Goal: Task Accomplishment & Management: Manage account settings

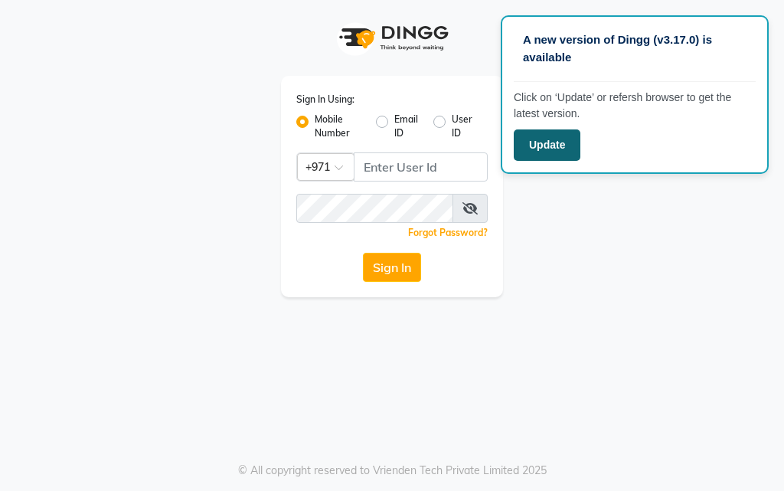
click at [541, 144] on button "Update" at bounding box center [547, 144] width 67 height 31
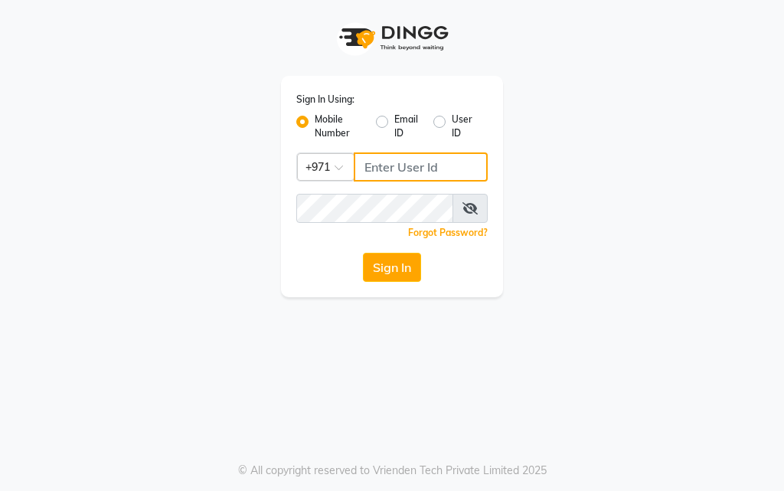
click at [421, 162] on input "Username" at bounding box center [421, 166] width 134 height 29
type input "554675862"
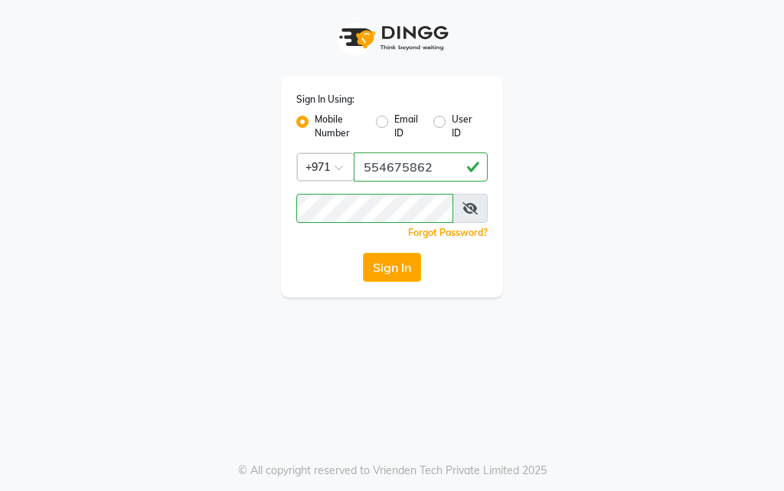
click at [464, 206] on icon at bounding box center [470, 208] width 15 height 12
click at [394, 272] on button "Sign In" at bounding box center [392, 267] width 58 height 29
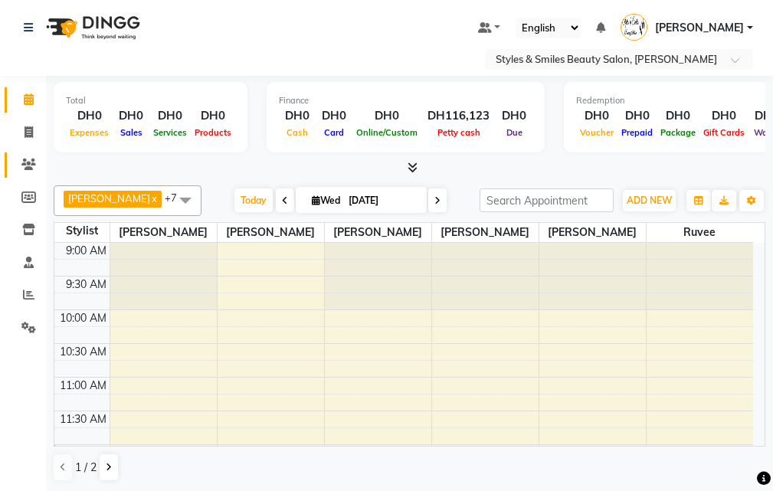
click at [22, 156] on span at bounding box center [28, 165] width 27 height 18
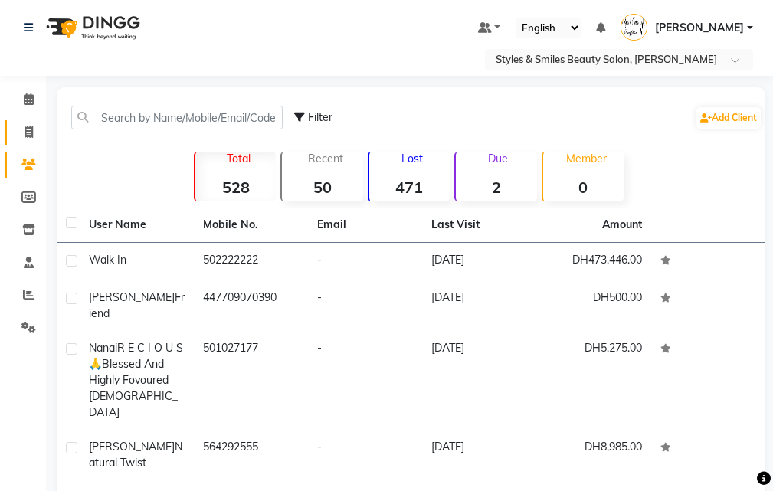
click at [10, 133] on link "Invoice" at bounding box center [23, 132] width 37 height 25
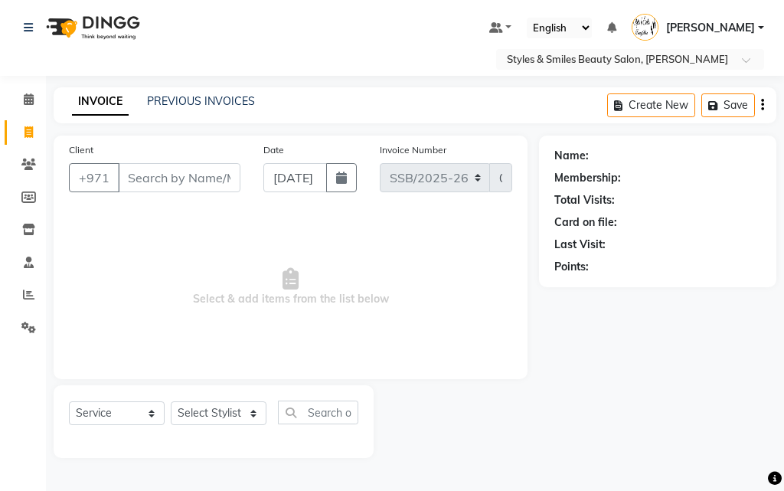
select select "product"
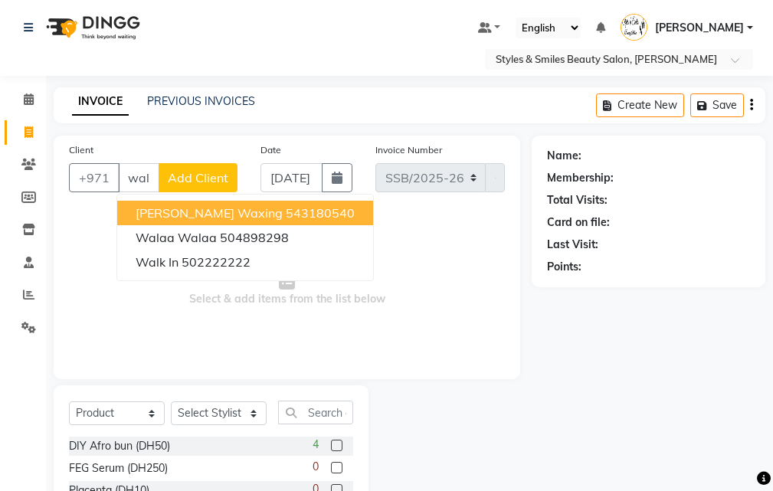
scroll to position [0, 3]
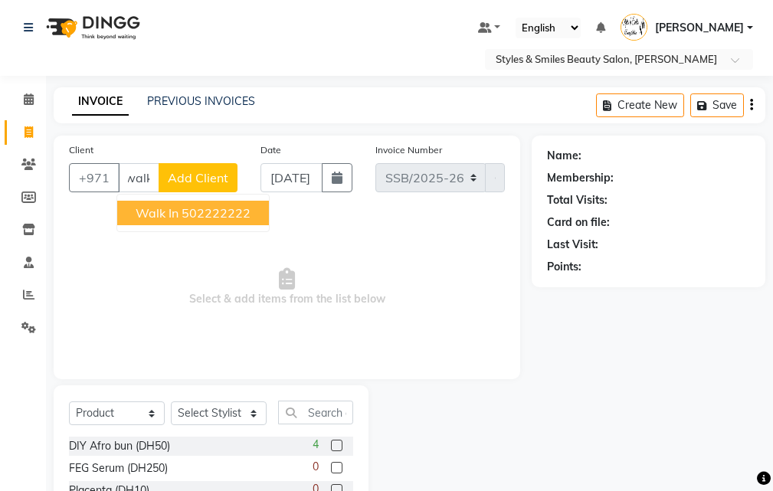
click at [205, 216] on ngb-highlight "502222222" at bounding box center [215, 212] width 69 height 15
type input "502222222"
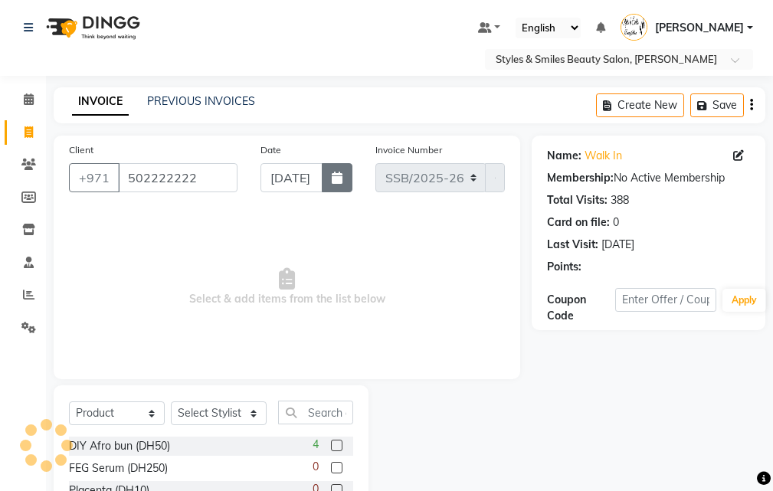
click at [335, 178] on icon "button" at bounding box center [337, 178] width 11 height 12
select select "9"
select select "2025"
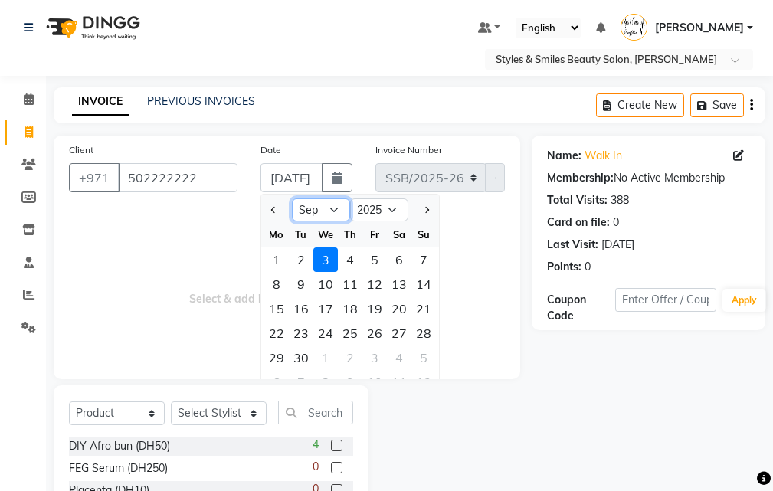
click at [325, 214] on select "Jan Feb Mar Apr May Jun Jul Aug Sep Oct Nov Dec" at bounding box center [321, 209] width 58 height 23
select select "8"
click at [292, 198] on select "Jan Feb Mar Apr May Jun Jul Aug Sep Oct Nov Dec" at bounding box center [321, 209] width 58 height 23
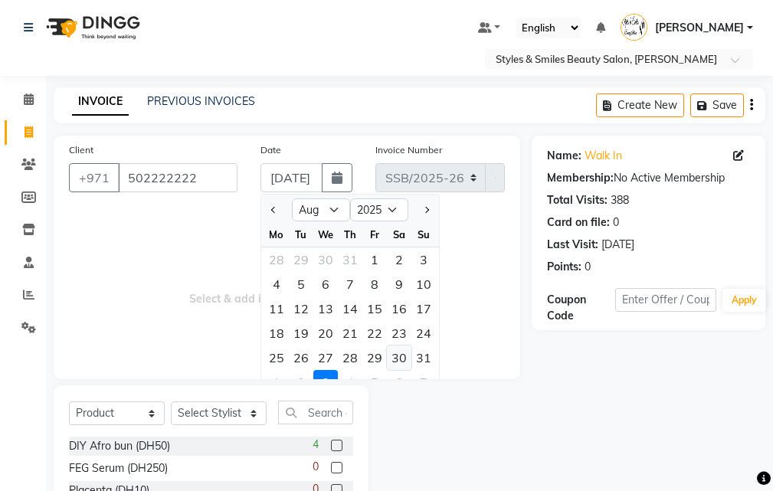
click at [399, 357] on div "30" at bounding box center [399, 357] width 25 height 25
type input "30-08-2025"
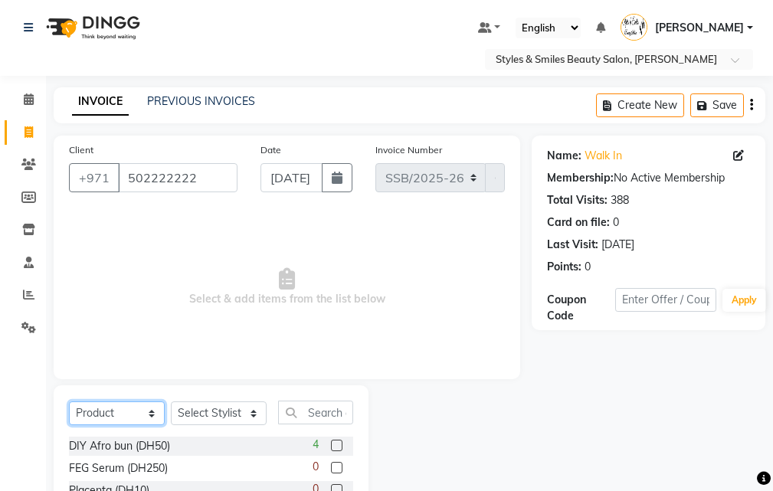
click at [109, 413] on select "Select Service Product Membership Package Voucher Prepaid Gift Card" at bounding box center [117, 413] width 96 height 24
select select "service"
click at [69, 401] on select "Select Service Product Membership Package Voucher Prepaid Gift Card" at bounding box center [117, 413] width 96 height 24
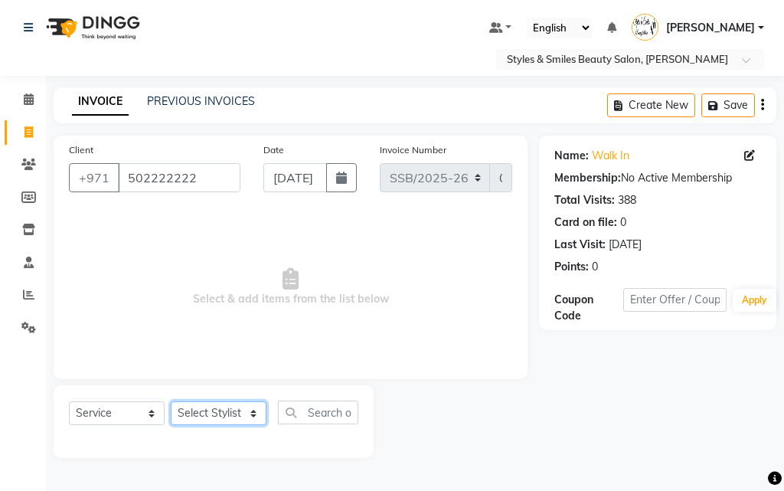
click at [217, 417] on select "Select Stylist Evah Mwololo Hannah Wanjama Margaret Miriam Wanjiku Paula Gaspar…" at bounding box center [219, 413] width 96 height 24
select select "71571"
click at [171, 401] on select "Select Stylist Evah Mwololo Hannah Wanjama Margaret Miriam Wanjiku Paula Gaspar…" at bounding box center [219, 413] width 96 height 24
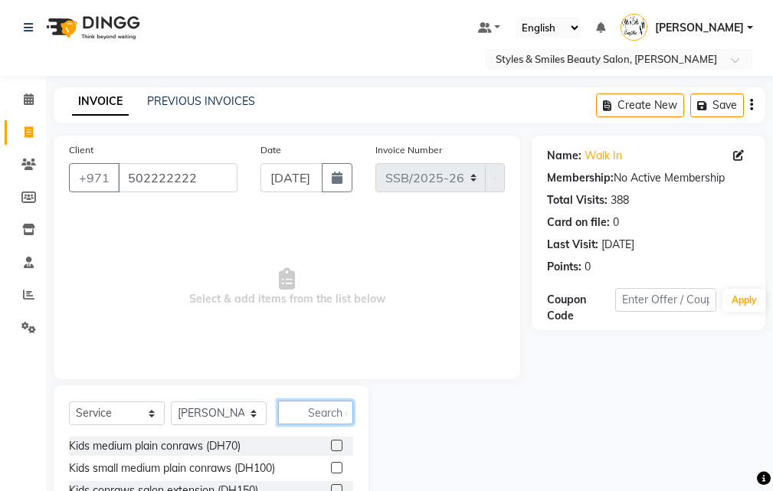
click at [312, 407] on input "text" at bounding box center [315, 412] width 75 height 24
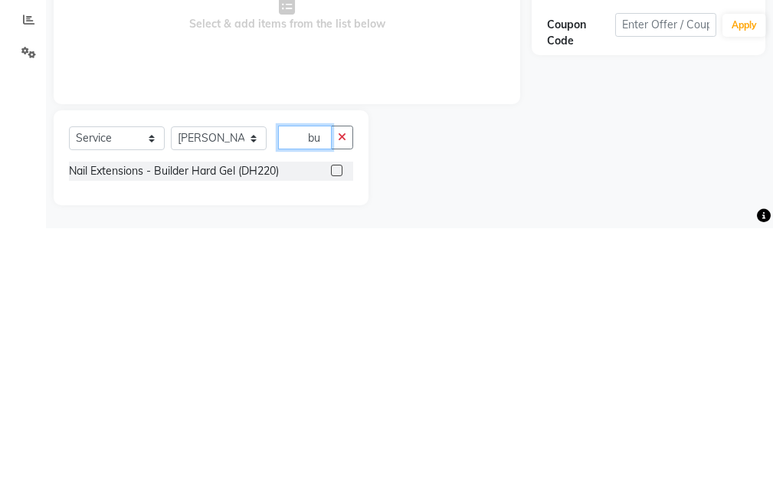
scroll to position [12, 0]
type input "buil"
click at [338, 434] on label at bounding box center [336, 432] width 11 height 11
click at [338, 434] on input "checkbox" at bounding box center [336, 434] width 10 height 10
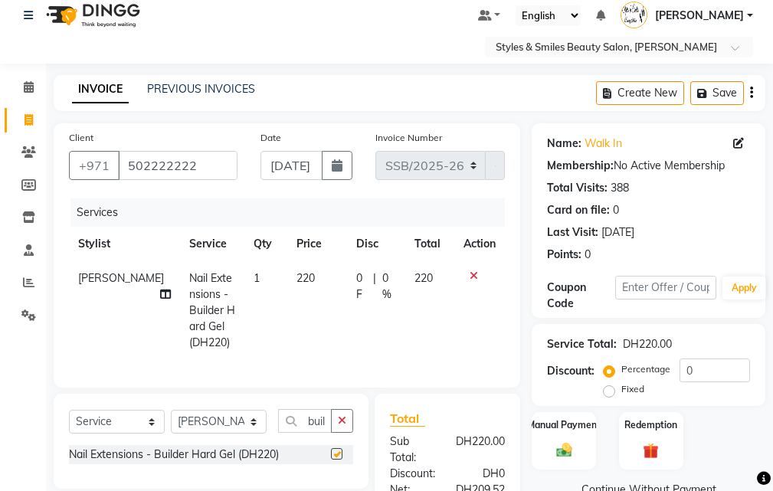
checkbox input "false"
click at [213, 433] on select "Select Stylist Evah Mwololo Hannah Wanjama Margaret Miriam Wanjiku Paula Gaspar…" at bounding box center [219, 422] width 96 height 24
select select "63278"
click at [171, 421] on select "Select Stylist Evah Mwololo Hannah Wanjama Margaret Miriam Wanjiku Paula Gaspar…" at bounding box center [219, 422] width 96 height 24
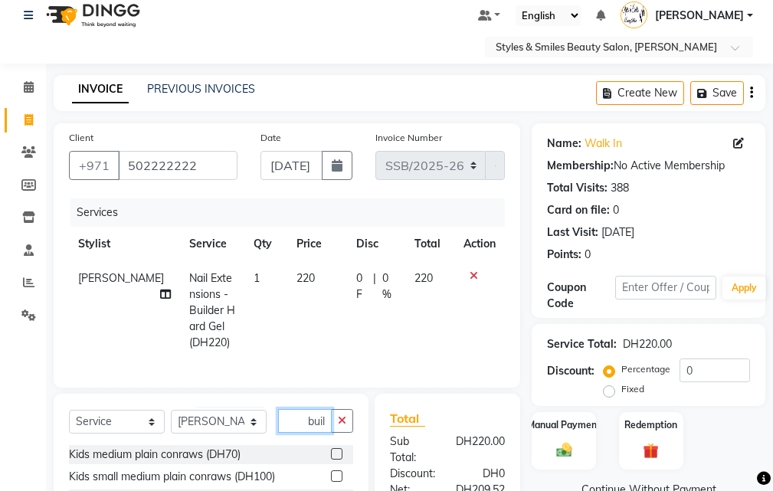
click at [312, 432] on input "buil" at bounding box center [305, 421] width 54 height 24
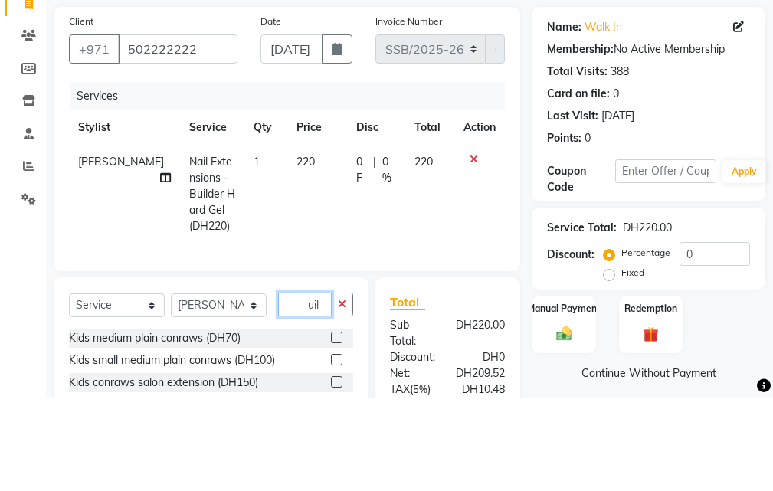
scroll to position [67, 0]
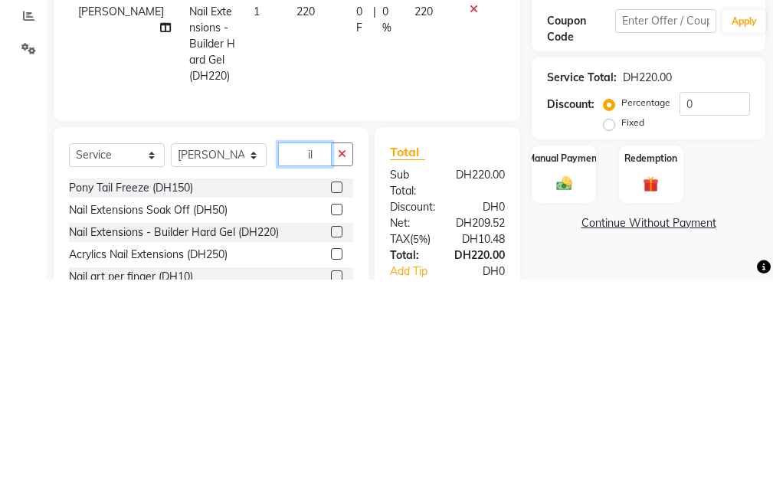
type input "l"
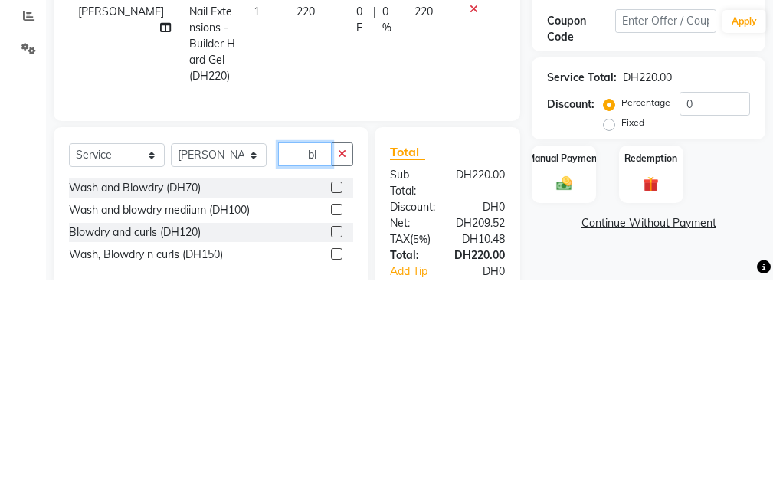
type input "b"
type input "blo"
click at [338, 404] on label at bounding box center [336, 398] width 11 height 11
click at [338, 404] on input "checkbox" at bounding box center [336, 399] width 10 height 10
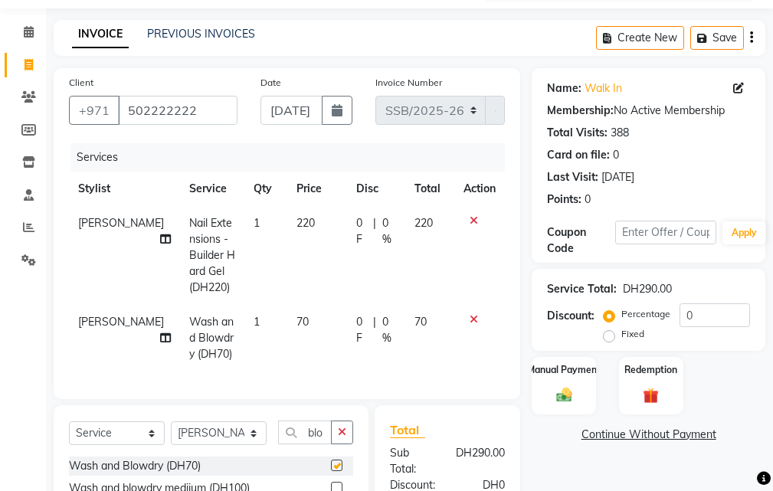
checkbox input "false"
click at [296, 319] on span "70" at bounding box center [302, 322] width 12 height 14
select select "63278"
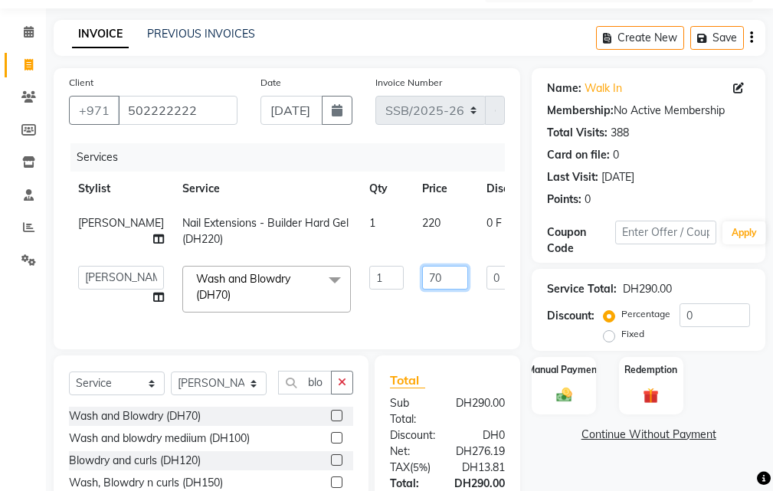
click at [422, 274] on input "70" at bounding box center [445, 278] width 46 height 24
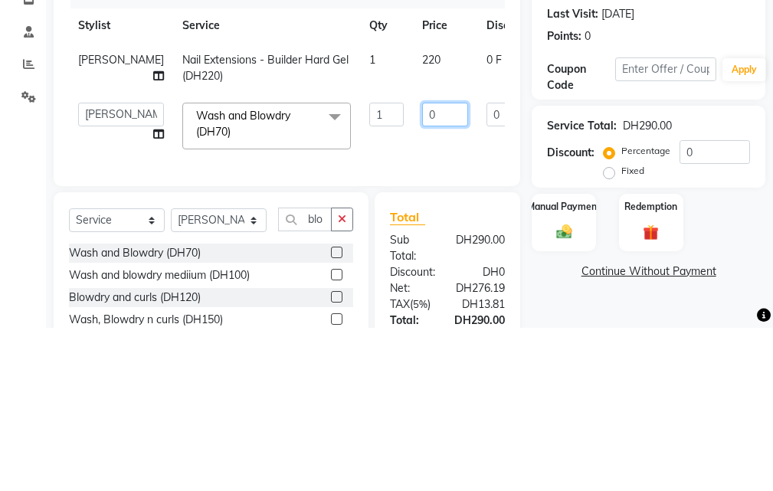
type input "30"
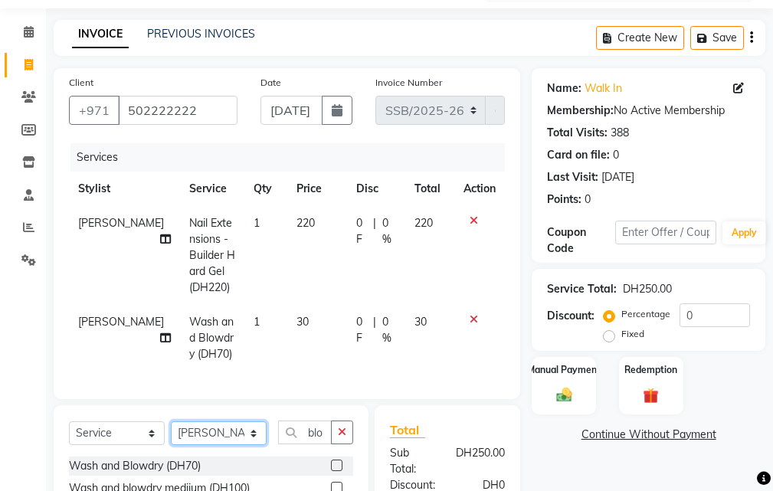
click at [222, 445] on select "Select Stylist Evah Mwololo Hannah Wanjama Margaret Miriam Wanjiku Paula Gaspar…" at bounding box center [219, 433] width 96 height 24
select select "41788"
click at [171, 433] on select "Select Stylist Evah Mwololo Hannah Wanjama Margaret Miriam Wanjiku Paula Gaspar…" at bounding box center [219, 433] width 96 height 24
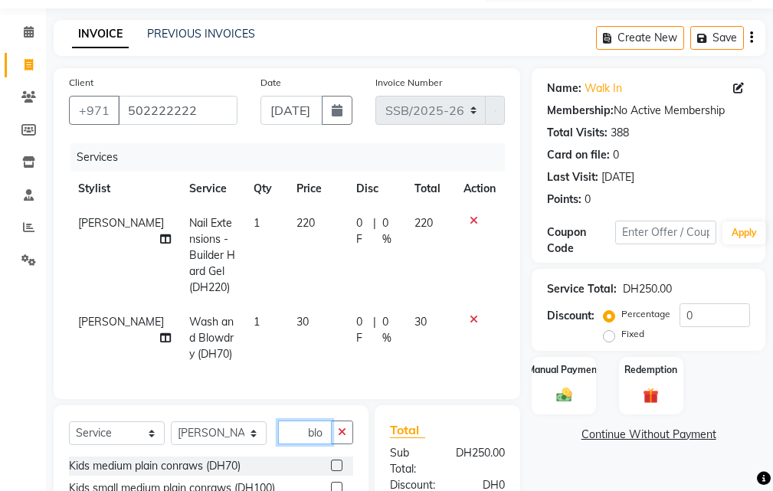
click at [292, 444] on input "blo" at bounding box center [305, 432] width 54 height 24
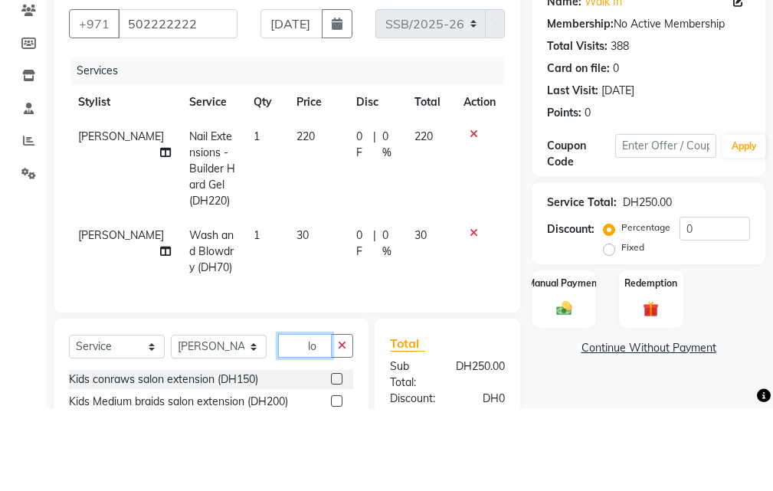
type input "o"
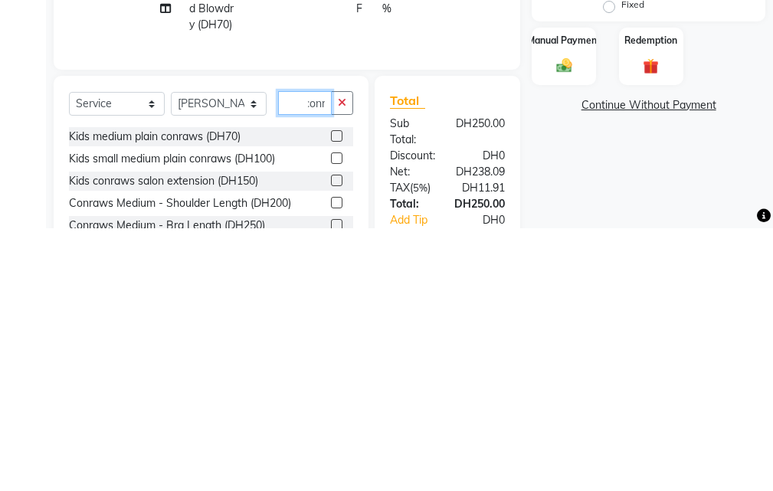
scroll to position [159, 0]
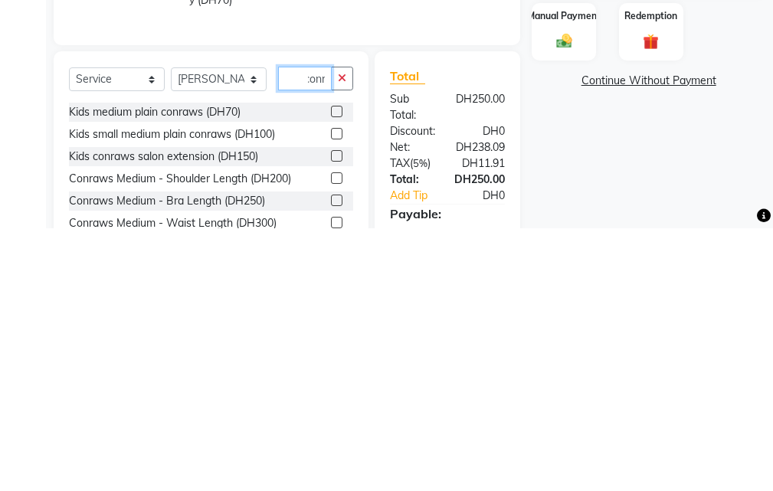
type input "conr"
click at [331, 446] on label at bounding box center [336, 440] width 11 height 11
click at [331, 446] on input "checkbox" at bounding box center [336, 441] width 10 height 10
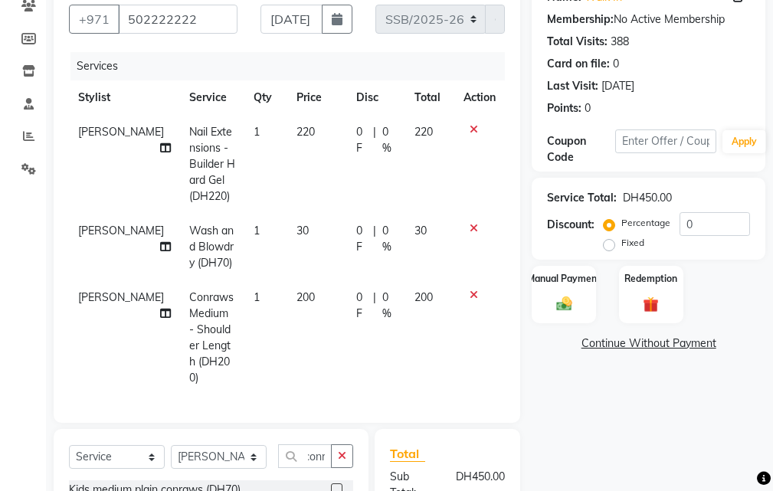
scroll to position [0, 0]
checkbox input "false"
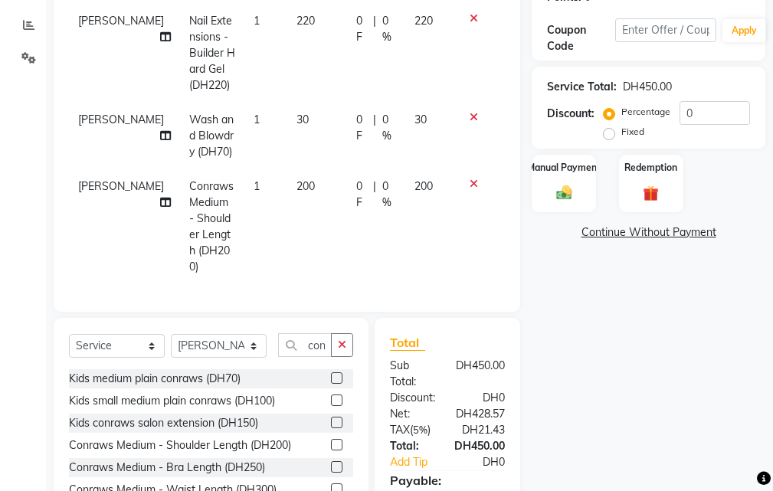
scroll to position [273, 0]
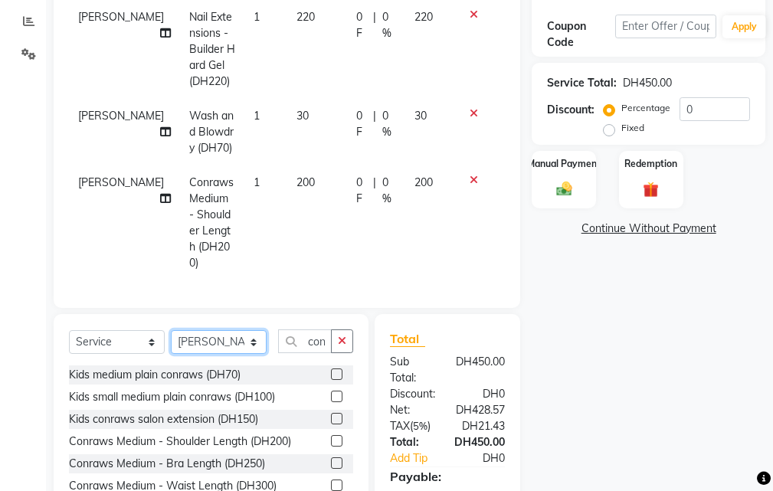
click at [221, 338] on select "Select Stylist Evah Mwololo Hannah Wanjama Margaret Miriam Wanjiku Paula Gaspar…" at bounding box center [219, 342] width 96 height 24
select select "20460"
click at [171, 330] on select "Select Stylist Evah Mwololo Hannah Wanjama Margaret Miriam Wanjiku Paula Gaspar…" at bounding box center [219, 342] width 96 height 24
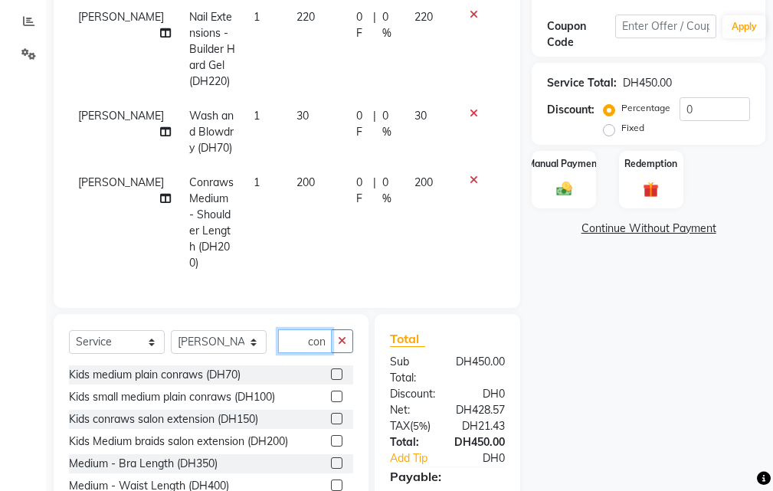
click at [296, 336] on input "conr" at bounding box center [305, 341] width 54 height 24
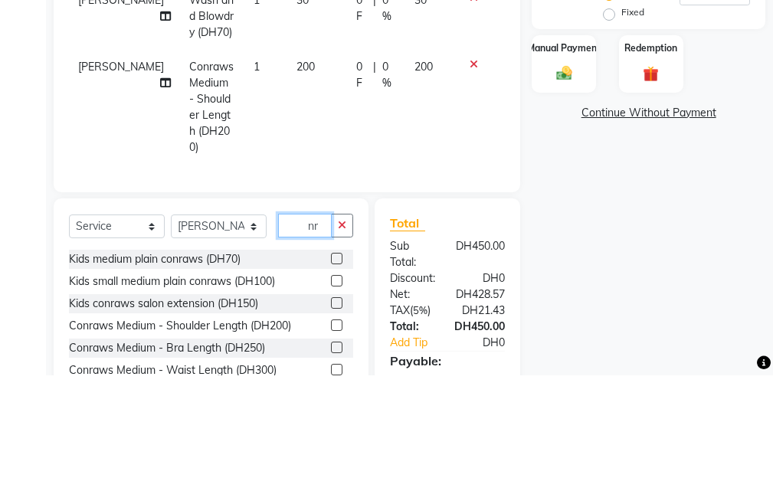
type input "r"
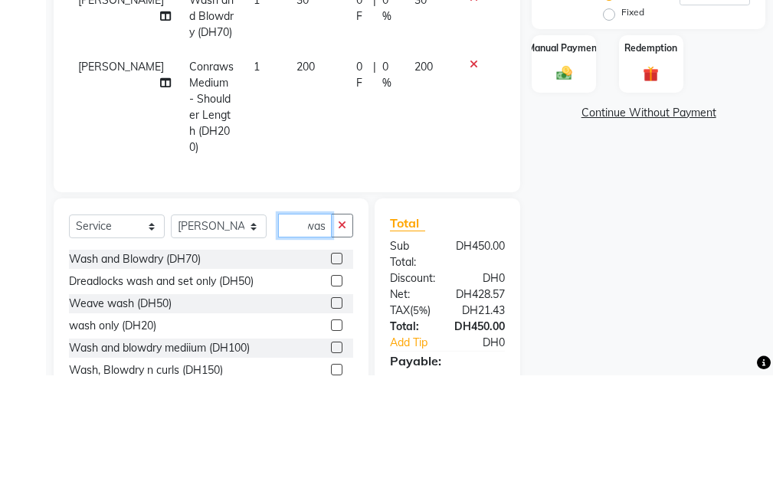
scroll to position [0, 9]
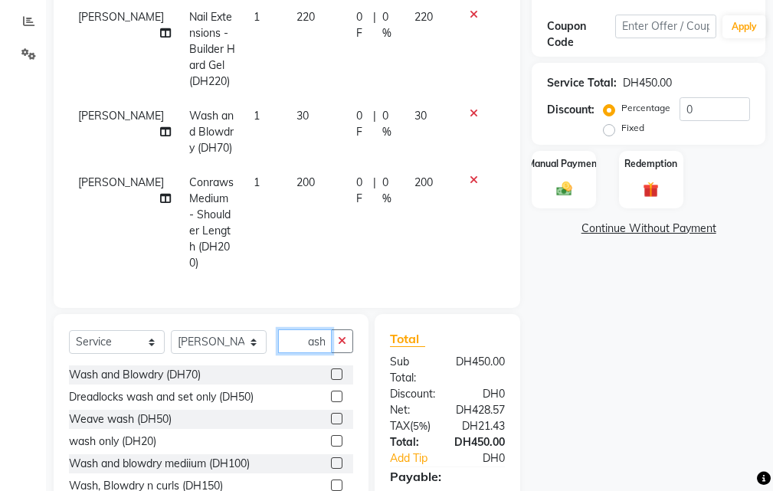
type input "wash"
click at [338, 414] on label at bounding box center [336, 418] width 11 height 11
click at [338, 414] on input "checkbox" at bounding box center [336, 419] width 10 height 10
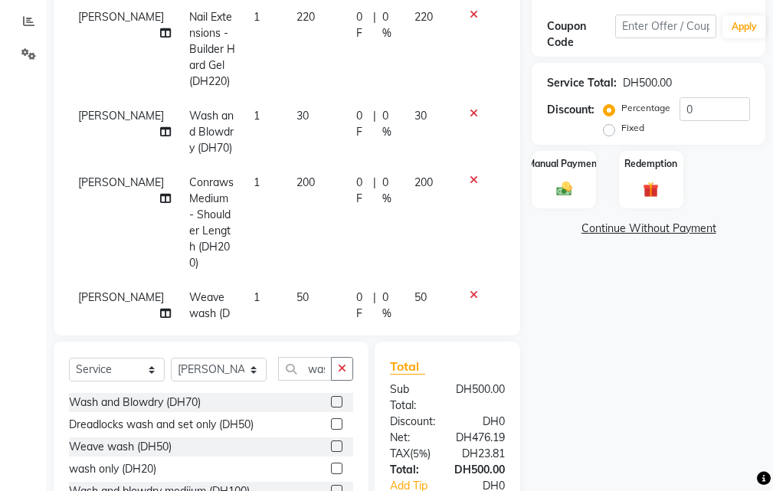
checkbox input "false"
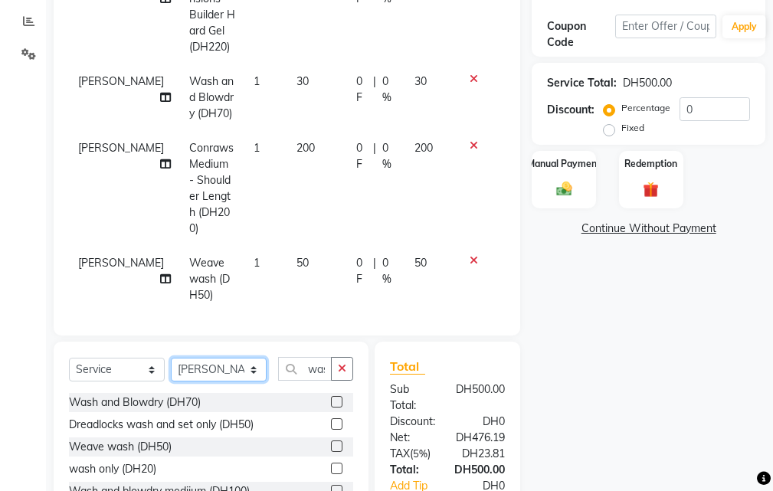
click at [216, 367] on select "Select Stylist Evah Mwololo Hannah Wanjama Margaret Miriam Wanjiku Paula Gaspar…" at bounding box center [219, 370] width 96 height 24
select select "63278"
click at [171, 358] on select "Select Stylist Evah Mwololo Hannah Wanjama Margaret Miriam Wanjiku Paula Gaspar…" at bounding box center [219, 370] width 96 height 24
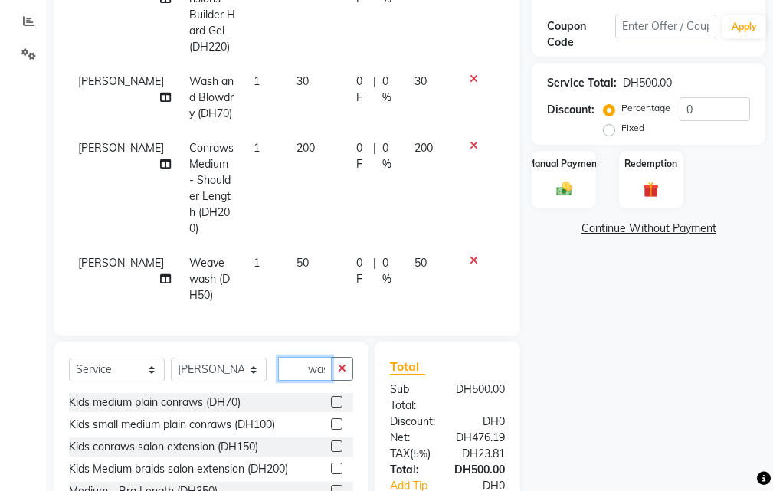
click at [289, 379] on input "wash" at bounding box center [305, 369] width 54 height 24
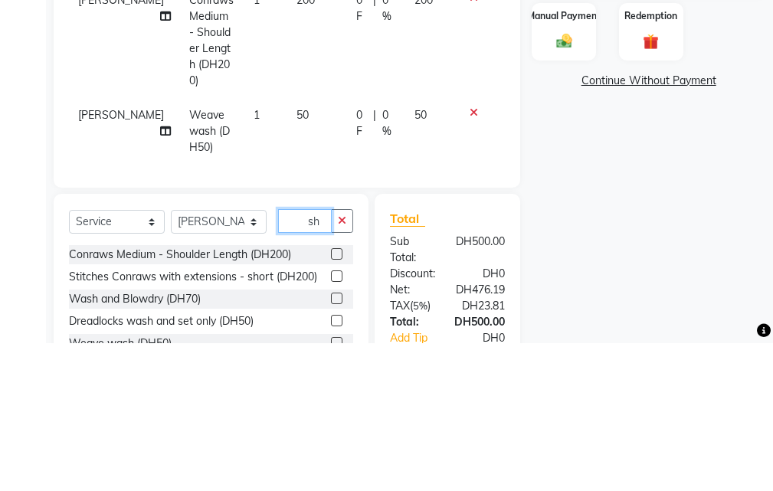
type input "h"
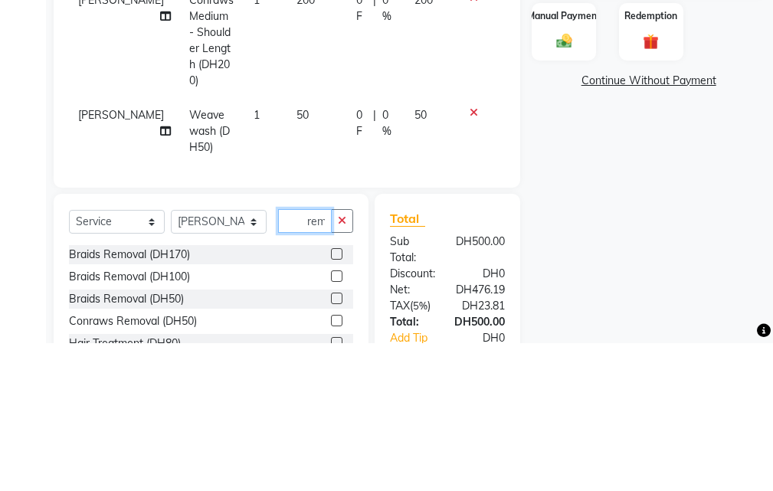
scroll to position [0, 7]
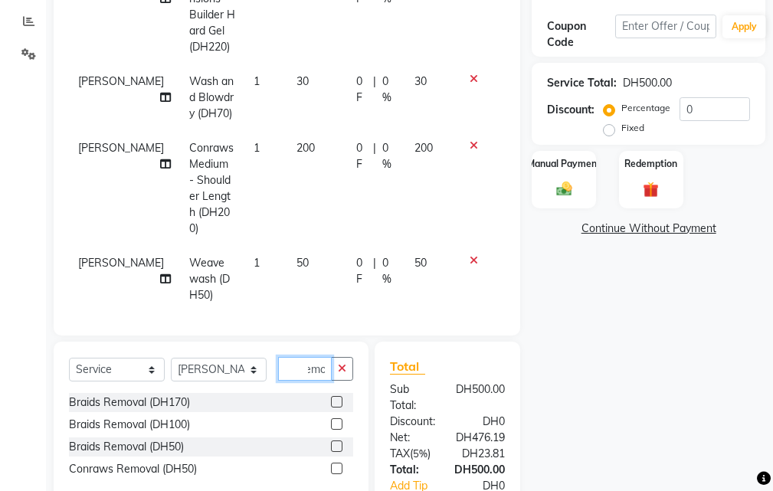
type input "remo"
click at [332, 469] on label at bounding box center [336, 468] width 11 height 11
click at [332, 469] on input "checkbox" at bounding box center [336, 469] width 10 height 10
checkbox input "false"
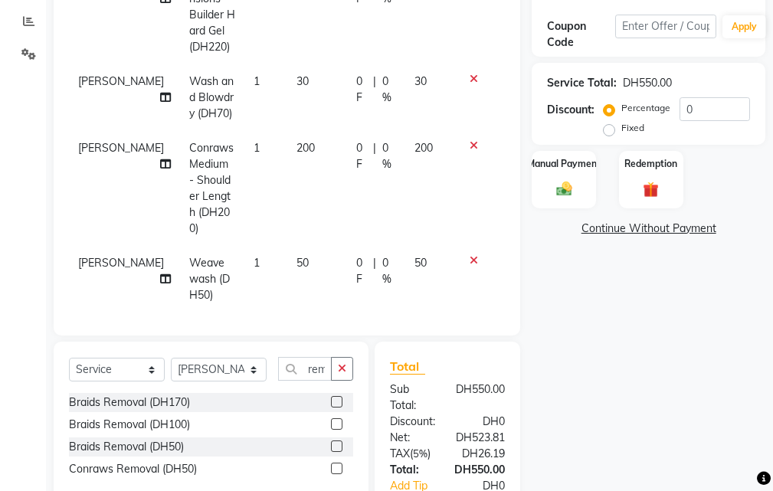
scroll to position [101, 0]
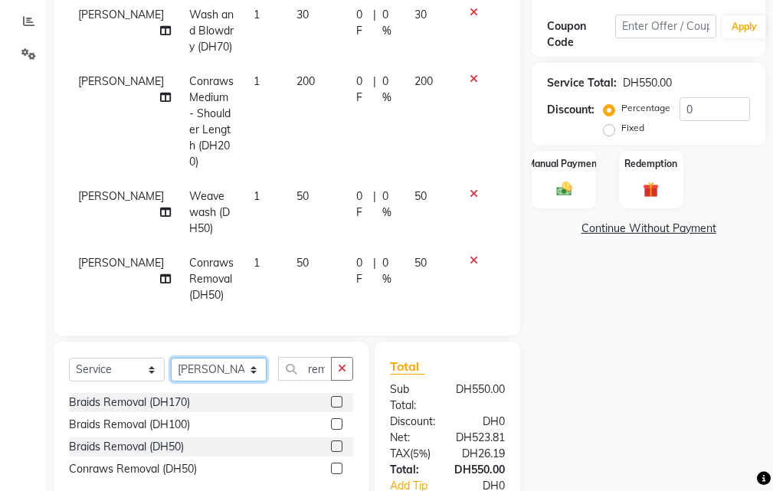
click at [212, 367] on select "Select Stylist Evah Mwololo Hannah Wanjama Margaret Miriam Wanjiku Paula Gaspar…" at bounding box center [219, 370] width 96 height 24
select select "37328"
click at [171, 358] on select "Select Stylist Evah Mwololo Hannah Wanjama Margaret Miriam Wanjiku Paula Gaspar…" at bounding box center [219, 370] width 96 height 24
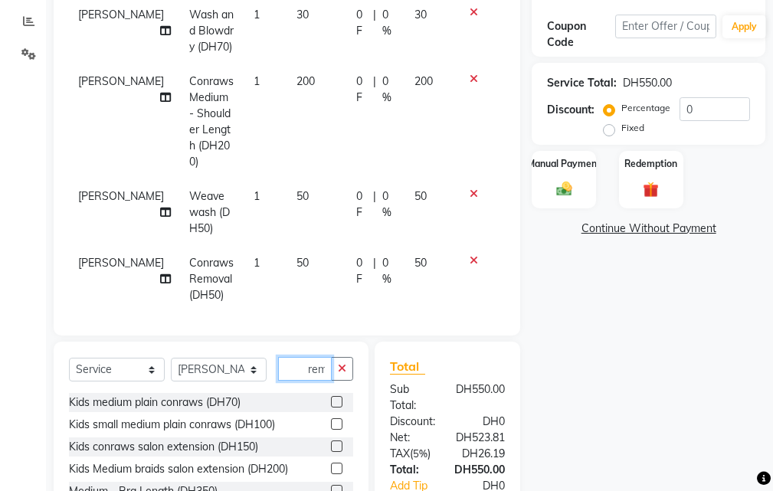
click at [309, 368] on input "remo" at bounding box center [305, 369] width 54 height 24
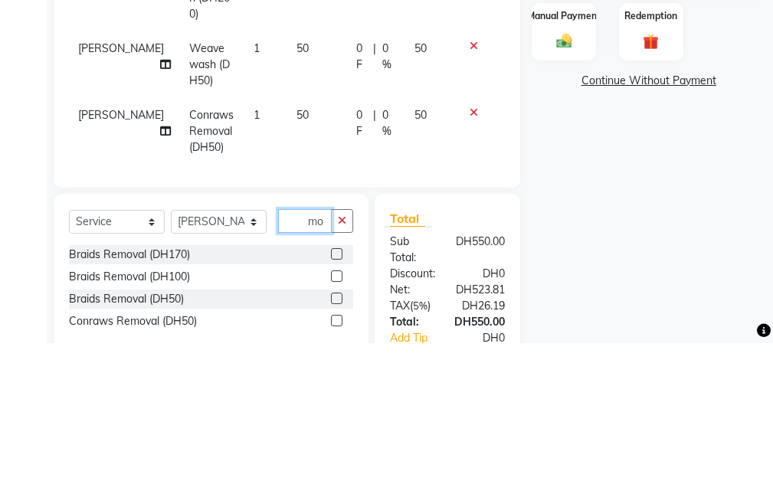
type input "o"
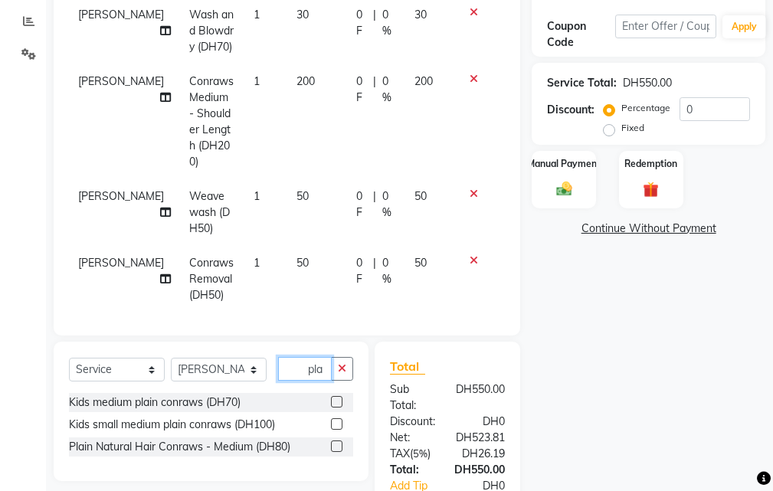
type input "pla"
click at [332, 450] on label at bounding box center [336, 445] width 11 height 11
click at [332, 450] on input "checkbox" at bounding box center [336, 447] width 10 height 10
checkbox input "false"
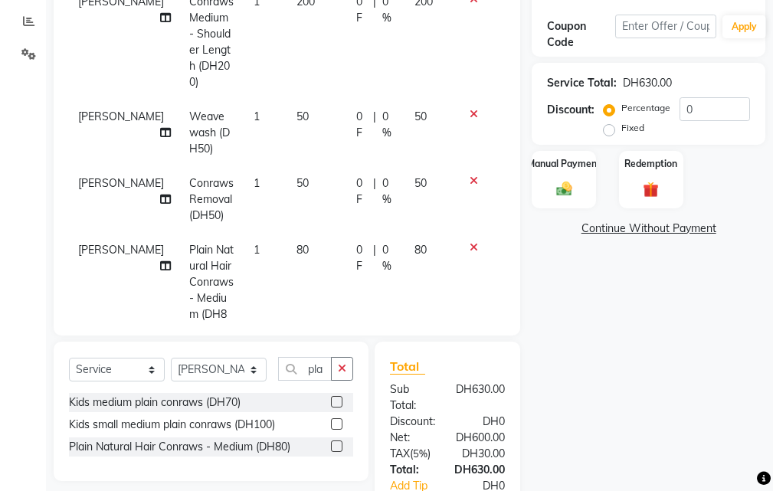
scroll to position [200, 0]
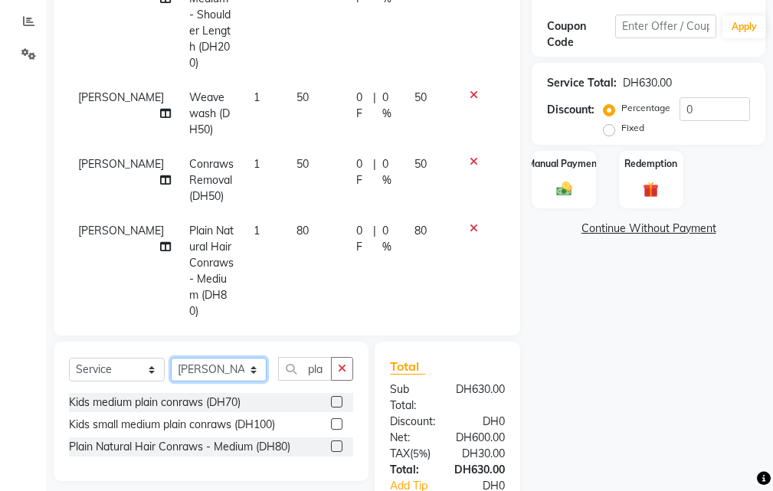
click at [217, 374] on select "Select Stylist Evah Mwololo Hannah Wanjama Margaret Miriam Wanjiku Paula Gaspar…" at bounding box center [219, 370] width 96 height 24
select select "63278"
click at [171, 358] on select "Select Stylist Evah Mwololo Hannah Wanjama Margaret Miriam Wanjiku Paula Gaspar…" at bounding box center [219, 370] width 96 height 24
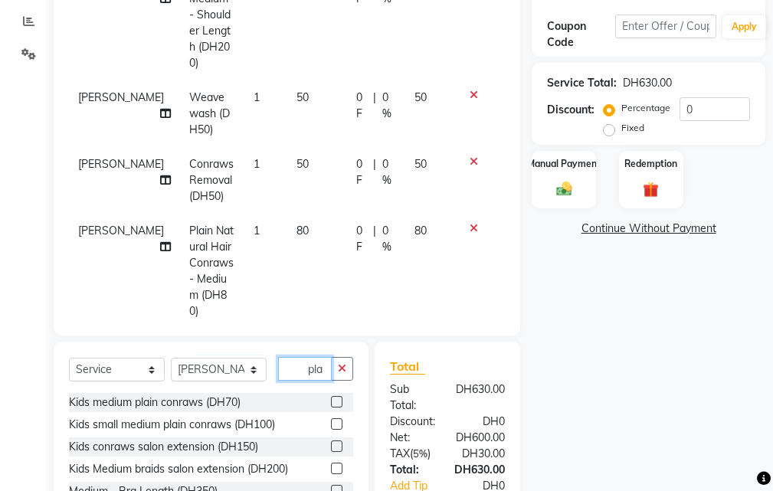
click at [322, 367] on input "pla" at bounding box center [305, 369] width 54 height 24
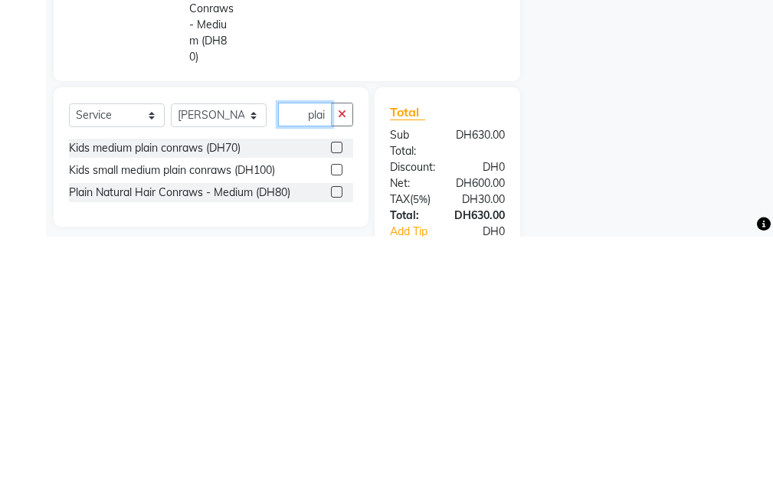
type input "plai"
click at [332, 447] on label at bounding box center [336, 445] width 11 height 11
click at [332, 447] on input "checkbox" at bounding box center [336, 447] width 10 height 10
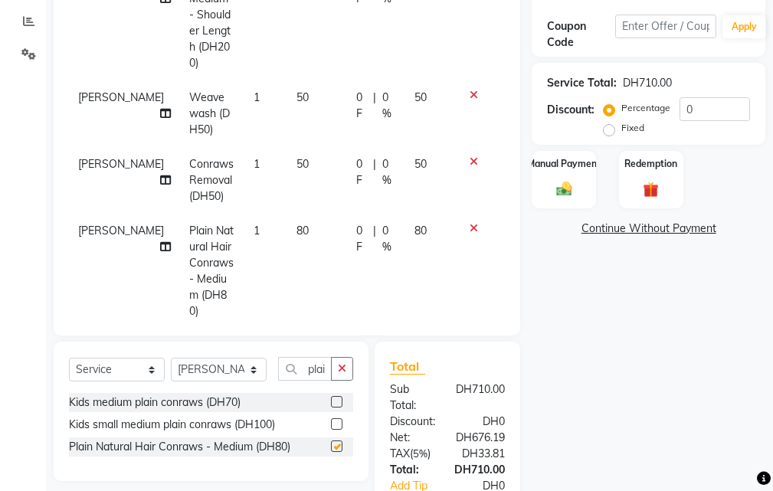
checkbox input "false"
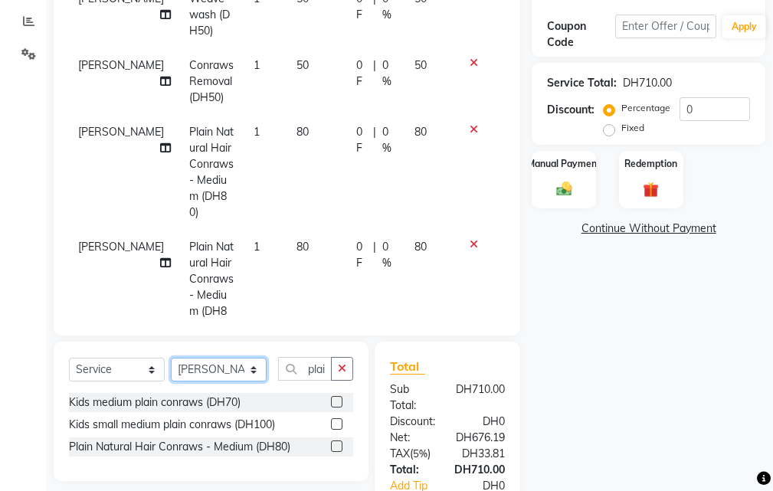
click at [224, 368] on select "Select Stylist Evah Mwololo Hannah Wanjama Margaret Miriam Wanjiku Paula Gaspar…" at bounding box center [219, 370] width 96 height 24
select select "86764"
click at [171, 358] on select "Select Stylist Evah Mwololo Hannah Wanjama Margaret Miriam Wanjiku Paula Gaspar…" at bounding box center [219, 370] width 96 height 24
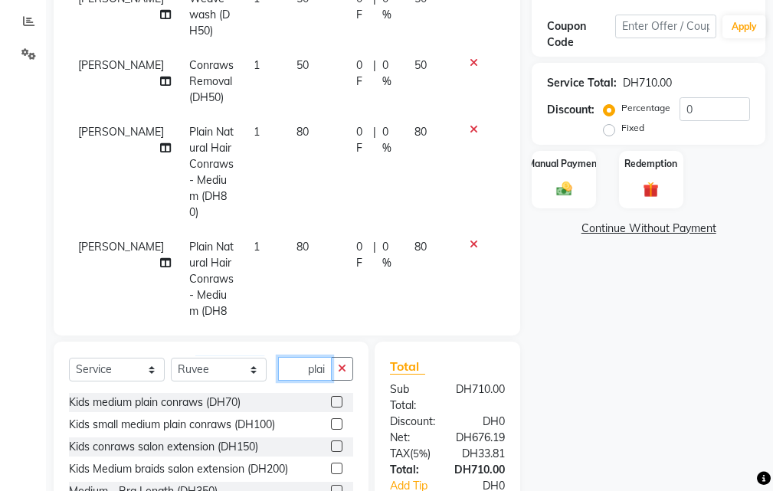
click at [291, 379] on input "plai" at bounding box center [305, 369] width 54 height 24
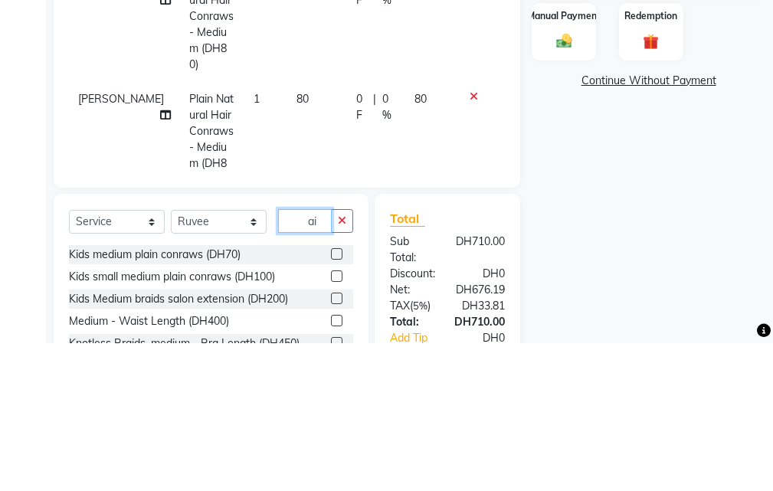
type input "i"
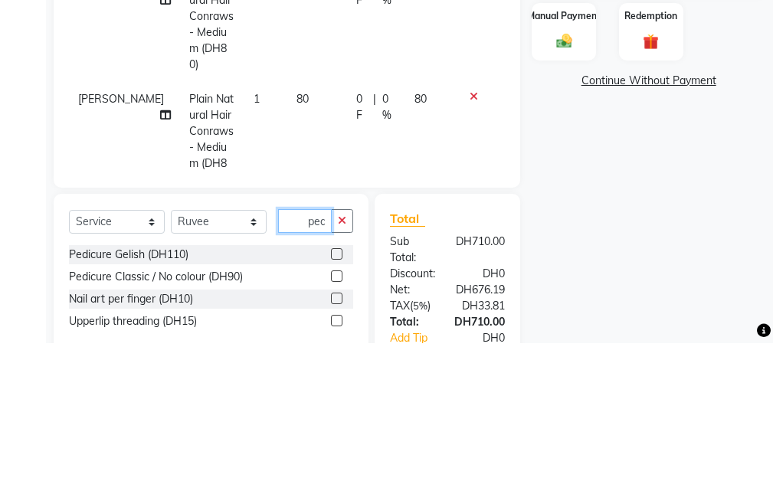
scroll to position [0, 1]
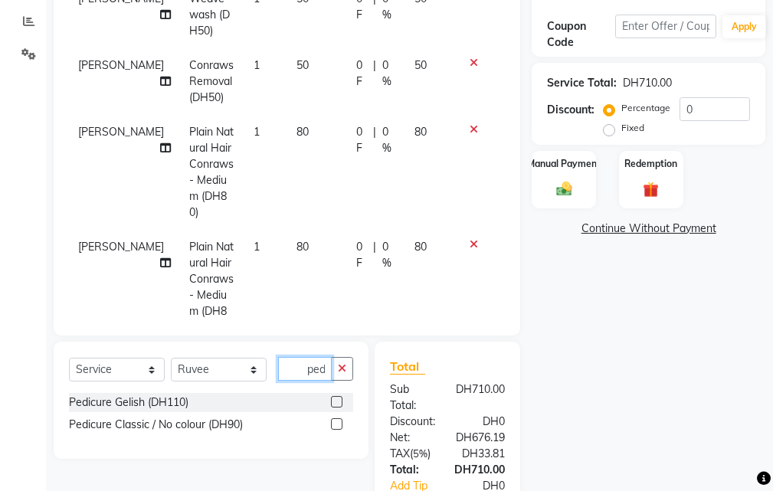
type input "ped"
click at [338, 402] on label at bounding box center [336, 401] width 11 height 11
click at [338, 402] on input "checkbox" at bounding box center [336, 402] width 10 height 10
checkbox input "false"
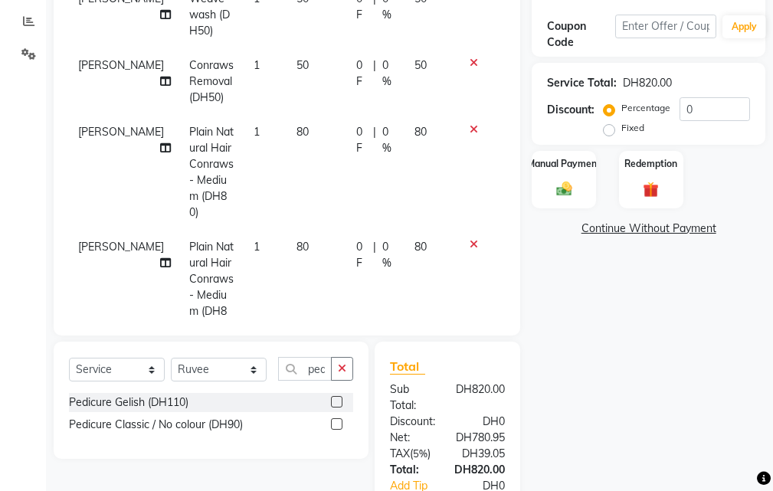
scroll to position [365, 0]
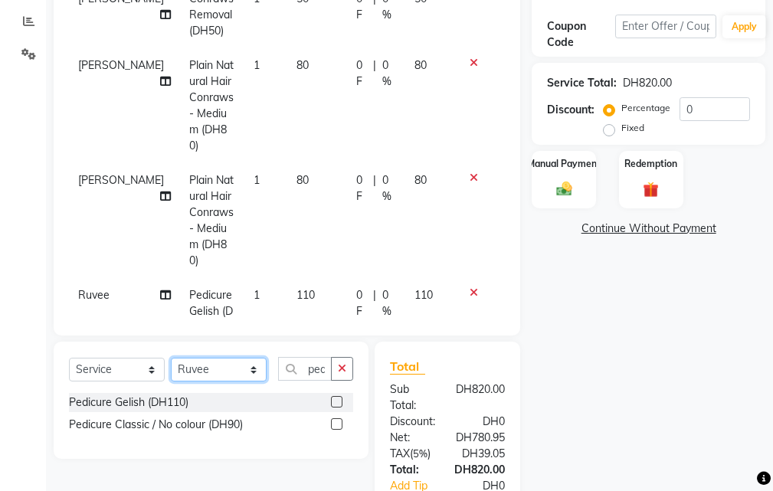
click at [214, 363] on select "Select Stylist Evah Mwololo Hannah Wanjama Margaret Miriam Wanjiku Paula Gaspar…" at bounding box center [219, 370] width 96 height 24
select select "41788"
click at [171, 358] on select "Select Stylist Evah Mwololo Hannah Wanjama Margaret Miriam Wanjiku Paula Gaspar…" at bounding box center [219, 370] width 96 height 24
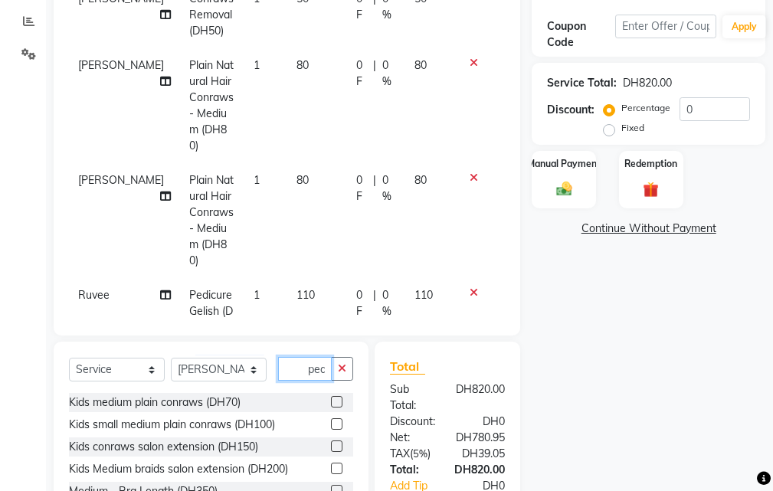
click at [293, 370] on input "ped" at bounding box center [305, 369] width 54 height 24
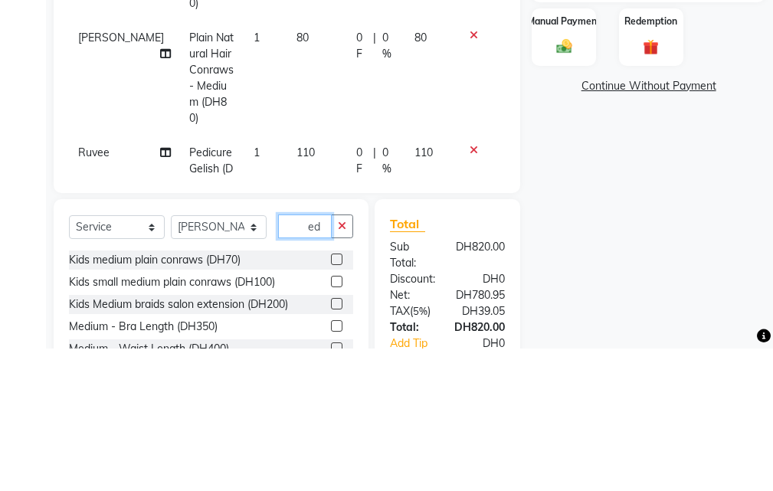
type input "d"
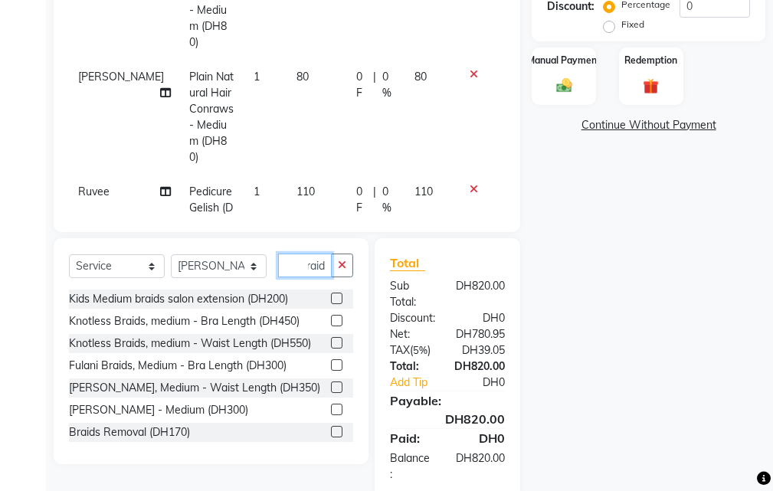
scroll to position [376, 0]
click at [316, 264] on input "braid" at bounding box center [305, 266] width 54 height 24
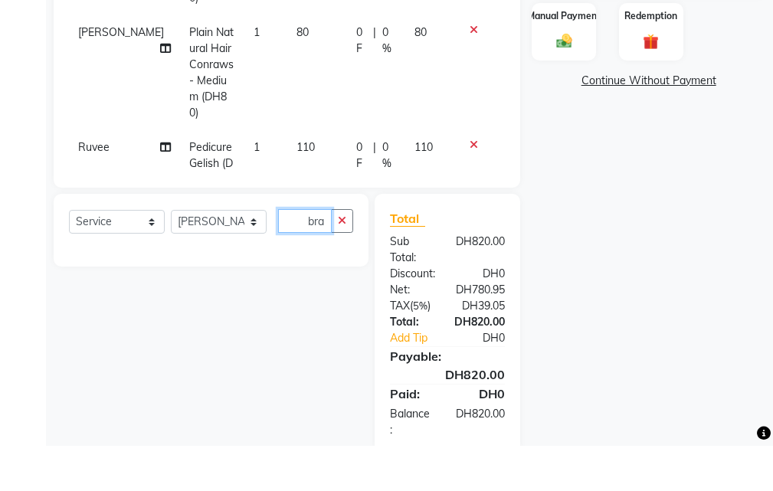
scroll to position [0, 0]
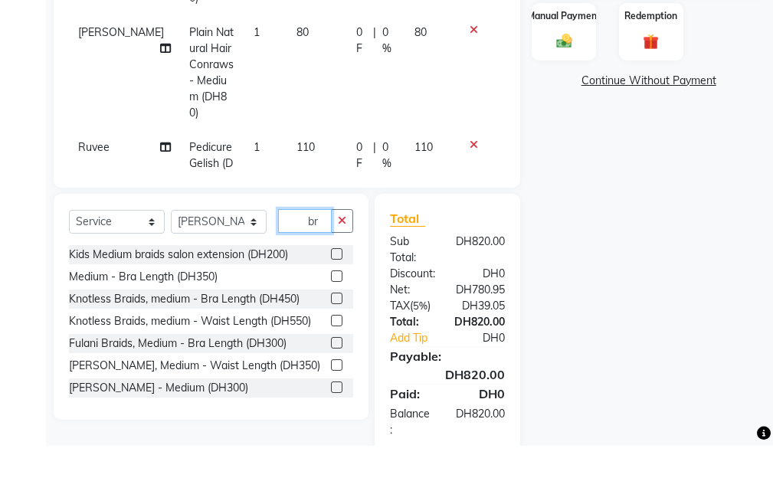
type input "b"
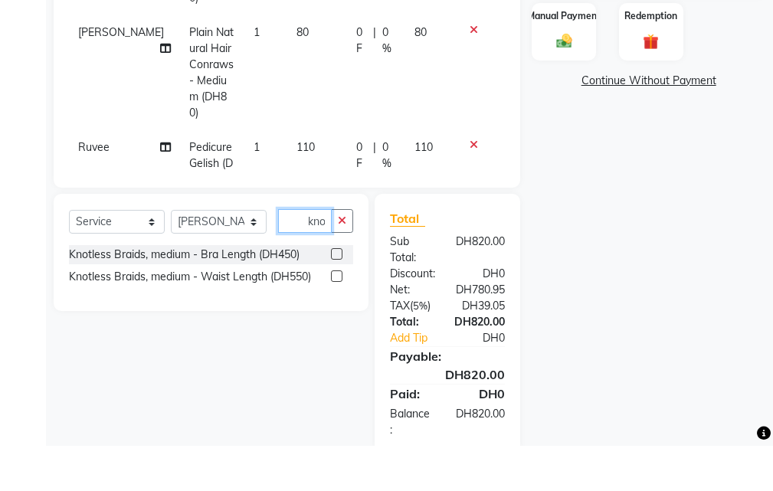
scroll to position [0, 4]
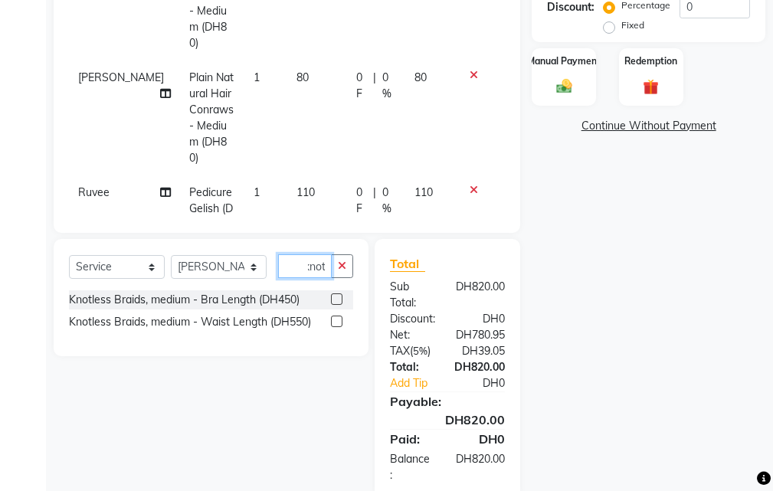
type input "knot"
click at [335, 302] on label at bounding box center [336, 298] width 11 height 11
click at [335, 302] on input "checkbox" at bounding box center [336, 300] width 10 height 10
checkbox input "false"
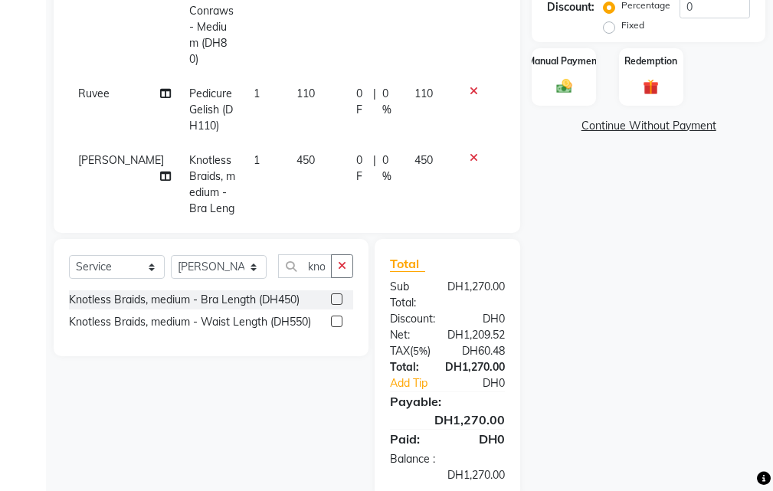
click at [287, 143] on td "450" at bounding box center [317, 200] width 60 height 115
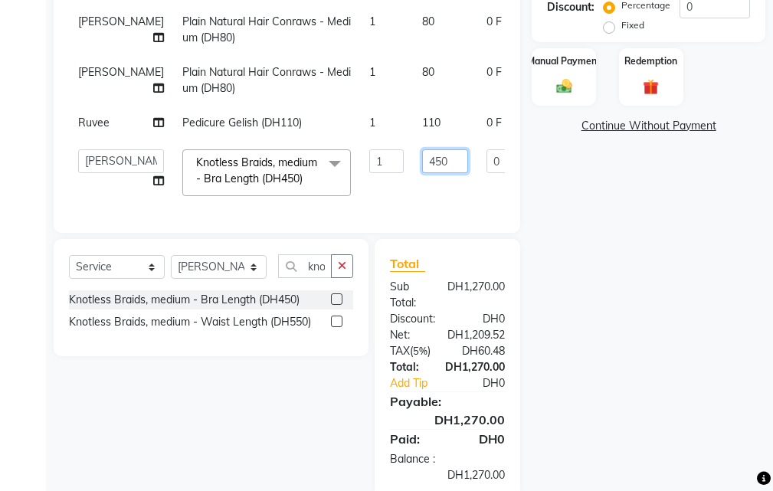
click at [422, 152] on input "450" at bounding box center [445, 161] width 46 height 24
type input "350"
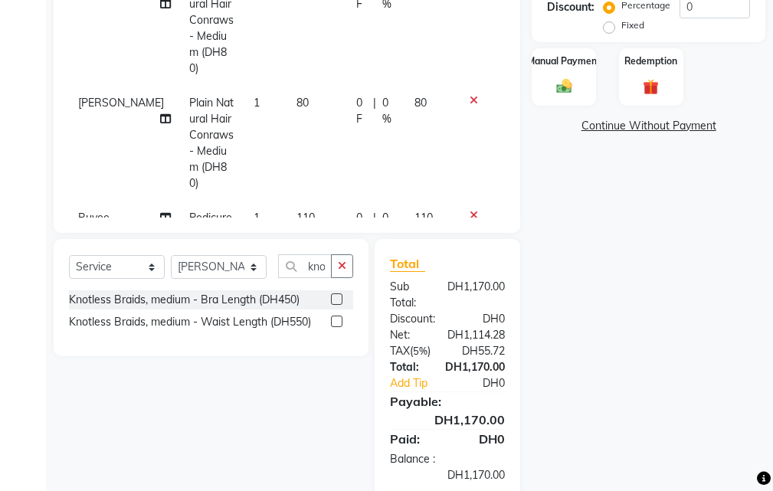
scroll to position [464, 0]
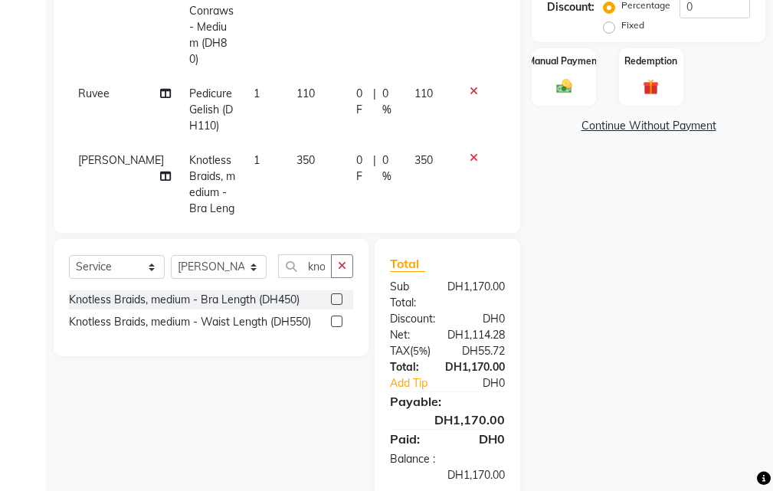
click at [160, 171] on icon at bounding box center [165, 176] width 11 height 11
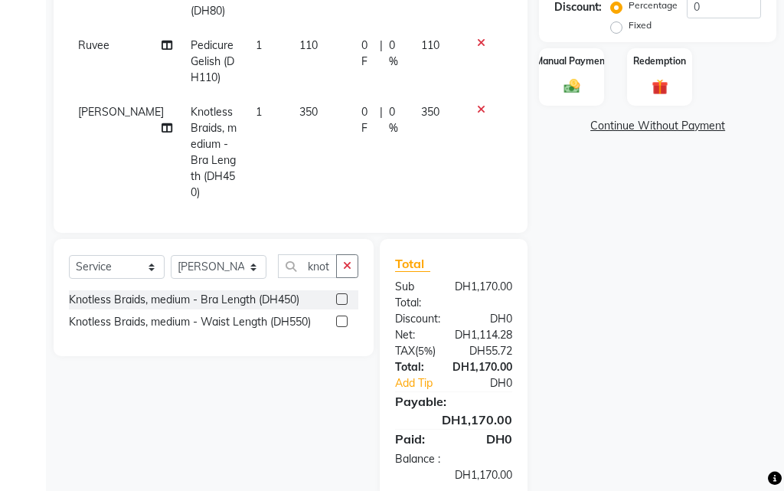
select select "41788"
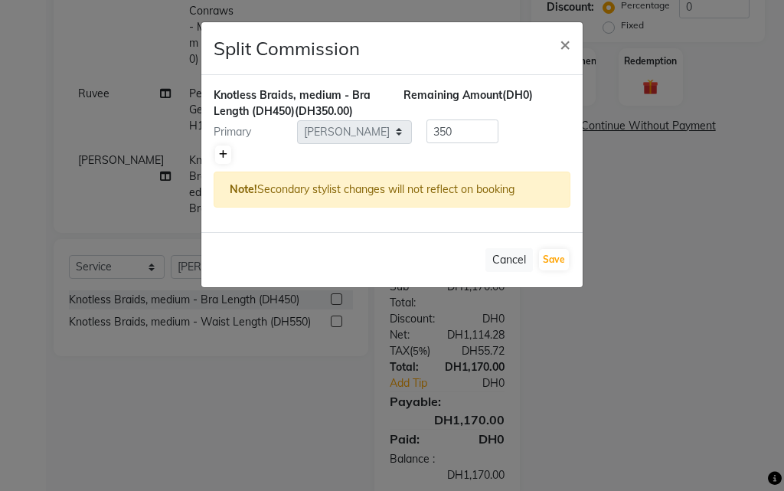
click at [223, 154] on icon at bounding box center [223, 154] width 8 height 9
type input "175"
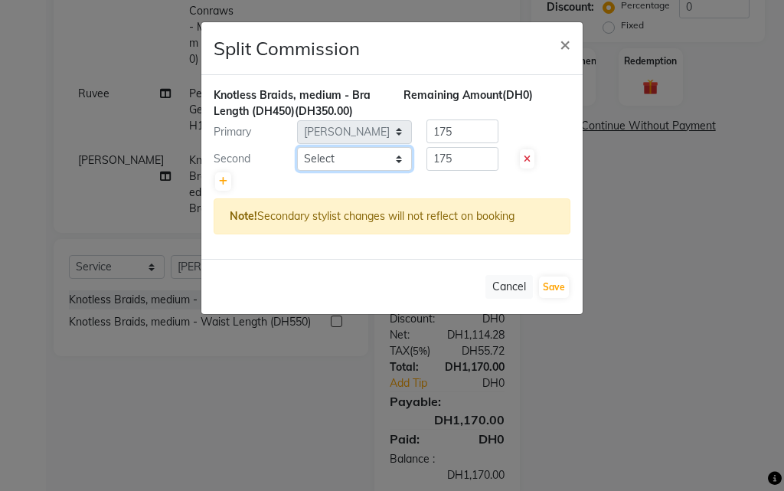
click at [302, 161] on select "Select Evah Mwololo Hannah Wanjama Margaret Miriam Wanjiku Paula Gaspar Ruvee W…" at bounding box center [354, 159] width 115 height 24
select select "63278"
click at [297, 147] on select "Select Evah Mwololo Hannah Wanjama Margaret Miriam Wanjiku Paula Gaspar Ruvee W…" at bounding box center [354, 159] width 115 height 24
click at [547, 289] on button "Save" at bounding box center [554, 286] width 30 height 21
select select "Select"
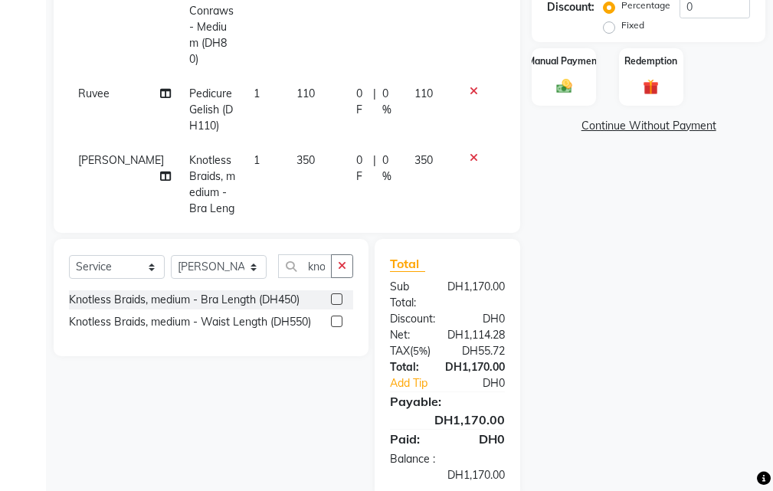
scroll to position [407, 0]
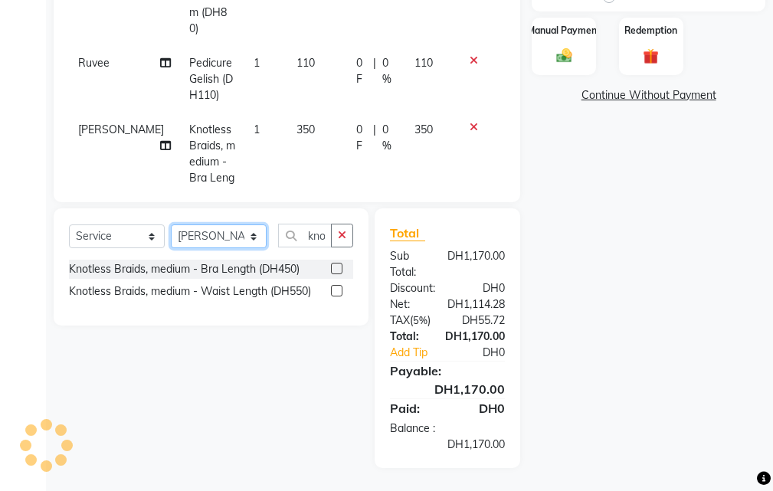
click at [225, 233] on select "Select Stylist Evah Mwololo Hannah Wanjama Margaret Miriam Wanjiku Paula Gaspar…" at bounding box center [219, 236] width 96 height 24
select select "63278"
click at [171, 224] on select "Select Stylist Evah Mwololo Hannah Wanjama Margaret Miriam Wanjiku Paula Gaspar…" at bounding box center [219, 236] width 96 height 24
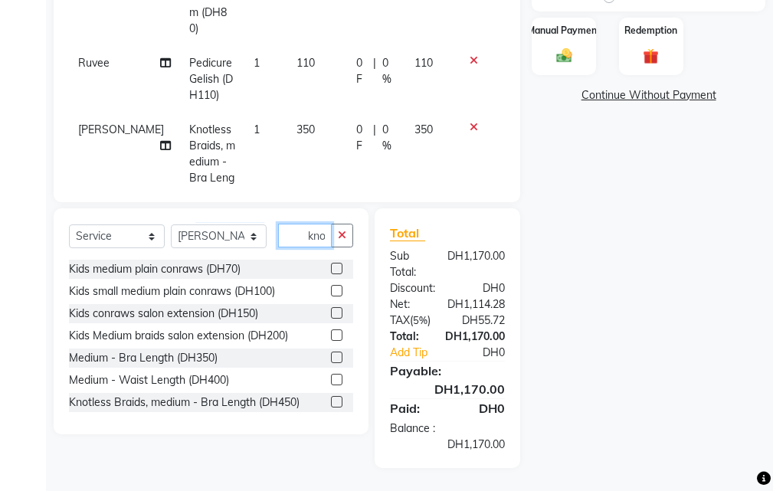
click at [311, 236] on input "knot" at bounding box center [305, 236] width 54 height 24
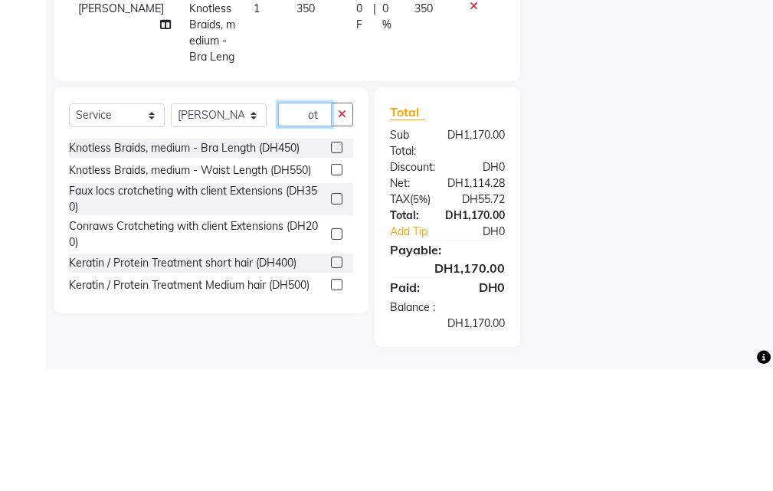
type input "t"
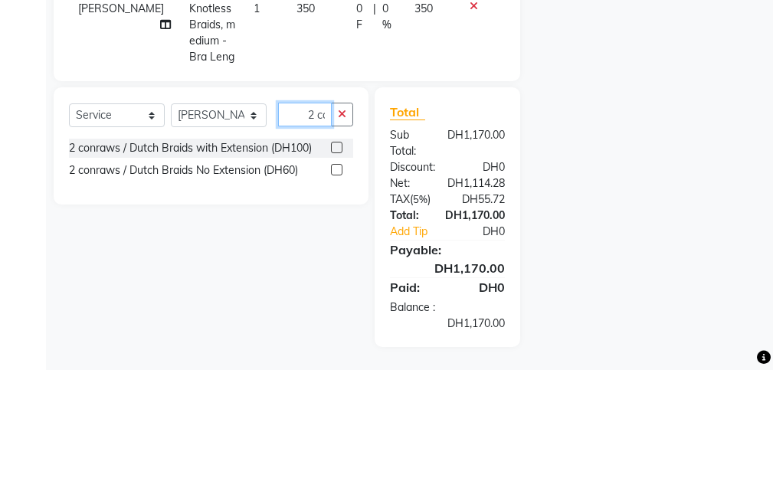
scroll to position [0, 3]
type input "2 co"
click at [336, 268] on label at bounding box center [336, 268] width 11 height 11
click at [336, 268] on input "checkbox" at bounding box center [336, 269] width 10 height 10
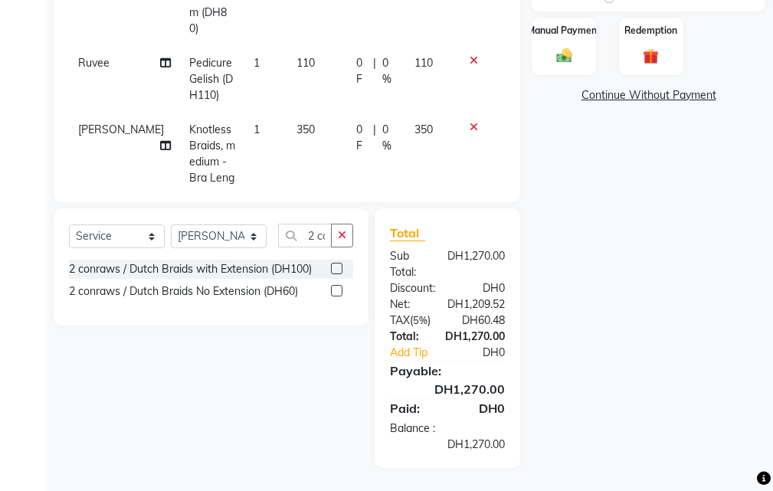
checkbox input "false"
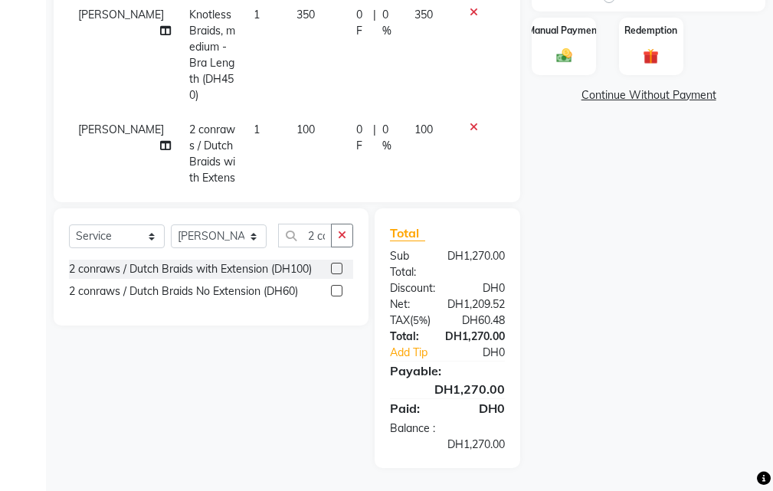
click at [296, 123] on span "100" at bounding box center [305, 130] width 18 height 14
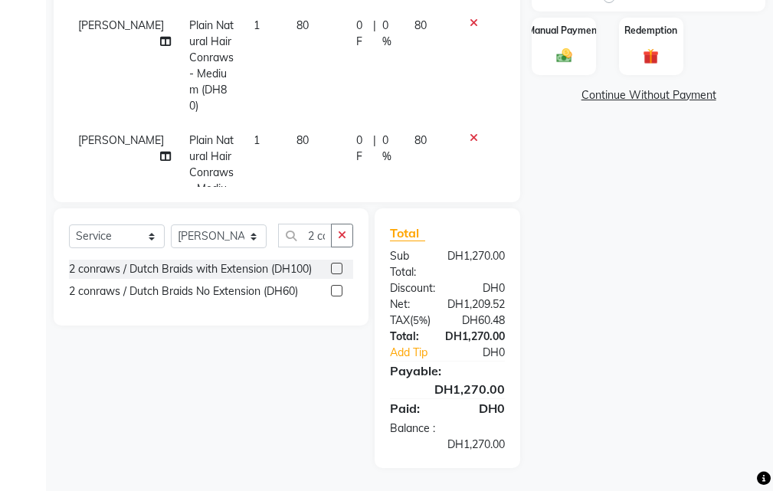
select select "63278"
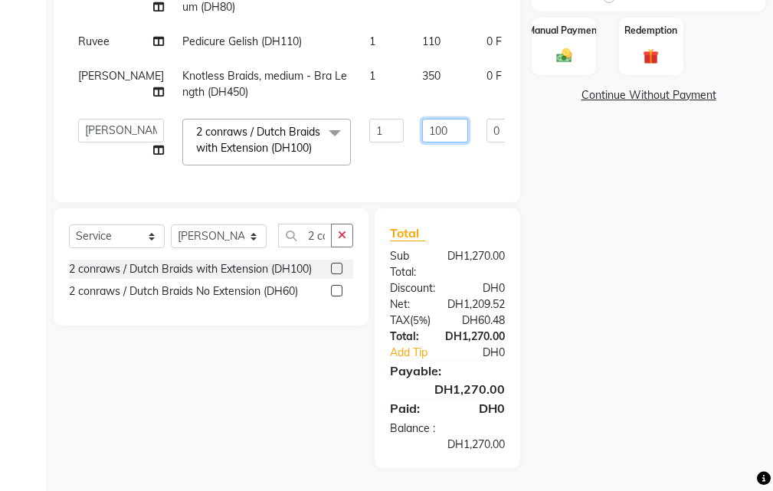
click at [422, 119] on input "100" at bounding box center [445, 131] width 46 height 24
type input "150"
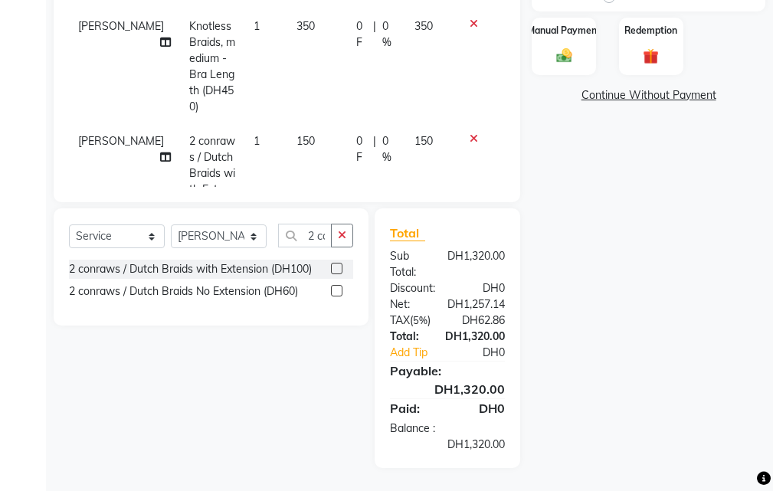
scroll to position [579, 0]
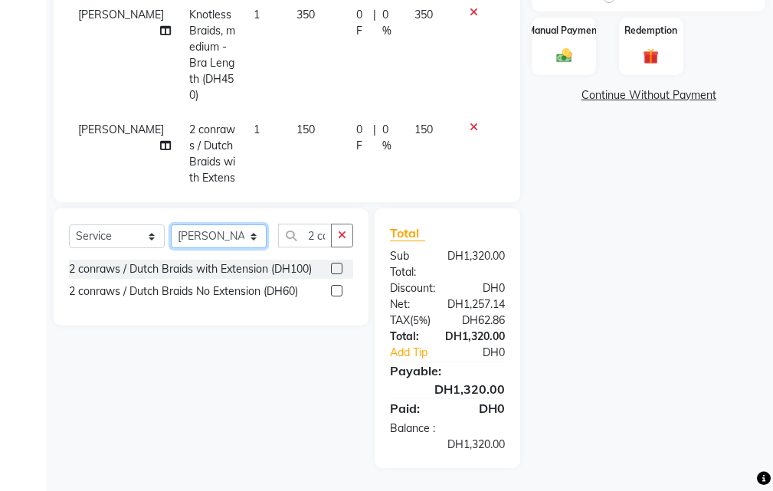
click at [215, 237] on select "Select Stylist Evah Mwololo Hannah Wanjama Margaret Miriam Wanjiku Paula Gaspar…" at bounding box center [219, 236] width 96 height 24
select select "86764"
click at [171, 224] on select "Select Stylist Evah Mwololo Hannah Wanjama Margaret Miriam Wanjiku Paula Gaspar…" at bounding box center [219, 236] width 96 height 24
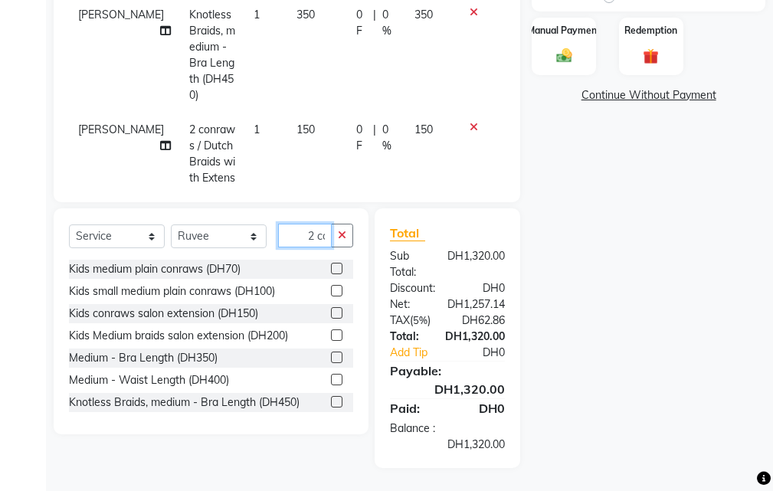
click at [308, 235] on input "2 co" at bounding box center [305, 236] width 54 height 24
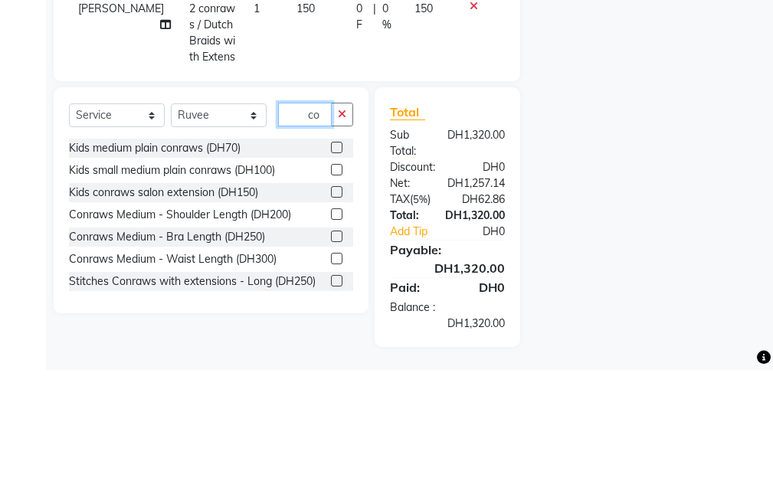
type input "o"
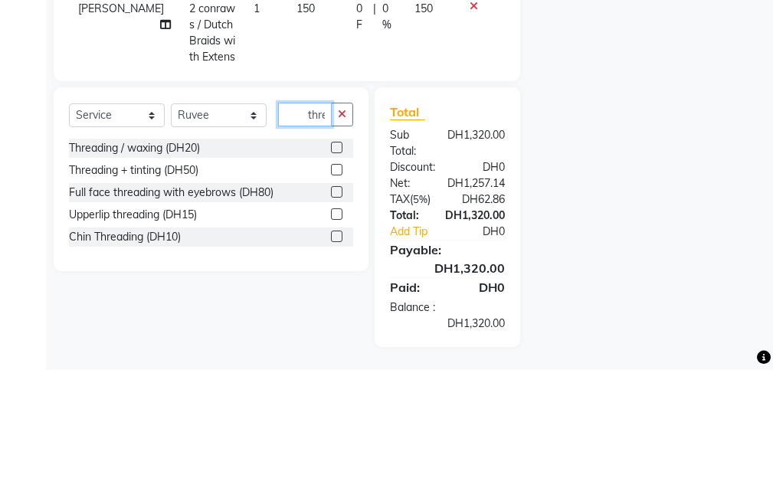
scroll to position [0, 2]
type input "thre"
click at [332, 270] on label at bounding box center [336, 268] width 11 height 11
click at [332, 270] on input "checkbox" at bounding box center [336, 269] width 10 height 10
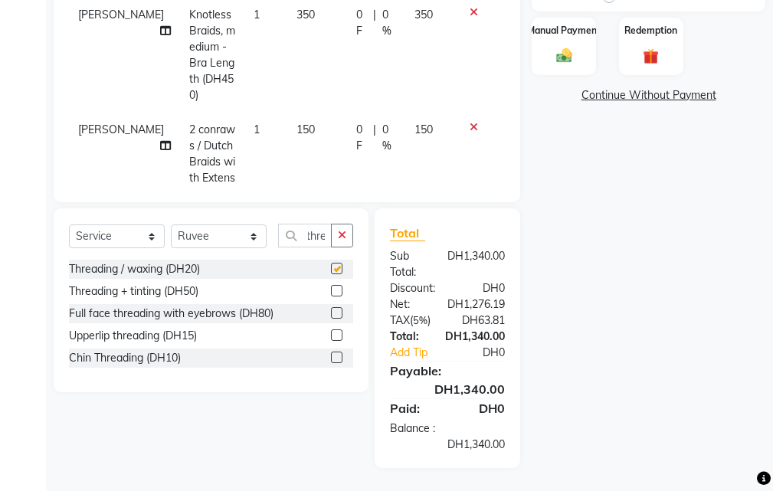
scroll to position [0, 0]
checkbox input "false"
click at [332, 336] on label at bounding box center [336, 334] width 11 height 11
click at [332, 336] on input "checkbox" at bounding box center [336, 336] width 10 height 10
checkbox input "false"
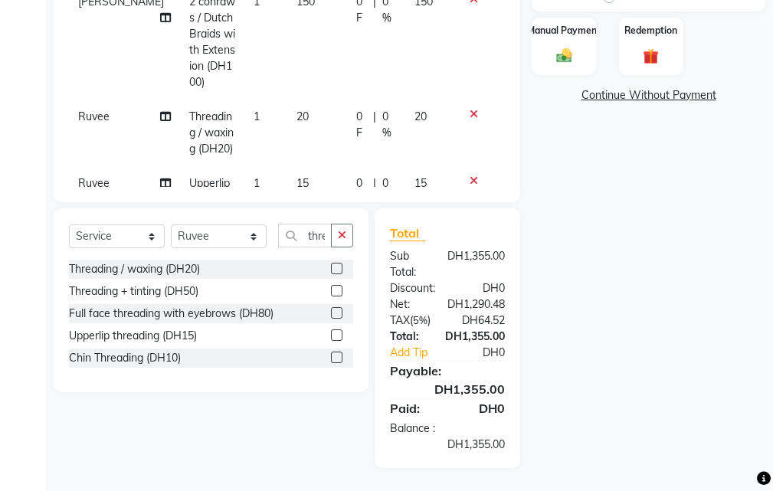
scroll to position [712, 0]
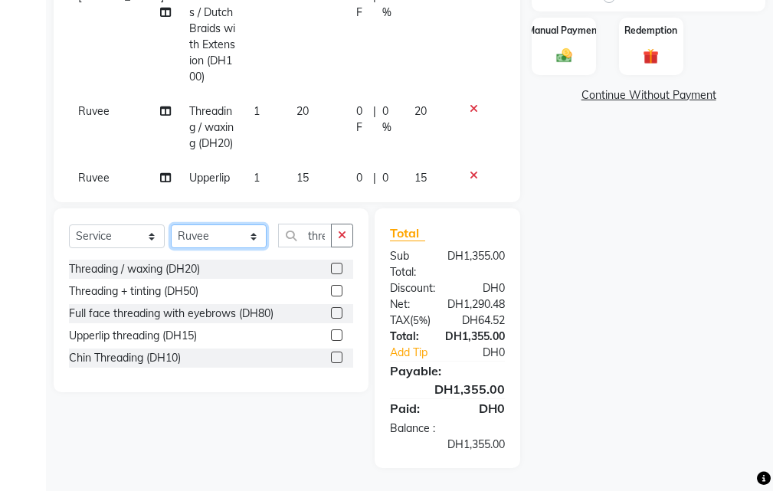
click at [222, 231] on select "Select Stylist Evah Mwololo Hannah Wanjama Margaret Miriam Wanjiku Paula Gaspar…" at bounding box center [219, 236] width 96 height 24
select select "37328"
click at [171, 224] on select "Select Stylist Evah Mwololo Hannah Wanjama Margaret Miriam Wanjiku Paula Gaspar…" at bounding box center [219, 236] width 96 height 24
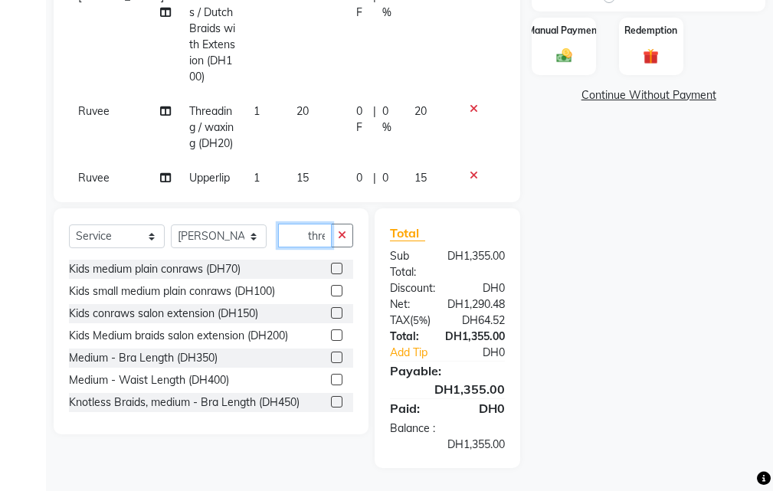
click at [290, 234] on input "thre" at bounding box center [305, 236] width 54 height 24
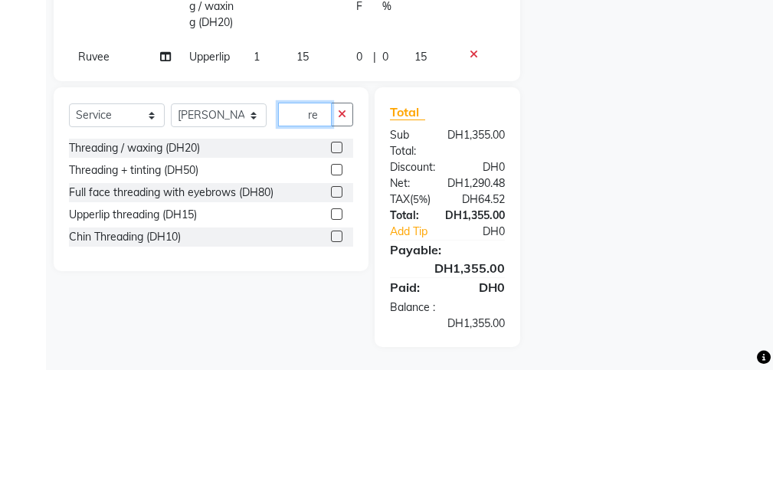
type input "e"
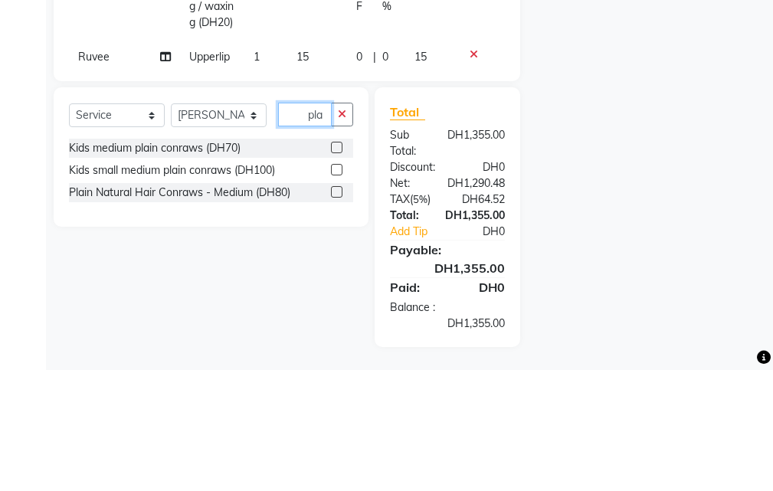
type input "pla"
click at [335, 315] on label at bounding box center [336, 312] width 11 height 11
click at [335, 315] on input "checkbox" at bounding box center [336, 314] width 10 height 10
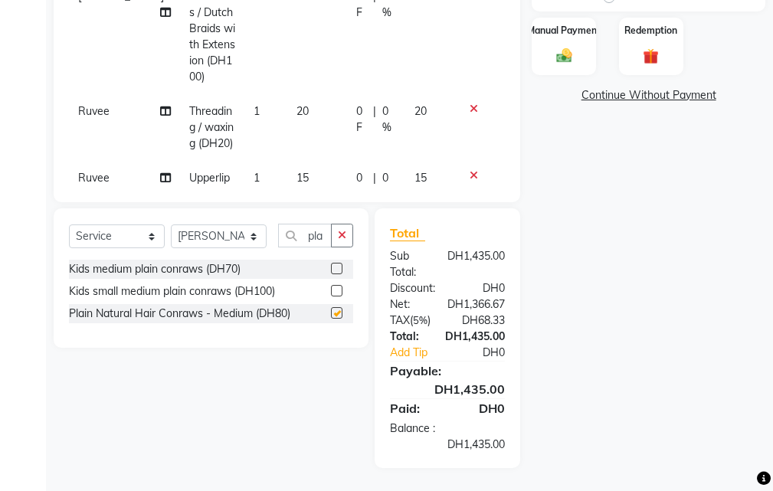
checkbox input "false"
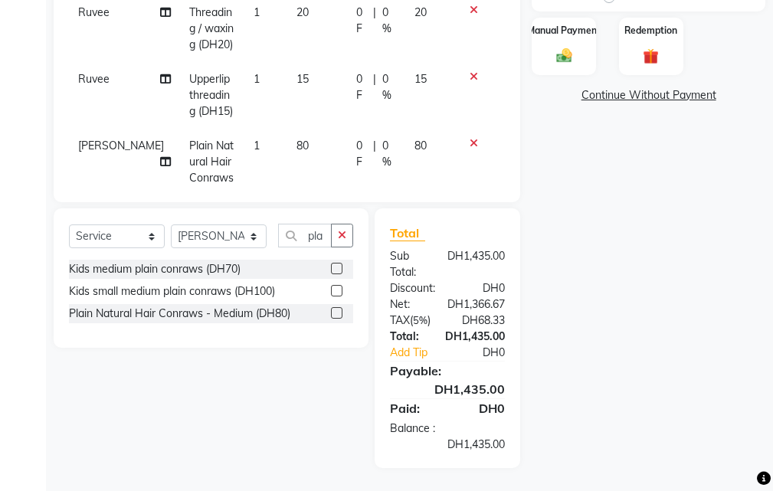
click at [296, 139] on span "80" at bounding box center [302, 146] width 12 height 14
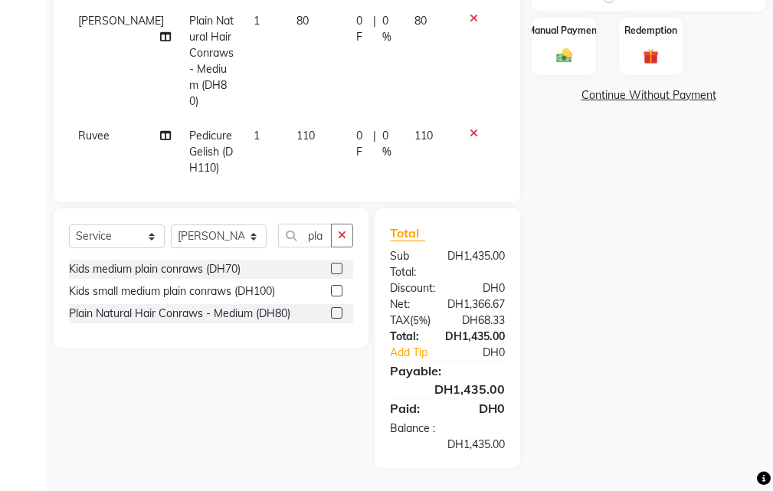
select select "37328"
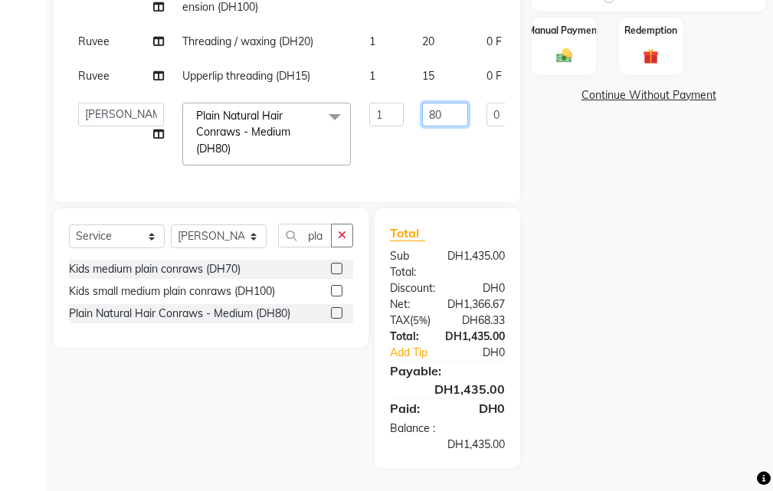
click at [422, 103] on input "80" at bounding box center [445, 115] width 46 height 24
type input "130"
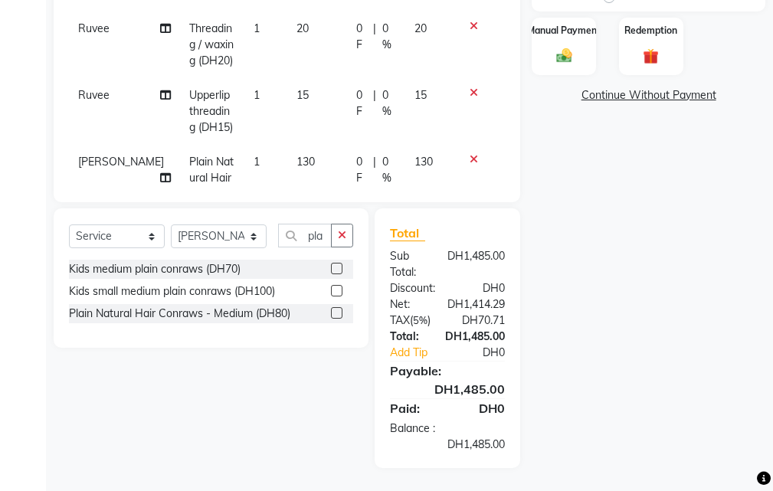
scroll to position [811, 0]
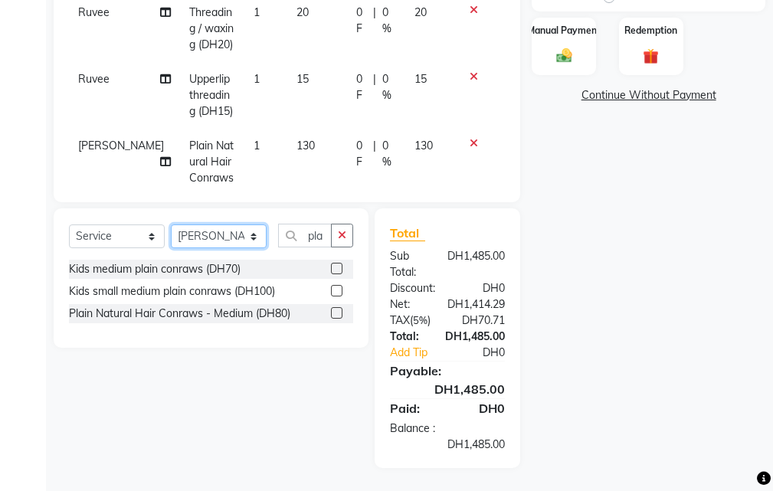
click at [218, 240] on select "Select Stylist Evah Mwololo Hannah Wanjama Margaret Miriam Wanjiku Paula Gaspar…" at bounding box center [219, 236] width 96 height 24
select select "71571"
click at [171, 224] on select "Select Stylist Evah Mwololo Hannah Wanjama Margaret Miriam Wanjiku Paula Gaspar…" at bounding box center [219, 236] width 96 height 24
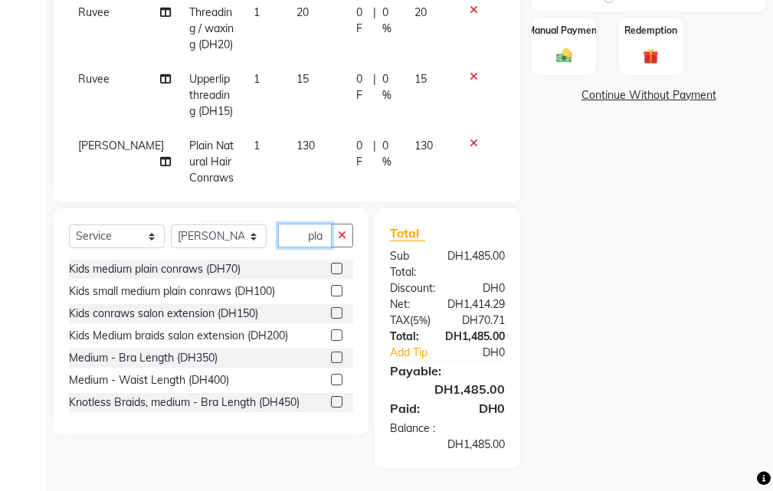
click at [287, 240] on input "pla" at bounding box center [305, 236] width 54 height 24
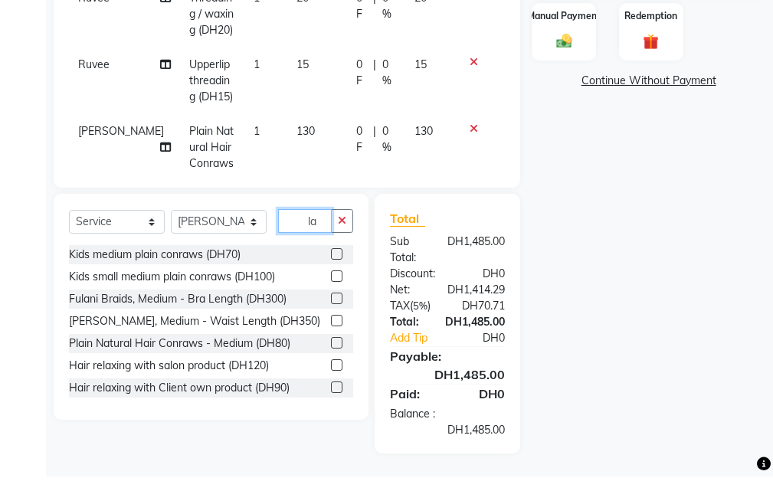
type input "a"
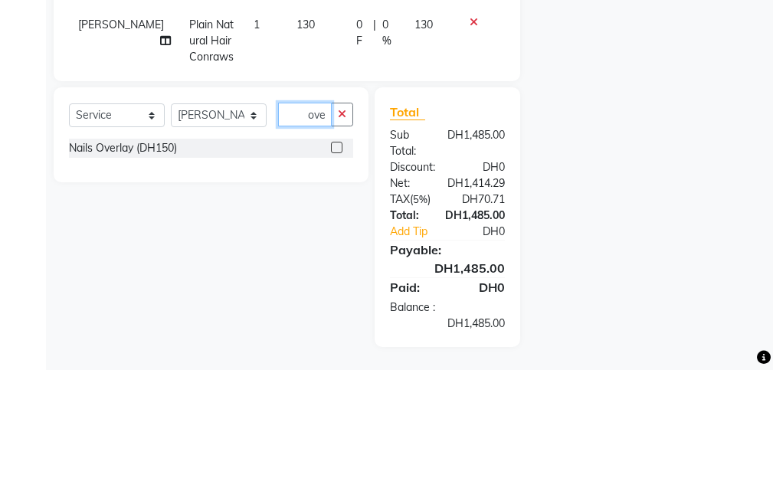
type input "ove"
click at [338, 269] on label at bounding box center [336, 268] width 11 height 11
click at [338, 269] on input "checkbox" at bounding box center [336, 269] width 10 height 10
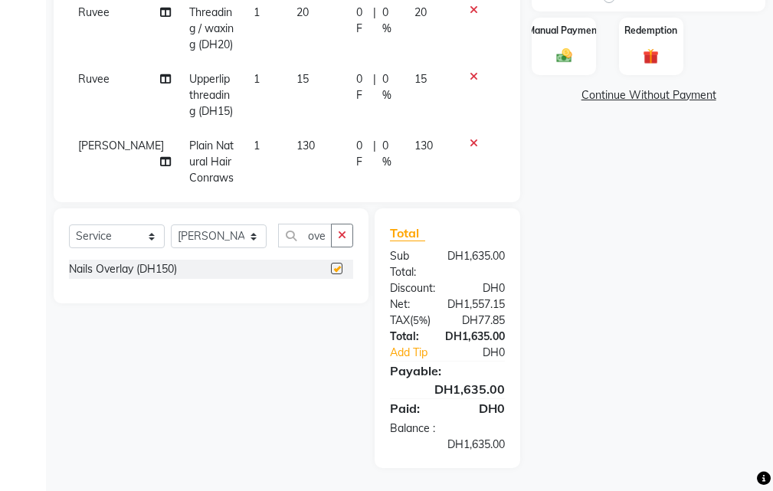
checkbox input "false"
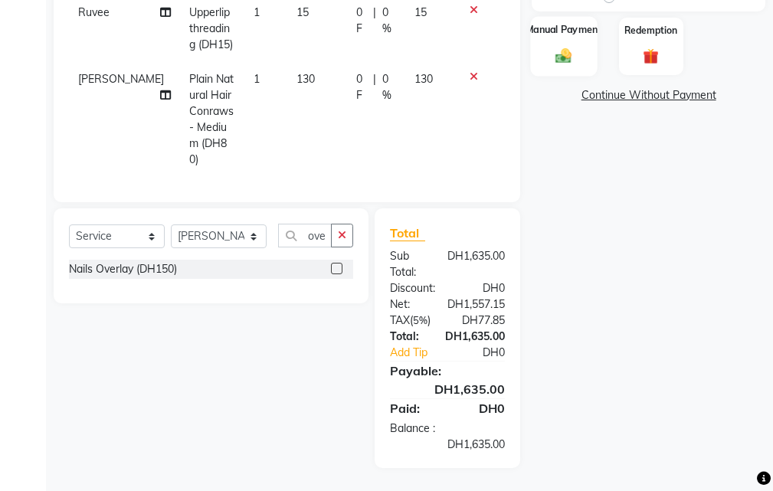
click at [566, 38] on div "Manual Payment" at bounding box center [564, 46] width 67 height 60
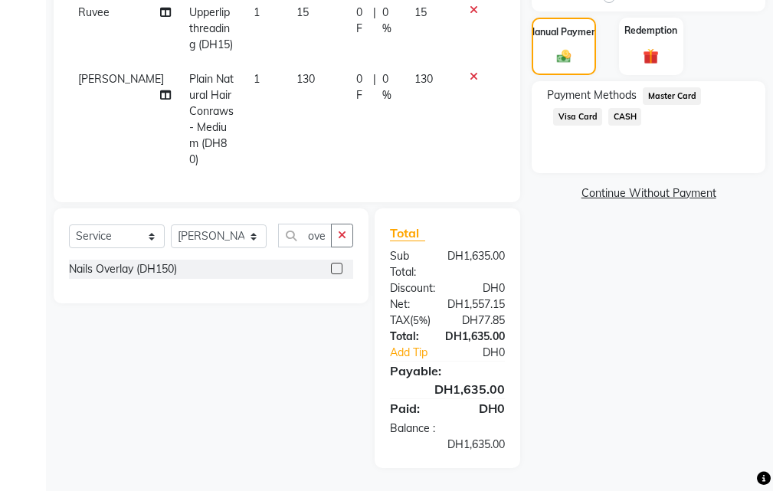
click at [577, 118] on span "Visa Card" at bounding box center [577, 117] width 49 height 18
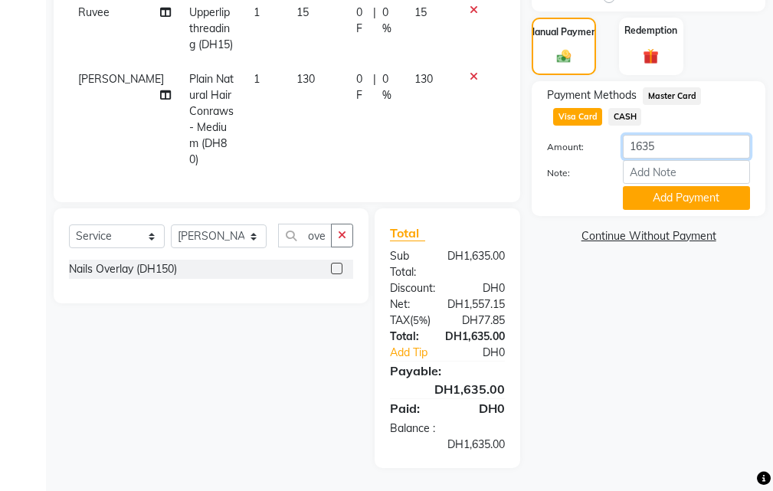
click at [662, 145] on input "1635" at bounding box center [686, 147] width 127 height 24
type input "1"
type input "1585"
click at [682, 202] on button "Add Payment" at bounding box center [686, 198] width 127 height 24
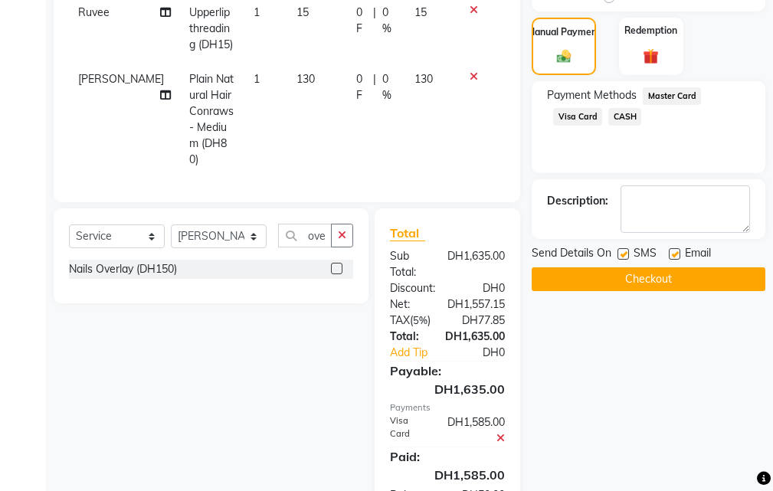
click at [652, 278] on button "Checkout" at bounding box center [648, 279] width 234 height 24
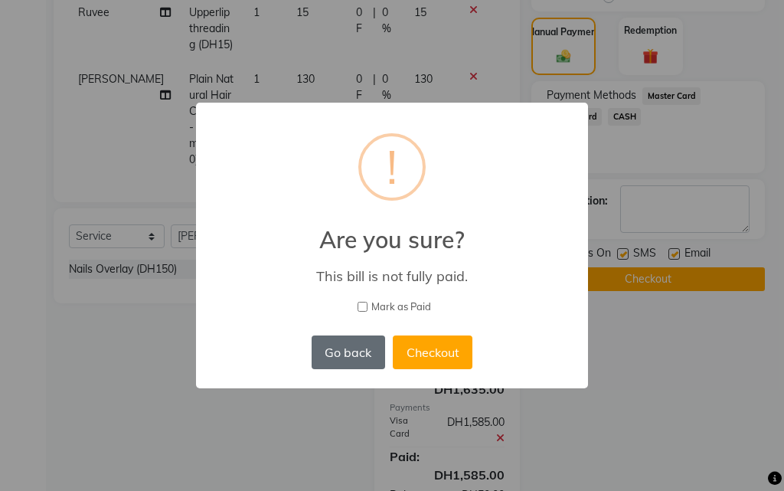
click at [355, 348] on button "Go back" at bounding box center [349, 352] width 74 height 34
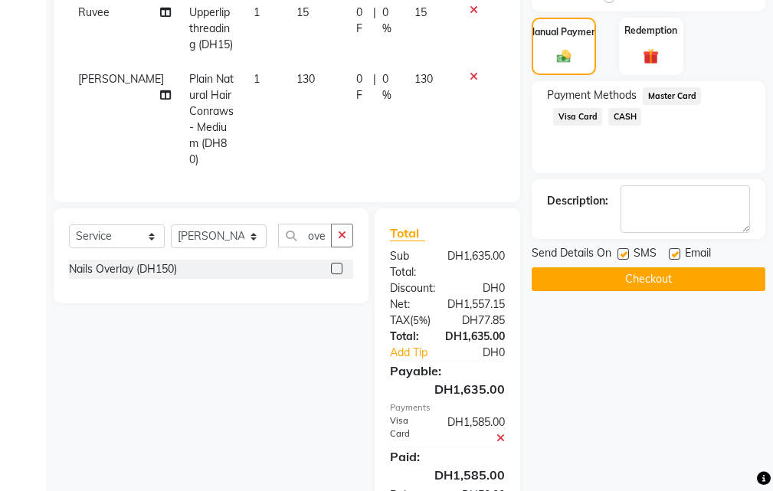
click at [624, 116] on span "CASH" at bounding box center [624, 117] width 33 height 18
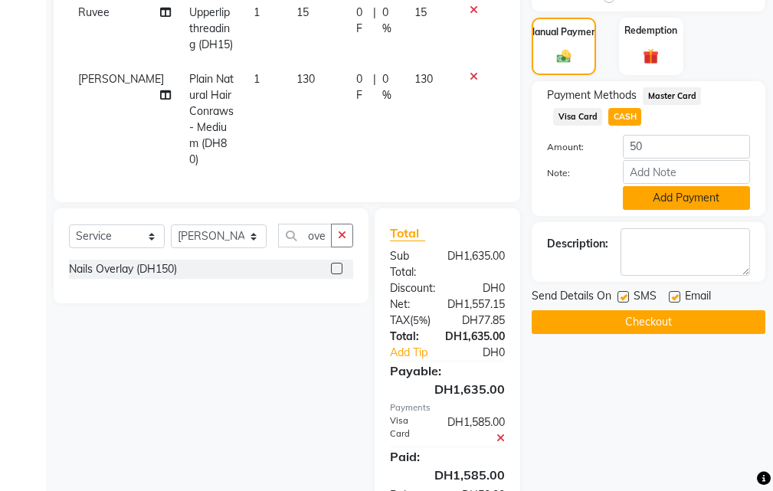
click at [674, 194] on button "Add Payment" at bounding box center [686, 198] width 127 height 24
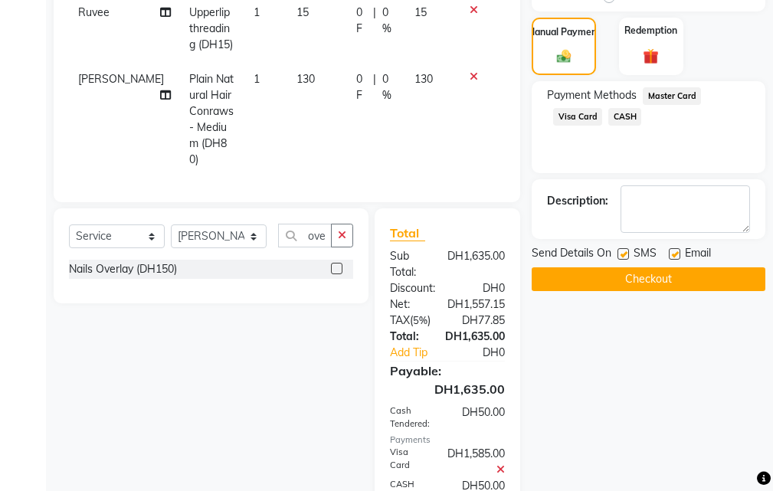
click at [624, 253] on label at bounding box center [622, 253] width 11 height 11
click at [624, 253] on input "checkbox" at bounding box center [622, 255] width 10 height 10
checkbox input "false"
click at [675, 253] on label at bounding box center [674, 253] width 11 height 11
click at [675, 253] on input "checkbox" at bounding box center [674, 255] width 10 height 10
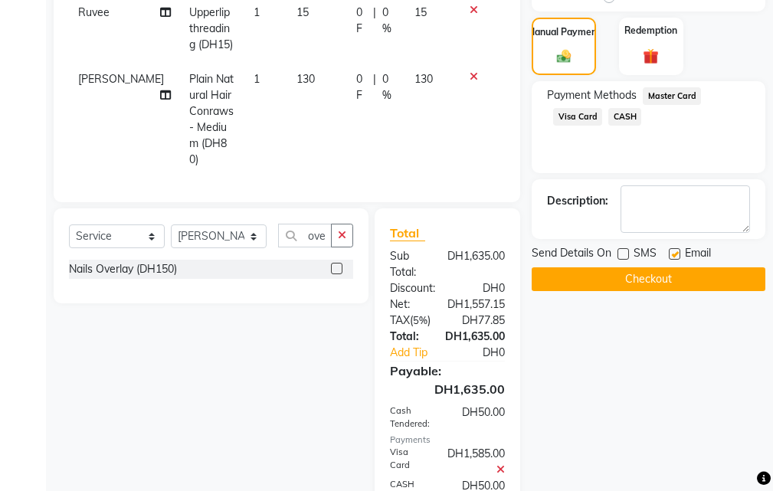
checkbox input "false"
click at [646, 283] on button "Checkout" at bounding box center [648, 279] width 234 height 24
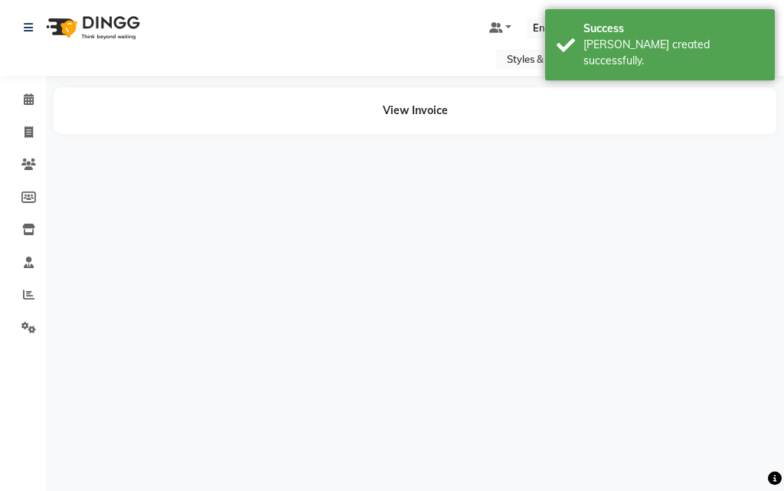
select select "71571"
select select "63278"
select select "41788"
select select "20460"
select select "63278"
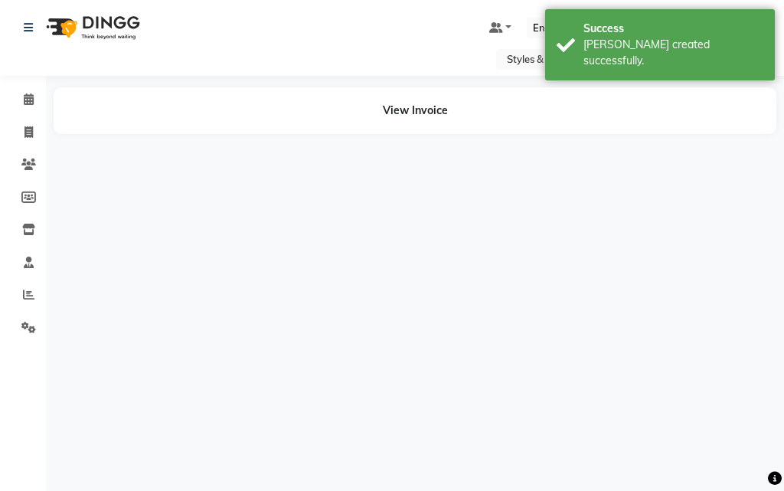
select select "37328"
select select "63278"
select select "86764"
select select "41788"
select select "63278"
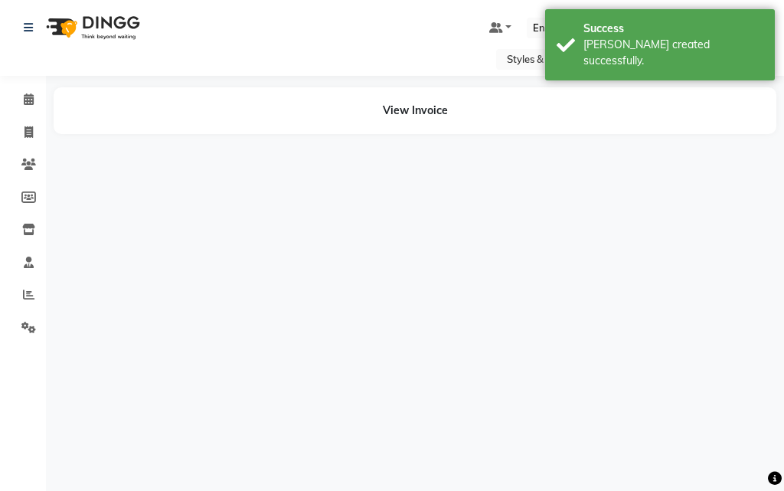
select select "63278"
select select "86764"
select select "37328"
select select "71571"
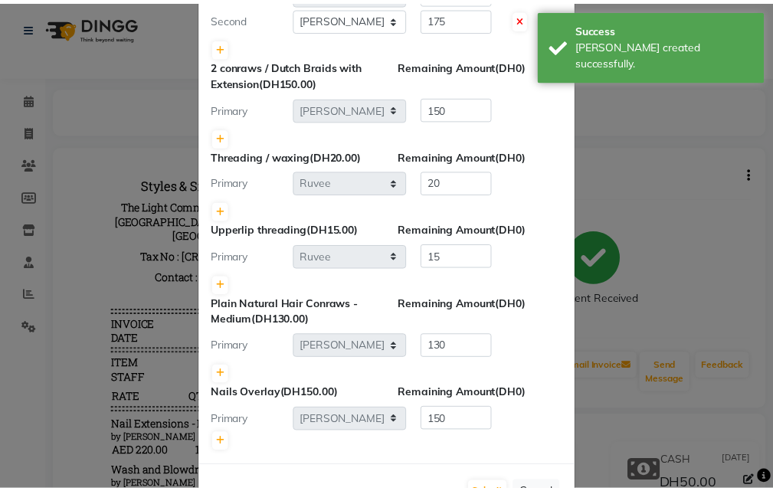
scroll to position [855, 0]
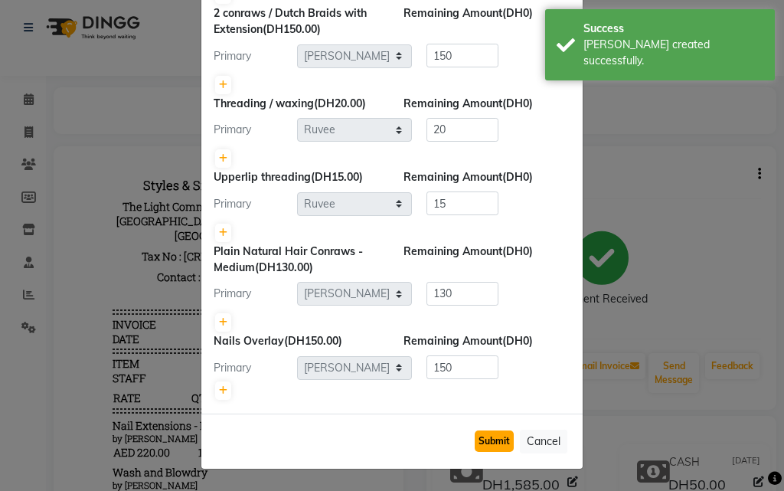
click at [486, 440] on button "Submit" at bounding box center [494, 440] width 39 height 21
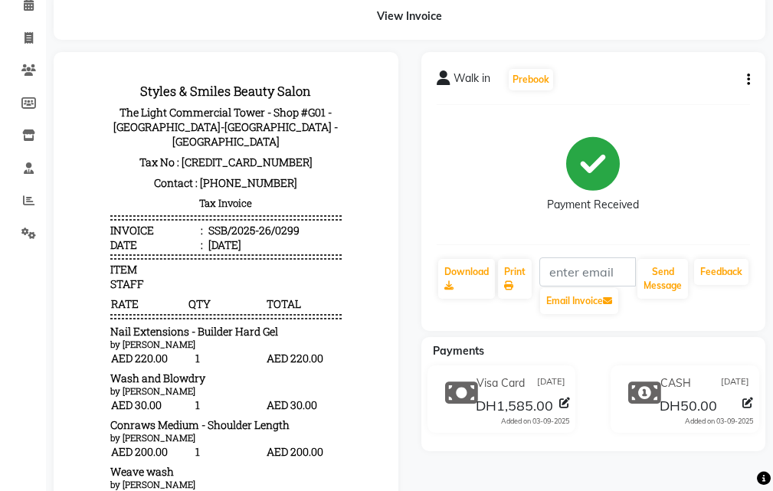
scroll to position [0, 0]
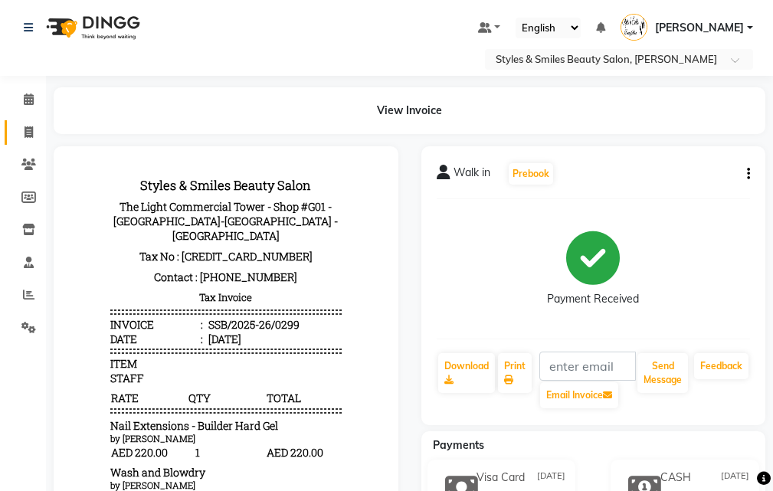
click at [28, 133] on icon at bounding box center [29, 131] width 8 height 11
select select "service"
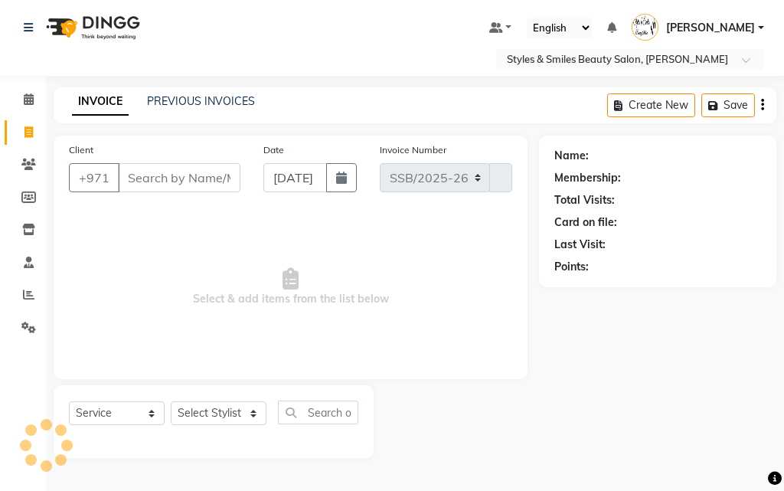
select select "4038"
type input "0300"
select select "product"
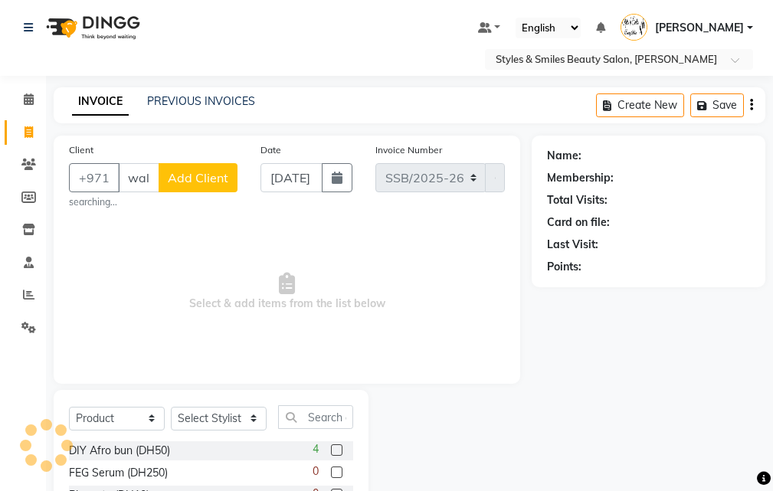
scroll to position [0, 3]
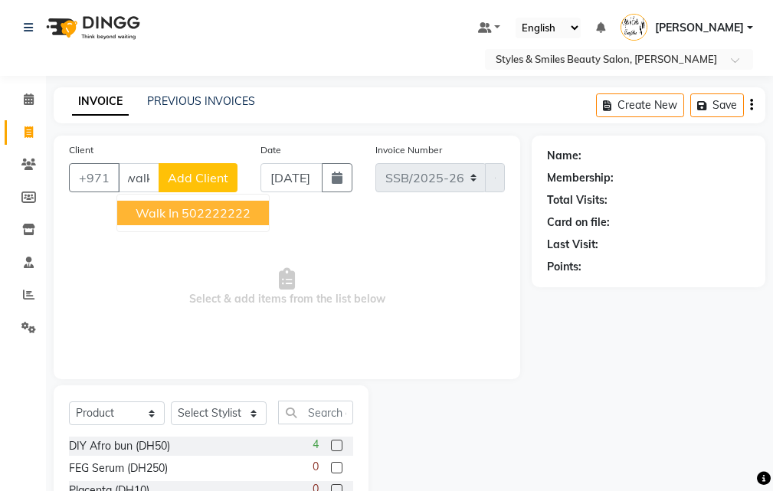
click at [217, 214] on ngb-highlight "502222222" at bounding box center [215, 212] width 69 height 15
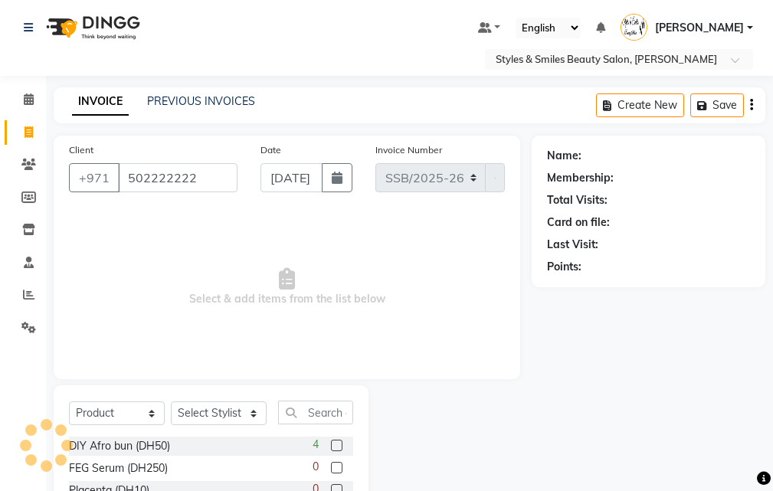
type input "502222222"
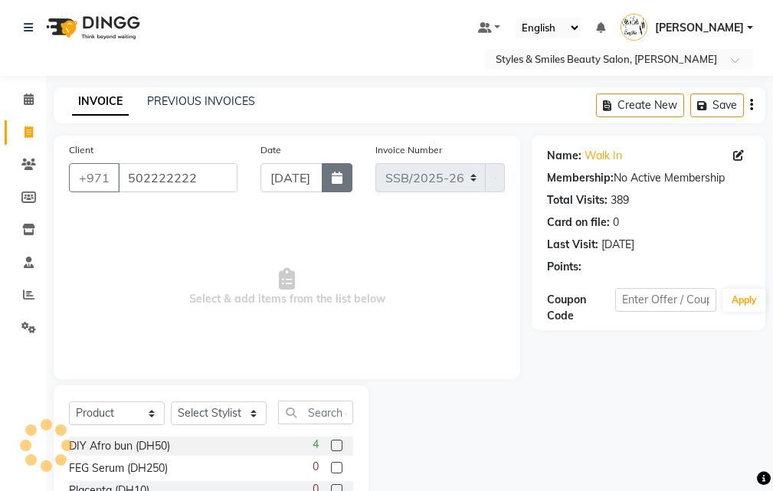
click at [336, 176] on icon "button" at bounding box center [337, 178] width 11 height 12
select select "9"
select select "2025"
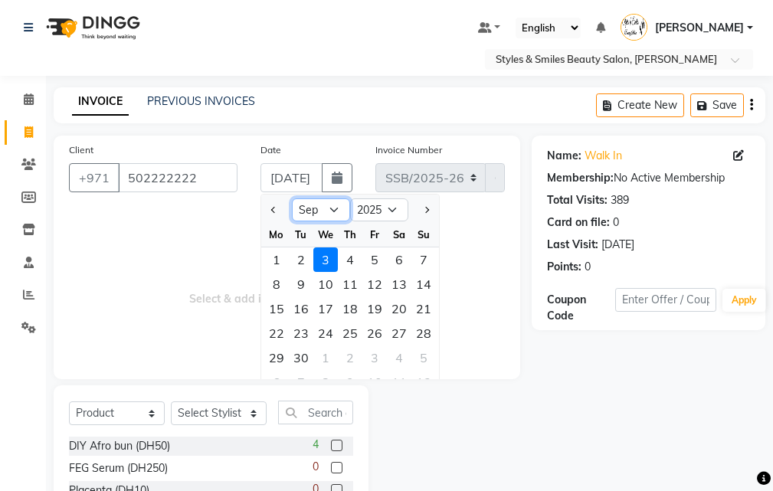
click at [316, 211] on select "Jan Feb Mar Apr May Jun Jul Aug Sep Oct Nov Dec" at bounding box center [321, 209] width 58 height 23
select select "8"
click at [292, 198] on select "Jan Feb Mar Apr May Jun Jul Aug Sep Oct Nov Dec" at bounding box center [321, 209] width 58 height 23
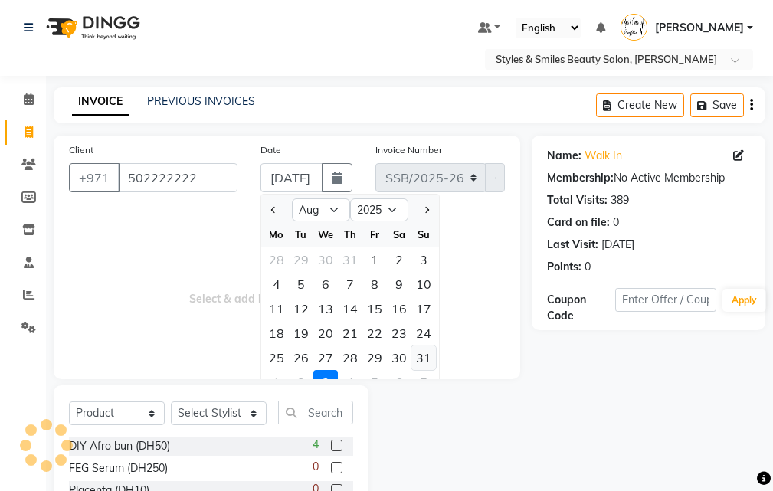
click at [423, 355] on div "31" at bounding box center [423, 357] width 25 height 25
type input "31-08-2025"
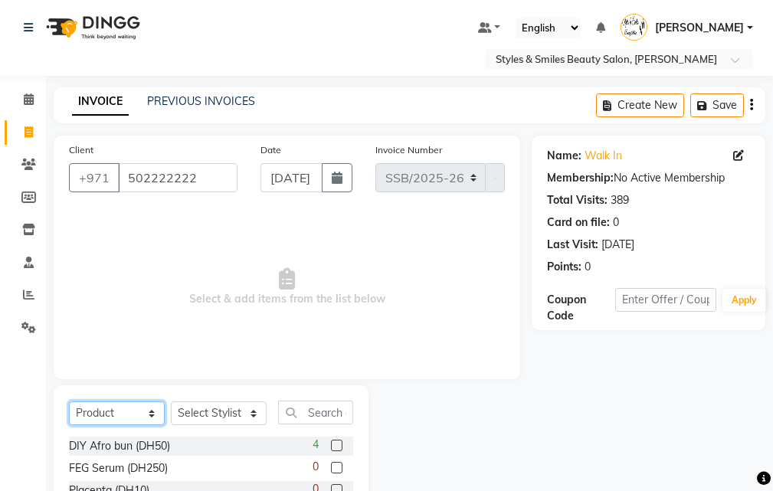
click at [113, 414] on select "Select Service Product Membership Package Voucher Prepaid Gift Card" at bounding box center [117, 413] width 96 height 24
select select "service"
click at [69, 401] on select "Select Service Product Membership Package Voucher Prepaid Gift Card" at bounding box center [117, 413] width 96 height 24
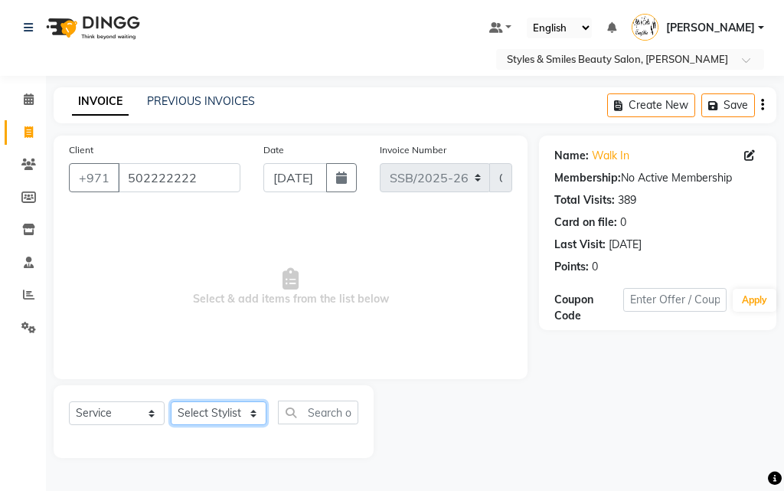
click at [217, 411] on select "Select Stylist Evah Mwololo Hannah Wanjama Margaret Miriam Wanjiku Paula Gaspar…" at bounding box center [219, 413] width 96 height 24
select select "86764"
click at [171, 401] on select "Select Stylist Evah Mwololo Hannah Wanjama Margaret Miriam Wanjiku Paula Gaspar…" at bounding box center [219, 413] width 96 height 24
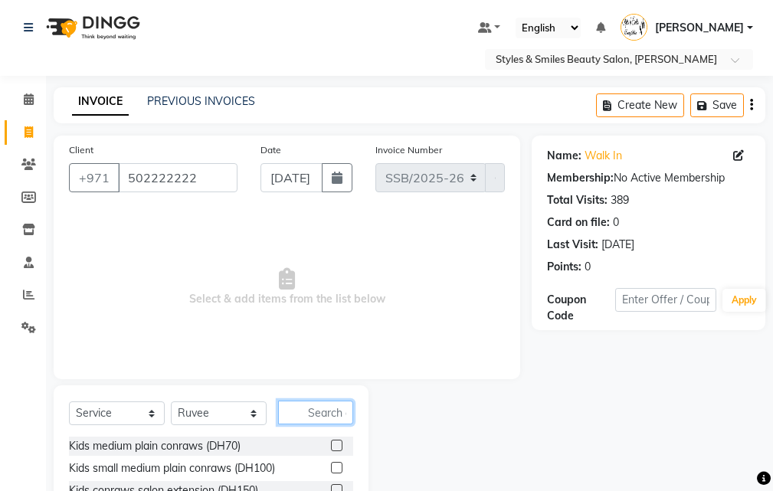
click at [316, 414] on input "text" at bounding box center [315, 412] width 75 height 24
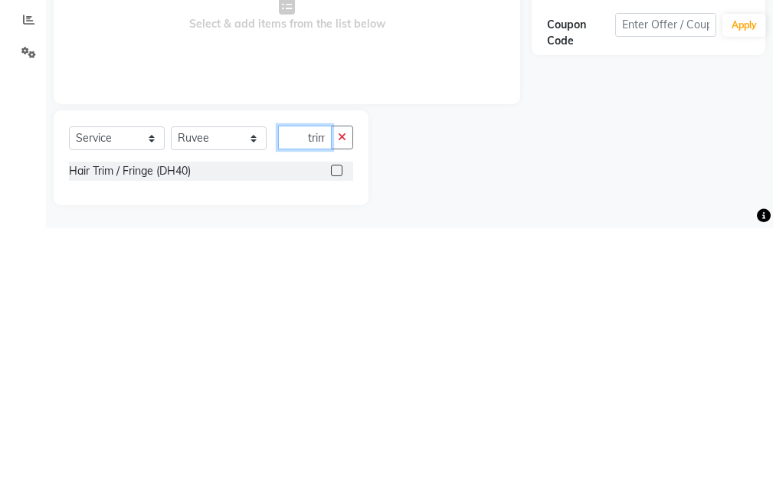
scroll to position [0, 2]
type input "trim"
click at [335, 438] on label at bounding box center [336, 432] width 11 height 11
click at [335, 438] on input "checkbox" at bounding box center [336, 434] width 10 height 10
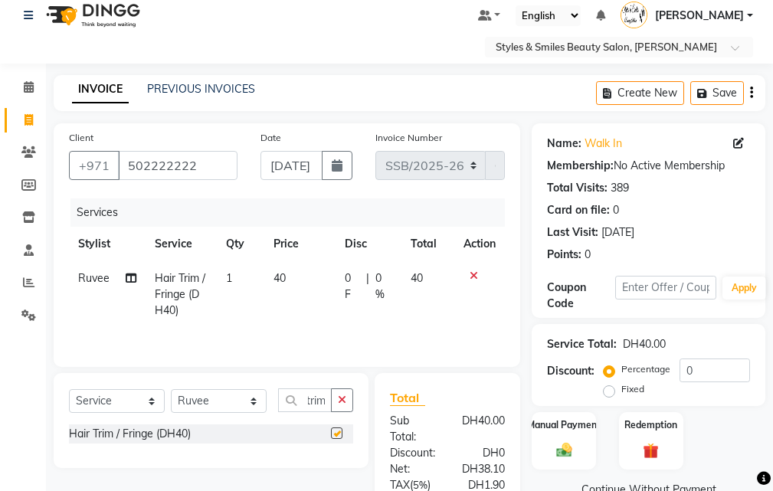
scroll to position [0, 0]
click at [338, 433] on label at bounding box center [336, 432] width 11 height 11
click at [338, 433] on input "checkbox" at bounding box center [336, 434] width 10 height 10
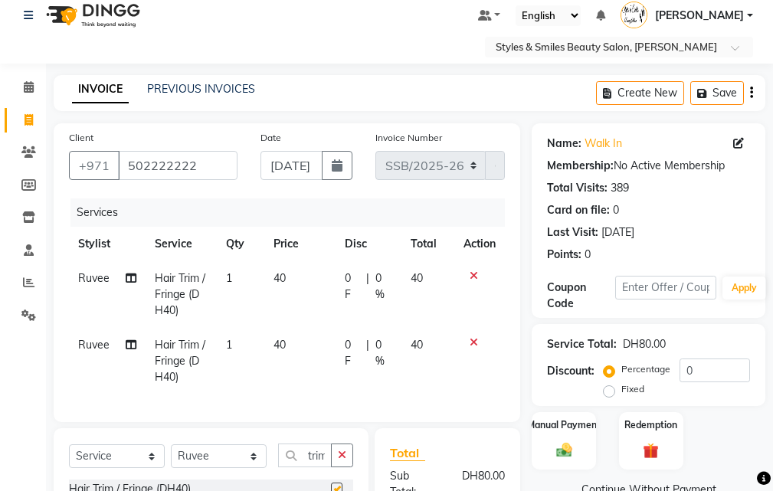
checkbox input "false"
click at [271, 344] on td "40" at bounding box center [300, 361] width 72 height 67
select select "86764"
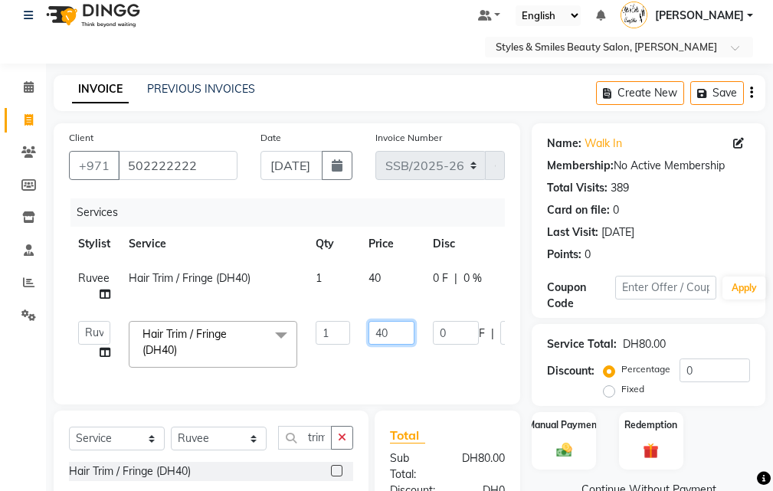
click at [375, 335] on input "40" at bounding box center [391, 333] width 46 height 24
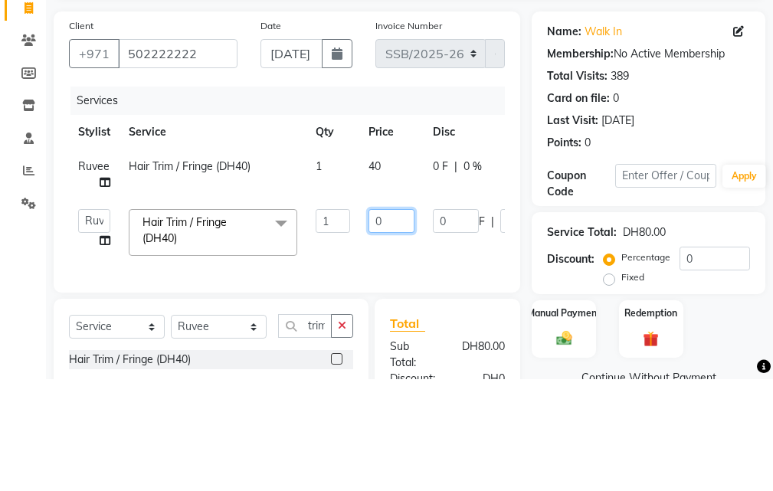
type input "30"
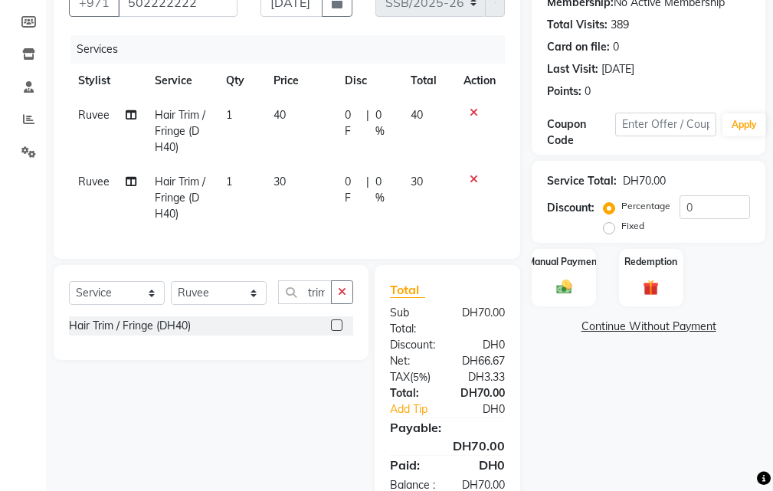
scroll to position [199, 0]
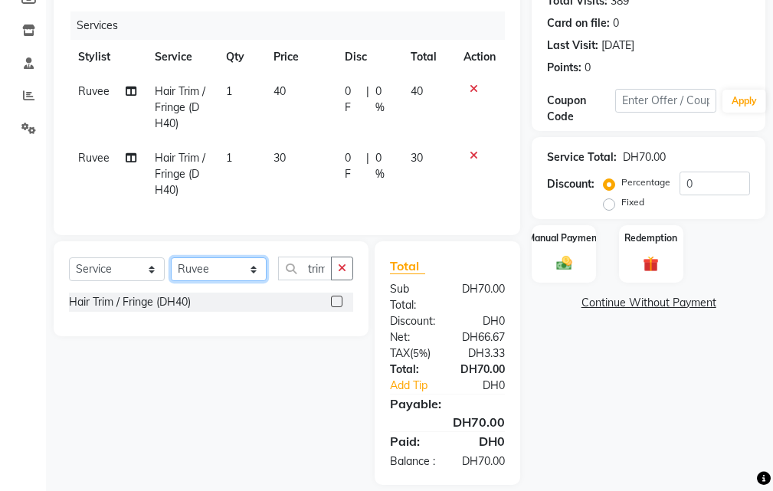
click at [210, 281] on select "Select Stylist Evah Mwololo Hannah Wanjama Margaret Miriam Wanjiku Paula Gaspar…" at bounding box center [219, 269] width 96 height 24
select select "71571"
click at [171, 269] on select "Select Stylist Evah Mwololo Hannah Wanjama Margaret Miriam Wanjiku Paula Gaspar…" at bounding box center [219, 269] width 96 height 24
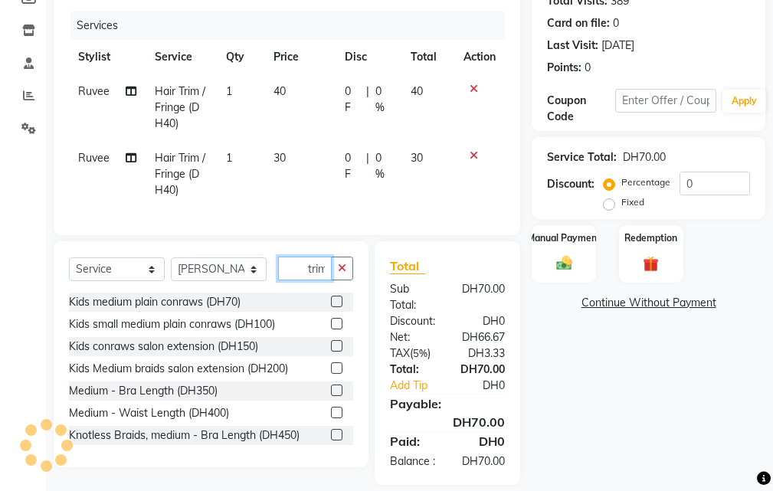
click at [284, 280] on input "trim" at bounding box center [305, 269] width 54 height 24
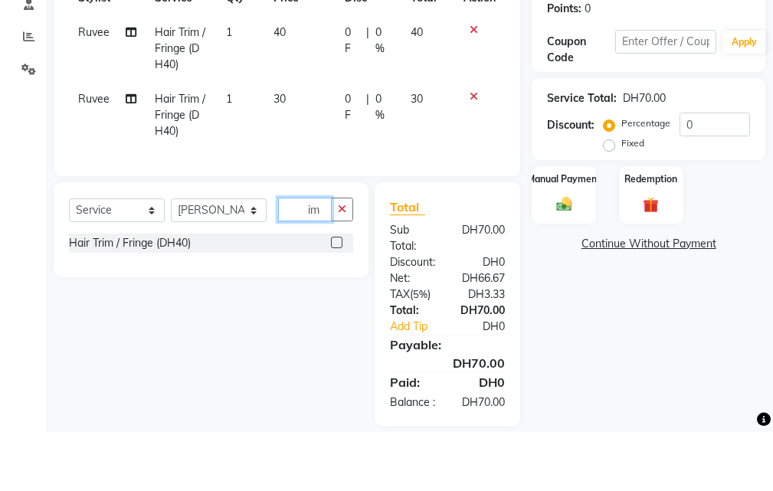
type input "m"
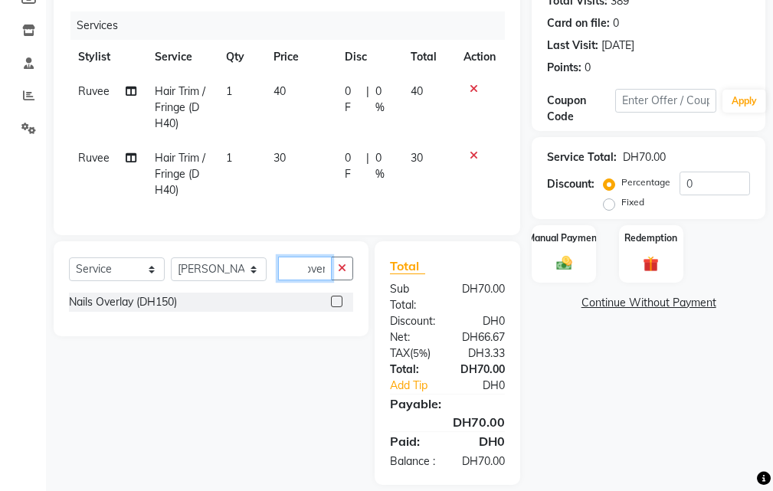
type input "over"
click at [337, 307] on label at bounding box center [336, 301] width 11 height 11
click at [337, 307] on input "checkbox" at bounding box center [336, 302] width 10 height 10
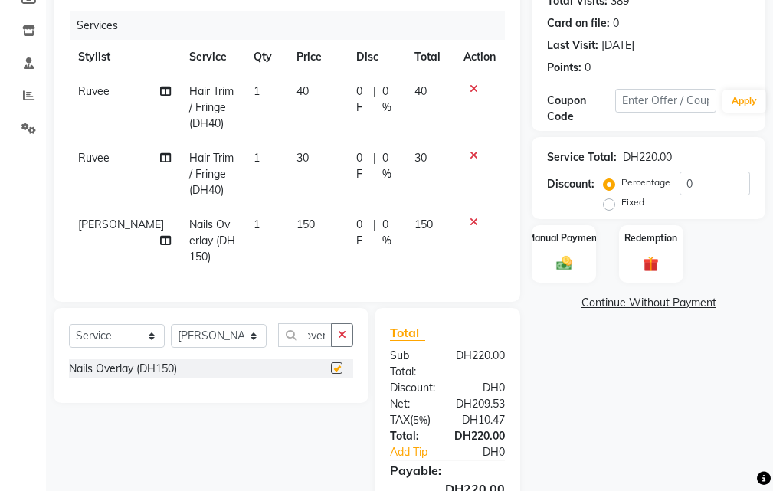
scroll to position [0, 0]
checkbox input "false"
click at [221, 343] on select "Select Stylist Evah Mwololo Hannah Wanjama Margaret Miriam Wanjiku Paula Gaspar…" at bounding box center [219, 336] width 96 height 24
select select "63278"
click at [171, 335] on select "Select Stylist Evah Mwololo Hannah Wanjama Margaret Miriam Wanjiku Paula Gaspar…" at bounding box center [219, 336] width 96 height 24
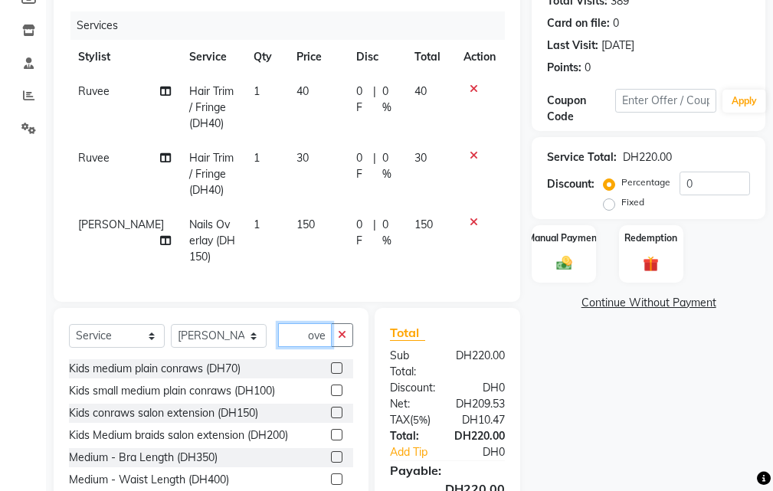
click at [285, 347] on input "over" at bounding box center [305, 335] width 54 height 24
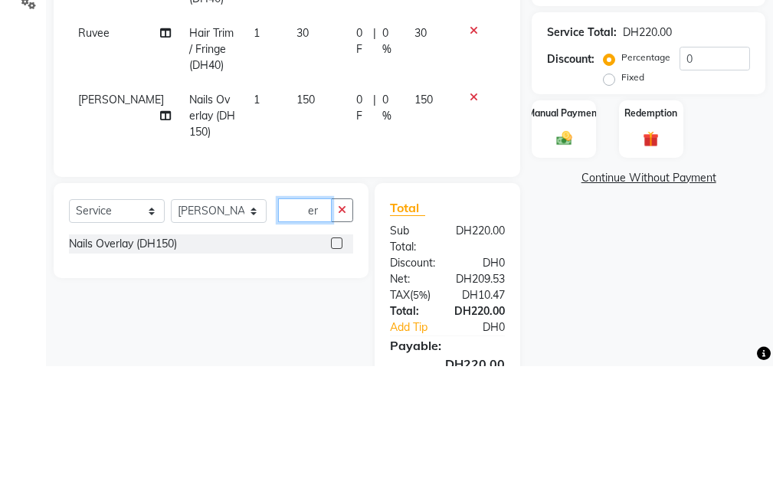
type input "r"
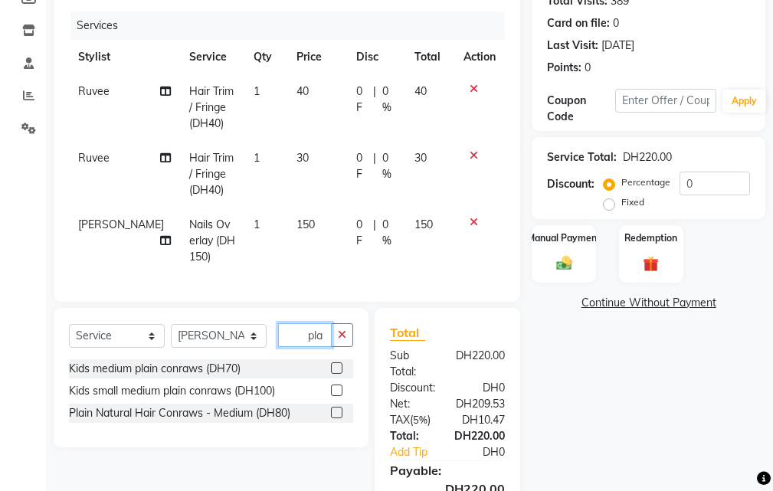
type input "pla"
click at [338, 418] on label at bounding box center [336, 412] width 11 height 11
click at [338, 418] on input "checkbox" at bounding box center [336, 413] width 10 height 10
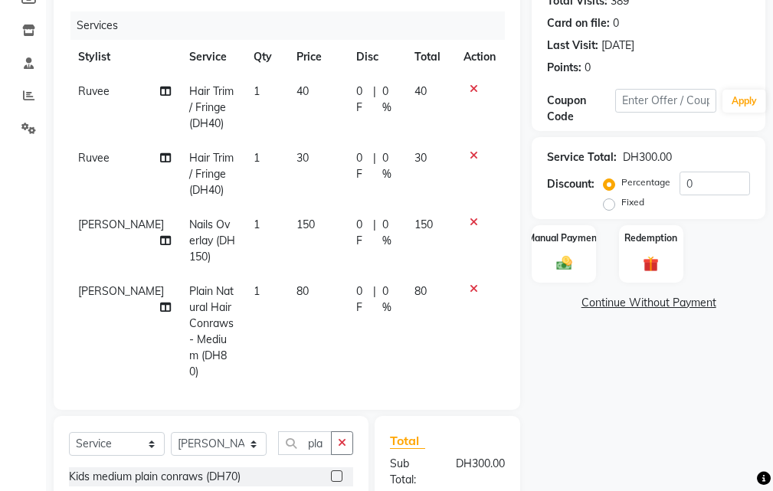
checkbox input "false"
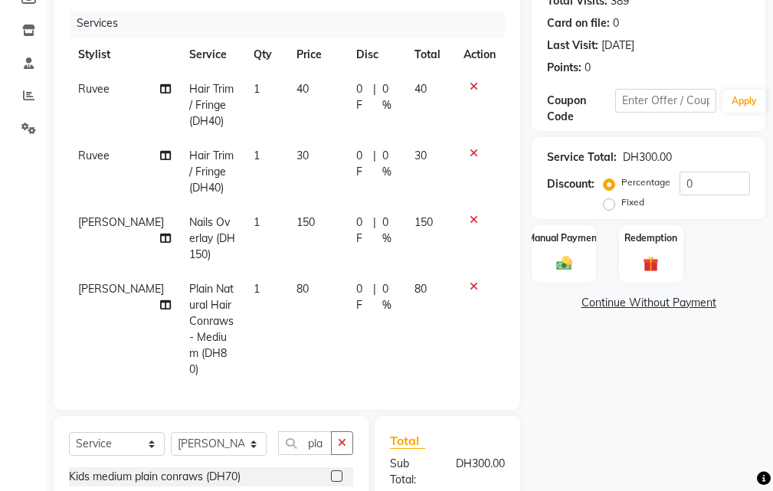
click at [287, 299] on td "80" at bounding box center [317, 329] width 60 height 115
select select "63278"
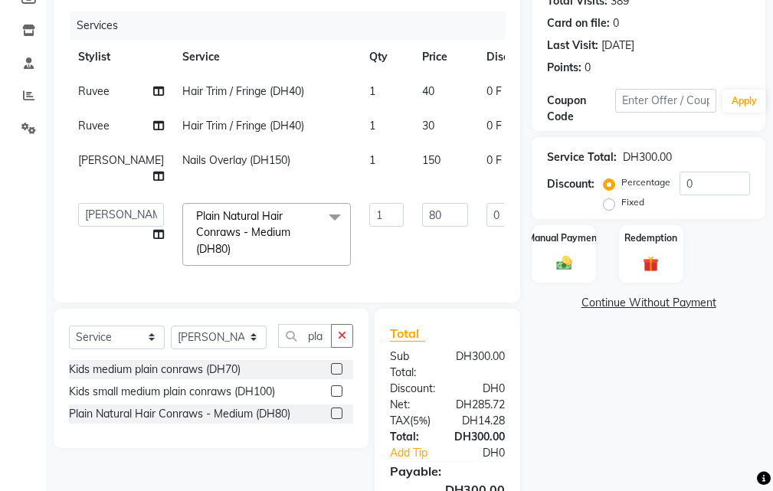
scroll to position [0, 0]
click at [422, 212] on input "80" at bounding box center [445, 215] width 46 height 24
type input "8"
type input "130"
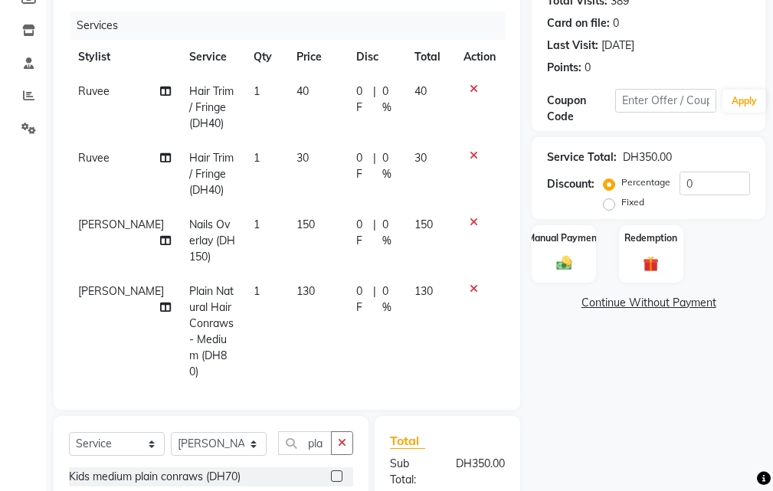
scroll to position [2, 0]
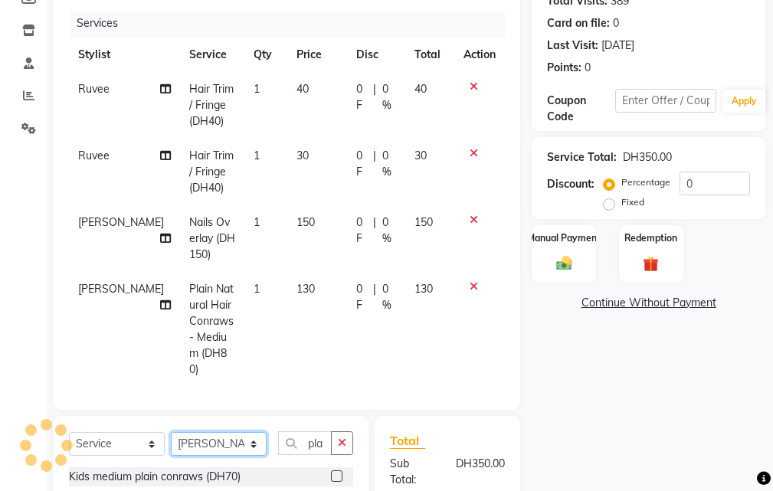
click at [210, 446] on select "Select Stylist Evah Mwololo Hannah Wanjama Margaret Miriam Wanjiku Paula Gaspar…" at bounding box center [219, 444] width 96 height 24
select select "41788"
click at [171, 432] on select "Select Stylist Evah Mwololo Hannah Wanjama Margaret Miriam Wanjiku Paula Gaspar…" at bounding box center [219, 444] width 96 height 24
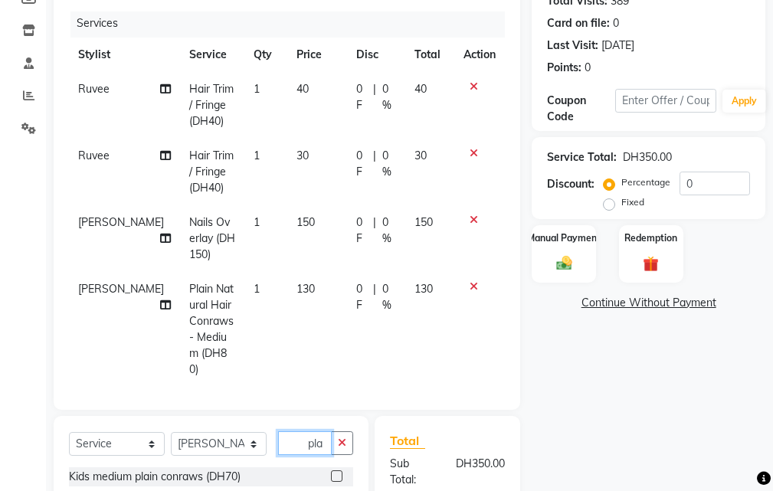
click at [310, 443] on input "pla" at bounding box center [305, 443] width 54 height 24
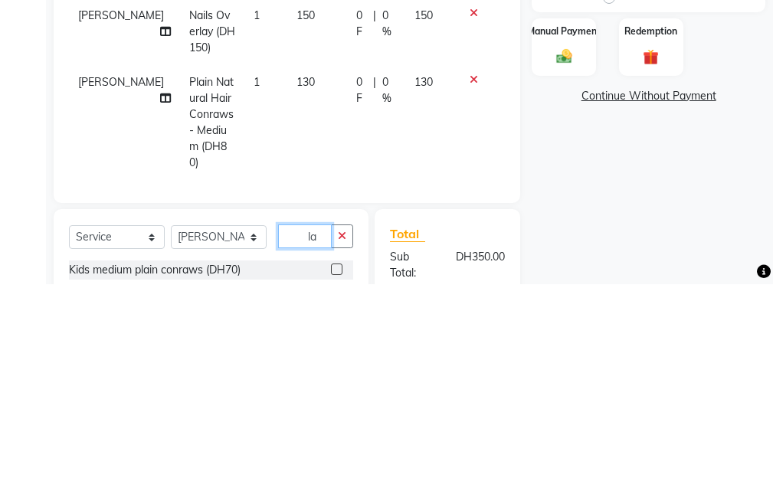
scroll to position [265, 0]
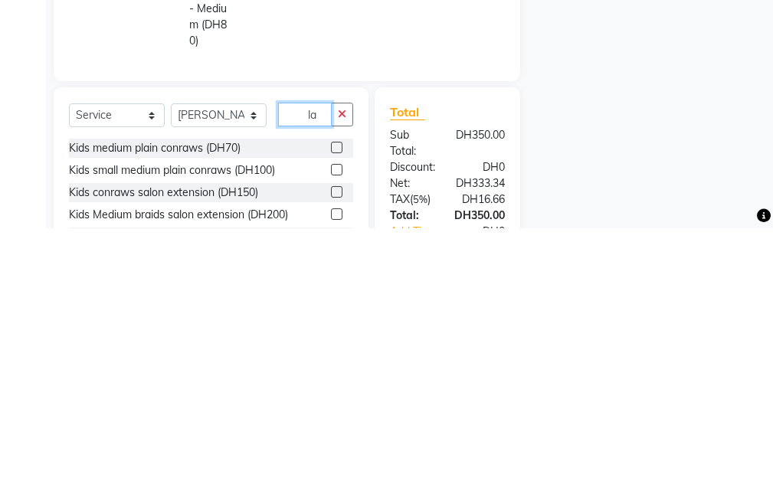
type input "a"
type input "con"
click at [331, 479] on label at bounding box center [336, 476] width 11 height 11
click at [331, 479] on input "checkbox" at bounding box center [336, 477] width 10 height 10
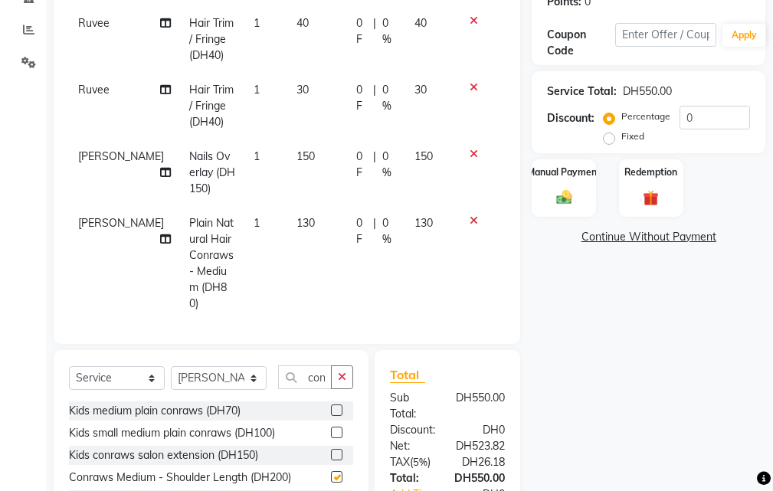
checkbox input "false"
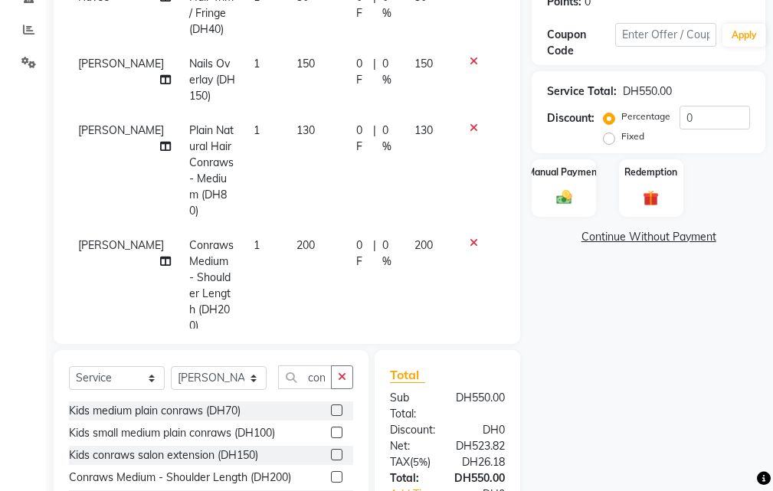
scroll to position [101, 0]
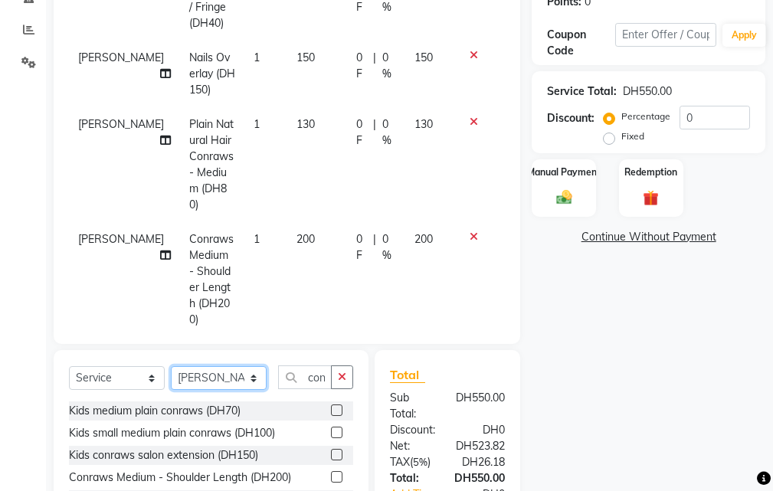
click at [209, 379] on select "Select Stylist Evah Mwololo Hannah Wanjama Margaret Miriam Wanjiku Paula Gaspar…" at bounding box center [219, 378] width 96 height 24
select select "86764"
click at [171, 366] on select "Select Stylist Evah Mwololo Hannah Wanjama Margaret Miriam Wanjiku Paula Gaspar…" at bounding box center [219, 378] width 96 height 24
click at [309, 374] on input "con" at bounding box center [305, 377] width 54 height 24
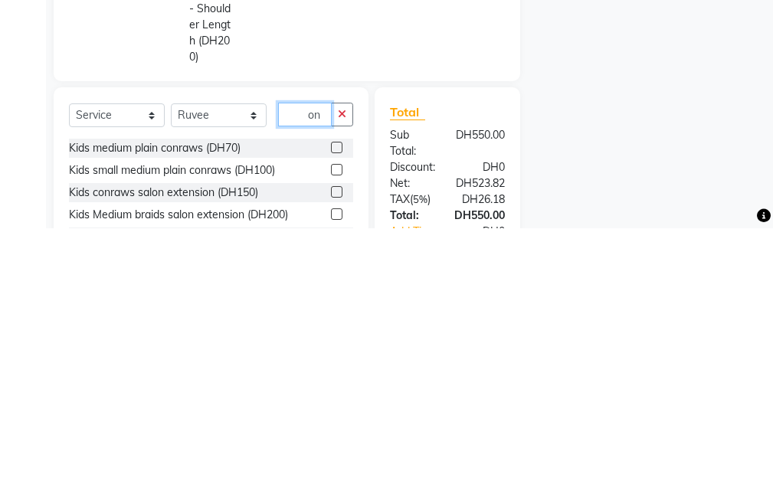
type input "n"
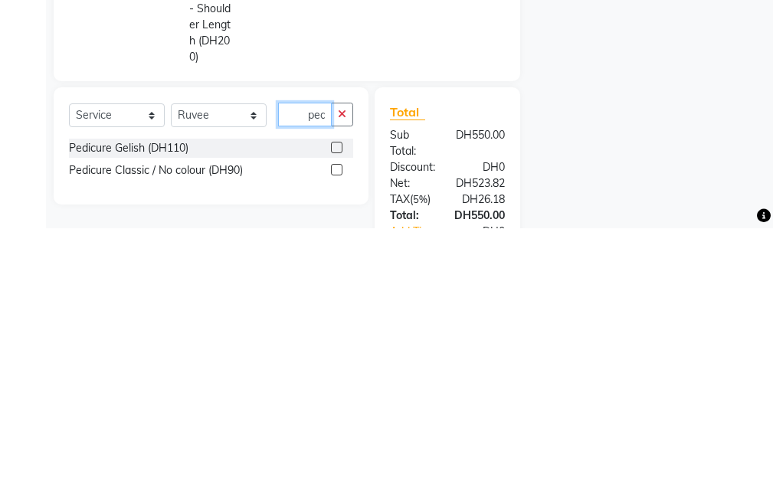
scroll to position [0, 1]
type input "ped"
click at [338, 410] on label at bounding box center [336, 409] width 11 height 11
click at [338, 410] on input "checkbox" at bounding box center [336, 411] width 10 height 10
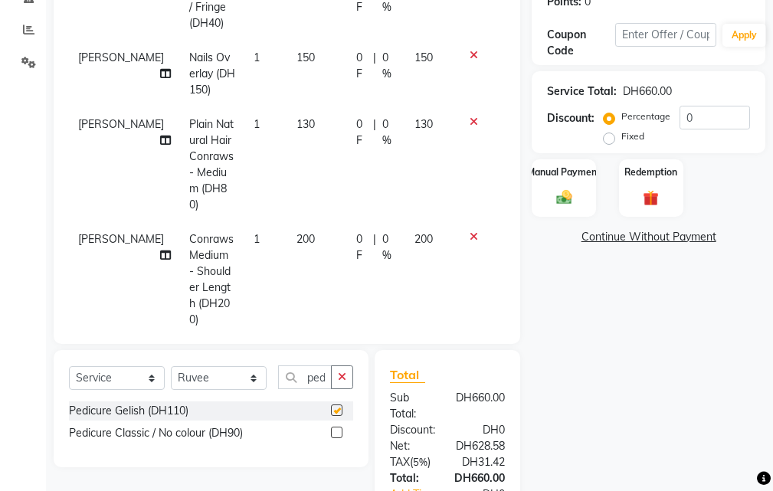
scroll to position [0, 0]
checkbox input "false"
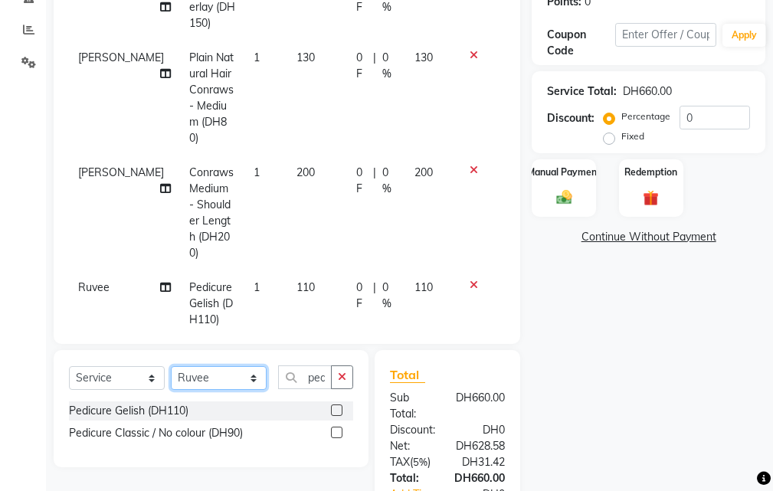
click at [214, 379] on select "Select Stylist Evah Mwololo Hannah Wanjama Margaret Miriam Wanjiku Paula Gaspar…" at bounding box center [219, 378] width 96 height 24
select select "41788"
click at [171, 366] on select "Select Stylist Evah Mwololo Hannah Wanjama Margaret Miriam Wanjiku Paula Gaspar…" at bounding box center [219, 378] width 96 height 24
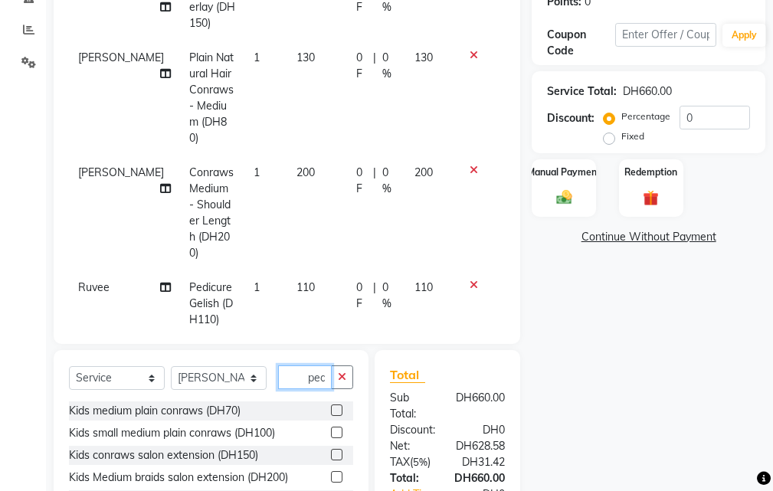
click at [286, 384] on input "ped" at bounding box center [305, 377] width 54 height 24
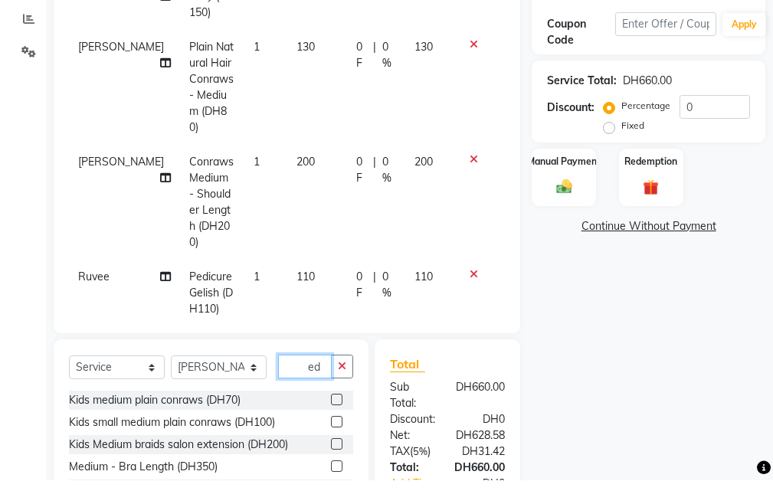
type input "d"
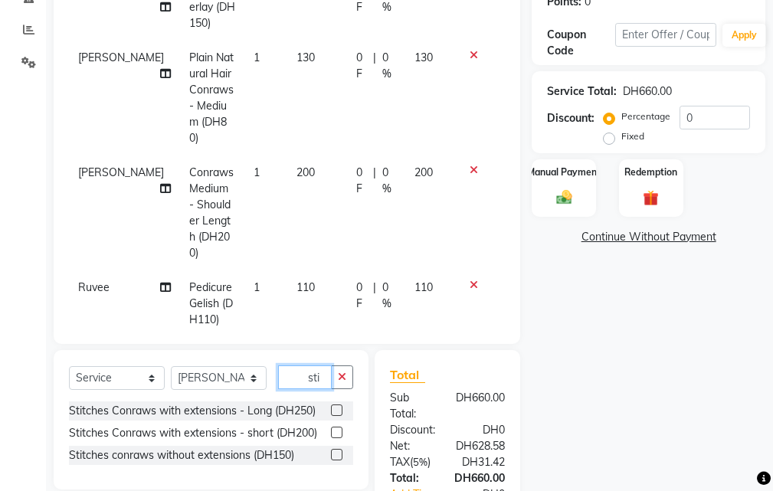
type input "sti"
click at [338, 455] on label at bounding box center [336, 454] width 11 height 11
click at [338, 455] on input "checkbox" at bounding box center [336, 455] width 10 height 10
checkbox input "false"
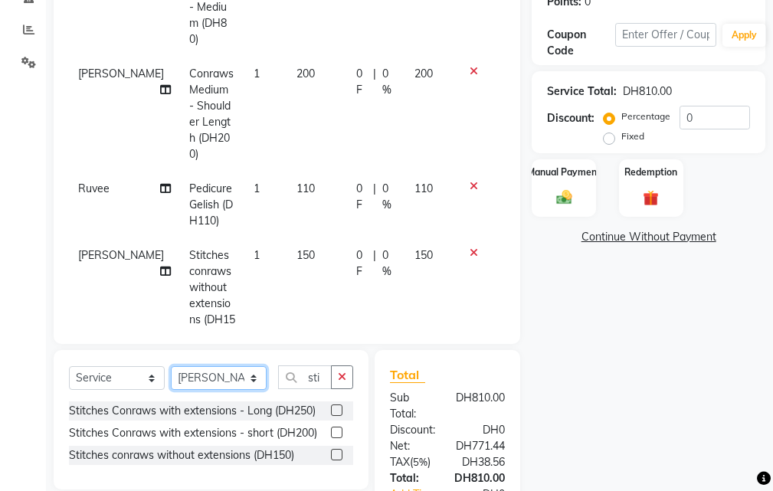
click at [216, 379] on select "Select Stylist Evah Mwololo Hannah Wanjama Margaret Miriam Wanjiku Paula Gaspar…" at bounding box center [219, 378] width 96 height 24
select select "63278"
click at [171, 366] on select "Select Stylist Evah Mwololo Hannah Wanjama Margaret Miriam Wanjiku Paula Gaspar…" at bounding box center [219, 378] width 96 height 24
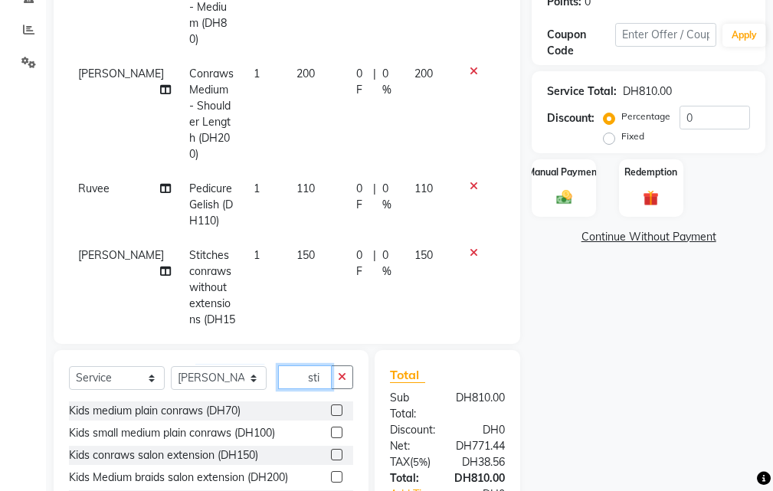
click at [296, 384] on input "sti" at bounding box center [305, 377] width 54 height 24
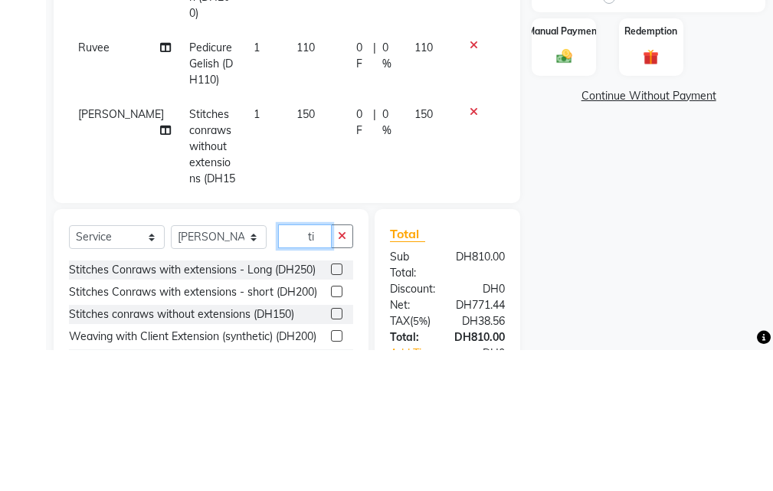
type input "i"
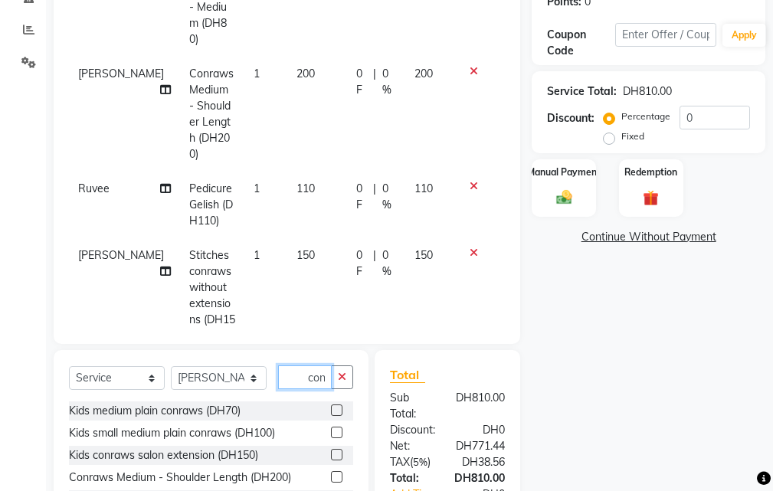
type input "con"
click at [331, 480] on label at bounding box center [336, 476] width 11 height 11
click at [331, 480] on input "checkbox" at bounding box center [336, 477] width 10 height 10
checkbox input "false"
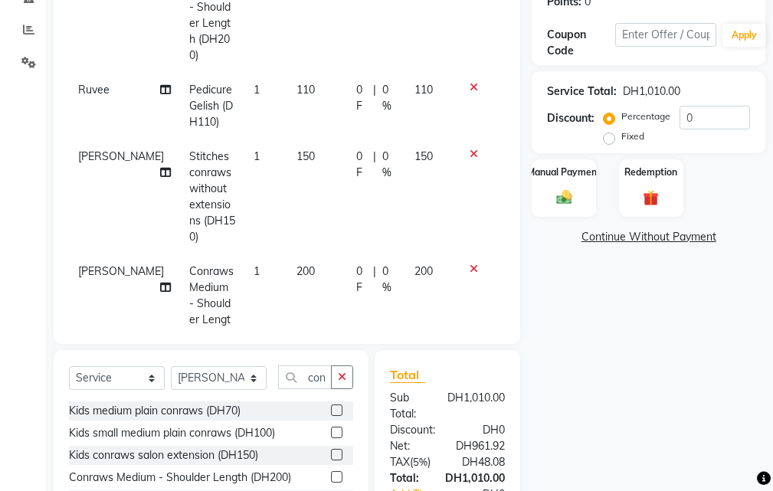
click at [287, 254] on td "200" at bounding box center [317, 311] width 60 height 115
select select "63278"
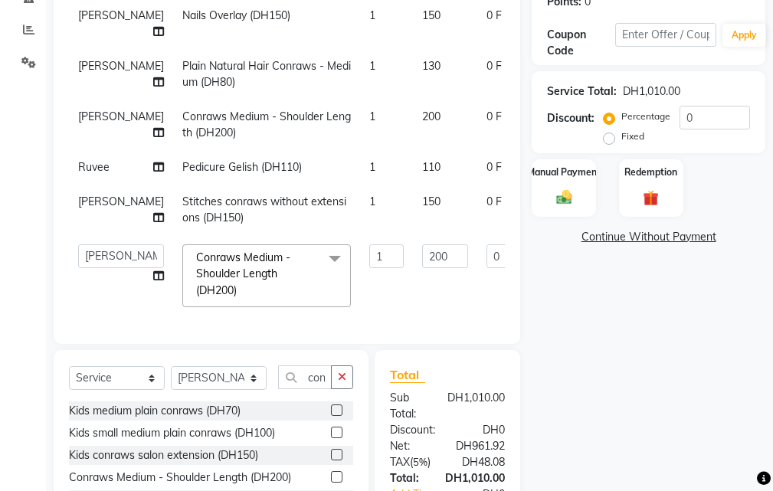
scroll to position [123, 0]
click at [422, 247] on input "200" at bounding box center [445, 256] width 46 height 24
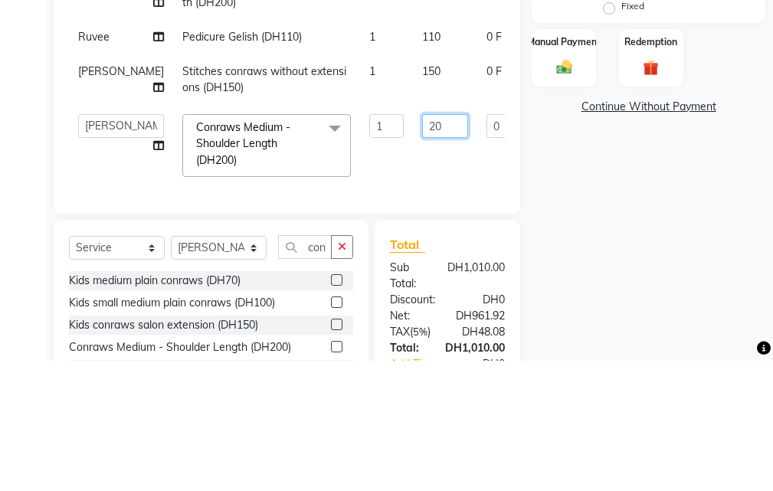
type input "2"
type input "180"
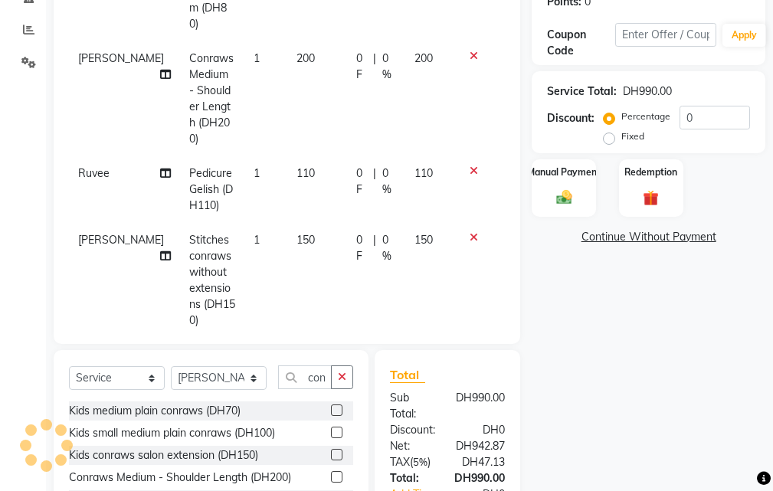
scroll to position [365, 0]
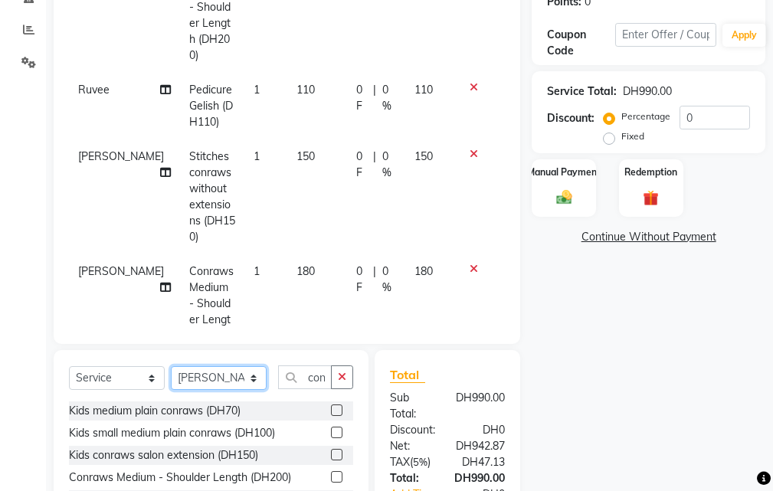
click at [223, 378] on select "Select Stylist Evah Mwololo Hannah Wanjama Margaret Miriam Wanjiku Paula Gaspar…" at bounding box center [219, 378] width 96 height 24
select select "71571"
click at [171, 366] on select "Select Stylist Evah Mwololo Hannah Wanjama Margaret Miriam Wanjiku Paula Gaspar…" at bounding box center [219, 378] width 96 height 24
click at [295, 388] on input "con" at bounding box center [305, 377] width 54 height 24
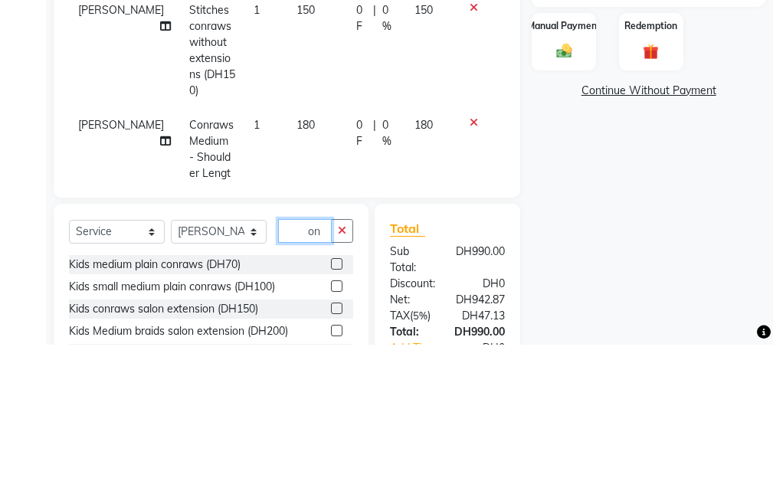
type input "n"
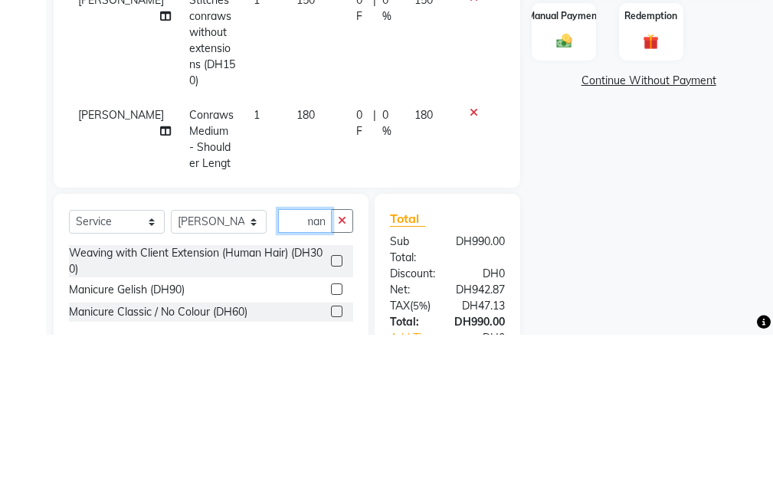
scroll to position [0, 7]
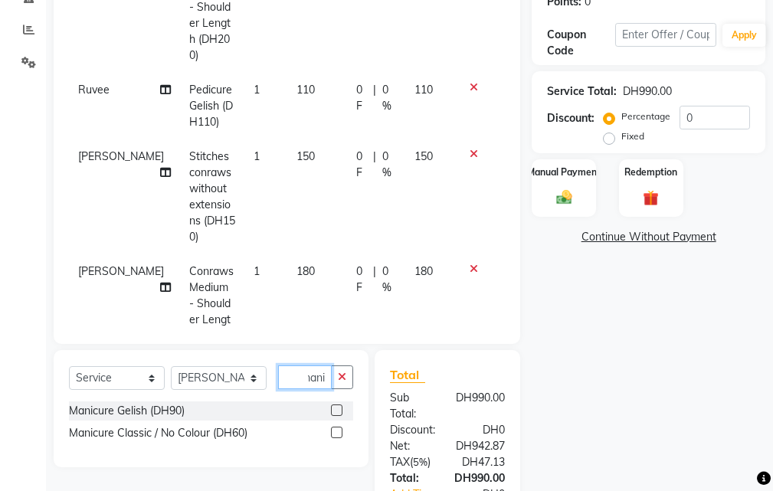
type input "mani"
click at [337, 408] on label at bounding box center [336, 409] width 11 height 11
click at [337, 408] on input "checkbox" at bounding box center [336, 411] width 10 height 10
checkbox input "false"
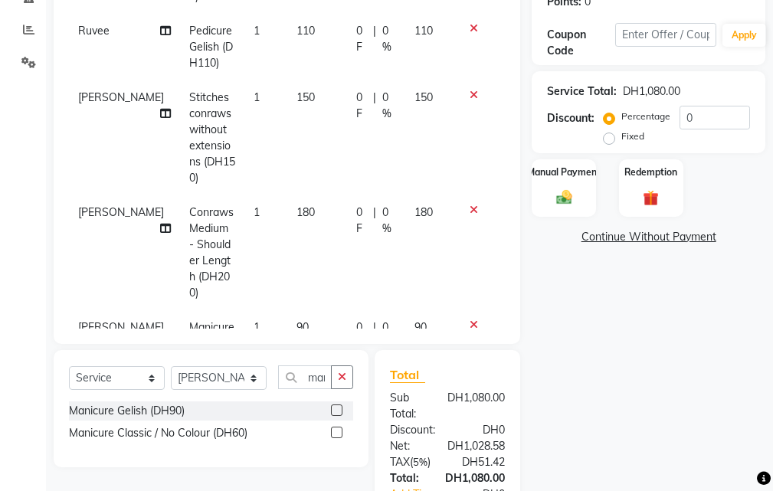
scroll to position [432, 0]
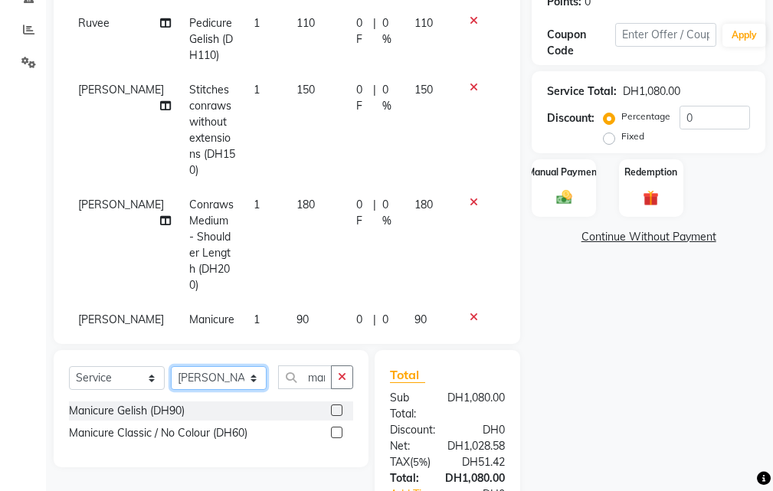
click at [209, 379] on select "Select Stylist Evah Mwololo Hannah Wanjama Margaret Miriam Wanjiku Paula Gaspar…" at bounding box center [219, 378] width 96 height 24
select select "41788"
click at [171, 366] on select "Select Stylist Evah Mwololo Hannah Wanjama Margaret Miriam Wanjiku Paula Gaspar…" at bounding box center [219, 378] width 96 height 24
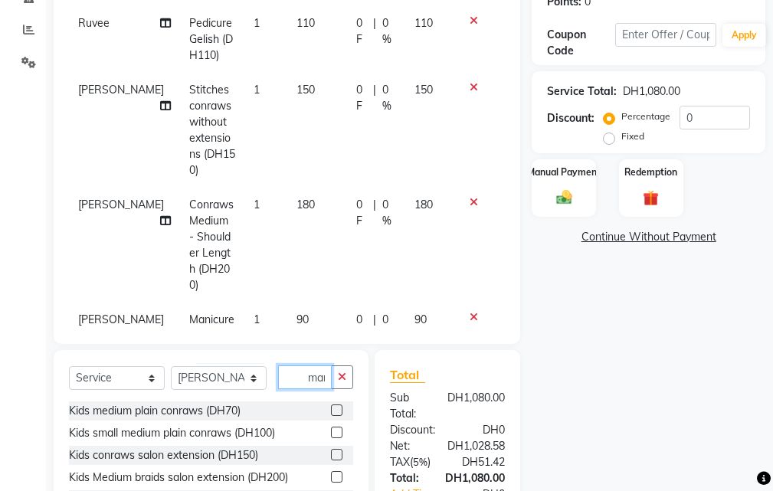
click at [293, 385] on input "mani" at bounding box center [305, 377] width 54 height 24
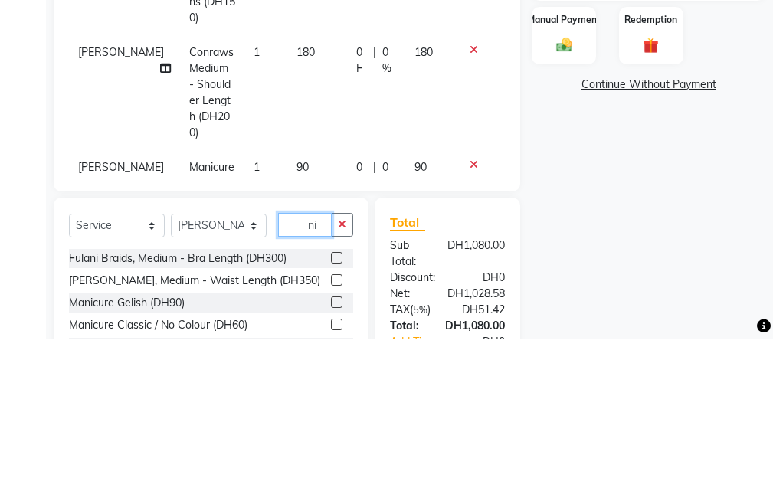
type input "i"
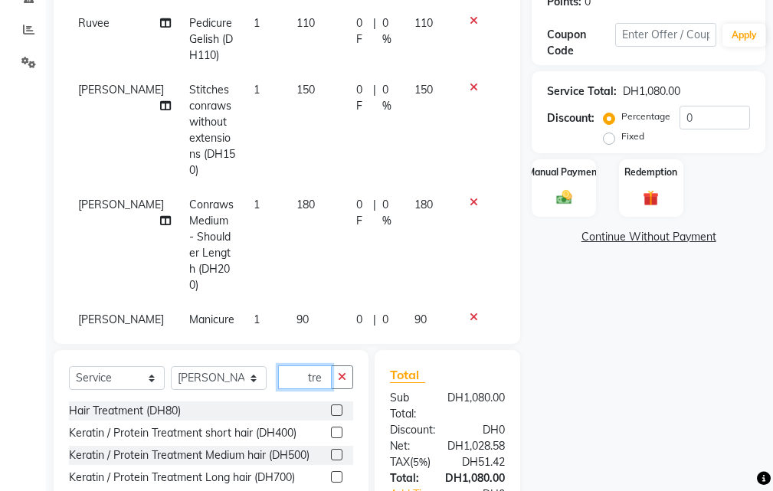
type input "tre"
click at [332, 414] on label at bounding box center [336, 409] width 11 height 11
click at [332, 414] on input "checkbox" at bounding box center [336, 411] width 10 height 10
checkbox input "false"
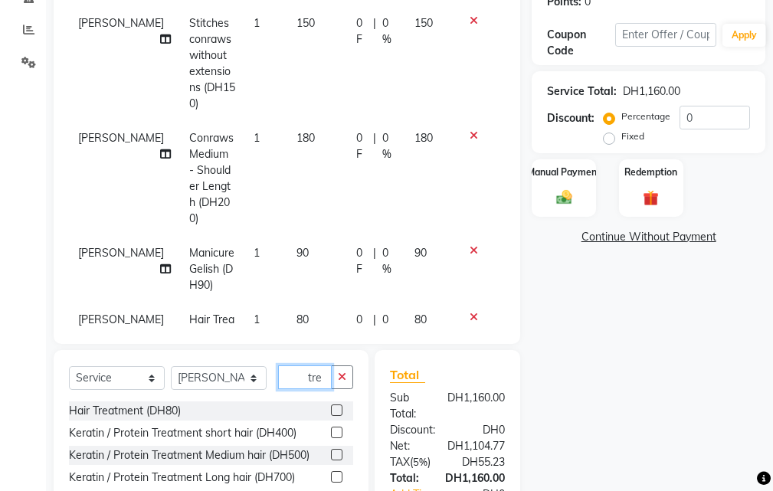
click at [314, 378] on input "tre" at bounding box center [305, 377] width 54 height 24
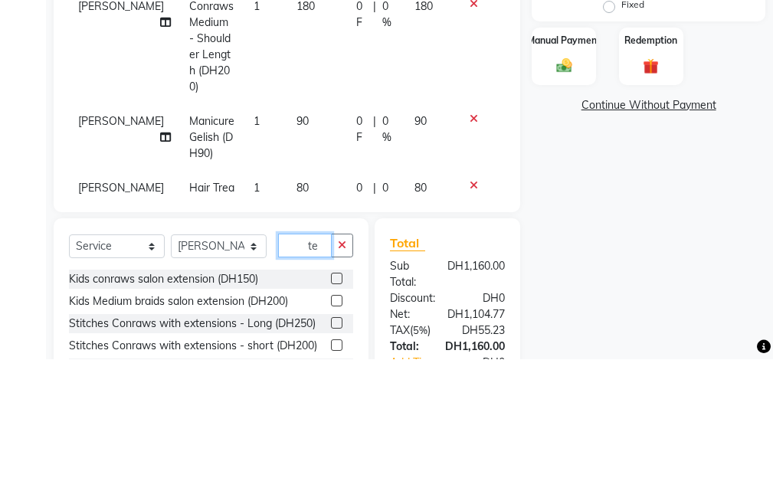
type input "e"
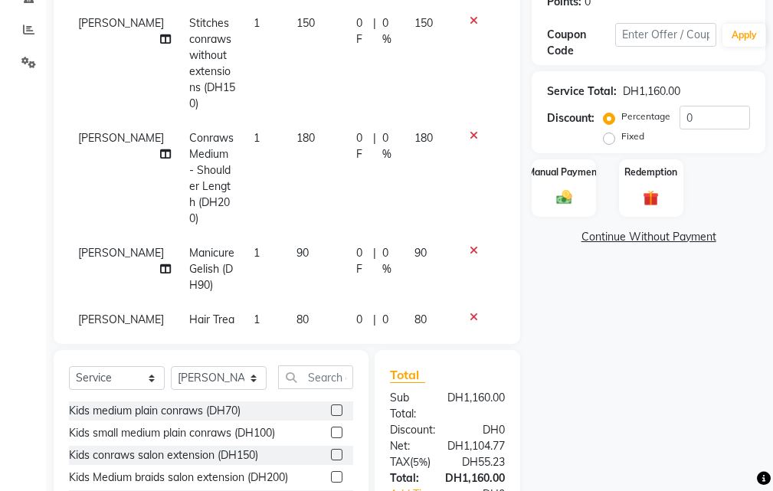
click at [331, 433] on label at bounding box center [336, 432] width 11 height 11
click at [331, 433] on input "checkbox" at bounding box center [336, 433] width 10 height 10
checkbox input "false"
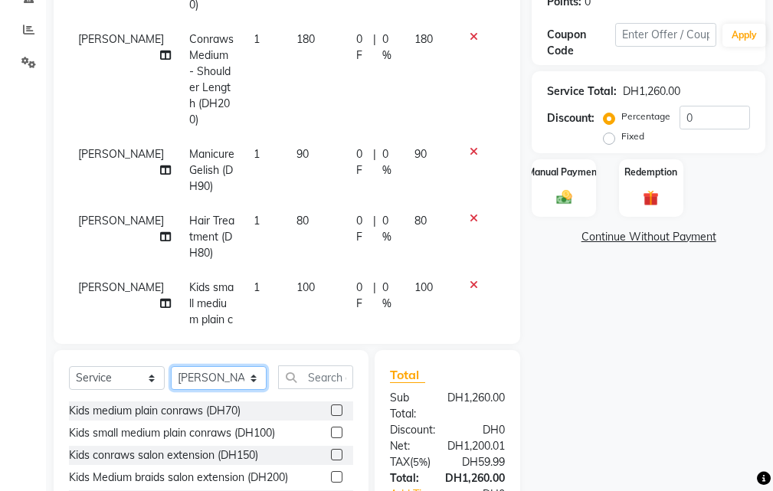
click at [226, 376] on select "Select Stylist Evah Mwololo Hannah Wanjama Margaret Miriam Wanjiku Paula Gaspar…" at bounding box center [219, 378] width 96 height 24
select select "86764"
click at [171, 366] on select "Select Stylist Evah Mwololo Hannah Wanjama Margaret Miriam Wanjiku Paula Gaspar…" at bounding box center [219, 378] width 96 height 24
click at [309, 377] on input "text" at bounding box center [315, 377] width 75 height 24
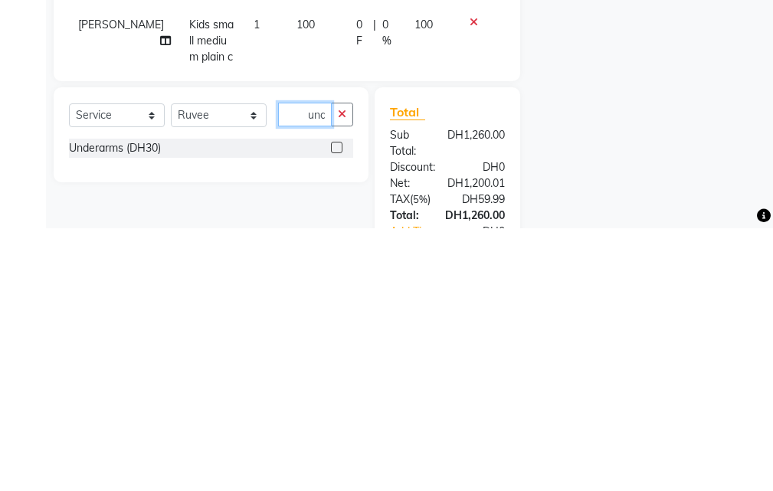
scroll to position [0, 1]
type input "und"
click at [339, 405] on label at bounding box center [336, 409] width 11 height 11
click at [339, 406] on input "checkbox" at bounding box center [336, 411] width 10 height 10
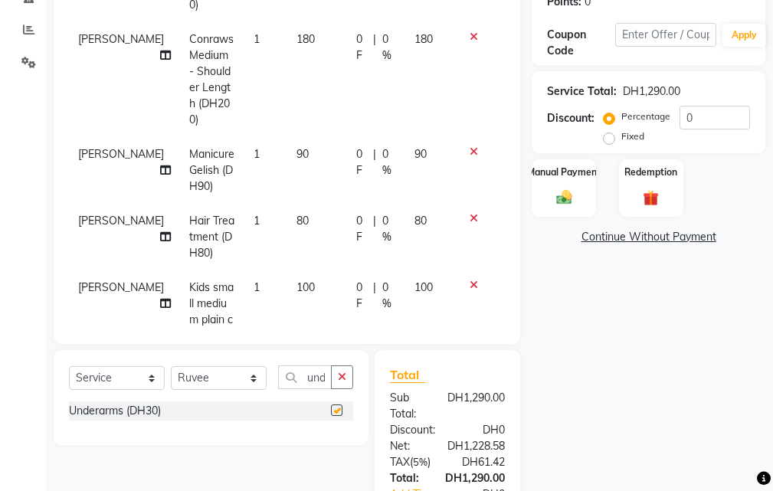
scroll to position [0, 0]
checkbox input "false"
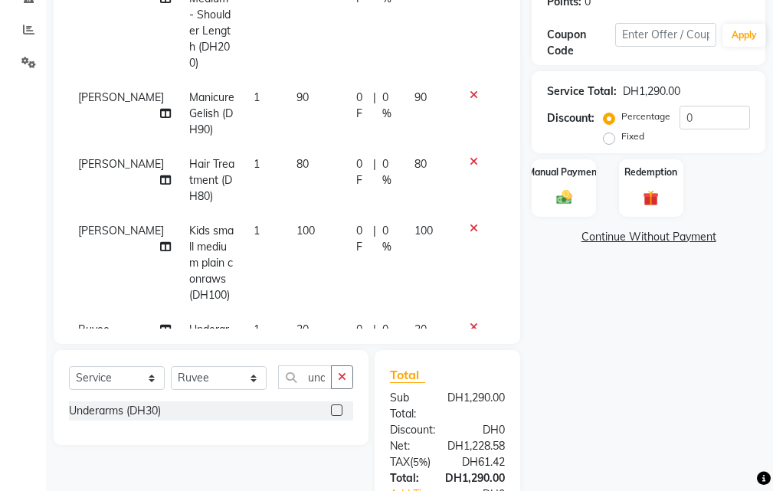
scroll to position [664, 0]
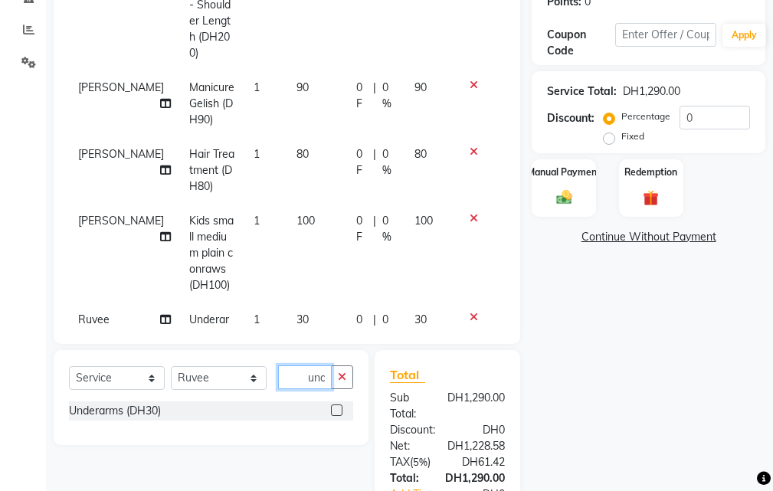
click at [293, 370] on input "und" at bounding box center [305, 377] width 54 height 24
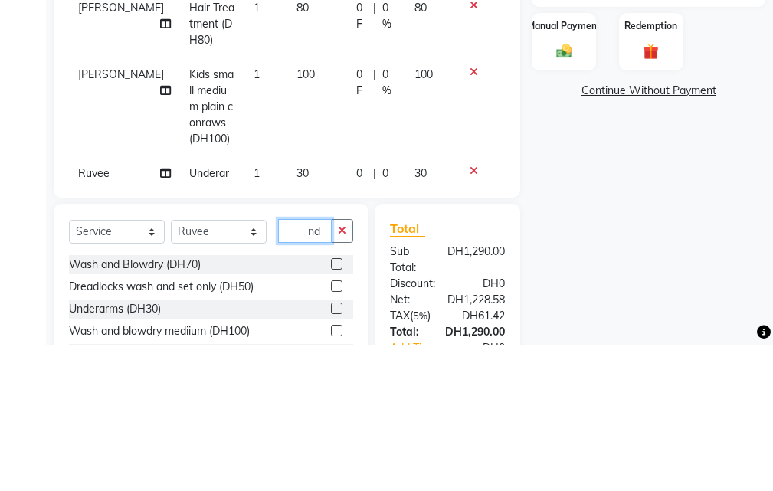
type input "d"
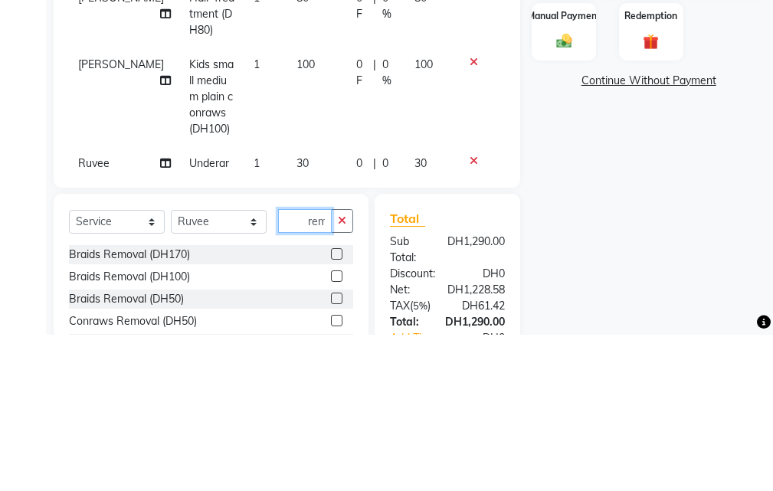
scroll to position [0, 1]
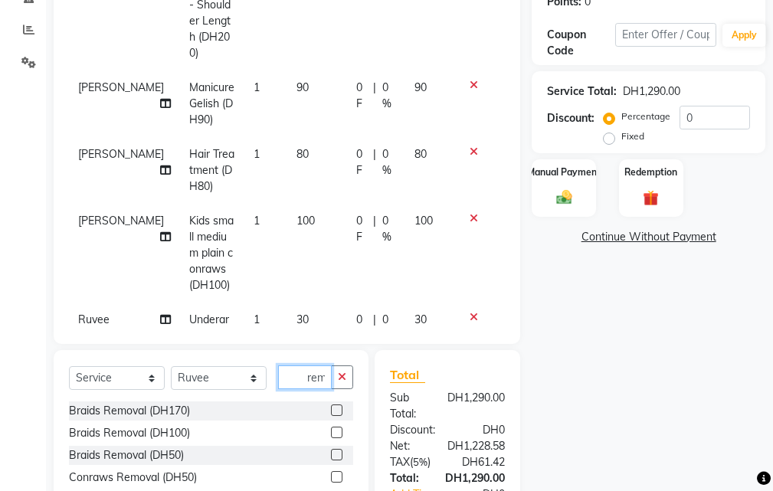
type input "rem"
click at [339, 454] on label at bounding box center [336, 454] width 11 height 11
click at [339, 454] on input "checkbox" at bounding box center [336, 455] width 10 height 10
checkbox input "false"
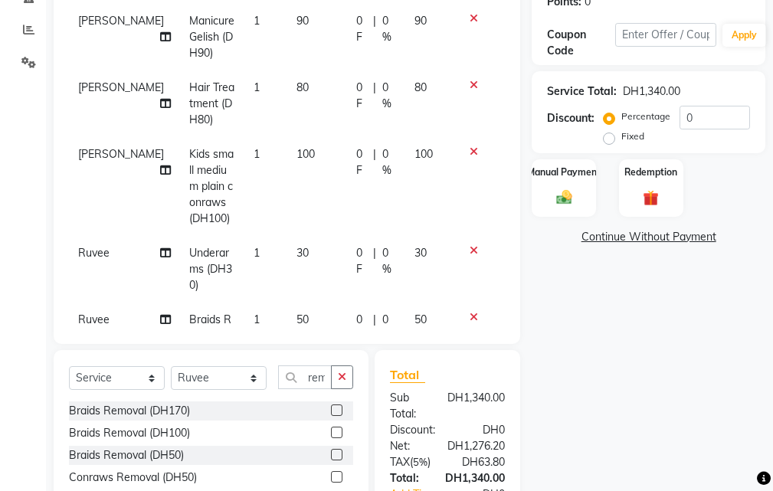
click at [287, 302] on td "50" at bounding box center [317, 335] width 60 height 67
select select "86764"
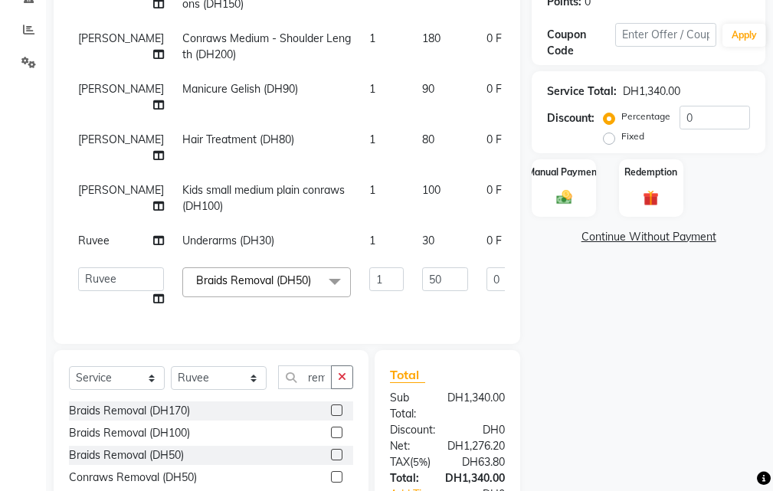
scroll to position [368, 0]
click at [422, 270] on input "50" at bounding box center [445, 279] width 46 height 24
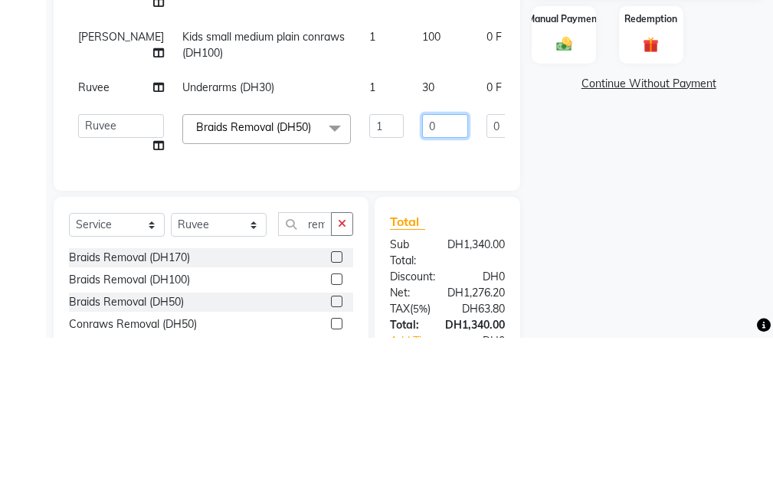
type input "80"
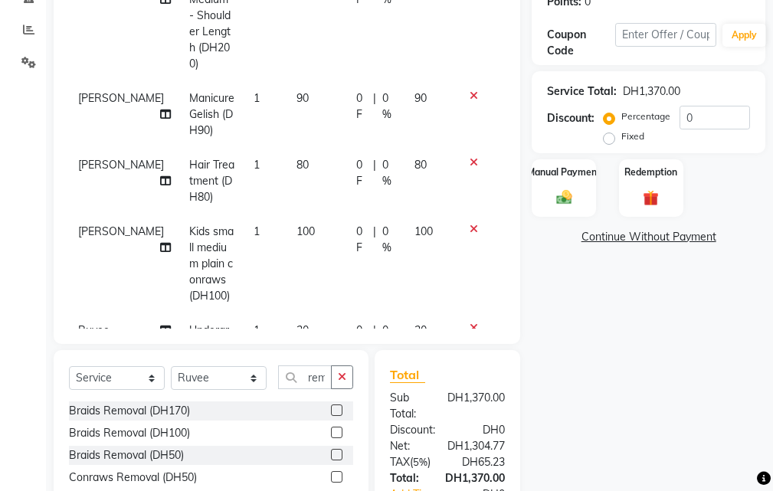
scroll to position [731, 0]
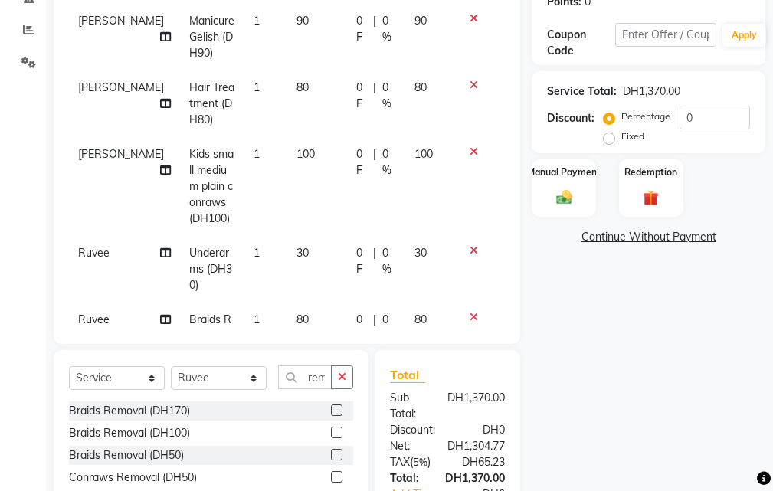
click at [160, 314] on icon at bounding box center [165, 319] width 11 height 11
select select "86764"
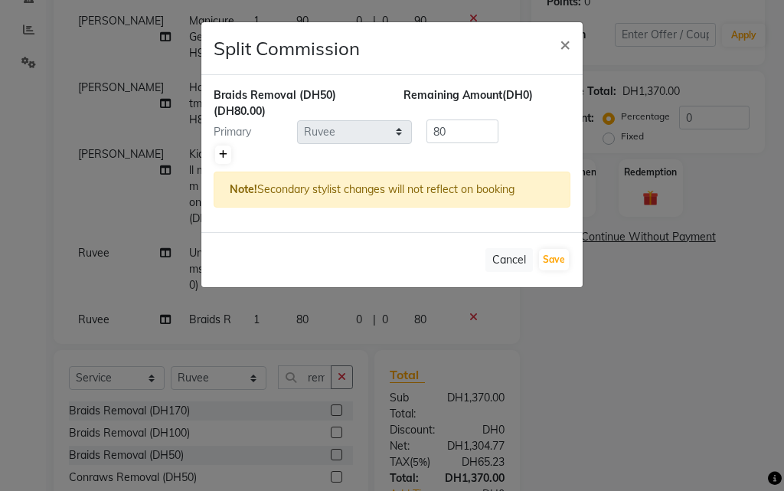
click at [224, 158] on icon at bounding box center [223, 154] width 8 height 9
type input "40"
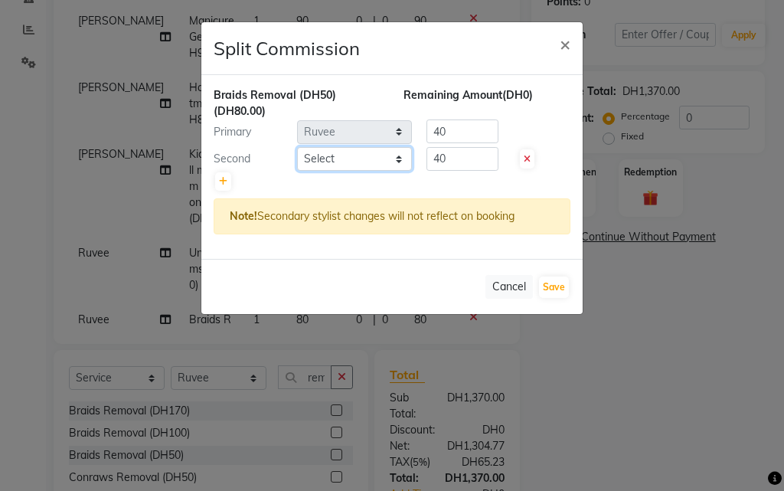
click at [307, 168] on select "Select Evah Mwololo Hannah Wanjama Margaret Miriam Wanjiku Paula Gaspar Ruvee W…" at bounding box center [354, 159] width 115 height 24
select select "41788"
click at [297, 147] on select "Select Evah Mwololo Hannah Wanjama Margaret Miriam Wanjiku Paula Gaspar Ruvee W…" at bounding box center [354, 159] width 115 height 24
click at [548, 288] on button "Save" at bounding box center [554, 286] width 30 height 21
select select "Select"
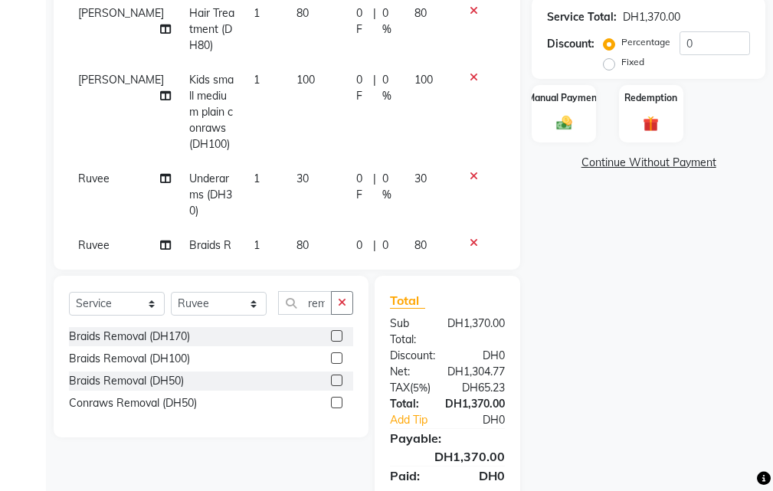
scroll to position [407, 0]
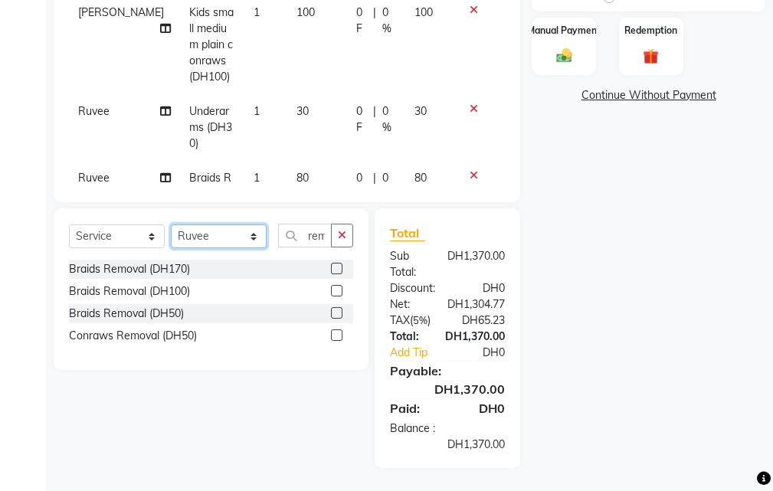
click at [211, 230] on select "Select Stylist Evah Mwololo Hannah Wanjama Margaret Miriam Wanjiku Paula Gaspar…" at bounding box center [219, 236] width 96 height 24
select select "71571"
click at [171, 224] on select "Select Stylist Evah Mwololo Hannah Wanjama Margaret Miriam Wanjiku Paula Gaspar…" at bounding box center [219, 236] width 96 height 24
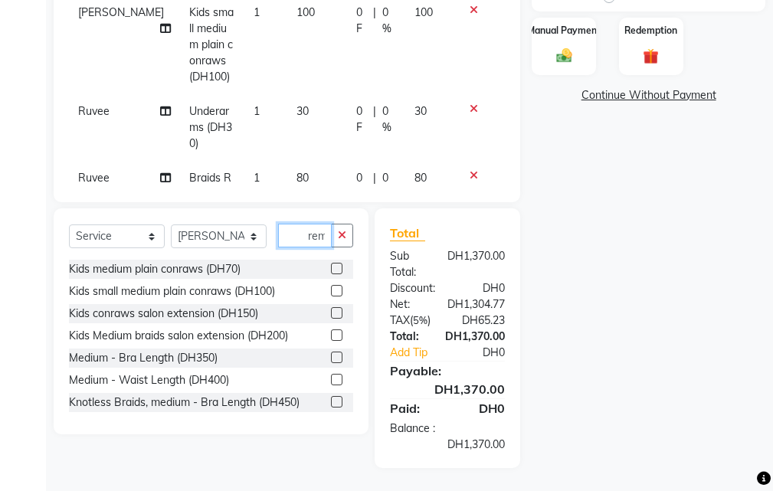
click at [294, 234] on input "rem" at bounding box center [305, 236] width 54 height 24
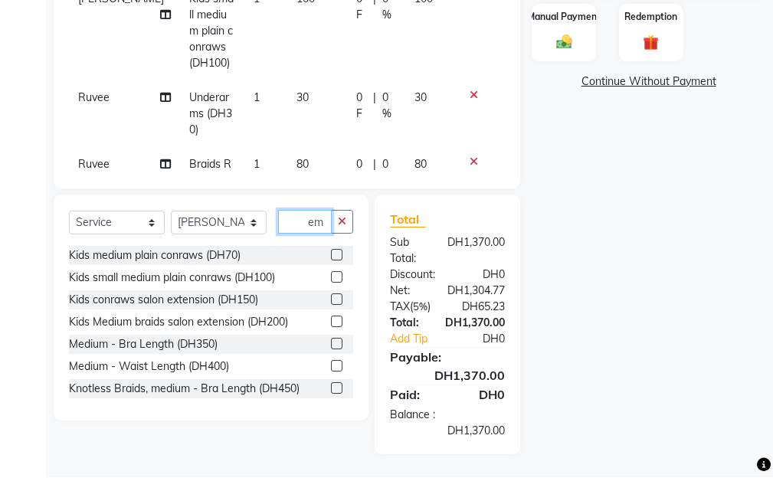
type input "m"
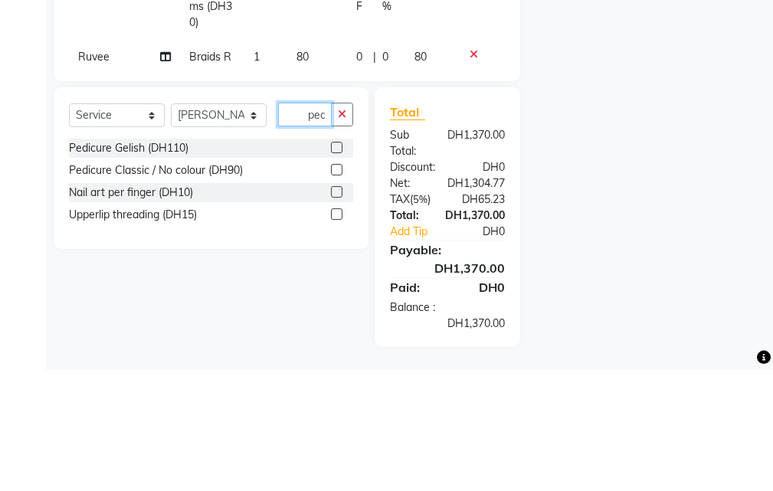
scroll to position [0, 1]
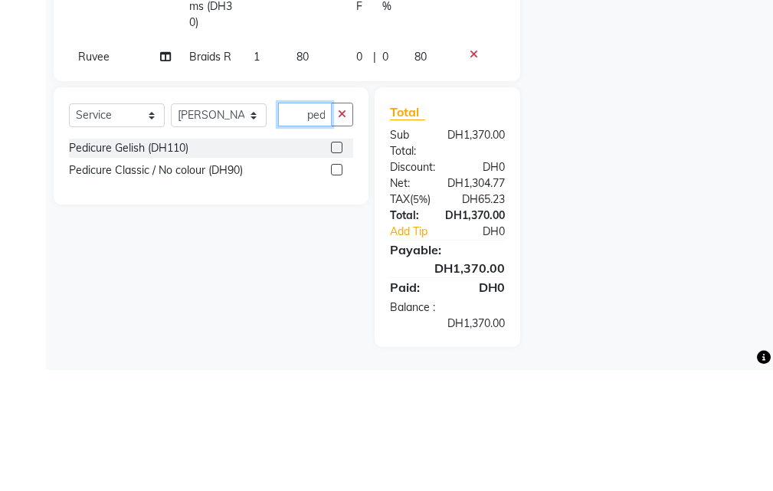
type input "ped"
click at [338, 269] on label at bounding box center [336, 268] width 11 height 11
click at [338, 269] on input "checkbox" at bounding box center [336, 269] width 10 height 10
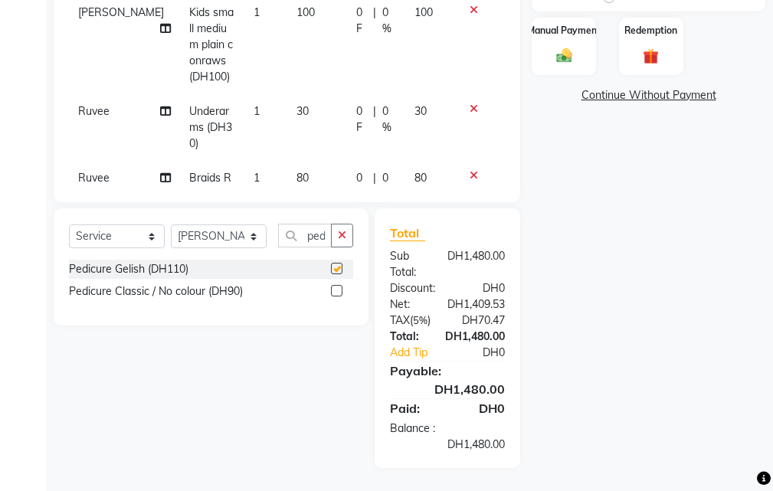
scroll to position [0, 0]
checkbox input "false"
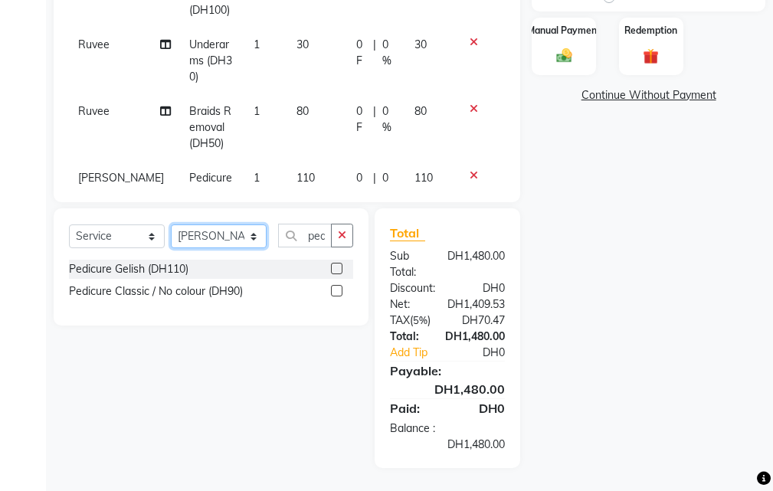
click at [213, 238] on select "Select Stylist Evah Mwololo Hannah Wanjama Margaret Miriam Wanjiku Paula Gaspar…" at bounding box center [219, 236] width 96 height 24
select select "63278"
click at [171, 224] on select "Select Stylist Evah Mwololo Hannah Wanjama Margaret Miriam Wanjiku Paula Gaspar…" at bounding box center [219, 236] width 96 height 24
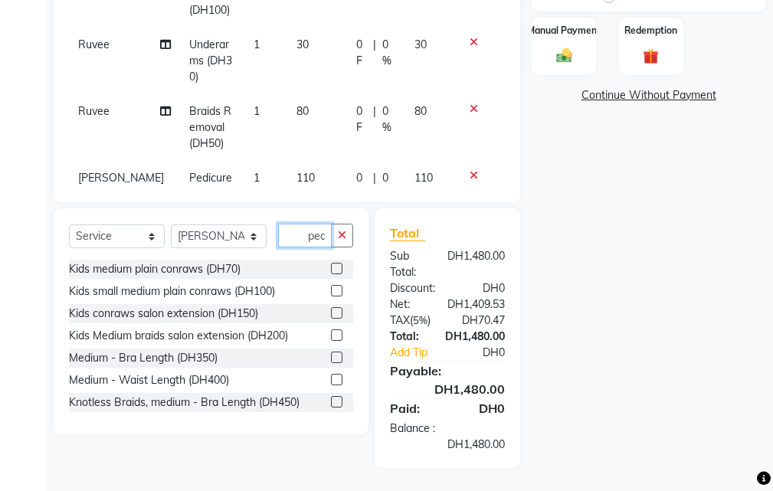
click at [284, 241] on input "ped" at bounding box center [305, 236] width 54 height 24
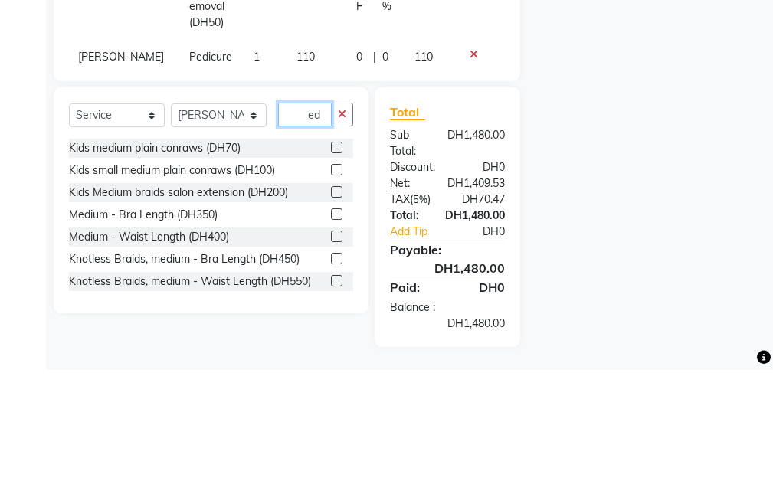
type input "d"
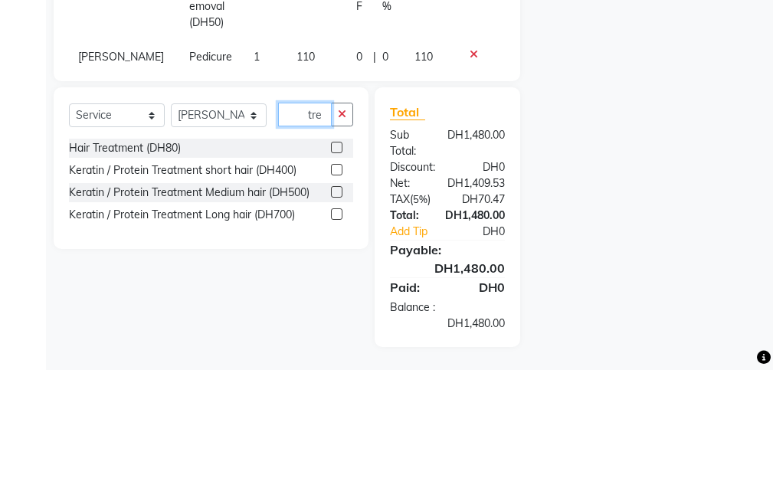
type input "tre"
click at [338, 269] on label at bounding box center [336, 268] width 11 height 11
click at [338, 269] on input "checkbox" at bounding box center [336, 269] width 10 height 10
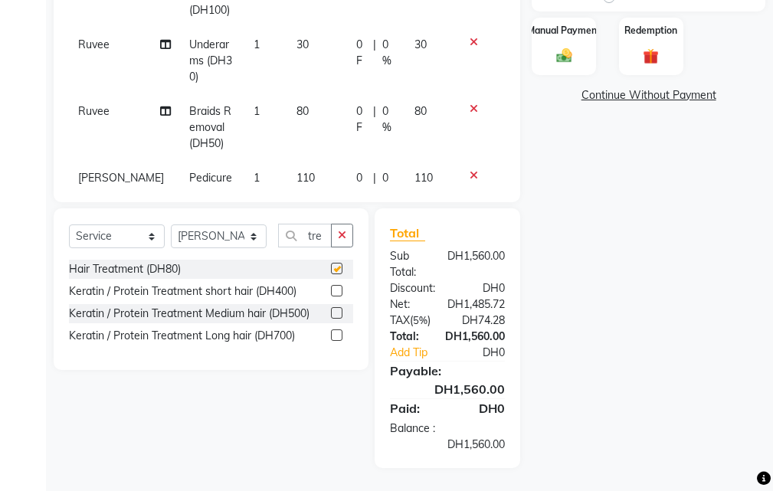
checkbox input "false"
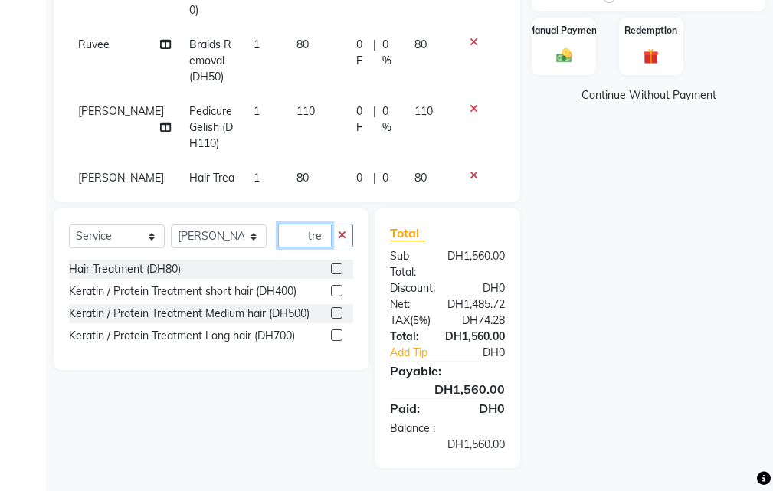
click at [309, 235] on input "tre" at bounding box center [305, 236] width 54 height 24
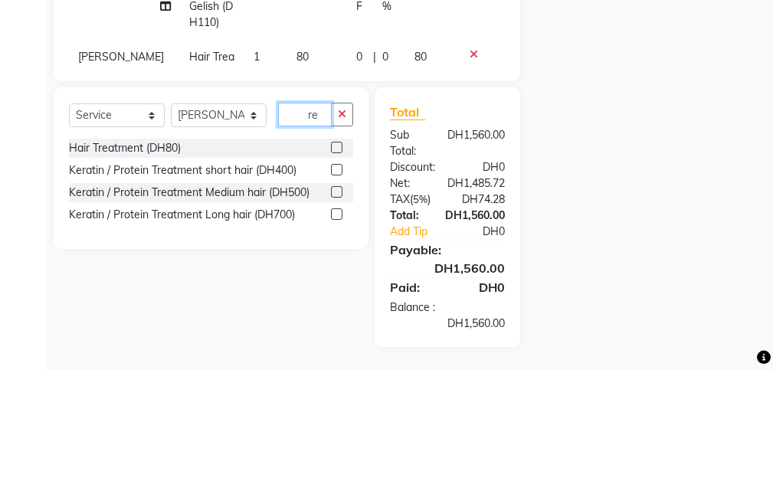
type input "e"
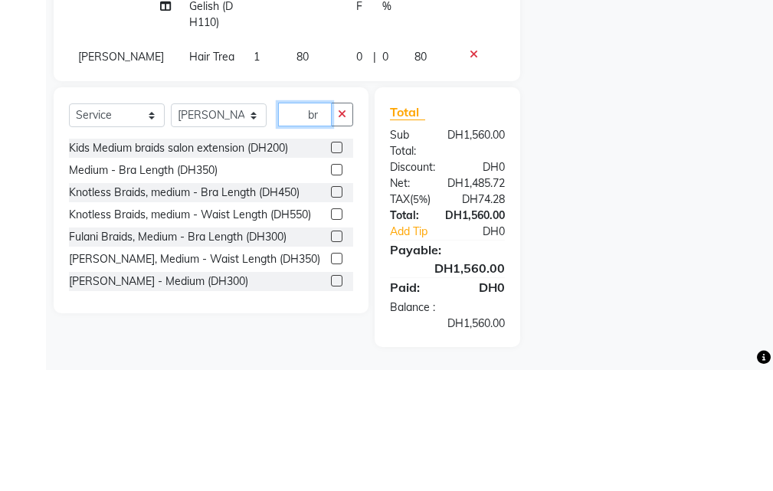
type input "b"
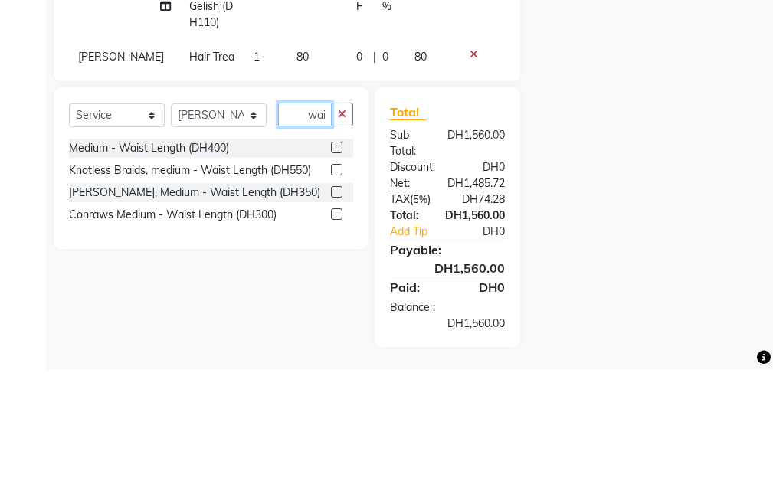
type input "wai"
click at [332, 270] on label at bounding box center [336, 268] width 11 height 11
click at [332, 270] on input "checkbox" at bounding box center [336, 269] width 10 height 10
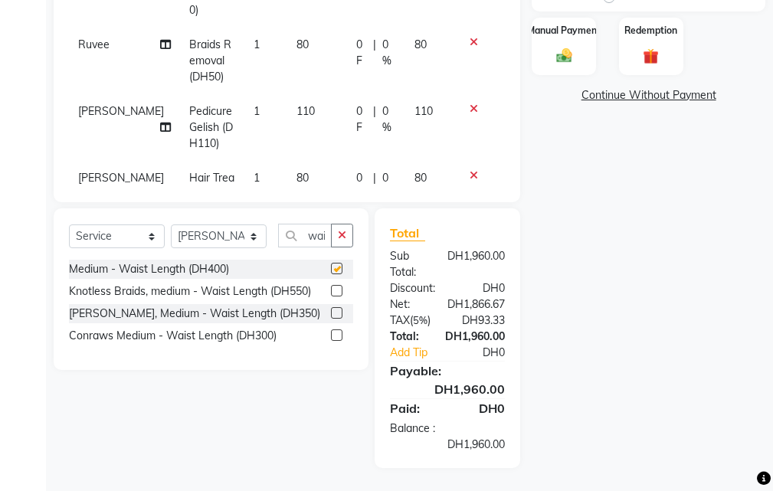
checkbox input "false"
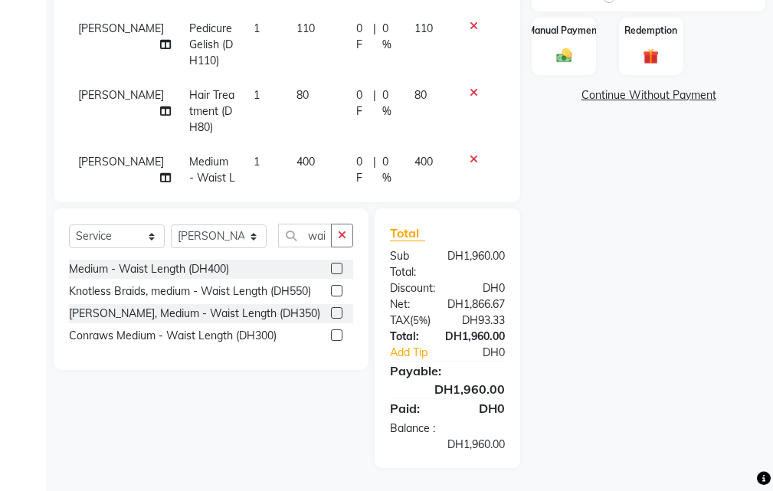
click at [160, 172] on icon at bounding box center [165, 177] width 11 height 11
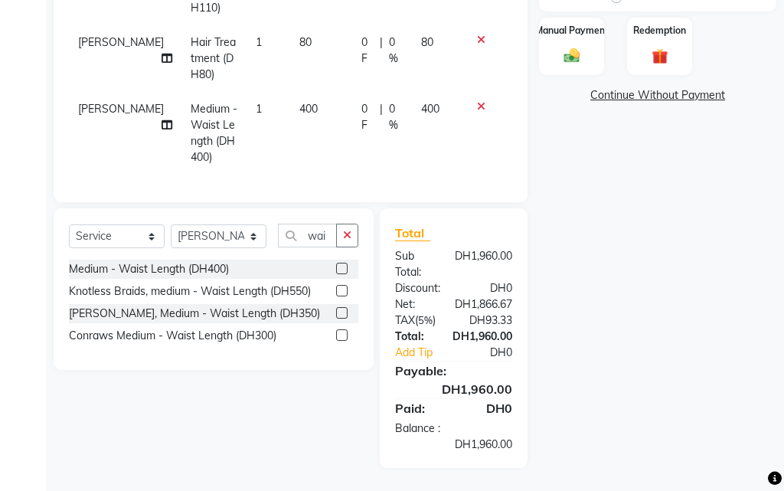
select select "63278"
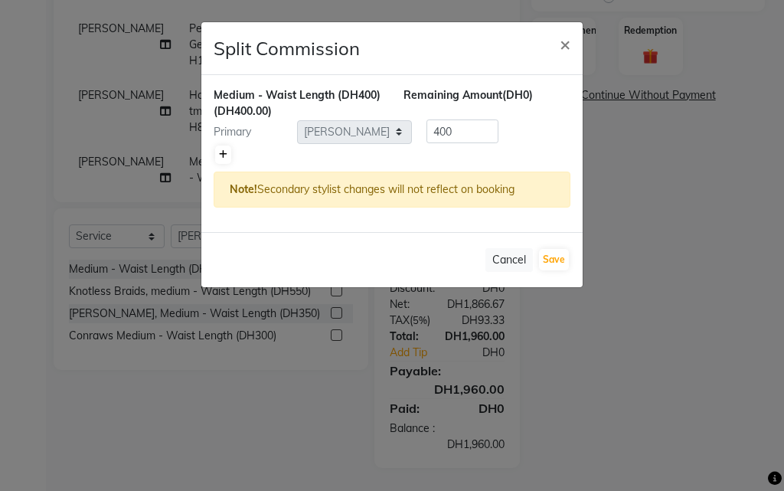
click at [223, 154] on icon at bounding box center [223, 154] width 8 height 9
type input "200"
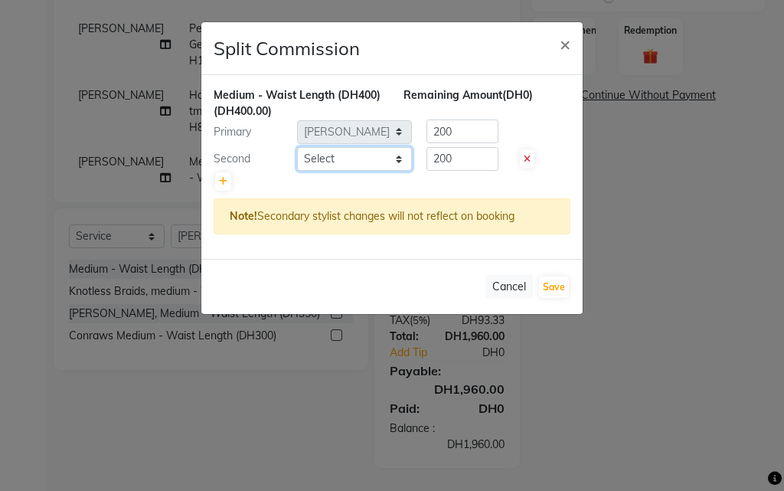
click at [312, 161] on select "Select Evah Mwololo Hannah Wanjama Margaret Miriam Wanjiku Paula Gaspar Ruvee W…" at bounding box center [354, 159] width 115 height 24
select select "41788"
click at [297, 147] on select "Select Evah Mwololo Hannah Wanjama Margaret Miriam Wanjiku Paula Gaspar Ruvee W…" at bounding box center [354, 159] width 115 height 24
click at [554, 284] on button "Save" at bounding box center [554, 286] width 30 height 21
select select "Select"
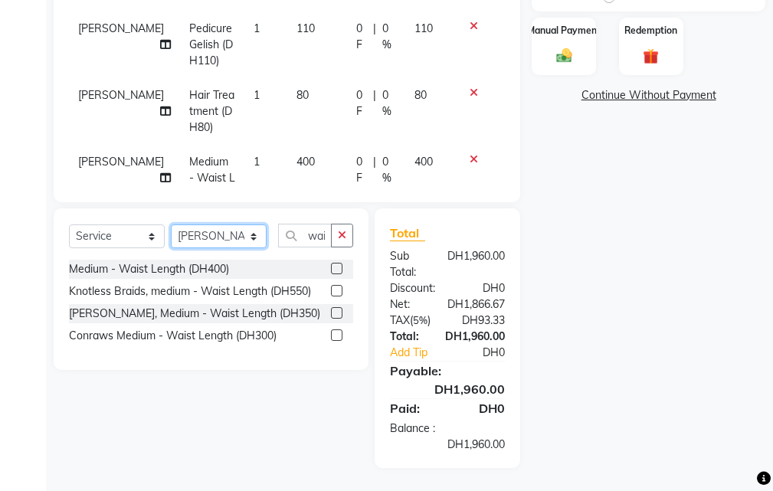
click at [225, 234] on select "Select Stylist Evah Mwololo Hannah Wanjama Margaret Miriam Wanjiku Paula Gaspar…" at bounding box center [219, 236] width 96 height 24
select select "86764"
click at [171, 224] on select "Select Stylist Evah Mwololo Hannah Wanjama Margaret Miriam Wanjiku Paula Gaspar…" at bounding box center [219, 236] width 96 height 24
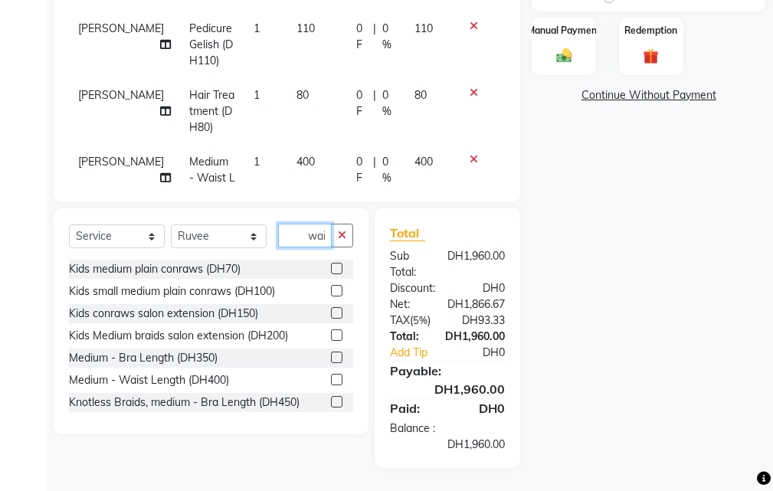
click at [309, 235] on input "wai" at bounding box center [305, 236] width 54 height 24
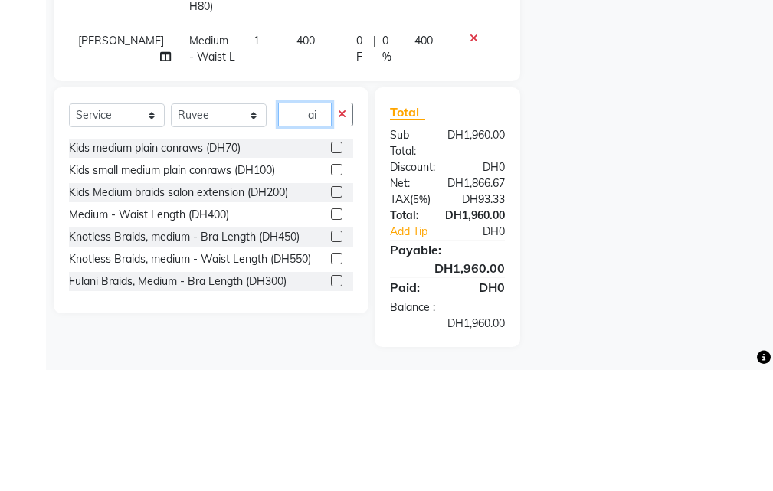
type input "i"
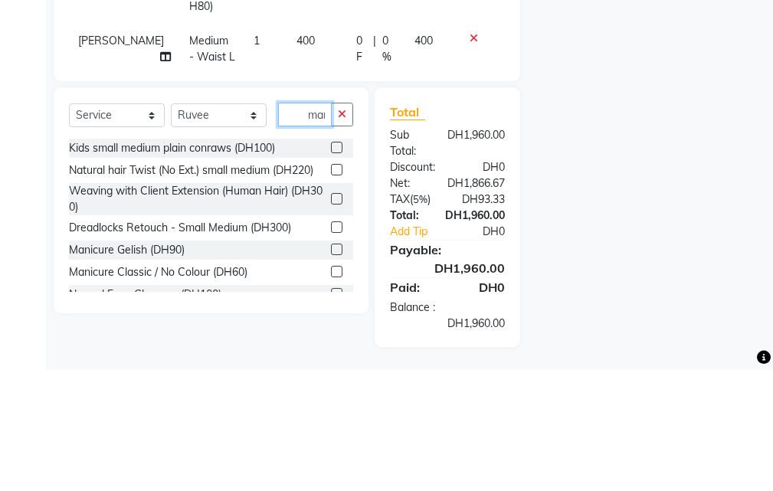
scroll to position [0, 4]
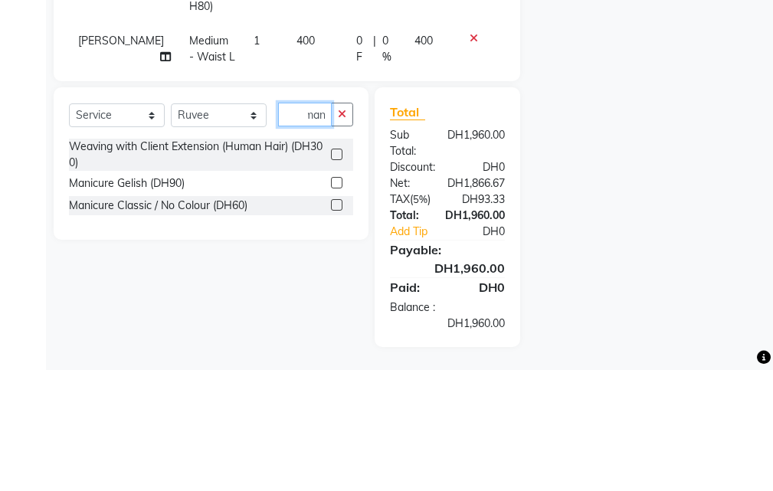
type input "man"
click at [334, 331] on label at bounding box center [336, 325] width 11 height 11
click at [334, 331] on input "checkbox" at bounding box center [336, 327] width 10 height 10
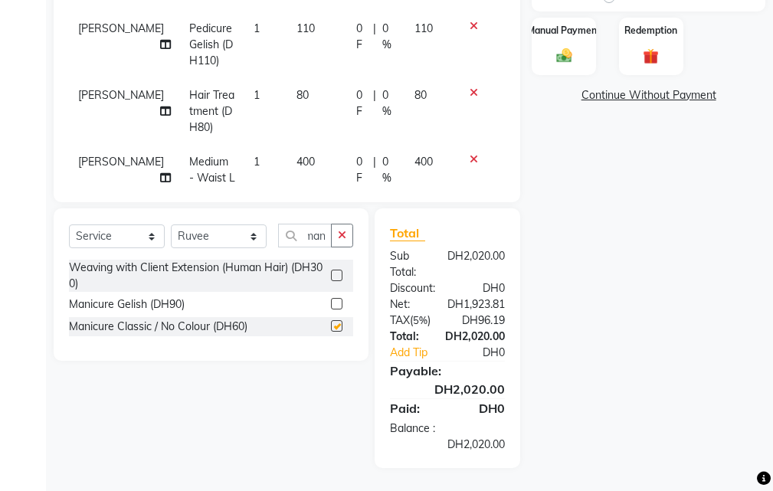
scroll to position [0, 0]
checkbox input "false"
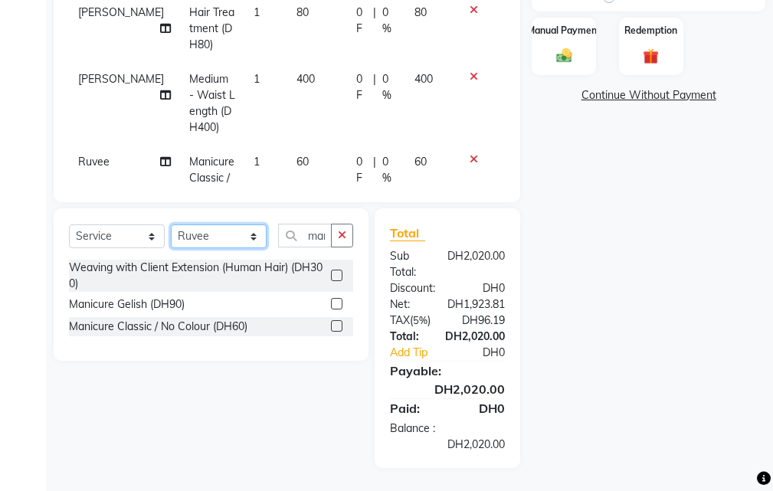
click at [208, 235] on select "Select Stylist Evah Mwololo Hannah Wanjama Margaret Miriam Wanjiku Paula Gaspar…" at bounding box center [219, 236] width 96 height 24
select select "63278"
click at [171, 224] on select "Select Stylist Evah Mwololo Hannah Wanjama Margaret Miriam Wanjiku Paula Gaspar…" at bounding box center [219, 236] width 96 height 24
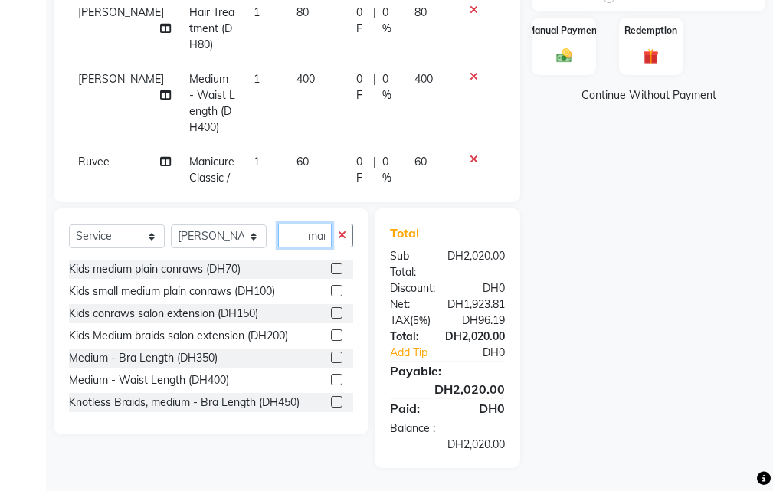
click at [293, 237] on input "man" at bounding box center [305, 236] width 54 height 24
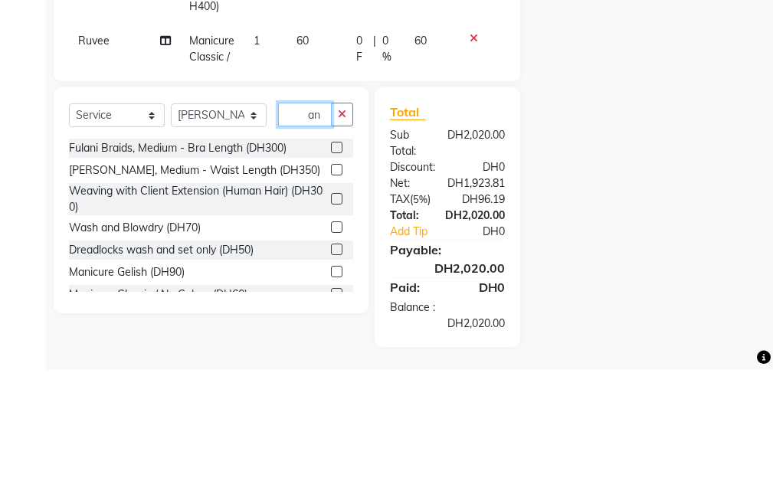
type input "n"
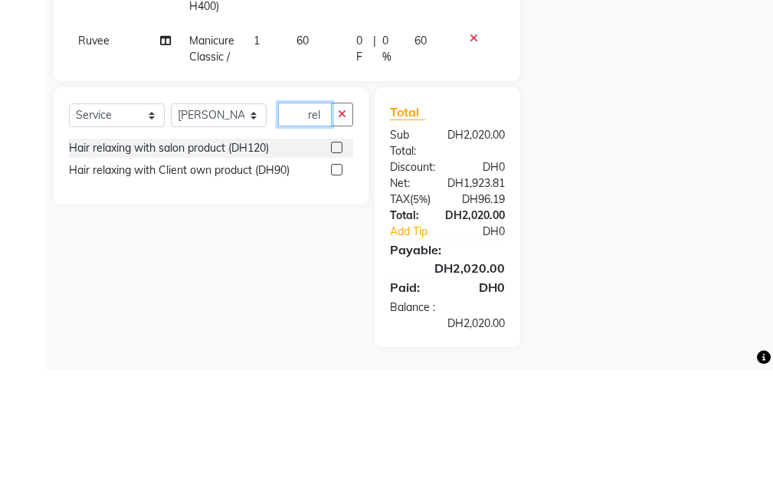
type input "rel"
click at [339, 266] on label at bounding box center [336, 268] width 11 height 11
click at [339, 266] on input "checkbox" at bounding box center [336, 269] width 10 height 10
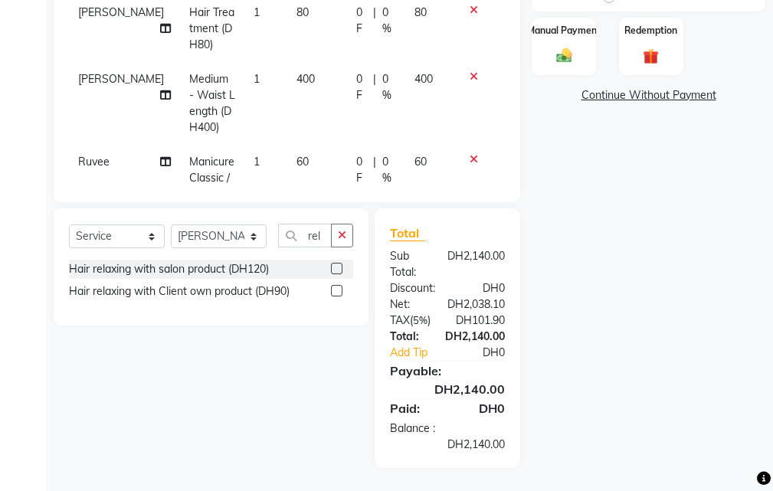
click at [334, 270] on label at bounding box center [336, 268] width 11 height 11
click at [334, 270] on input "checkbox" at bounding box center [336, 269] width 10 height 10
click at [338, 269] on label at bounding box center [336, 268] width 11 height 11
click at [338, 269] on input "checkbox" at bounding box center [336, 269] width 10 height 10
checkbox input "false"
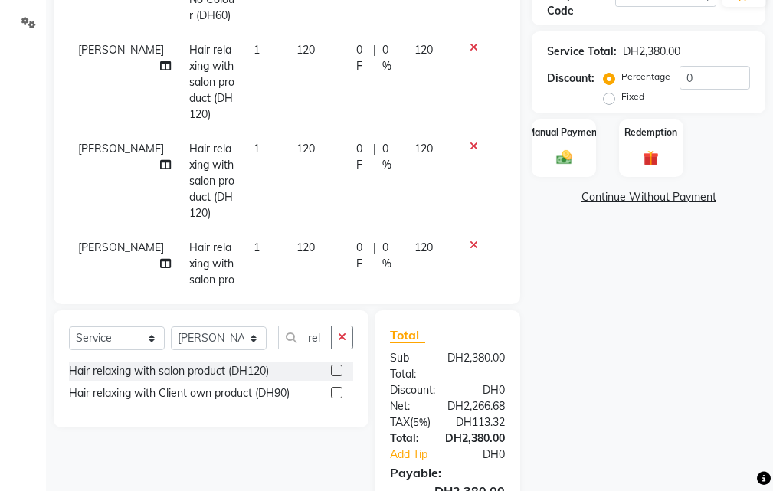
scroll to position [75, 0]
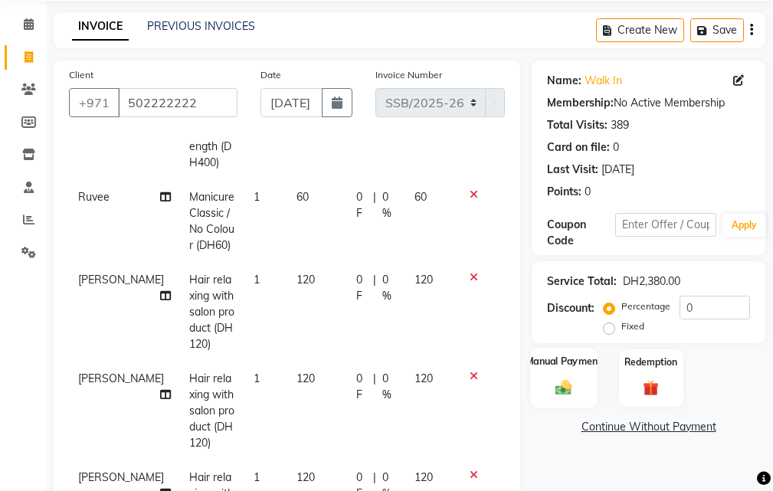
click at [561, 388] on img at bounding box center [564, 387] width 26 height 18
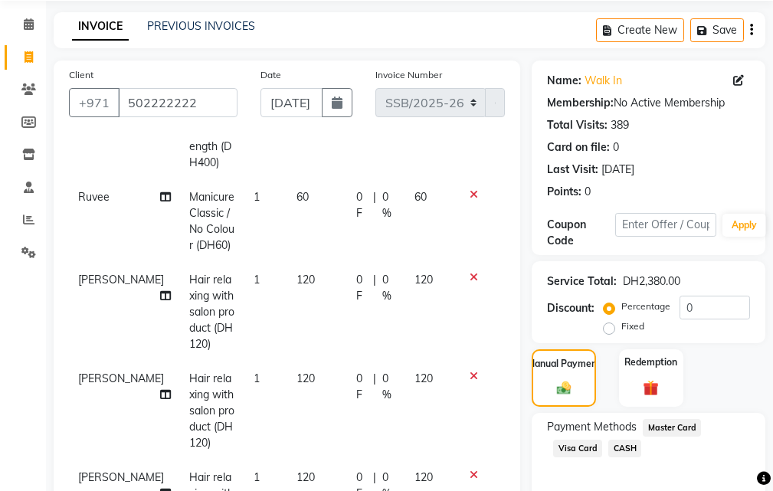
click at [577, 450] on span "Visa Card" at bounding box center [577, 449] width 49 height 18
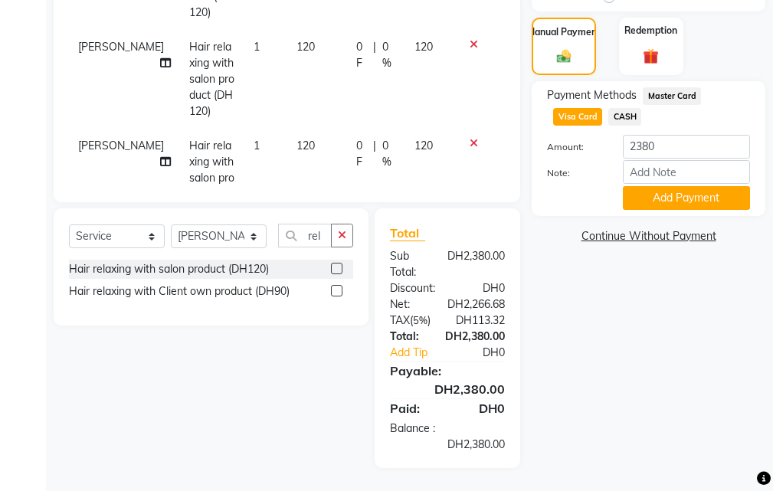
scroll to position [423, 0]
click at [667, 135] on input "2380" at bounding box center [686, 147] width 127 height 24
type input "2"
type input "1940"
click at [676, 186] on button "Add Payment" at bounding box center [686, 198] width 127 height 24
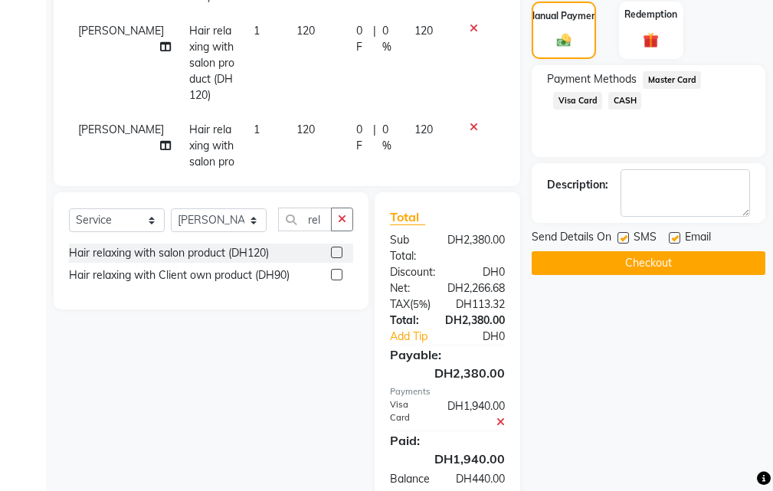
click at [620, 236] on label at bounding box center [622, 237] width 11 height 11
click at [620, 236] on input "checkbox" at bounding box center [622, 239] width 10 height 10
checkbox input "false"
click at [675, 237] on label at bounding box center [674, 237] width 11 height 11
click at [675, 237] on input "checkbox" at bounding box center [674, 239] width 10 height 10
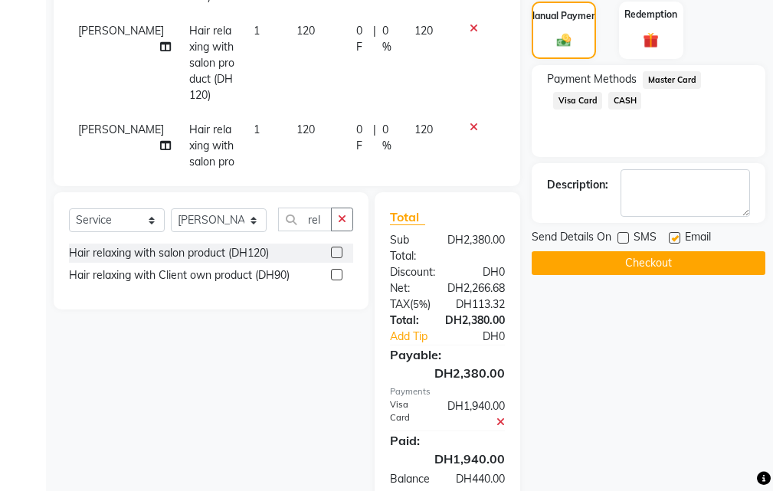
checkbox input "false"
click at [620, 99] on span "CASH" at bounding box center [624, 101] width 33 height 18
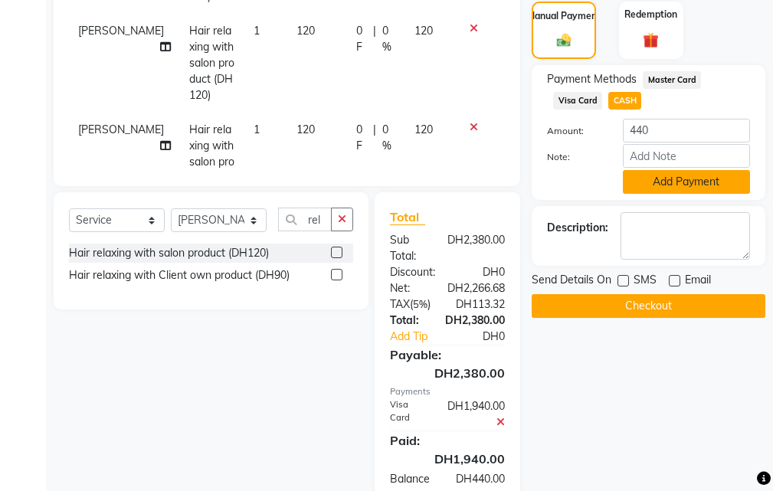
click at [685, 179] on button "Add Payment" at bounding box center [686, 182] width 127 height 24
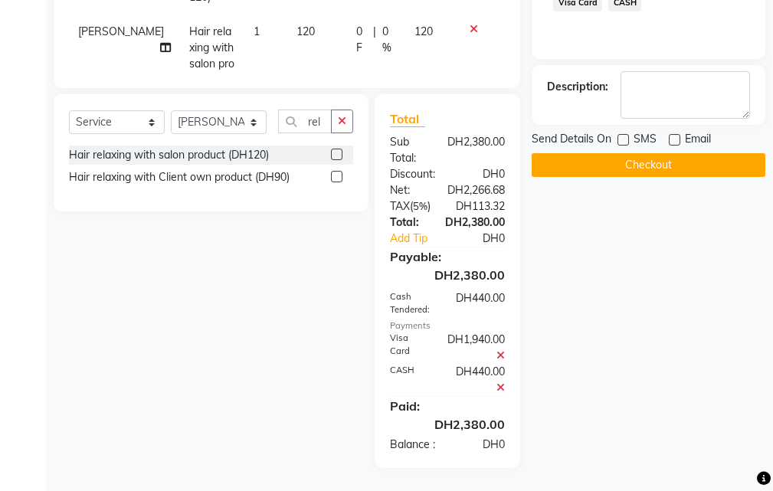
scroll to position [553, 0]
click at [633, 153] on button "Checkout" at bounding box center [648, 165] width 234 height 24
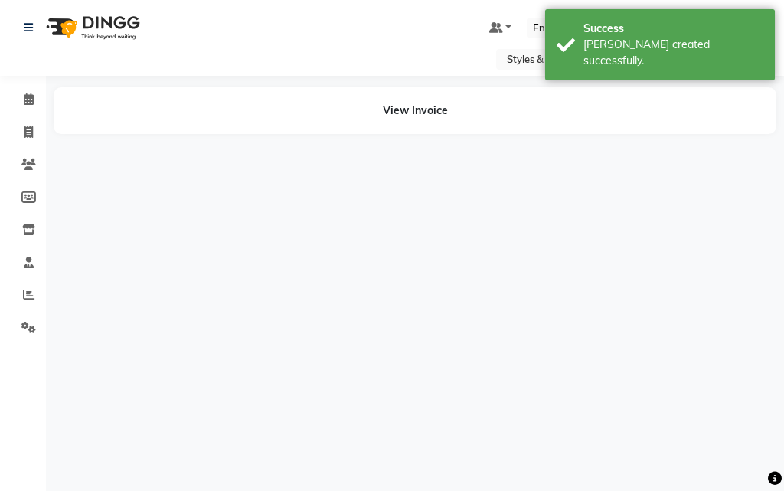
select select "86764"
select select "71571"
select select "63278"
select select "41788"
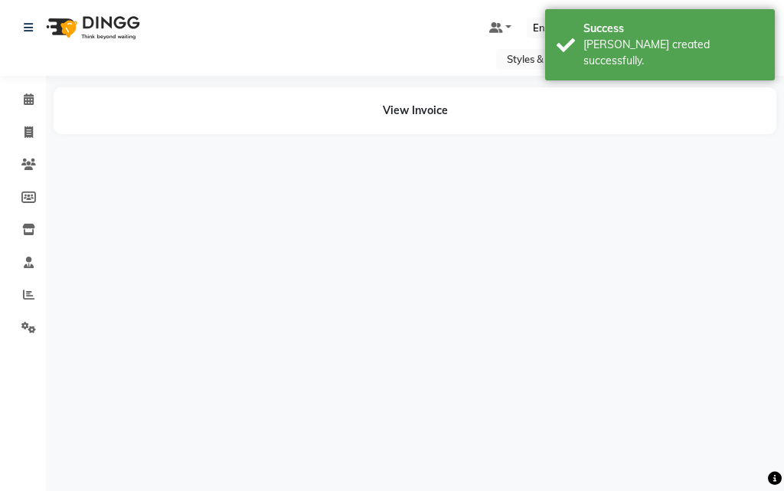
select select "86764"
select select "41788"
select select "63278"
select select "71571"
select select "41788"
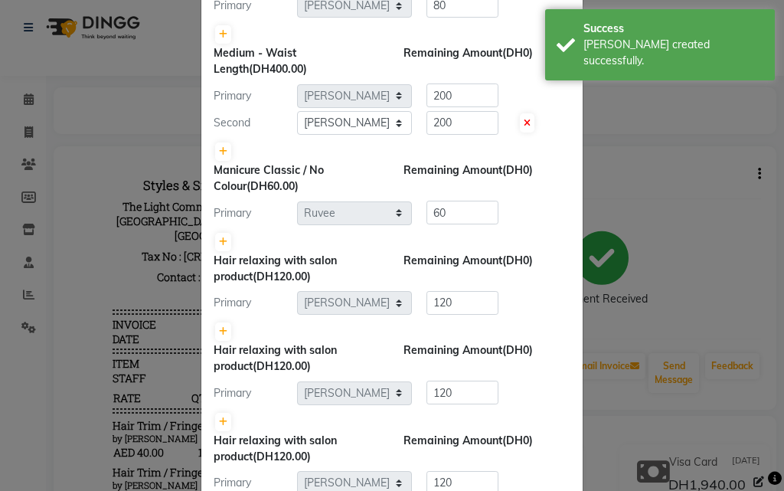
scroll to position [1373, 0]
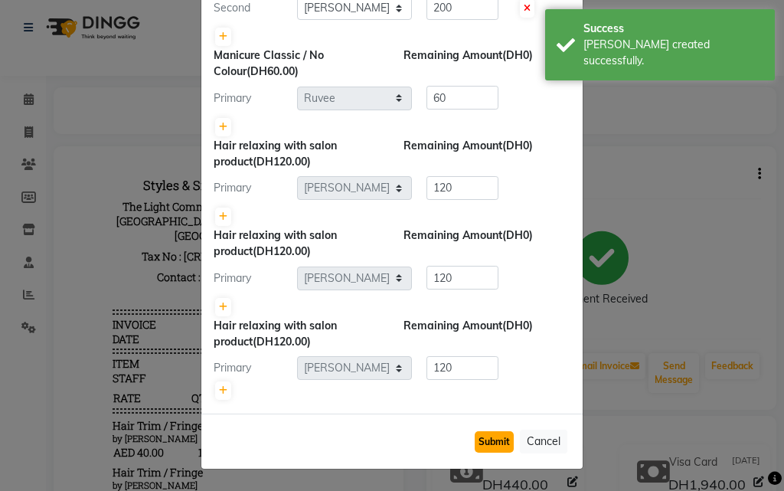
click at [486, 444] on button "Submit" at bounding box center [494, 441] width 39 height 21
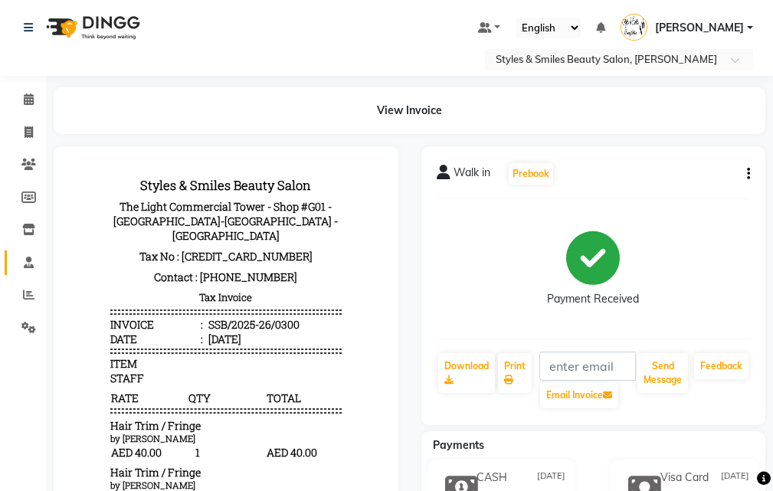
click at [28, 265] on icon at bounding box center [29, 262] width 10 height 11
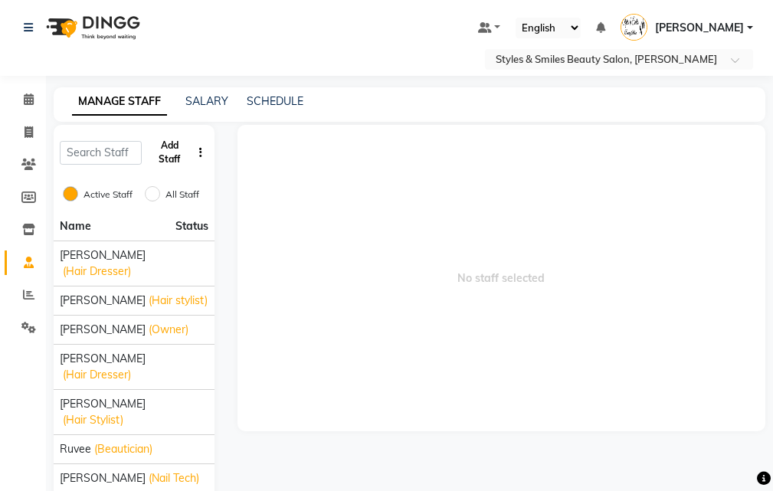
click at [172, 155] on button "Add Staff" at bounding box center [170, 152] width 44 height 40
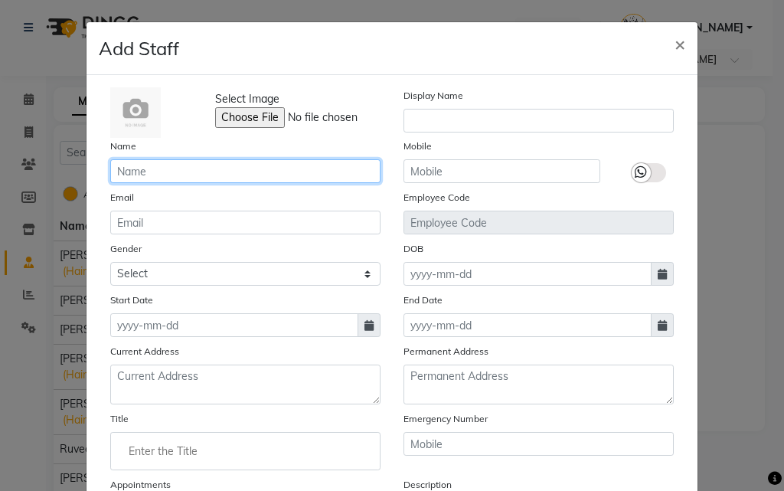
click at [207, 173] on input "text" at bounding box center [245, 171] width 270 height 24
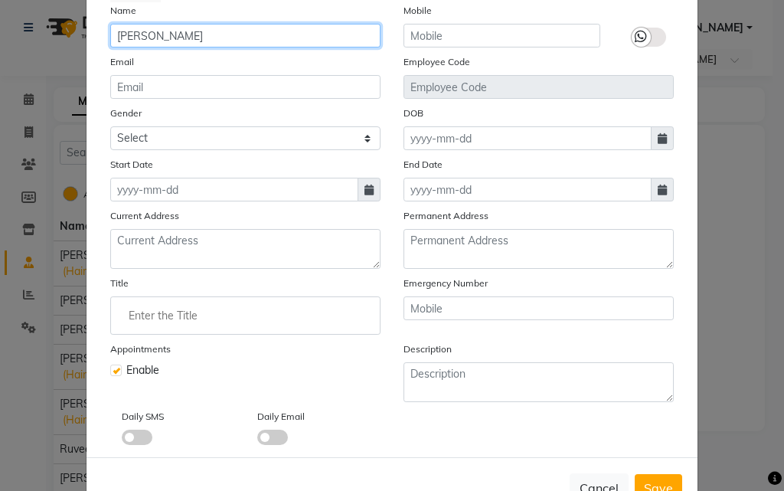
scroll to position [139, 0]
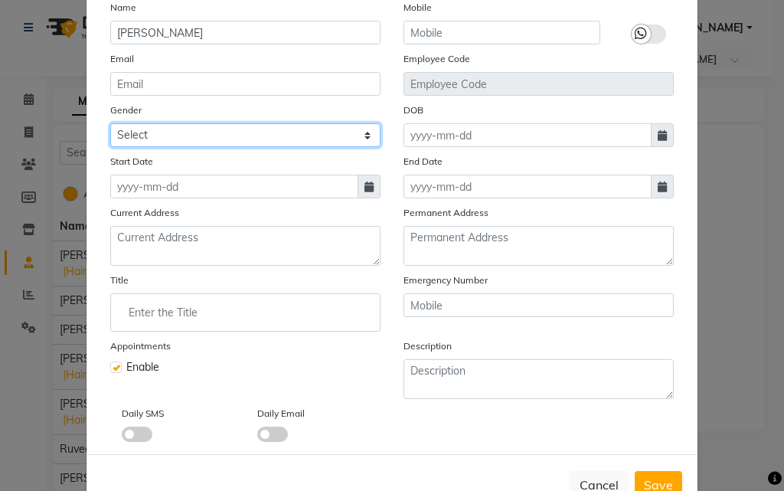
click at [257, 141] on select "Select Male Female Other Prefer Not To Say" at bounding box center [245, 135] width 270 height 24
click at [110, 123] on select "Select Male Female Other Prefer Not To Say" at bounding box center [245, 135] width 270 height 24
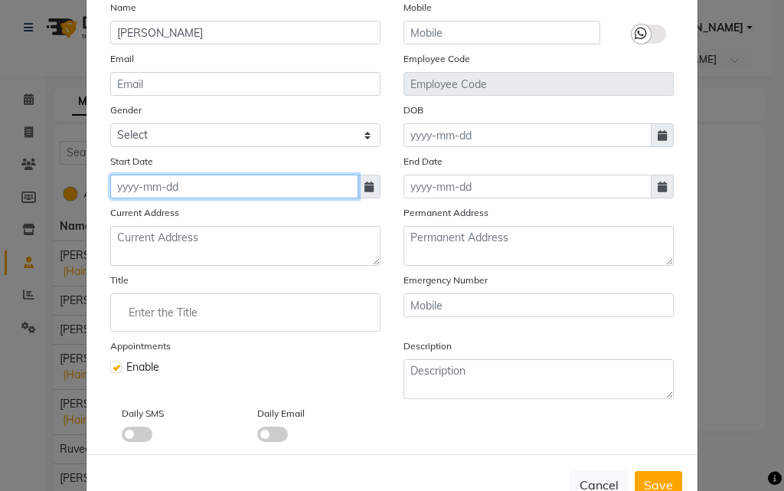
click at [328, 185] on input at bounding box center [234, 187] width 248 height 24
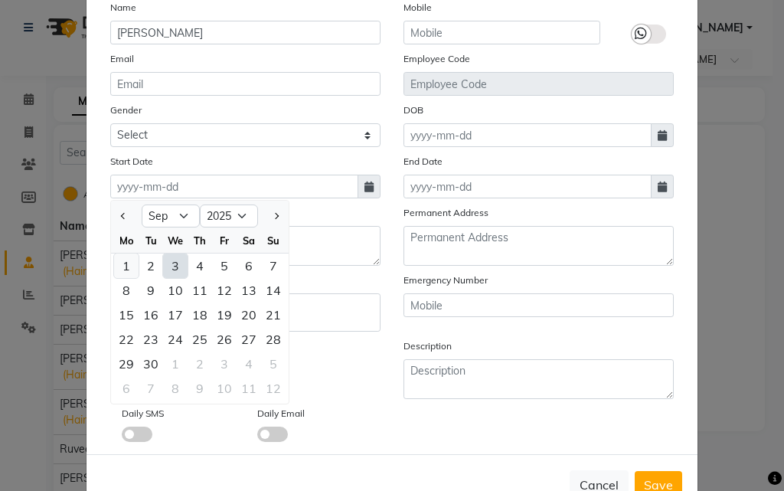
click at [120, 266] on div "1" at bounding box center [126, 265] width 25 height 25
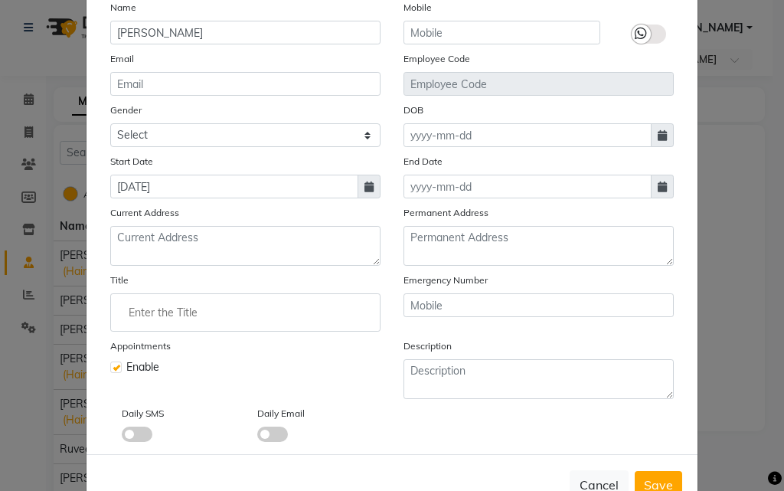
click at [233, 313] on input "Enter the Title" at bounding box center [245, 312] width 257 height 31
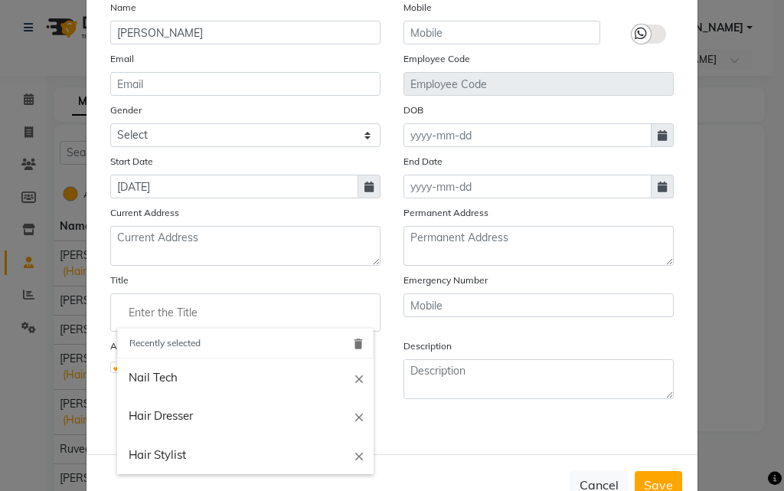
click at [185, 312] on input "Enter the Title" at bounding box center [245, 312] width 257 height 31
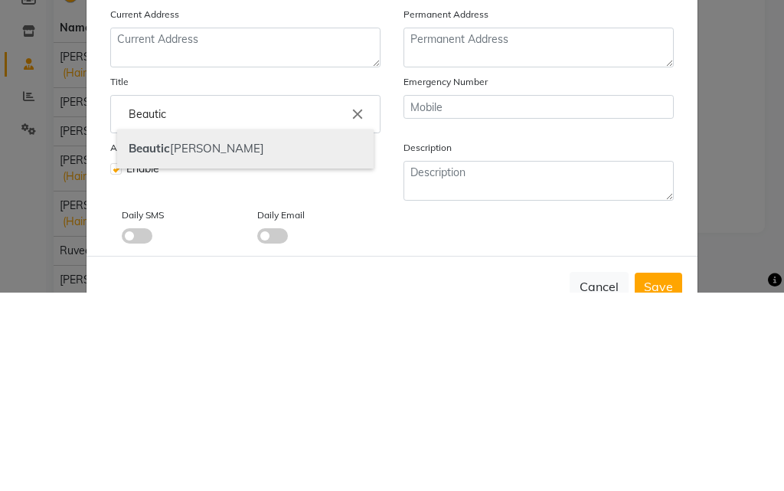
click at [176, 355] on link "Beautic ian" at bounding box center [245, 347] width 257 height 39
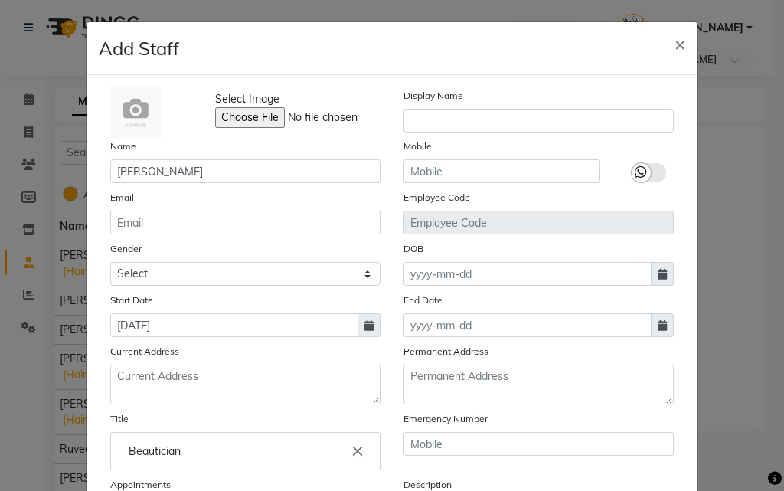
scroll to position [1, 0]
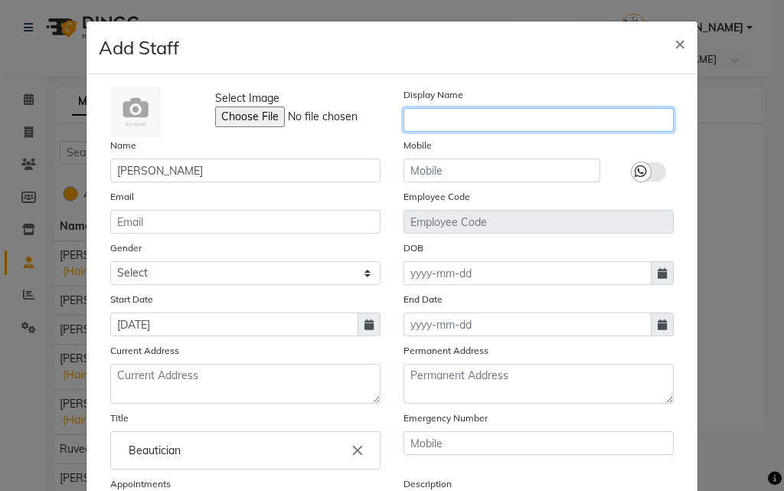
click at [485, 118] on input "text" at bounding box center [539, 120] width 270 height 24
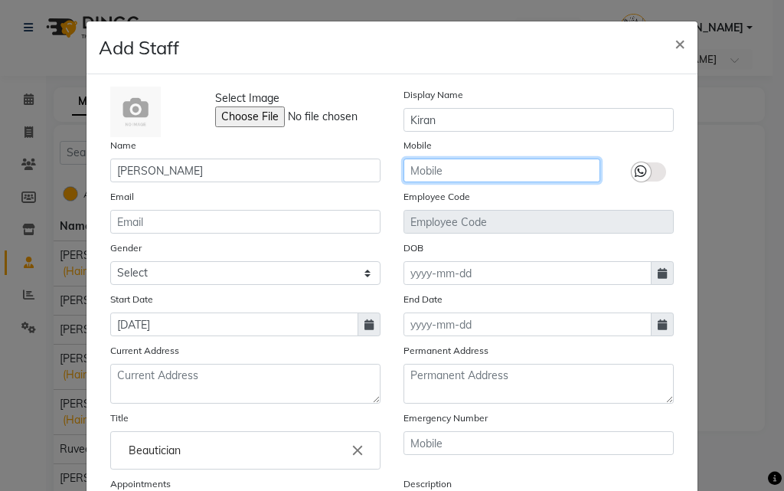
click at [485, 177] on input "text" at bounding box center [502, 171] width 197 height 24
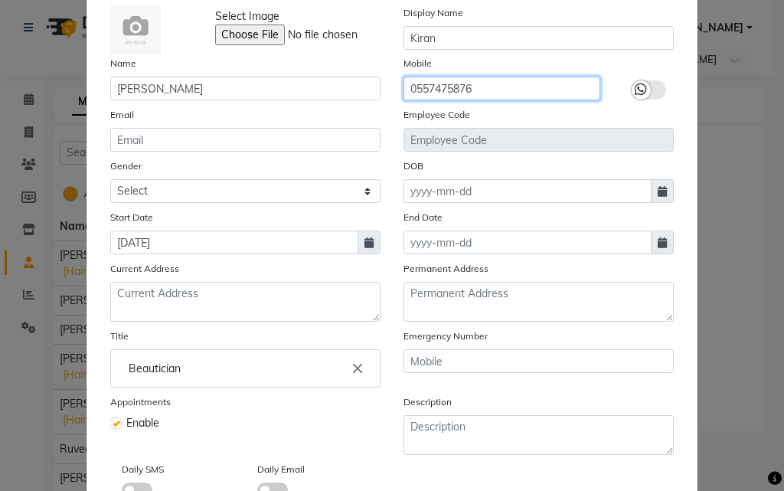
scroll to position [185, 0]
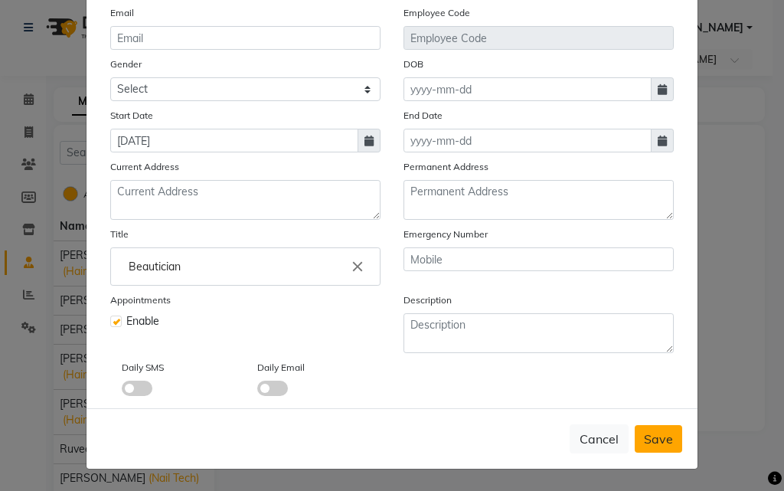
click at [644, 440] on span "Save" at bounding box center [658, 438] width 29 height 15
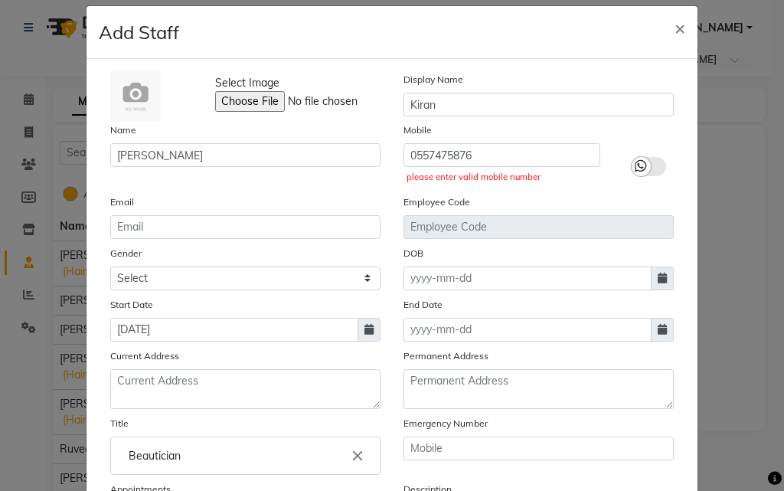
scroll to position [17, 0]
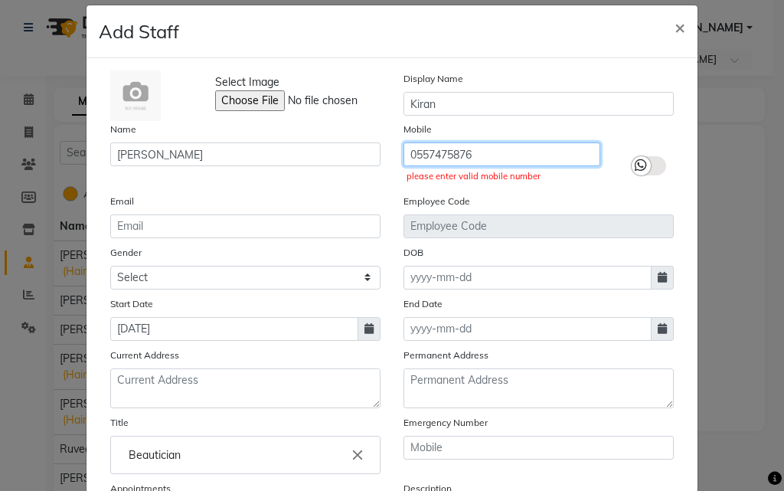
click at [410, 155] on input "0557475876" at bounding box center [502, 154] width 197 height 24
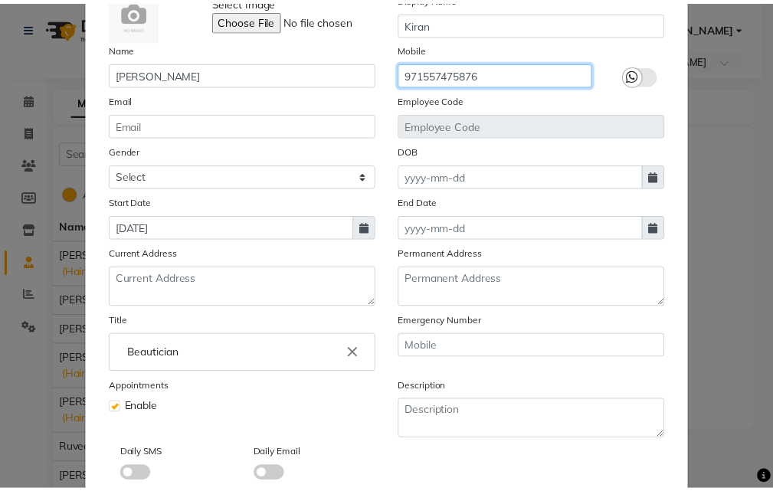
scroll to position [185, 0]
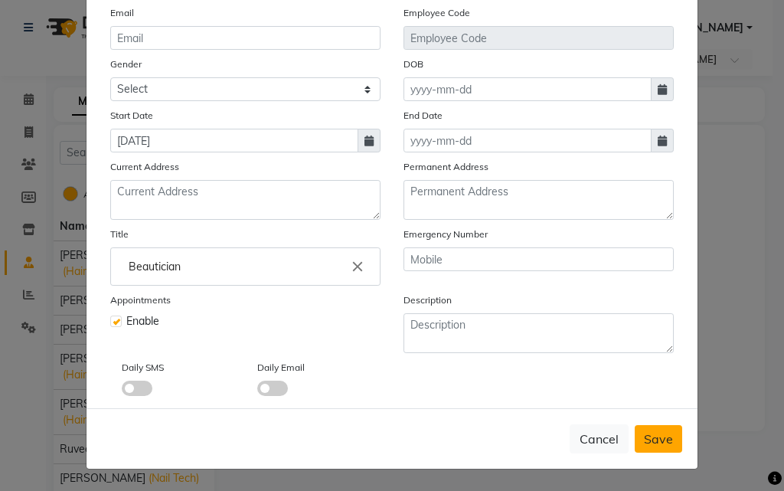
click at [656, 440] on span "Save" at bounding box center [658, 438] width 29 height 15
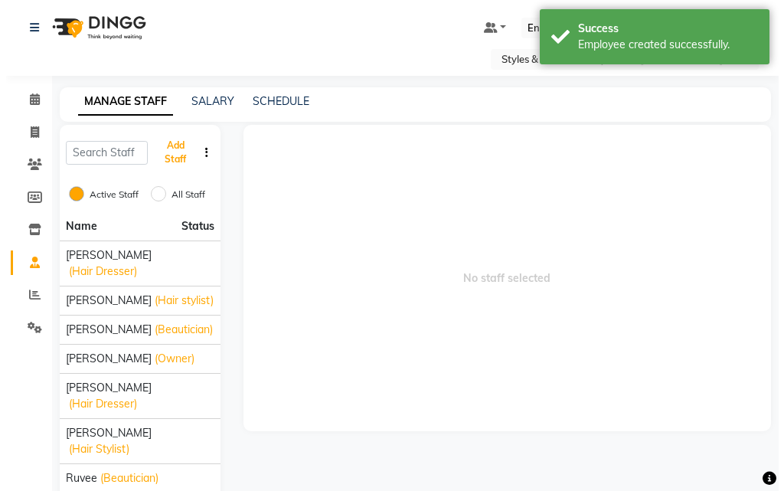
scroll to position [50, 0]
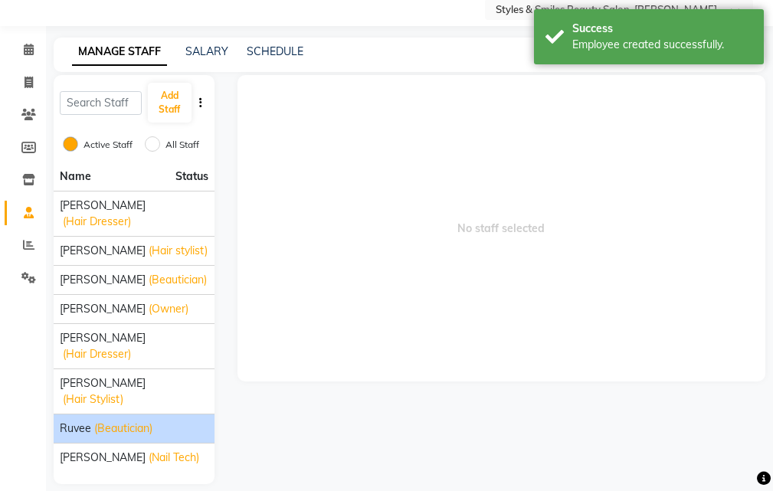
click at [113, 420] on span "(Beautician)" at bounding box center [123, 428] width 58 height 16
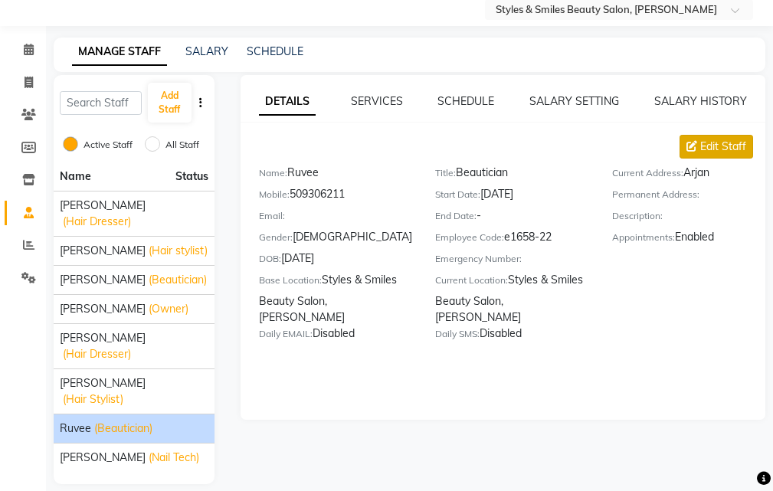
click at [718, 146] on span "Edit Staff" at bounding box center [723, 147] width 46 height 16
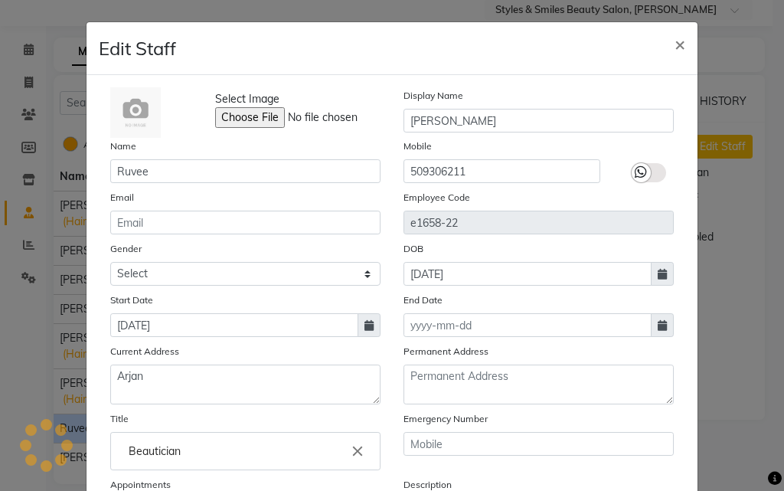
click at [658, 325] on icon at bounding box center [662, 325] width 9 height 11
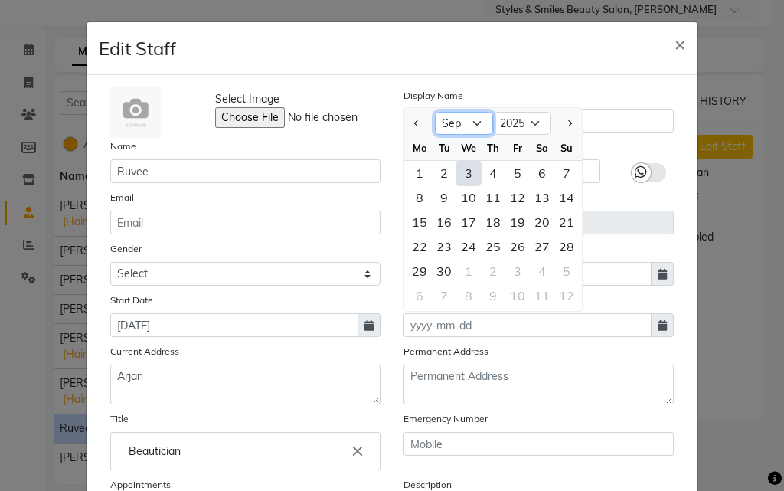
click at [454, 123] on select "Jan Feb Mar Apr May Jun Jul Aug Sep Oct Nov Dec" at bounding box center [464, 123] width 58 height 23
click at [435, 112] on select "Jan Feb Mar Apr May Jun Jul Aug Sep Oct Nov Dec" at bounding box center [464, 123] width 58 height 23
click at [557, 270] on div "31" at bounding box center [566, 271] width 25 height 25
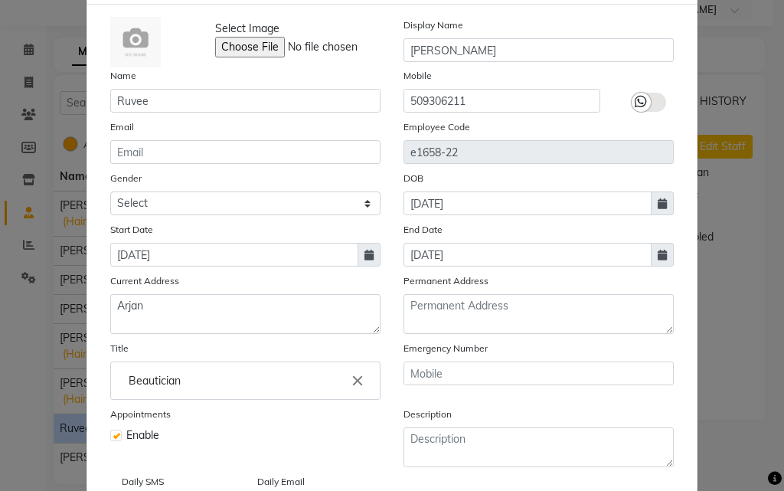
scroll to position [185, 0]
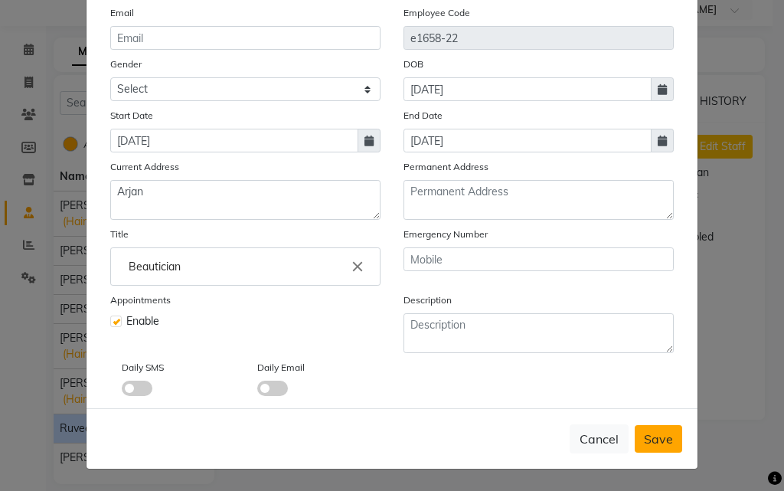
click at [650, 440] on span "Save" at bounding box center [658, 438] width 29 height 15
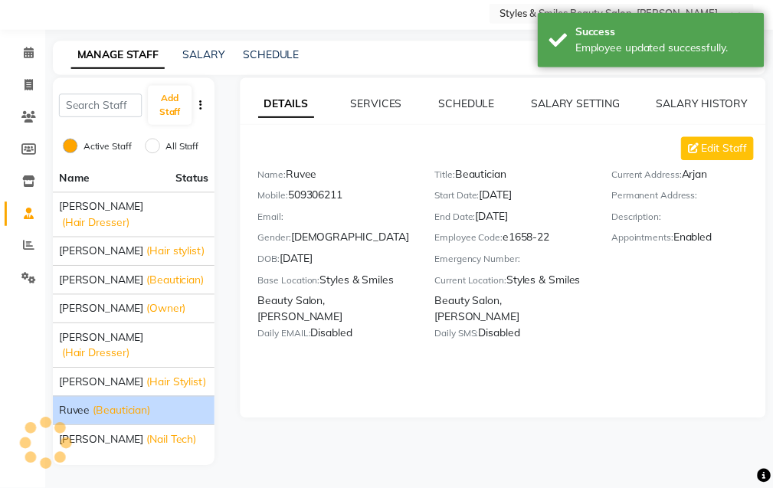
scroll to position [34, 0]
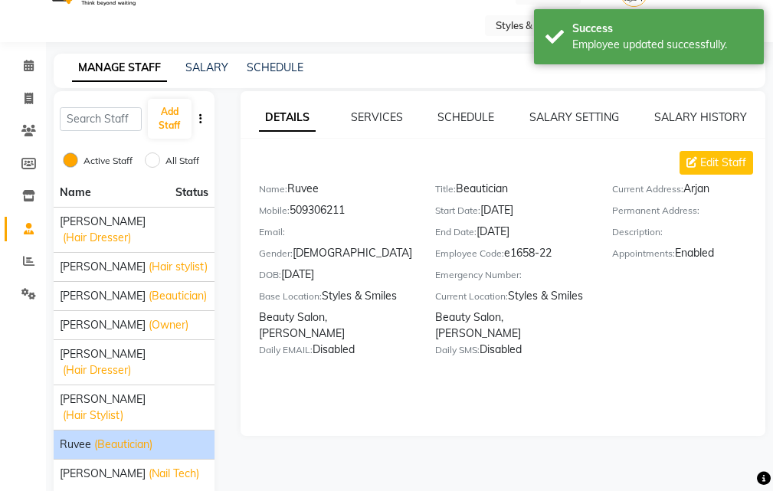
click at [201, 118] on icon "button" at bounding box center [200, 118] width 3 height 11
click at [108, 117] on input "text" at bounding box center [101, 119] width 82 height 24
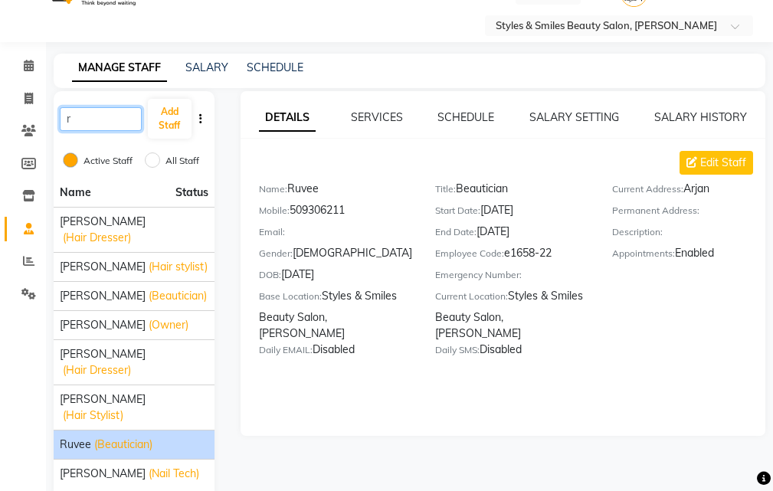
scroll to position [2, 0]
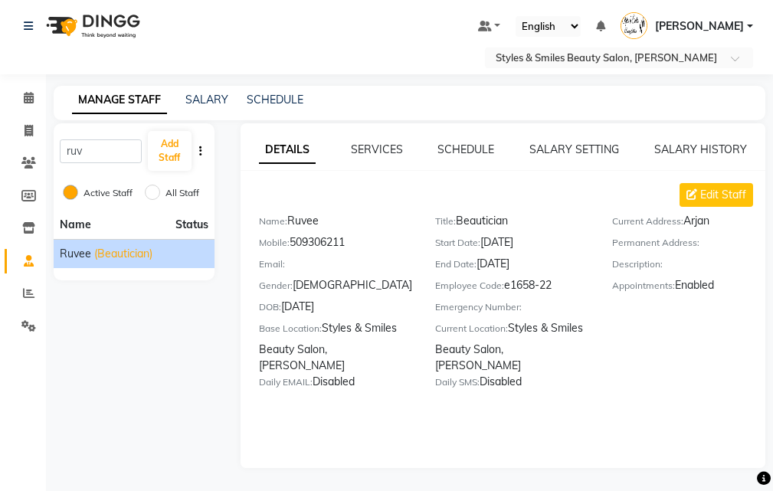
click at [129, 251] on span "(Beautician)" at bounding box center [123, 254] width 58 height 16
click at [28, 289] on icon at bounding box center [28, 292] width 11 height 11
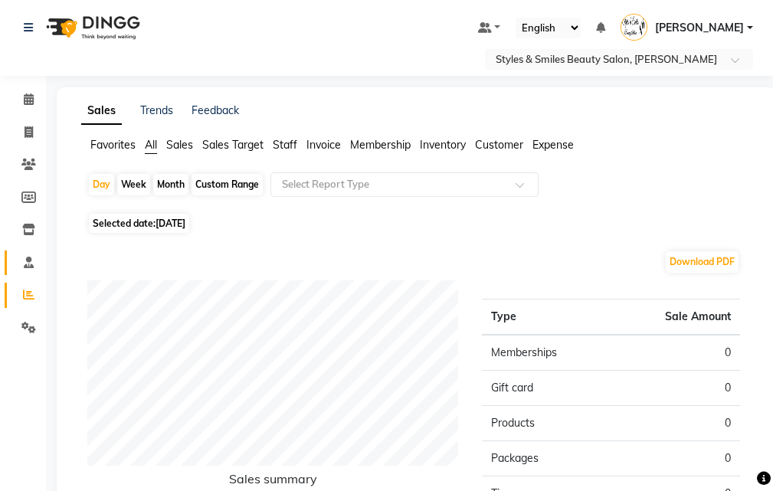
click at [27, 263] on icon at bounding box center [29, 262] width 10 height 11
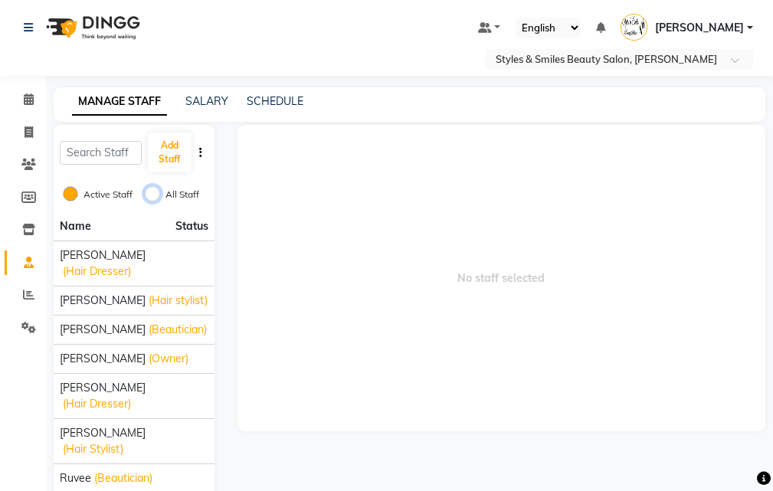
click at [158, 190] on input "All Staff" at bounding box center [152, 193] width 15 height 15
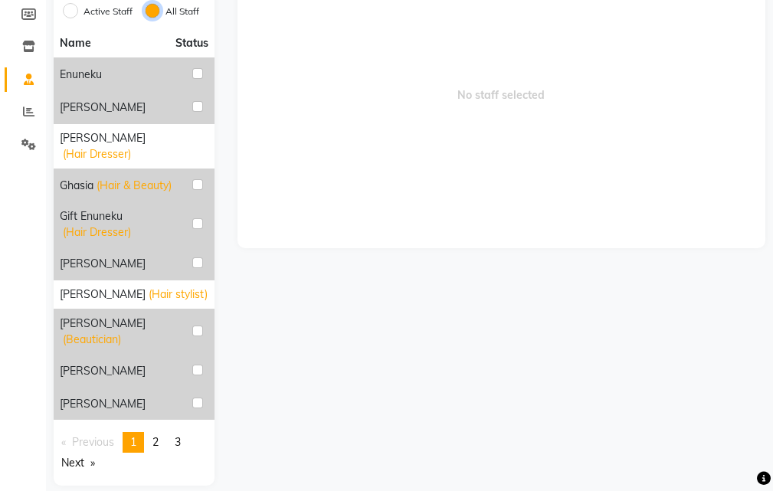
scroll to position [201, 0]
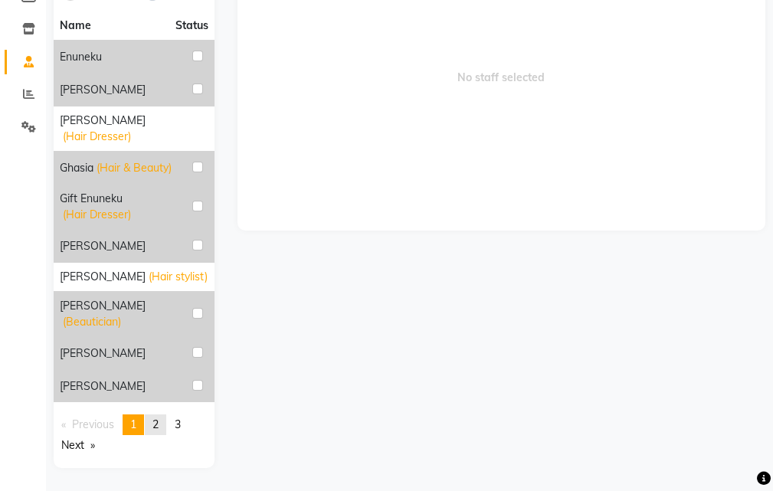
click at [159, 424] on span "2" at bounding box center [155, 424] width 6 height 14
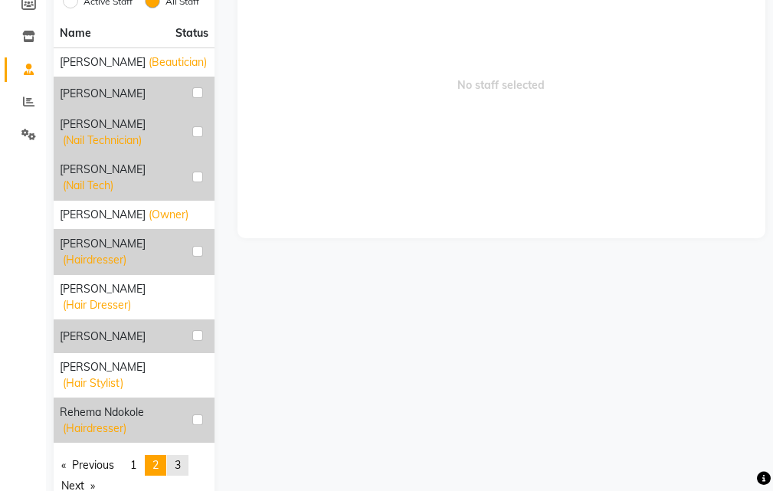
click at [180, 458] on span "3" at bounding box center [178, 465] width 6 height 14
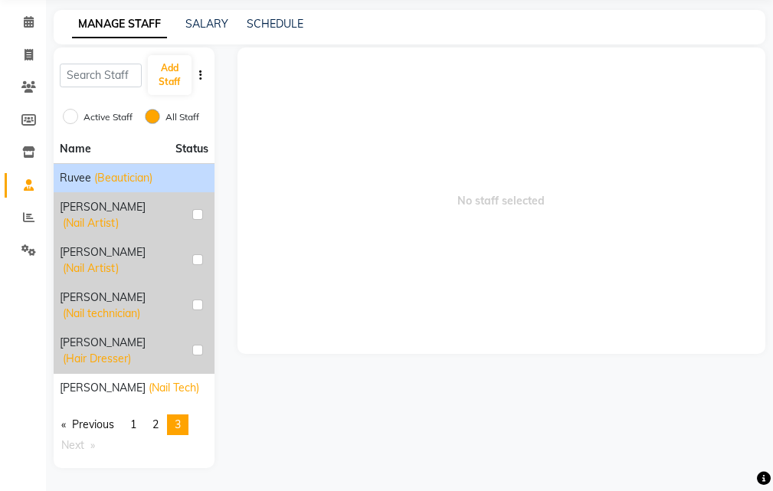
click at [190, 175] on div "Ruvee (Beautician)" at bounding box center [134, 178] width 149 height 16
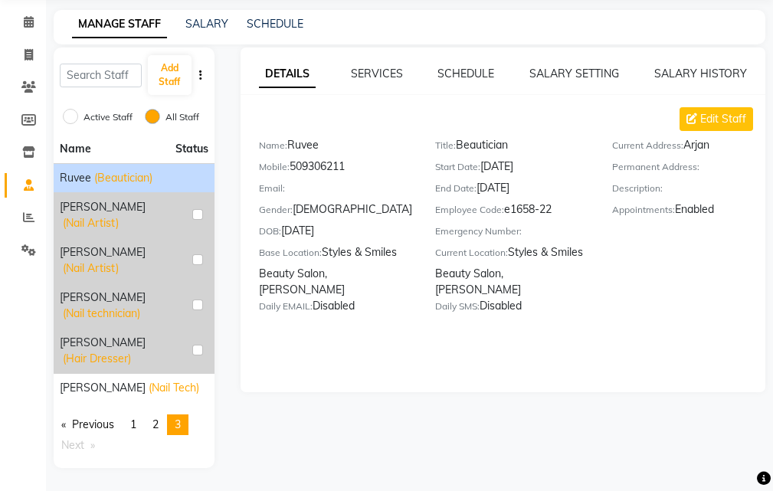
click at [412, 452] on div "DETAILS SERVICES SCHEDULE SALARY SETTING SALARY HISTORY Edit Staff Name: Ruvee …" at bounding box center [501, 257] width 551 height 420
click at [70, 110] on input "Active Staff" at bounding box center [70, 116] width 15 height 15
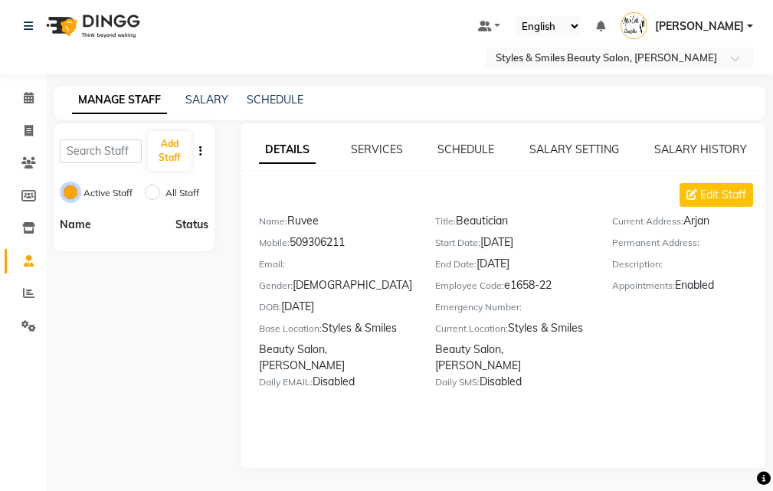
scroll to position [2, 0]
click at [147, 192] on input "All Staff" at bounding box center [152, 192] width 15 height 15
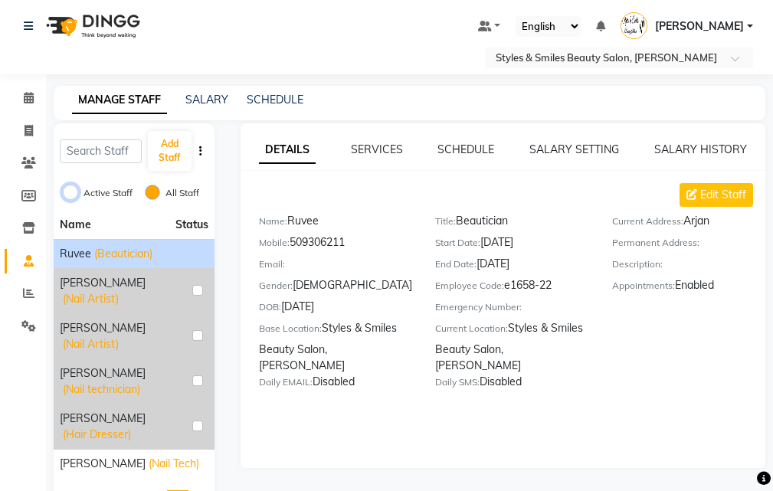
click at [70, 190] on input "Active Staff" at bounding box center [70, 192] width 15 height 15
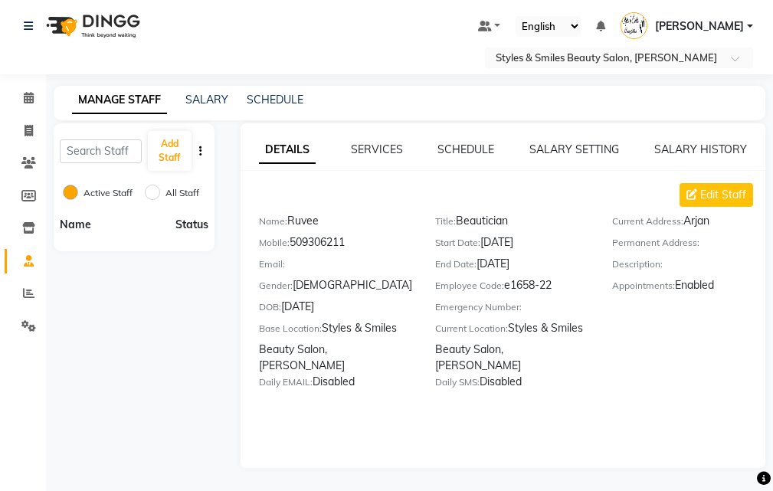
click at [69, 224] on span "Name" at bounding box center [75, 224] width 31 height 14
click at [28, 293] on icon at bounding box center [28, 292] width 11 height 11
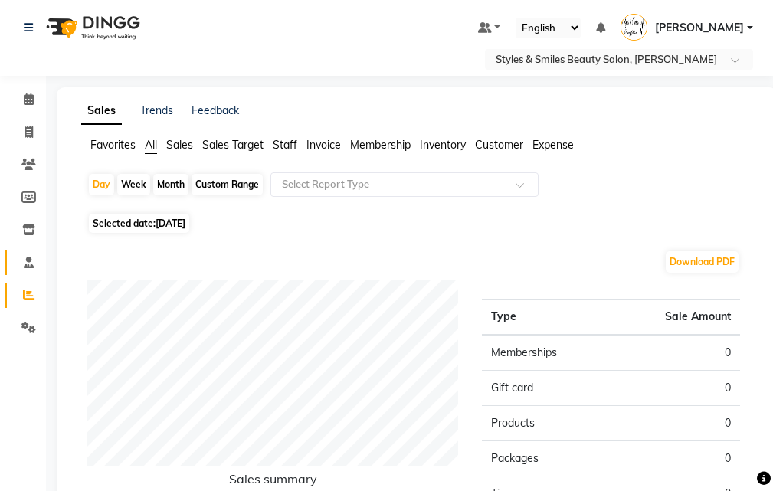
click at [25, 266] on icon at bounding box center [29, 262] width 10 height 11
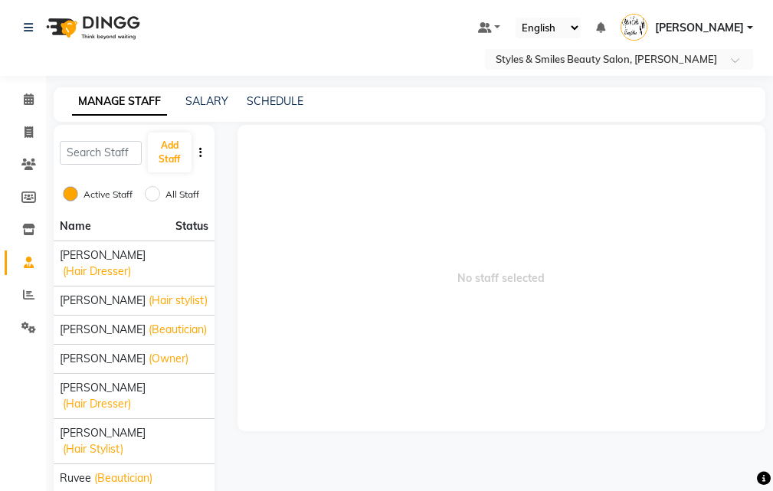
scroll to position [50, 0]
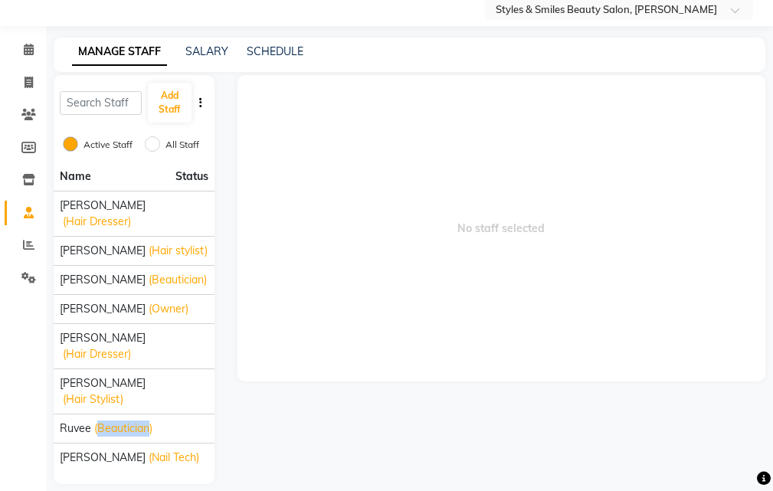
click at [479, 365] on span "No staff selected" at bounding box center [501, 228] width 528 height 306
click at [21, 278] on span at bounding box center [28, 279] width 27 height 18
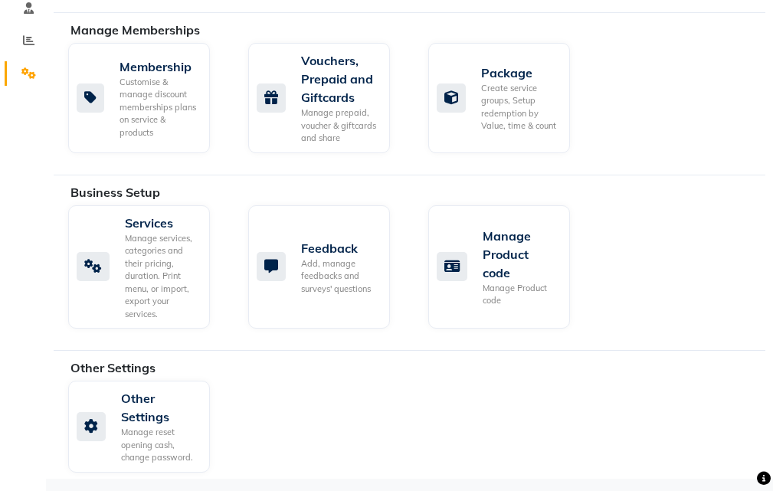
scroll to position [257, 0]
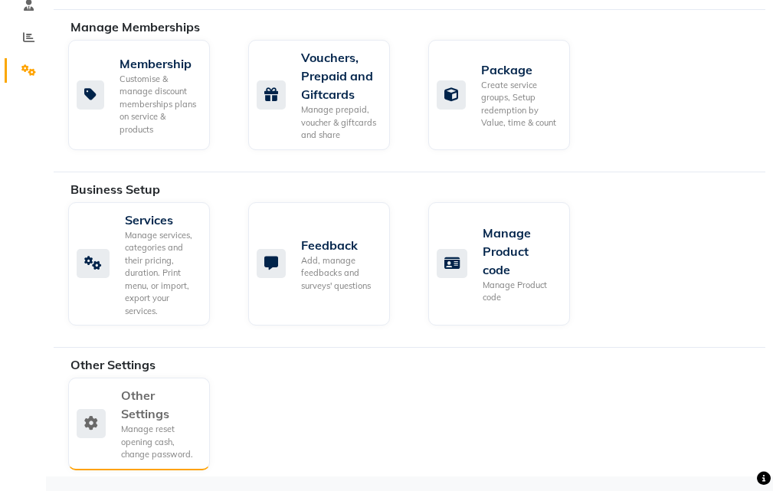
click at [134, 414] on div "Other Settings" at bounding box center [159, 404] width 77 height 37
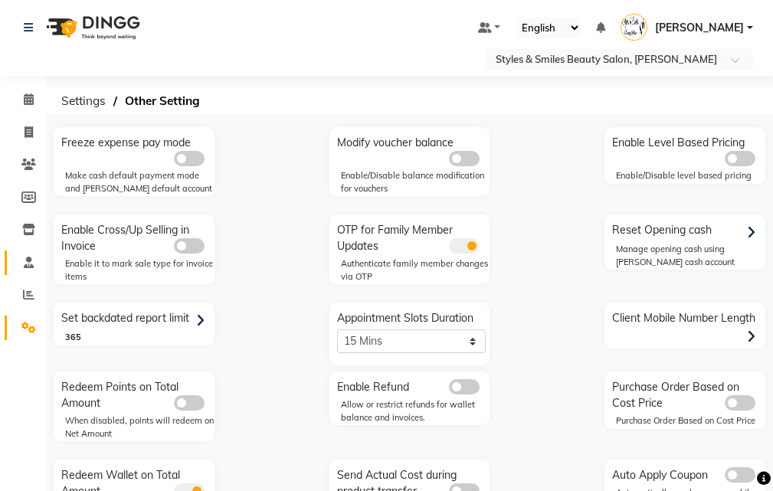
click at [28, 262] on icon at bounding box center [29, 262] width 10 height 11
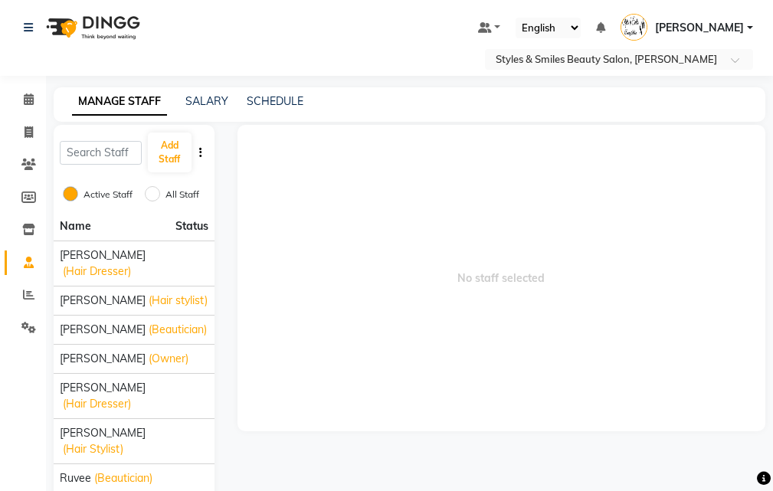
click at [201, 152] on icon "button" at bounding box center [200, 152] width 3 height 11
click at [237, 150] on div "IMPORT" at bounding box center [247, 152] width 47 height 19
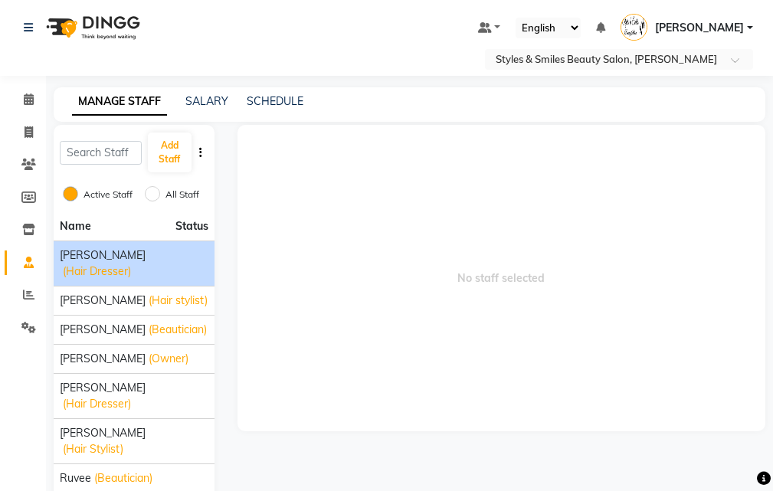
click at [185, 240] on li "Evah Mwololo (Hair Dresser)" at bounding box center [134, 262] width 161 height 45
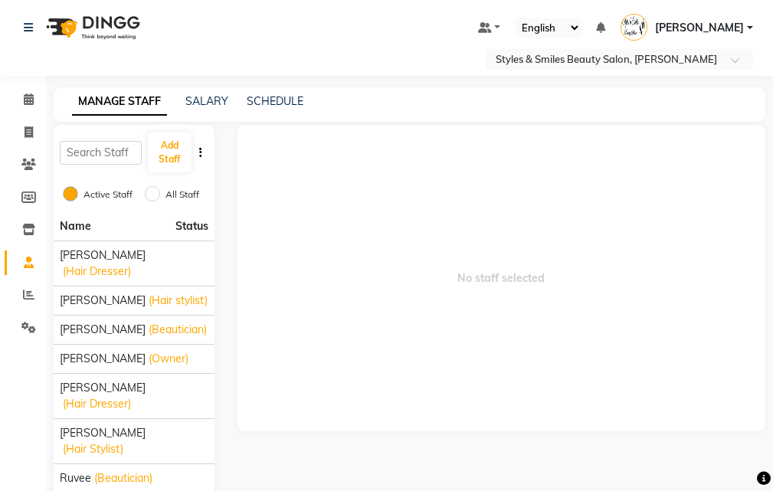
click at [199, 224] on span "Status" at bounding box center [191, 226] width 33 height 16
click at [70, 227] on span "Name" at bounding box center [75, 226] width 31 height 14
click at [91, 145] on input "text" at bounding box center [101, 153] width 82 height 24
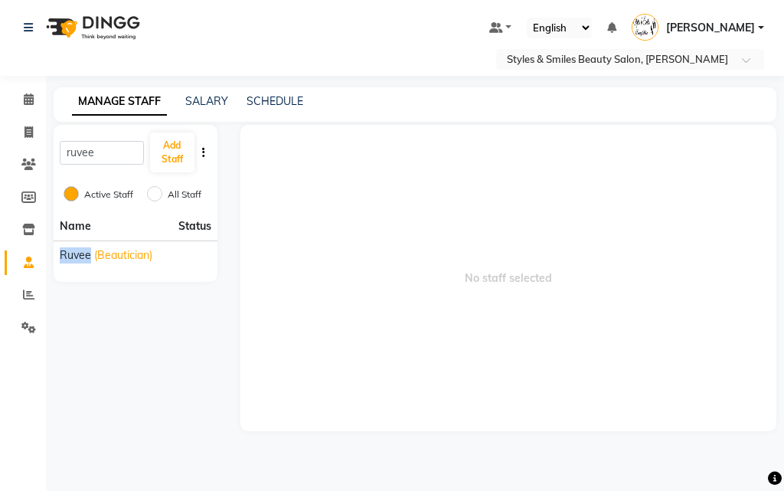
click at [379, 355] on span "No staff selected" at bounding box center [508, 278] width 537 height 306
click at [28, 132] on icon at bounding box center [29, 131] width 8 height 11
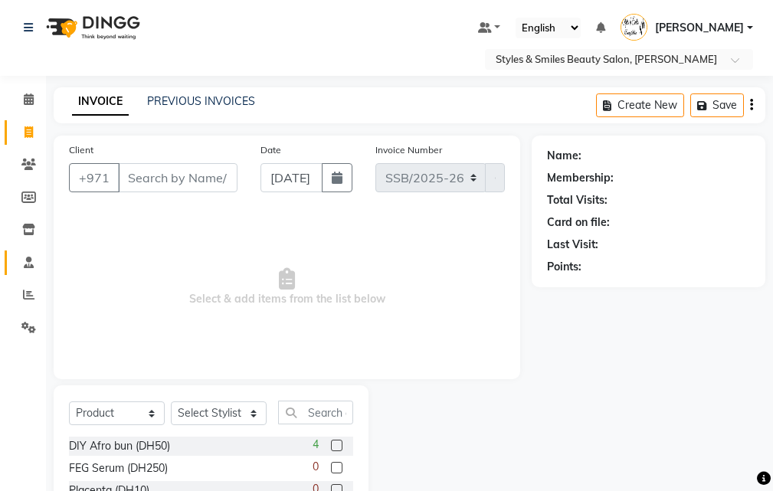
click at [25, 262] on icon at bounding box center [29, 262] width 10 height 11
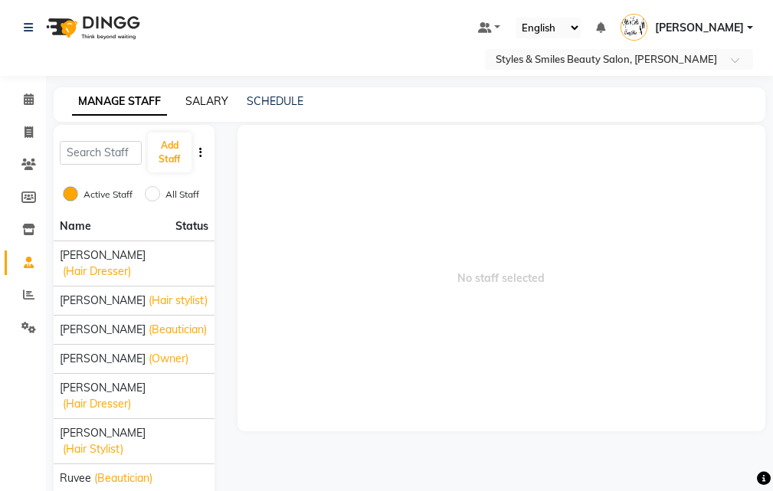
click at [208, 100] on link "SALARY" at bounding box center [206, 101] width 43 height 14
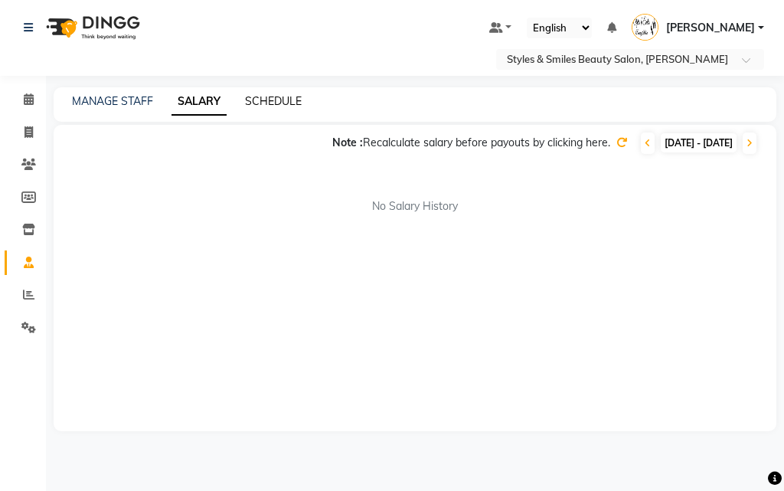
click at [280, 104] on link "SCHEDULE" at bounding box center [273, 101] width 57 height 14
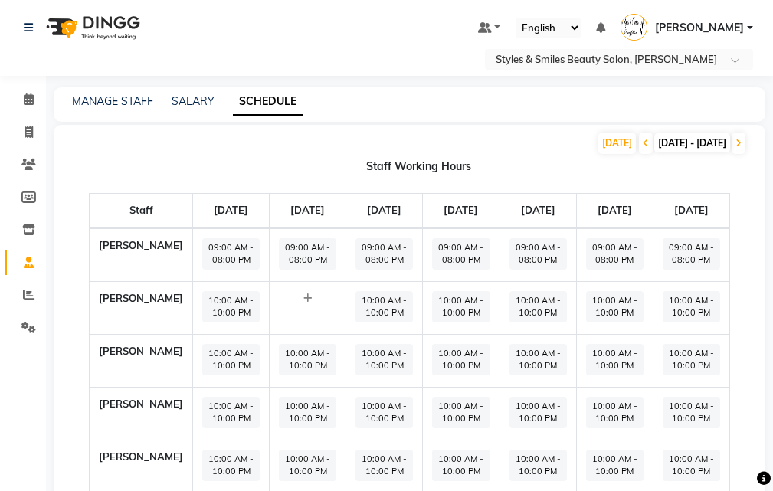
scroll to position [1, 0]
click at [28, 132] on icon at bounding box center [29, 131] width 8 height 11
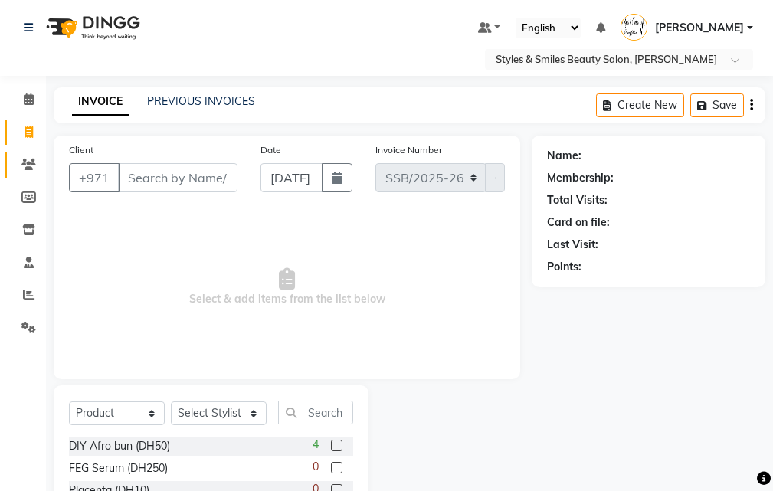
click at [25, 161] on icon at bounding box center [28, 164] width 15 height 11
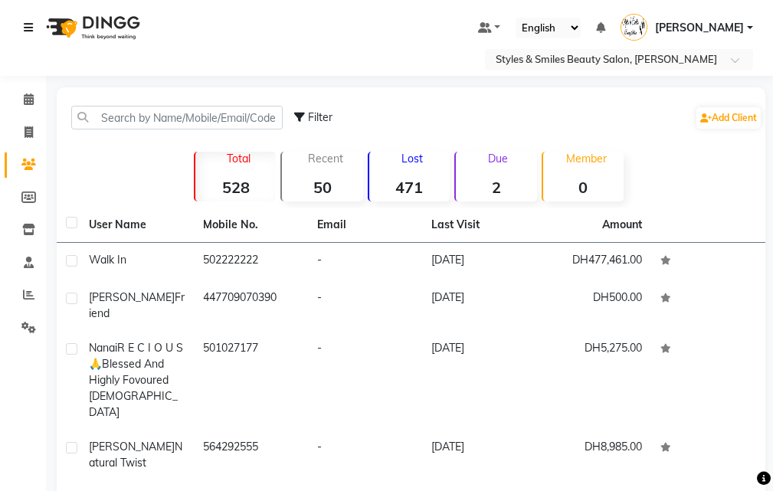
click at [28, 27] on icon at bounding box center [28, 27] width 9 height 11
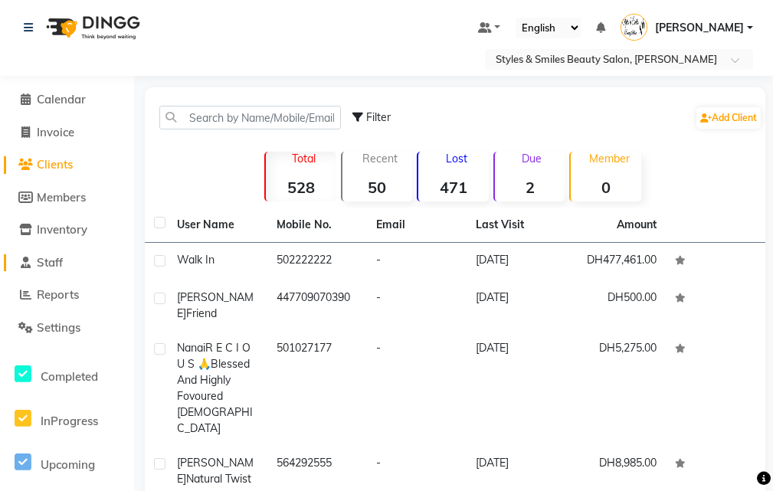
click at [57, 266] on span "Staff" at bounding box center [50, 262] width 26 height 15
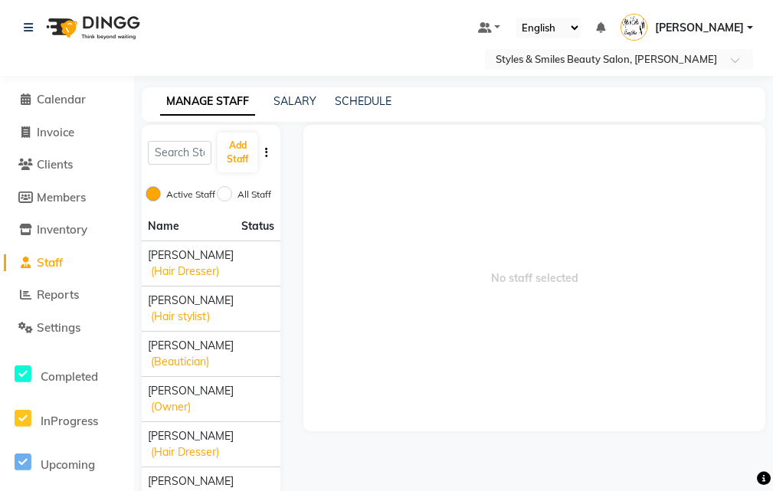
click at [270, 149] on button "button" at bounding box center [266, 153] width 15 height 16
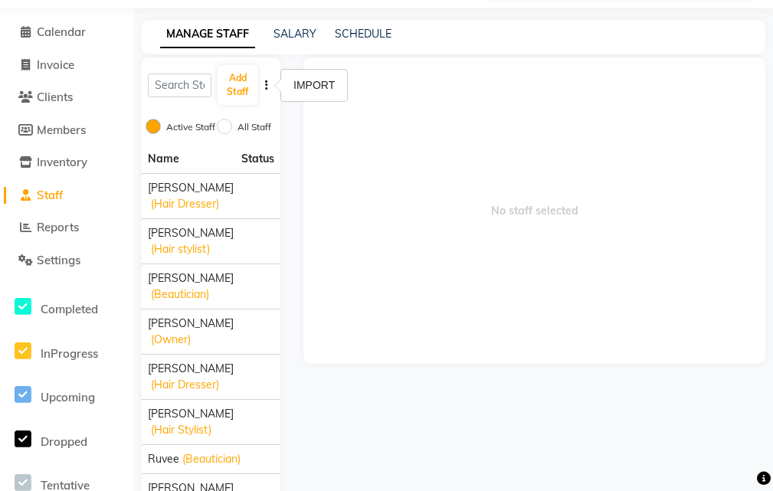
scroll to position [98, 0]
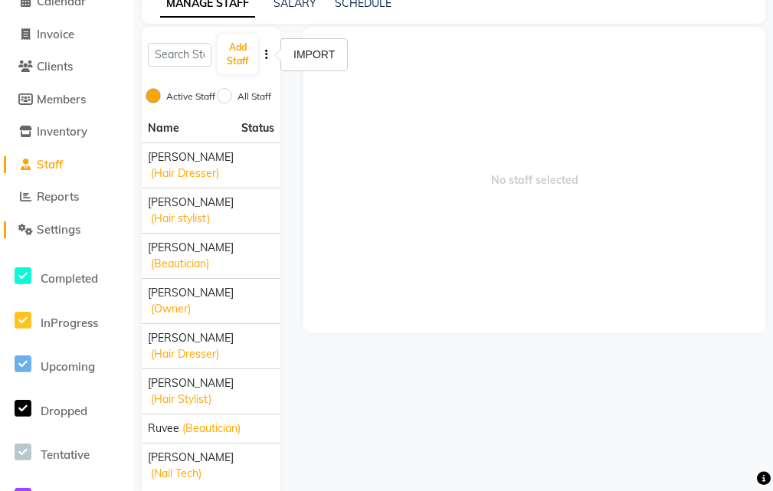
click at [64, 231] on span "Settings" at bounding box center [59, 229] width 44 height 15
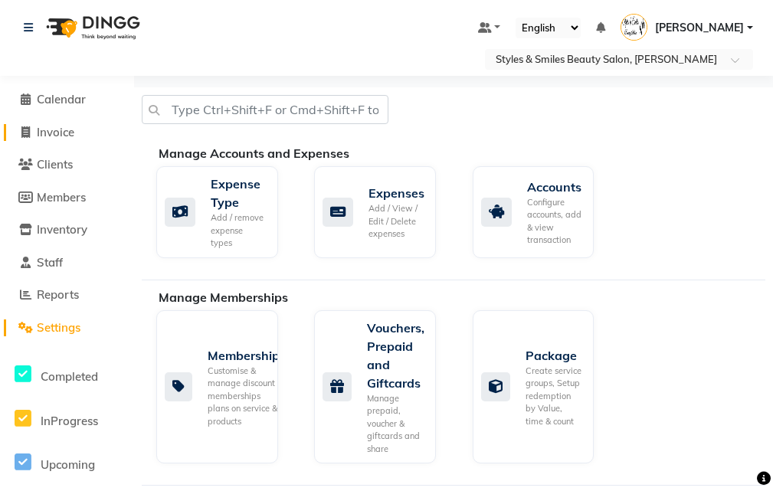
click at [46, 132] on span "Invoice" at bounding box center [56, 132] width 38 height 15
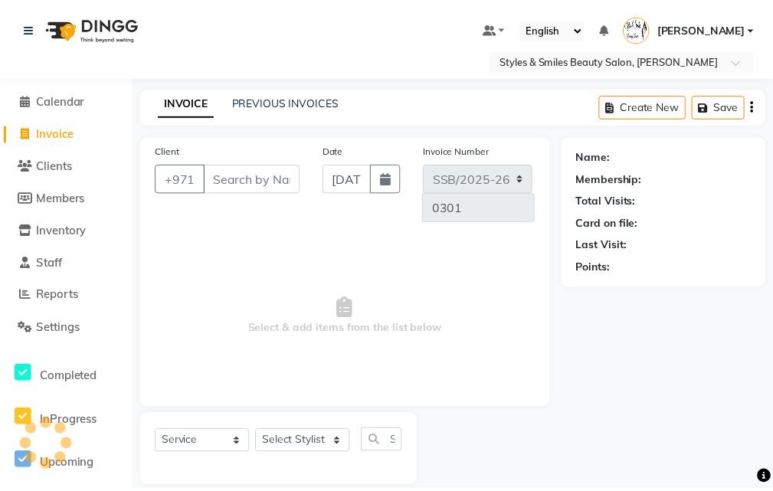
scroll to position [19, 0]
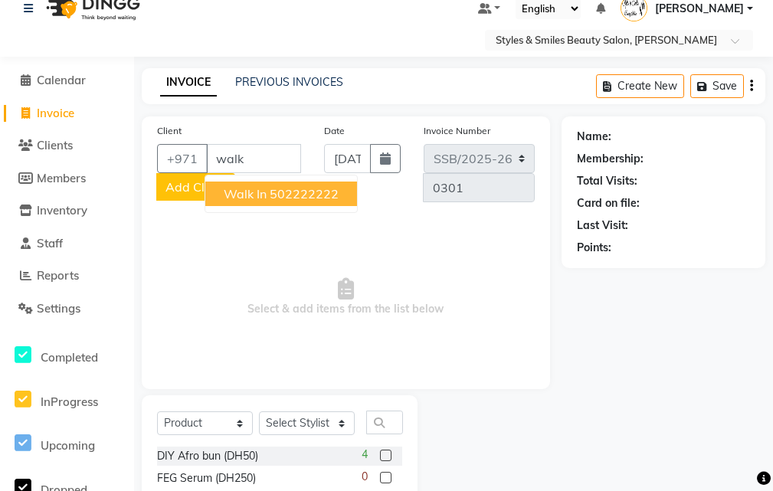
click at [259, 191] on span "Walk in" at bounding box center [245, 193] width 43 height 15
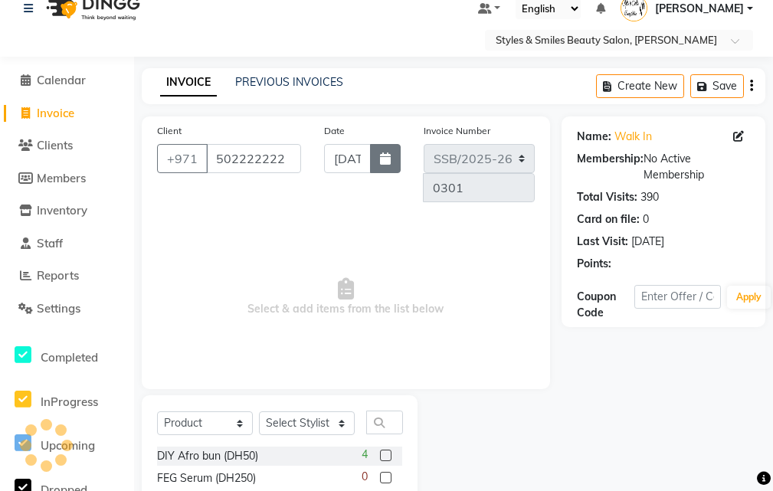
click at [384, 157] on icon "button" at bounding box center [385, 158] width 11 height 12
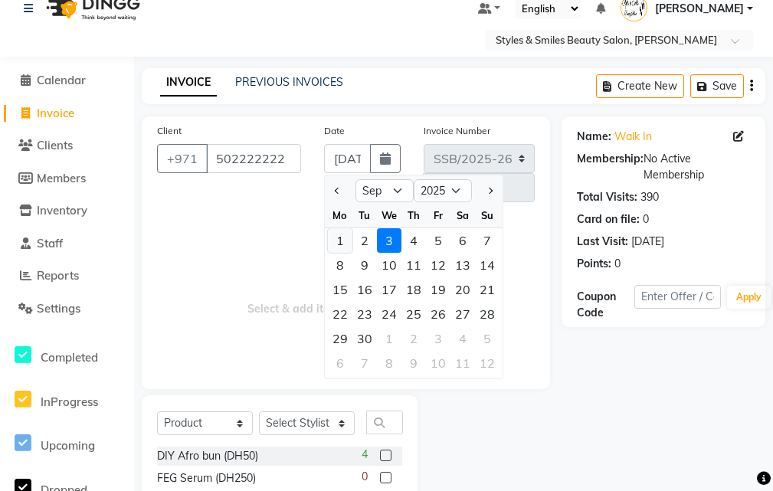
click at [339, 240] on div "1" at bounding box center [340, 240] width 25 height 25
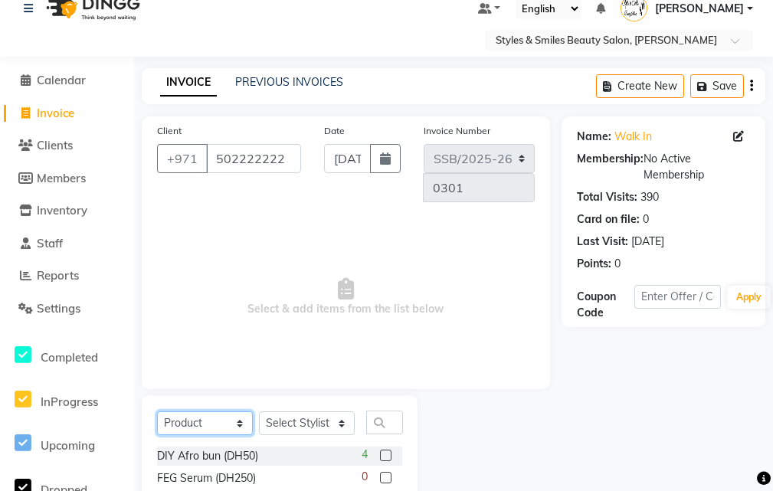
click at [185, 417] on select "Select Service Product Membership Package Voucher Prepaid Gift Card" at bounding box center [205, 423] width 96 height 24
click at [157, 411] on select "Select Service Product Membership Package Voucher Prepaid Gift Card" at bounding box center [205, 423] width 96 height 24
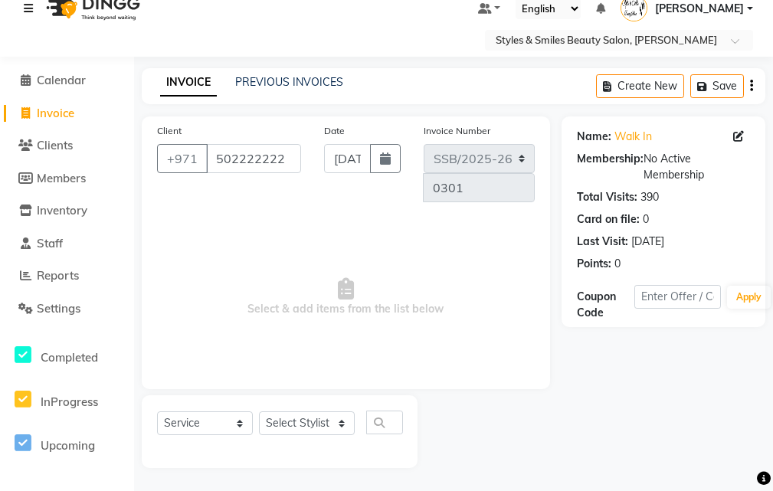
click at [28, 8] on icon at bounding box center [28, 8] width 9 height 11
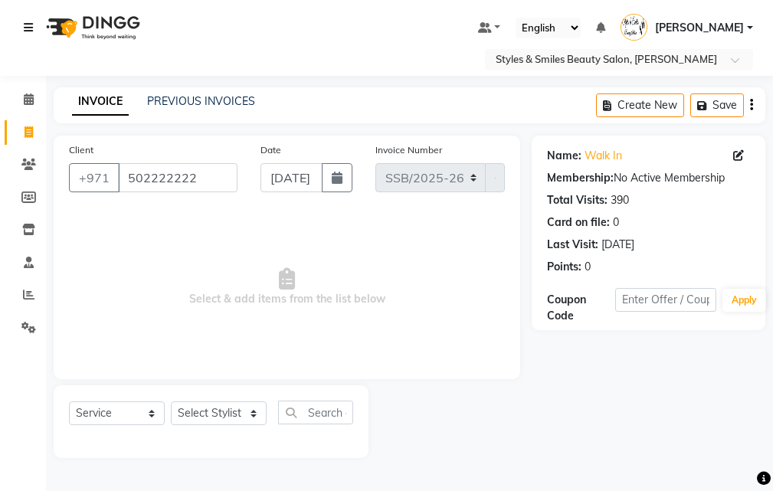
scroll to position [0, 0]
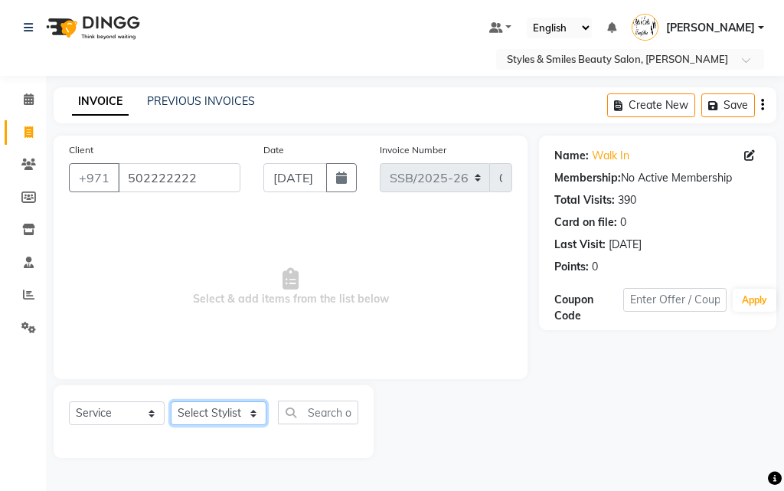
click at [204, 414] on select "Select Stylist Evah Mwololo Hannah Wanjama Kiran Asif Margaret Miriam Wanjiku P…" at bounding box center [219, 413] width 96 height 24
click at [171, 401] on select "Select Stylist Evah Mwololo Hannah Wanjama Kiran Asif Margaret Miriam Wanjiku P…" at bounding box center [219, 413] width 96 height 24
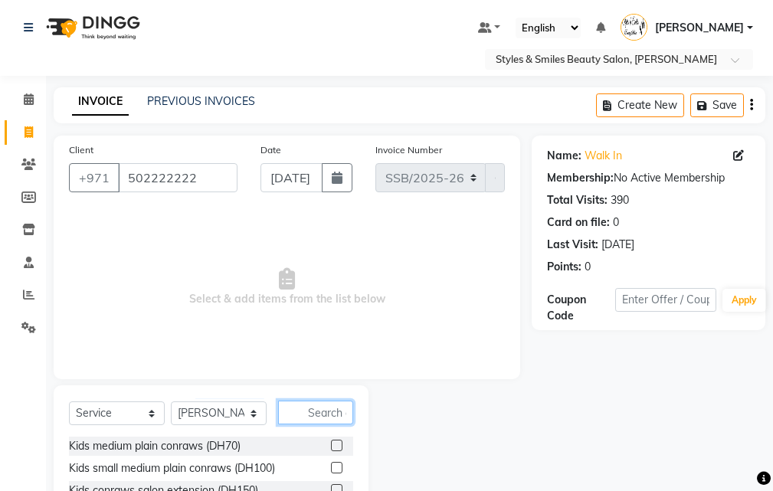
click at [312, 412] on input "text" at bounding box center [315, 412] width 75 height 24
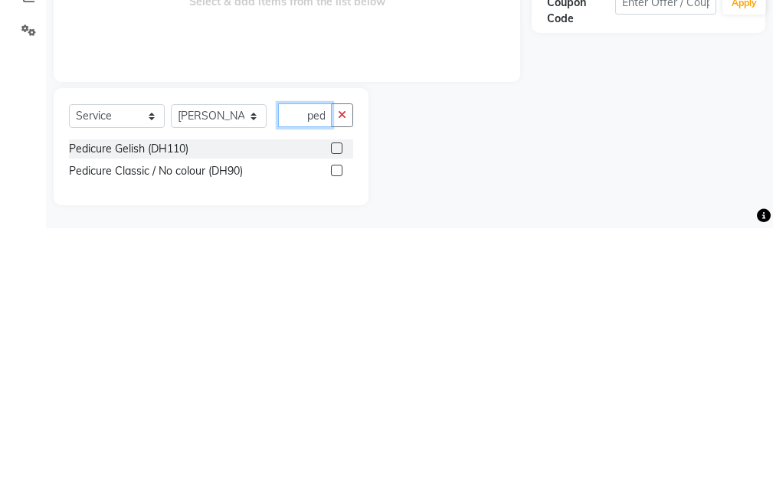
scroll to position [34, 0]
click at [331, 416] on label at bounding box center [336, 410] width 11 height 11
click at [331, 416] on input "checkbox" at bounding box center [336, 412] width 10 height 10
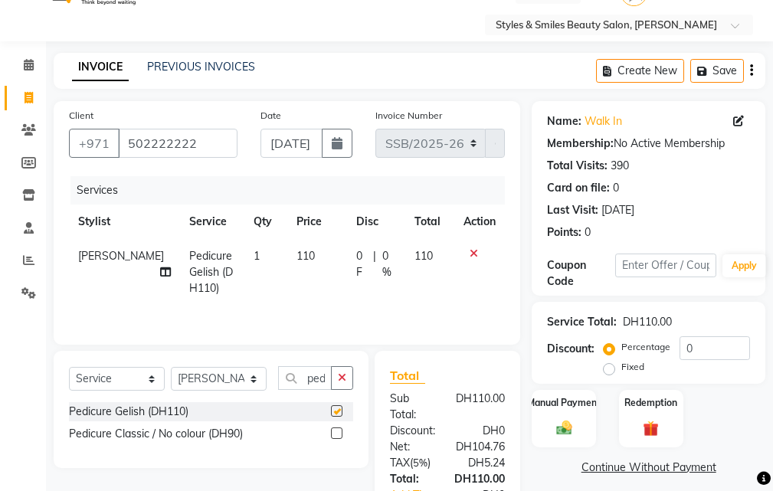
scroll to position [0, 0]
click at [208, 378] on select "Select Stylist Evah Mwololo Hannah Wanjama Kiran Asif Margaret Miriam Wanjiku P…" at bounding box center [219, 379] width 96 height 24
click at [171, 367] on select "Select Stylist Evah Mwololo Hannah Wanjama Kiran Asif Margaret Miriam Wanjiku P…" at bounding box center [219, 379] width 96 height 24
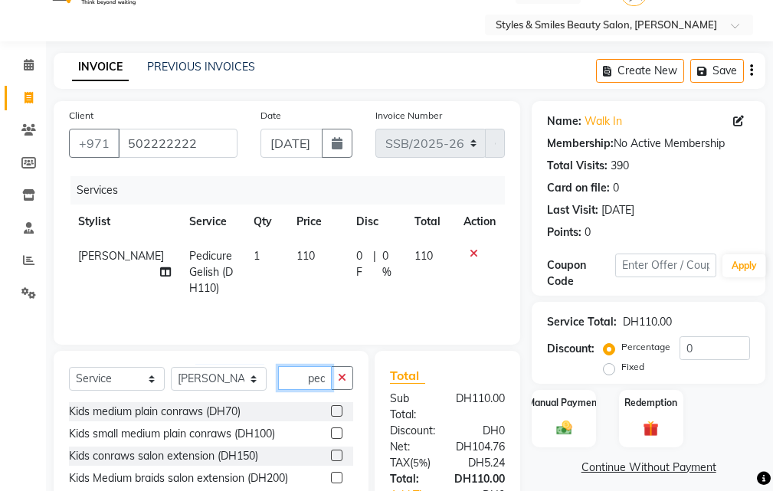
click at [293, 377] on input "ped" at bounding box center [305, 378] width 54 height 24
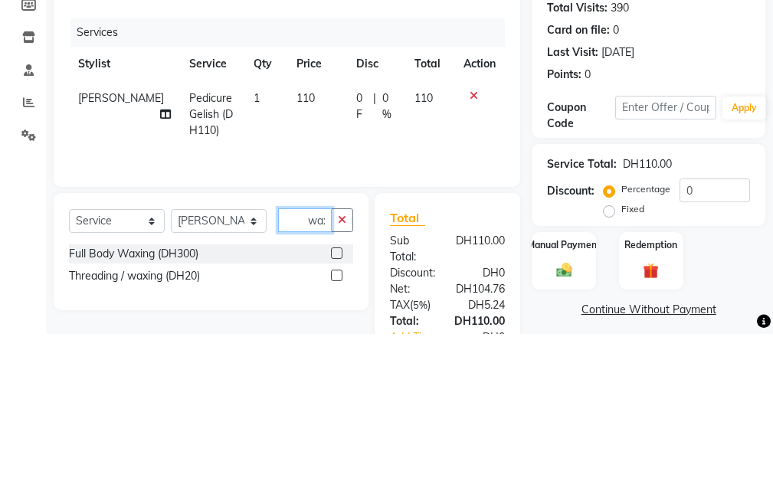
scroll to position [0, 3]
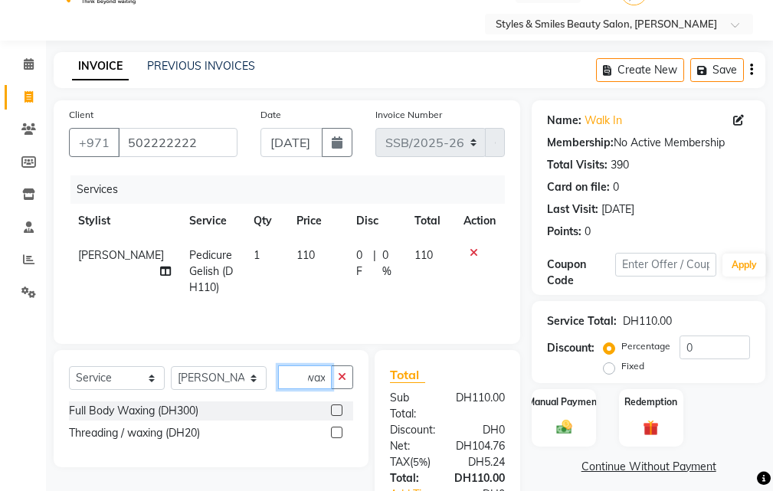
click at [319, 377] on input "wax" at bounding box center [305, 377] width 54 height 24
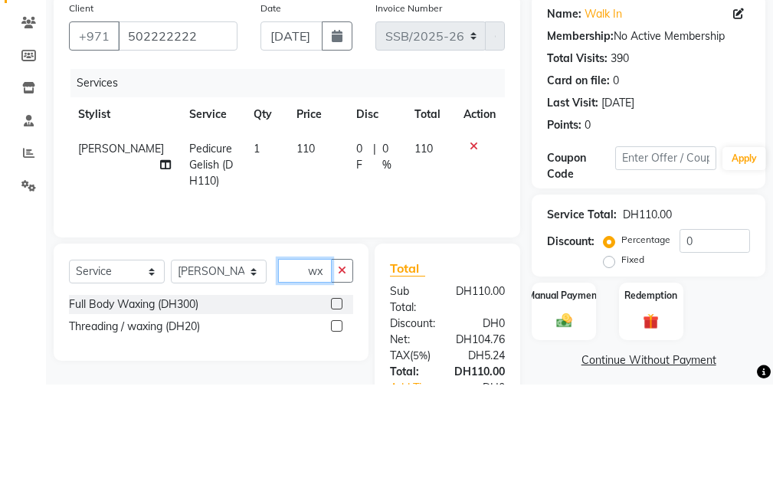
scroll to position [0, 0]
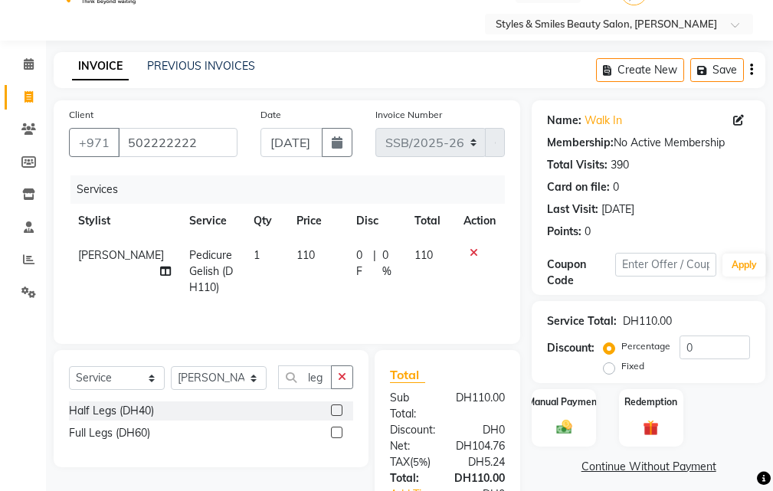
click at [338, 433] on label at bounding box center [336, 432] width 11 height 11
click at [338, 433] on input "checkbox" at bounding box center [336, 433] width 10 height 10
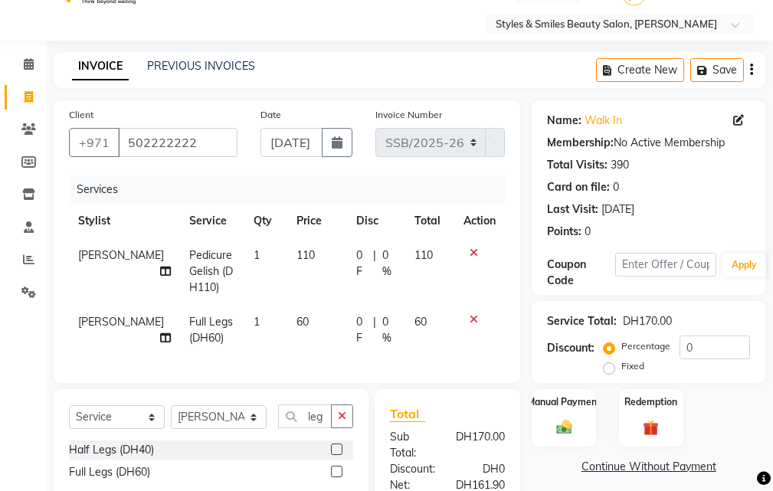
click at [287, 317] on td "60" at bounding box center [317, 330] width 60 height 51
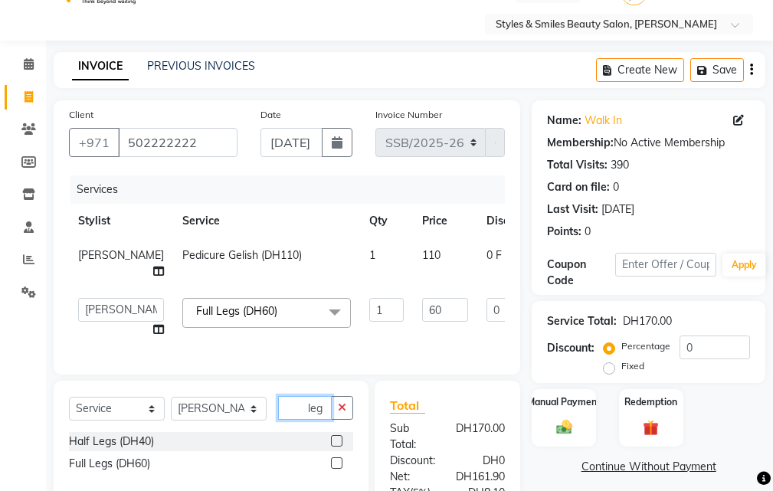
click at [315, 414] on input "leg" at bounding box center [305, 408] width 54 height 24
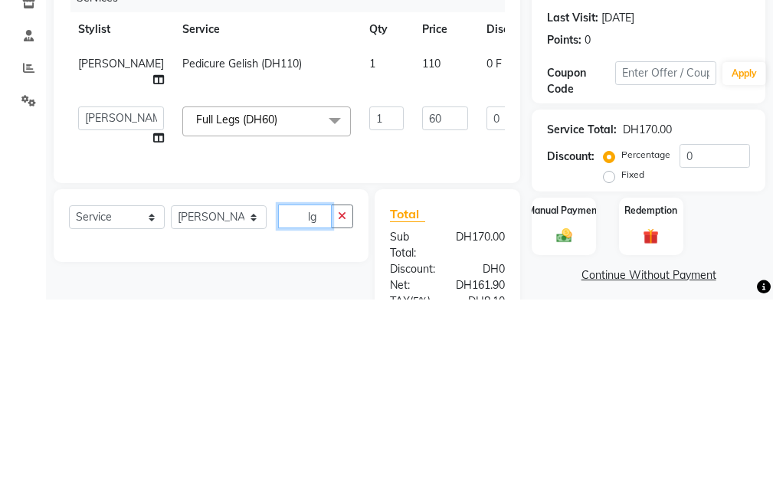
scroll to position [77, 0]
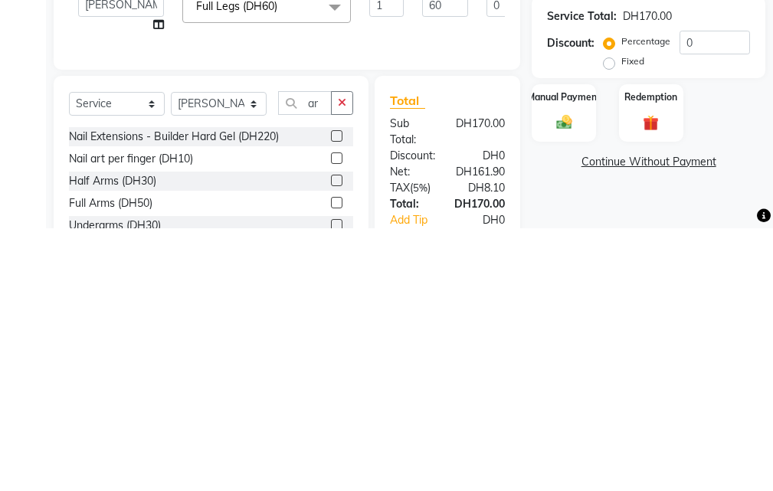
click at [338, 471] on label at bounding box center [336, 464] width 11 height 11
click at [338, 471] on input "checkbox" at bounding box center [336, 466] width 10 height 10
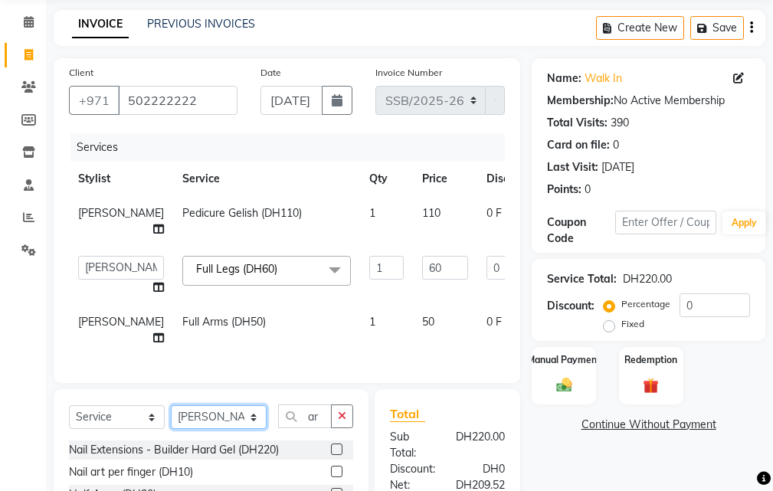
click at [221, 429] on select "Select Stylist Evah Mwololo Hannah Wanjama Kiran Asif Margaret Miriam Wanjiku P…" at bounding box center [219, 417] width 96 height 24
click at [171, 417] on select "Select Stylist Evah Mwololo Hannah Wanjama Kiran Asif Margaret Miriam Wanjiku P…" at bounding box center [219, 417] width 96 height 24
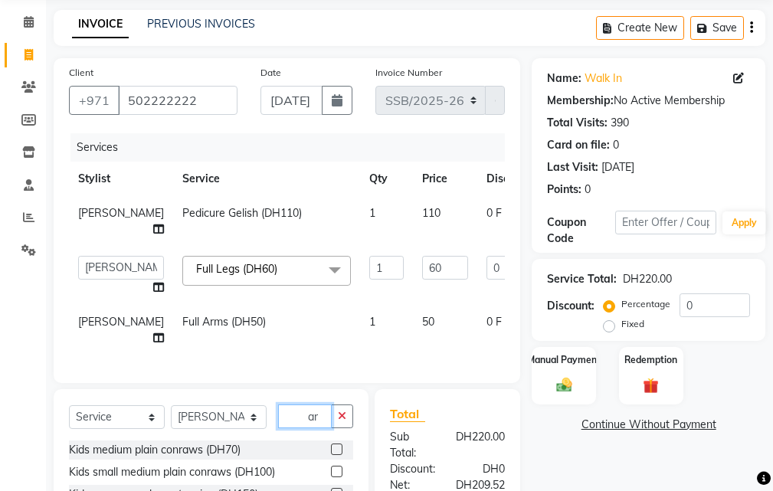
click at [311, 427] on input "ar" at bounding box center [305, 416] width 54 height 24
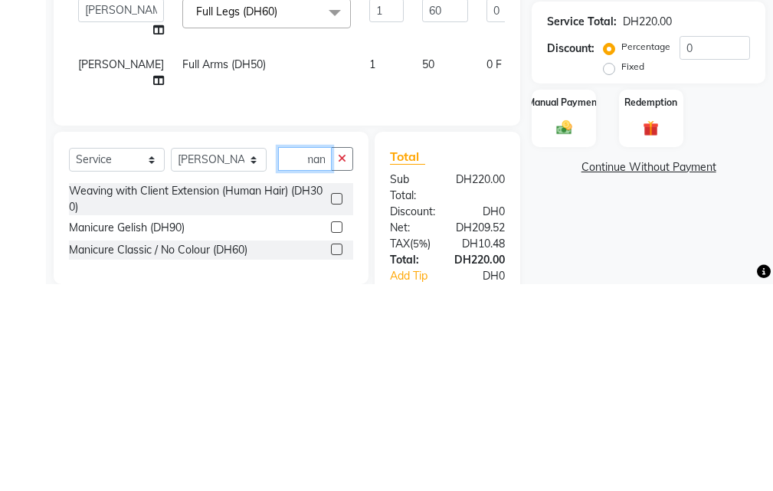
scroll to position [0, 7]
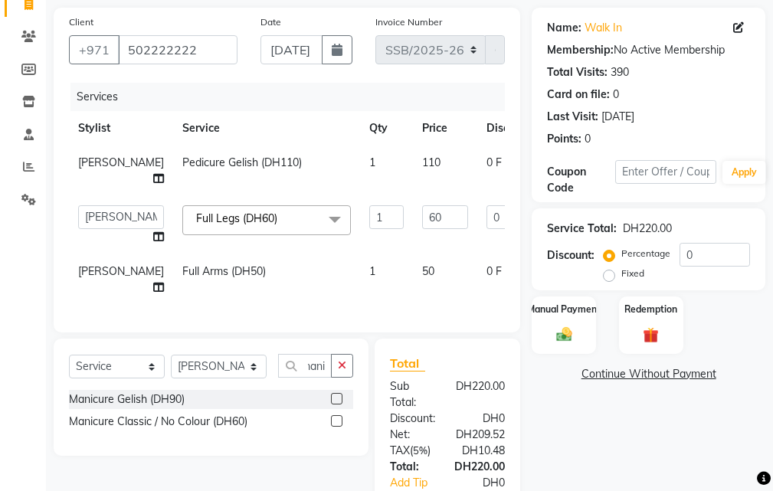
click at [331, 404] on label at bounding box center [336, 398] width 11 height 11
click at [331, 404] on input "checkbox" at bounding box center [336, 399] width 10 height 10
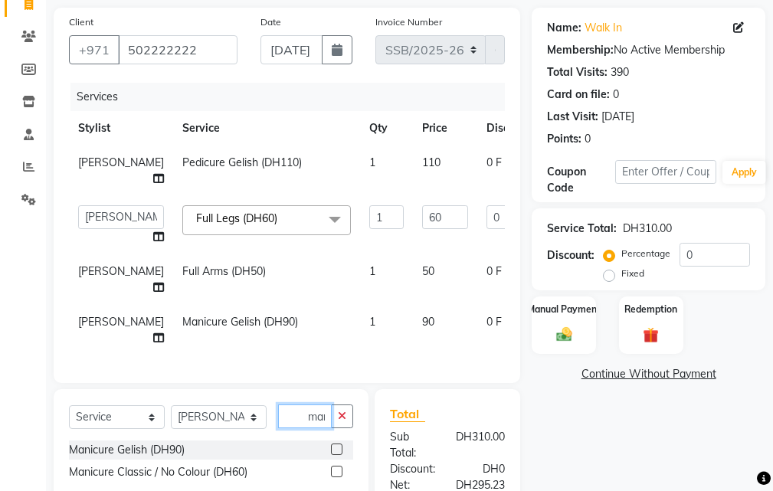
click at [309, 427] on input "mani" at bounding box center [305, 416] width 54 height 24
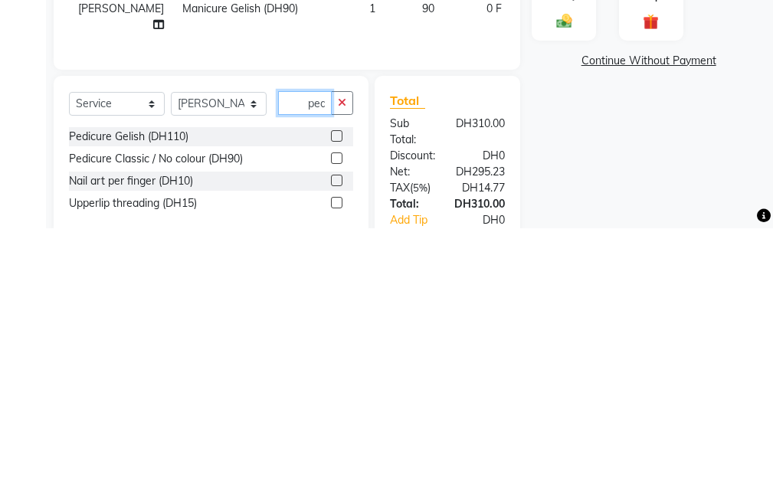
scroll to position [0, 1]
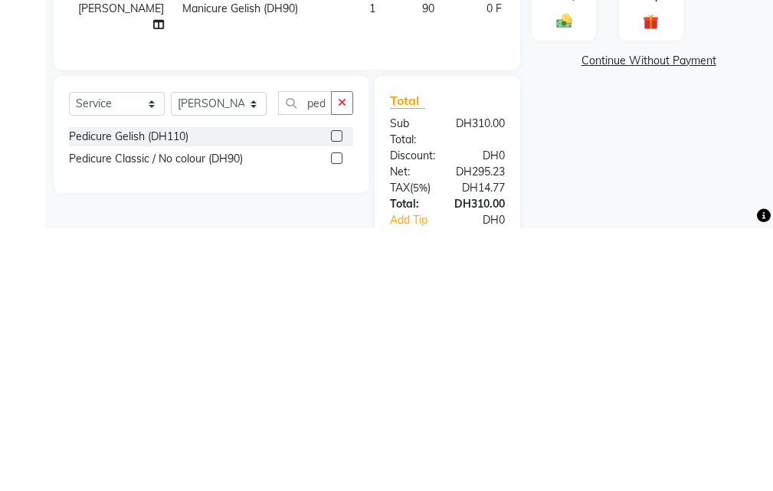
click at [338, 427] on label at bounding box center [336, 420] width 11 height 11
click at [338, 427] on input "checkbox" at bounding box center [336, 422] width 10 height 10
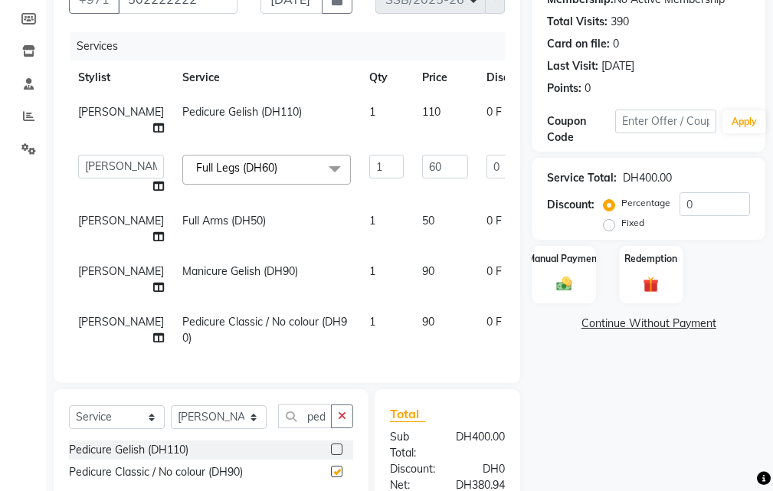
scroll to position [0, 0]
click at [212, 429] on select "Select Stylist Evah Mwololo Hannah Wanjama Kiran Asif Margaret Miriam Wanjiku P…" at bounding box center [219, 417] width 96 height 24
click at [171, 417] on select "Select Stylist Evah Mwololo Hannah Wanjama Kiran Asif Margaret Miriam Wanjiku P…" at bounding box center [219, 417] width 96 height 24
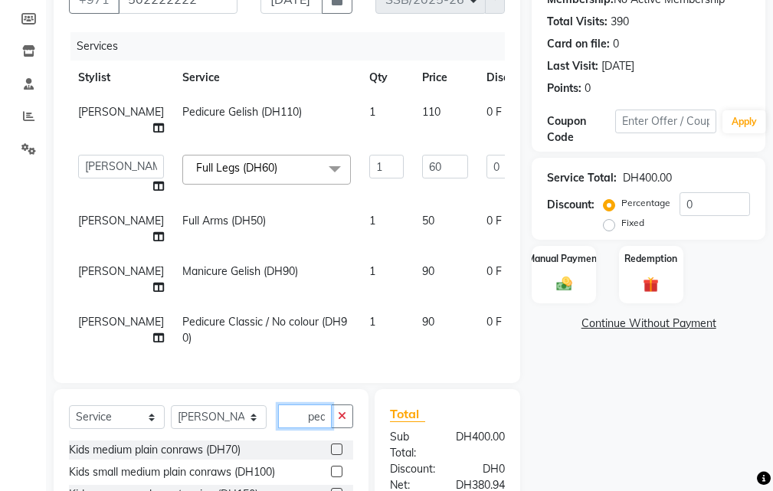
click at [293, 428] on input "ped" at bounding box center [305, 416] width 54 height 24
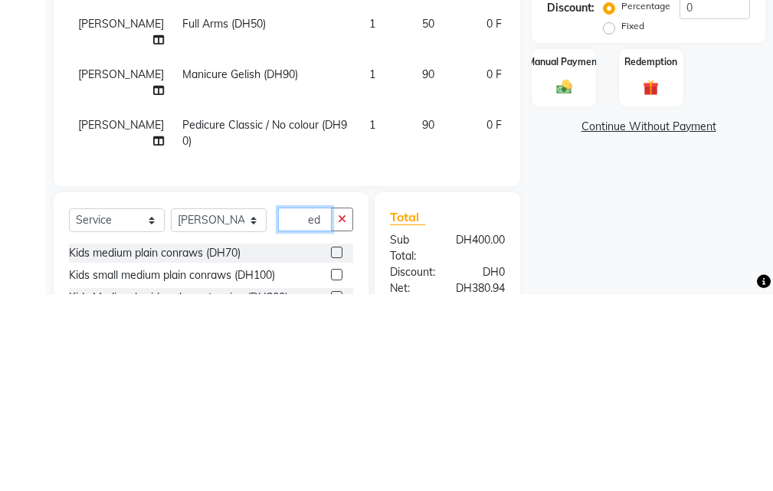
scroll to position [229, 0]
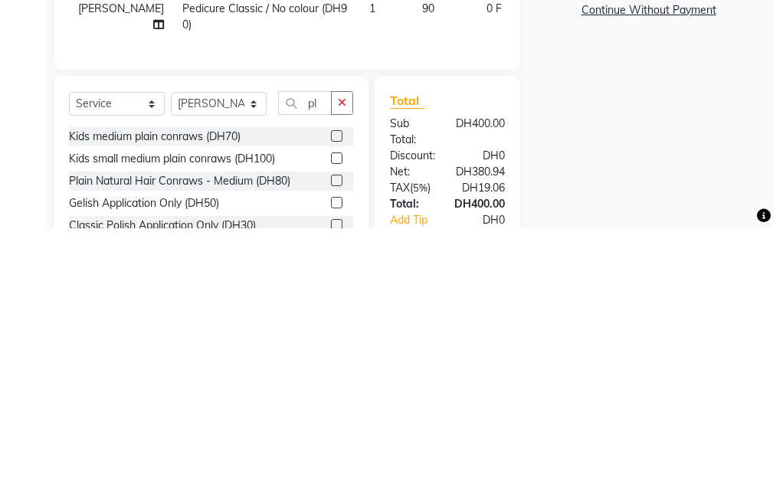
click at [336, 449] on label at bounding box center [336, 442] width 11 height 11
click at [336, 449] on input "checkbox" at bounding box center [336, 444] width 10 height 10
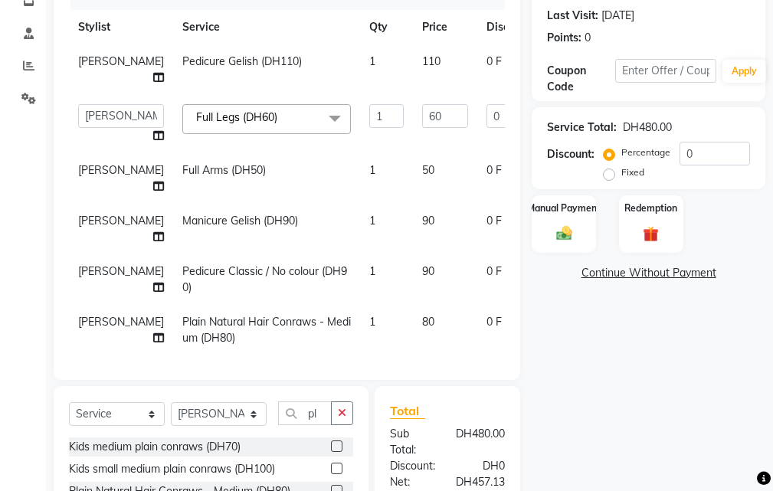
scroll to position [31, 0]
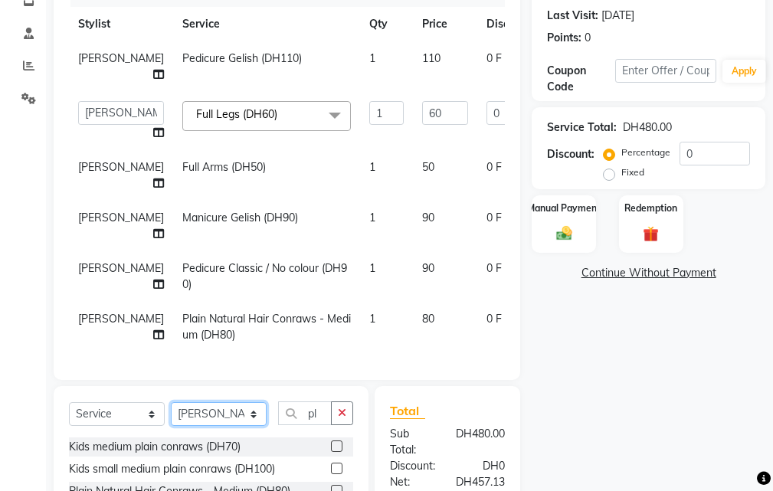
click at [220, 413] on select "Select Stylist Evah Mwololo Hannah Wanjama Kiran Asif Margaret Miriam Wanjiku P…" at bounding box center [219, 414] width 96 height 24
click at [171, 402] on select "Select Stylist Evah Mwololo Hannah Wanjama Kiran Asif Margaret Miriam Wanjiku P…" at bounding box center [219, 414] width 96 height 24
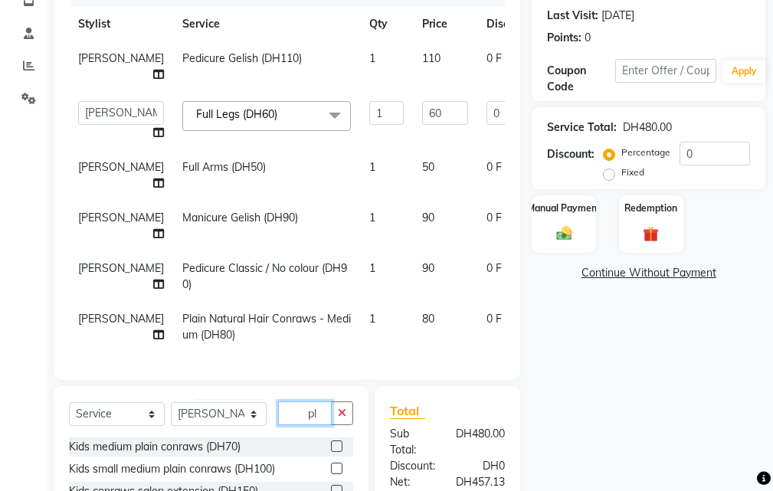
click at [294, 424] on input "pl" at bounding box center [305, 413] width 54 height 24
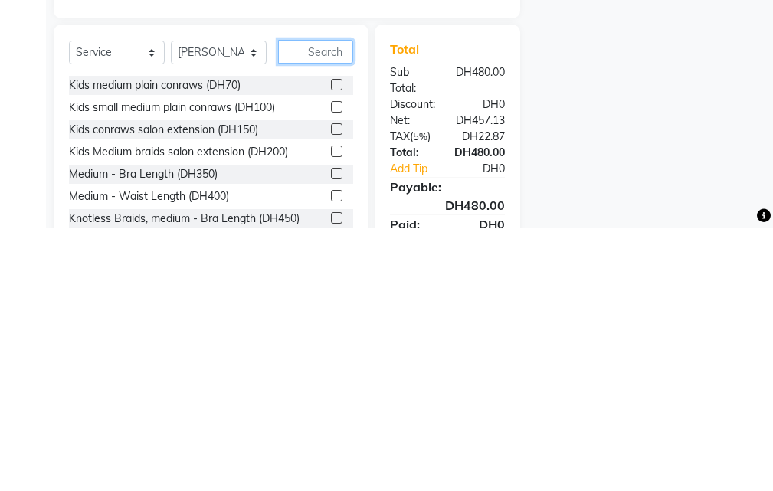
scroll to position [331, 0]
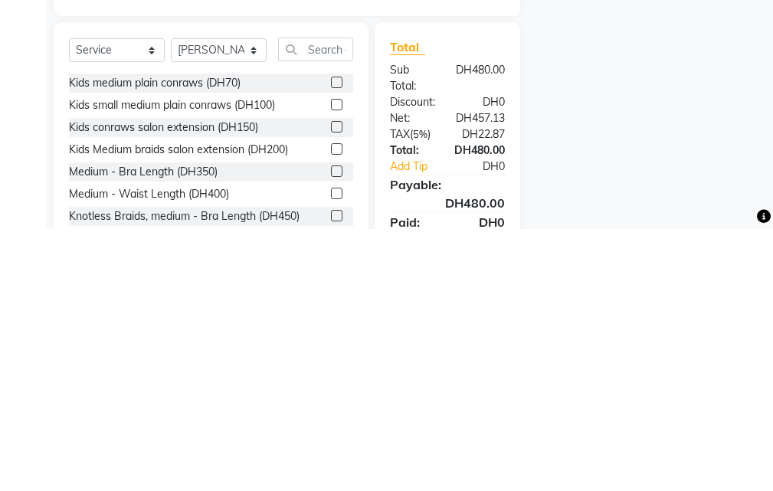
click at [331, 411] on label at bounding box center [336, 410] width 11 height 11
click at [331, 411] on input "checkbox" at bounding box center [336, 412] width 10 height 10
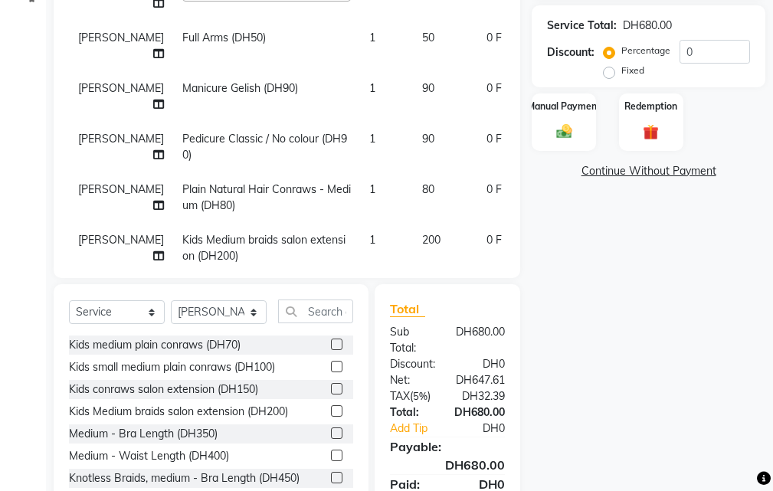
scroll to position [97, 0]
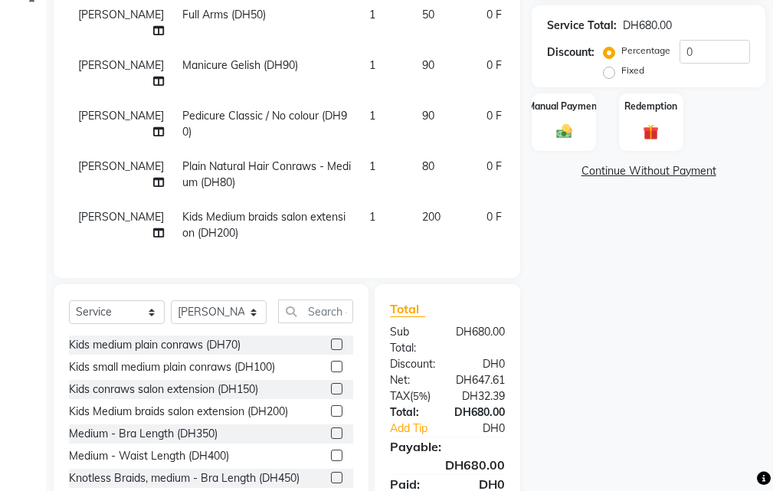
click at [422, 210] on span "200" at bounding box center [431, 217] width 18 height 14
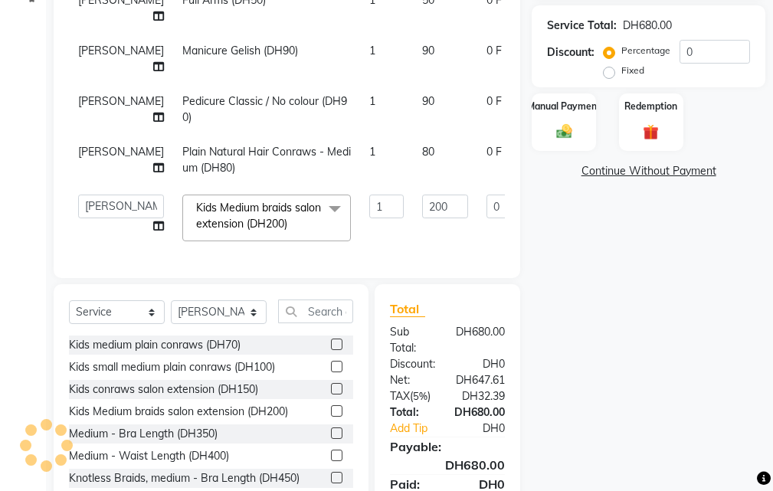
scroll to position [96, 0]
click at [422, 195] on input "200" at bounding box center [445, 207] width 46 height 24
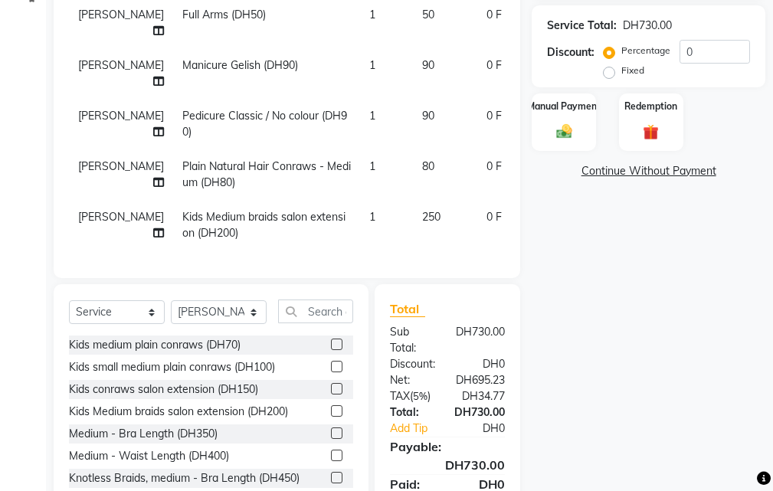
scroll to position [97, 0]
click at [223, 314] on select "Select Stylist Evah Mwololo Hannah Wanjama Kiran Asif Margaret Miriam Wanjiku P…" at bounding box center [219, 312] width 96 height 24
click at [171, 300] on select "Select Stylist Evah Mwololo Hannah Wanjama Kiran Asif Margaret Miriam Wanjiku P…" at bounding box center [219, 312] width 96 height 24
click at [309, 311] on input "text" at bounding box center [315, 311] width 75 height 24
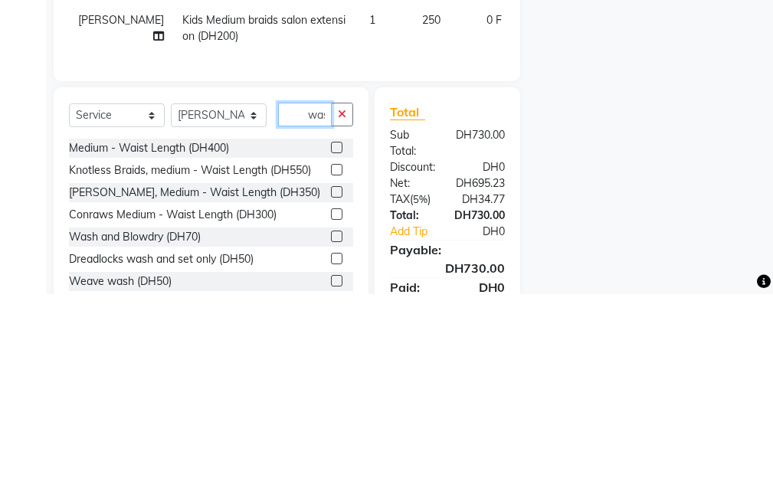
scroll to position [0, 3]
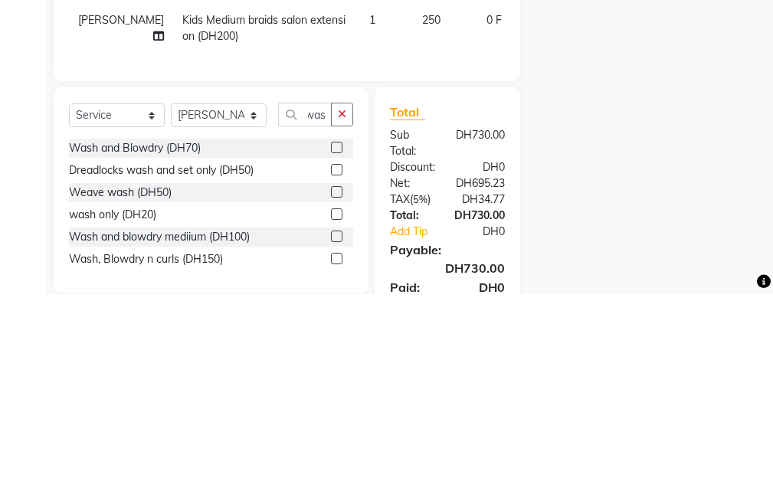
click at [336, 345] on label at bounding box center [336, 343] width 11 height 11
click at [336, 345] on input "checkbox" at bounding box center [336, 345] width 10 height 10
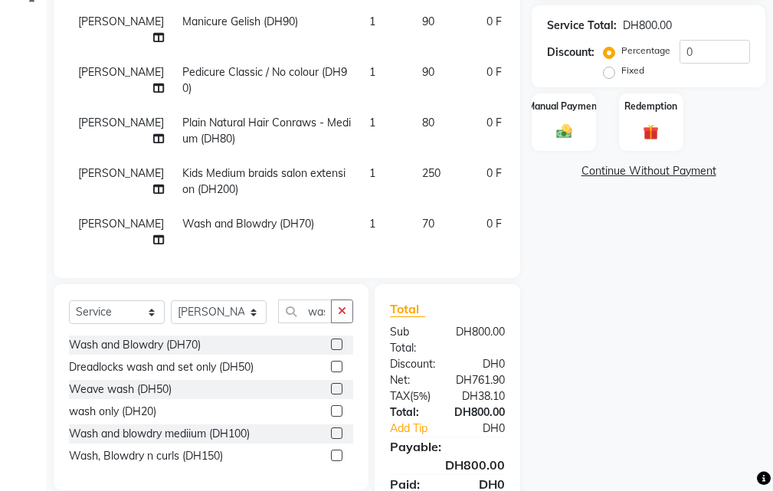
scroll to position [148, 0]
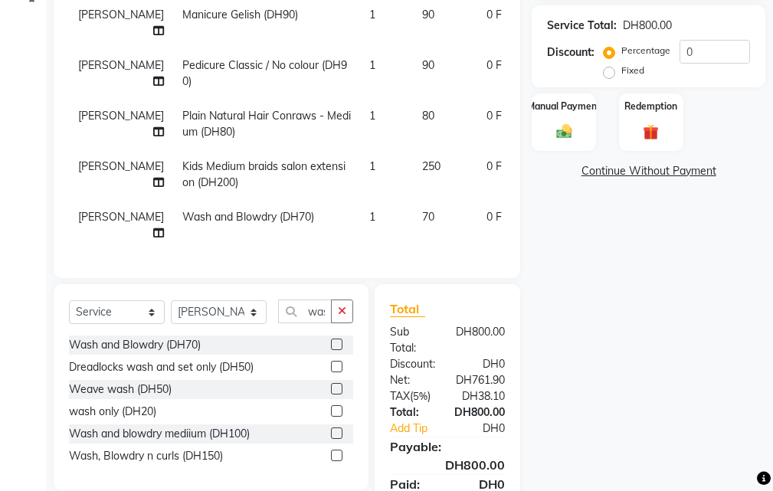
click at [413, 224] on td "70" at bounding box center [445, 225] width 64 height 51
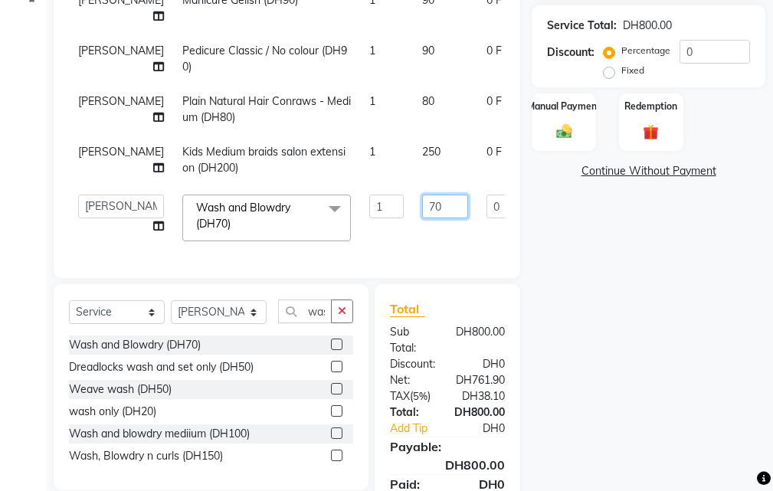
click at [422, 210] on input "70" at bounding box center [445, 207] width 46 height 24
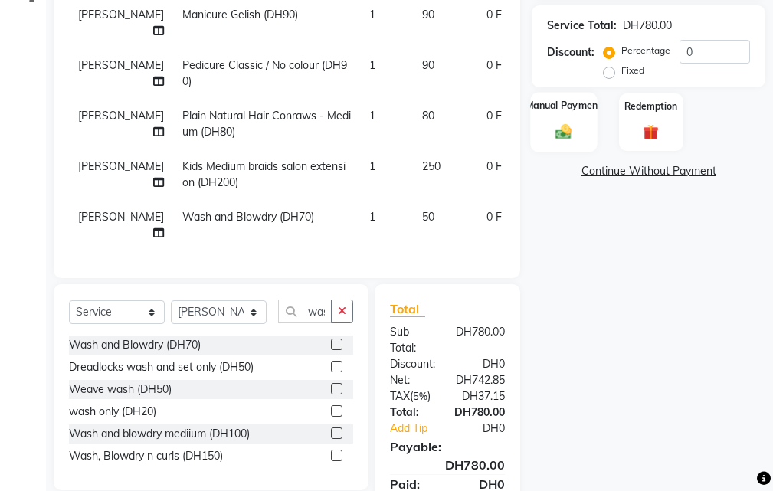
click at [561, 125] on img at bounding box center [564, 132] width 26 height 18
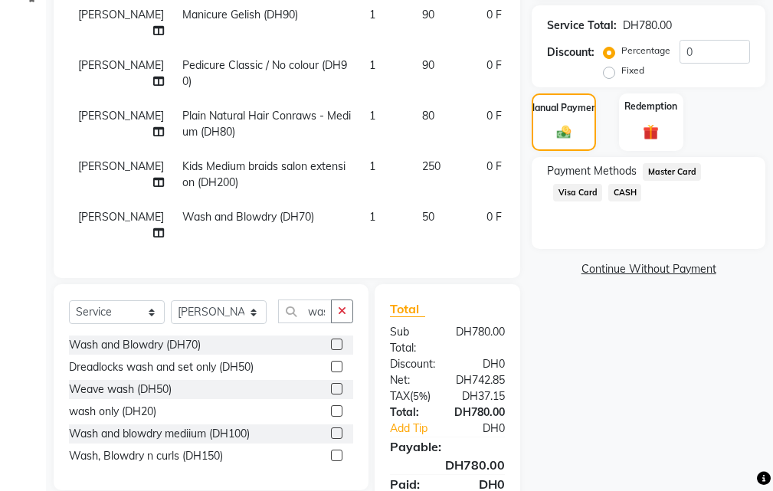
click at [578, 191] on span "Visa Card" at bounding box center [577, 193] width 49 height 18
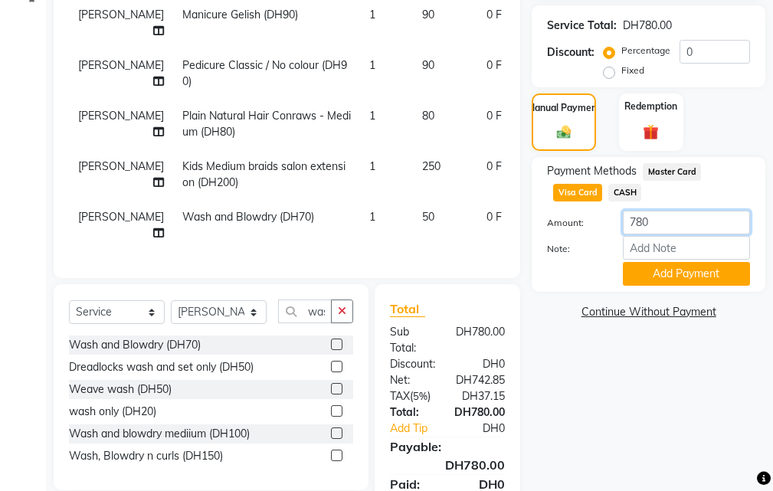
click at [654, 227] on input "780" at bounding box center [686, 223] width 127 height 24
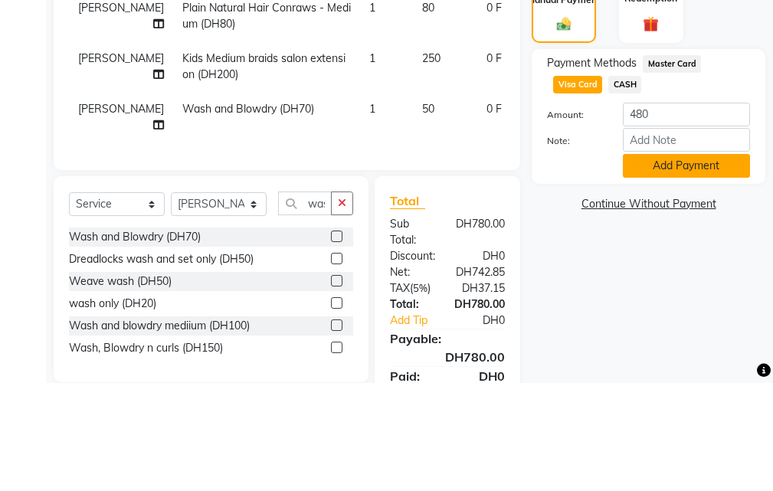
click at [654, 274] on button "Add Payment" at bounding box center [686, 274] width 127 height 24
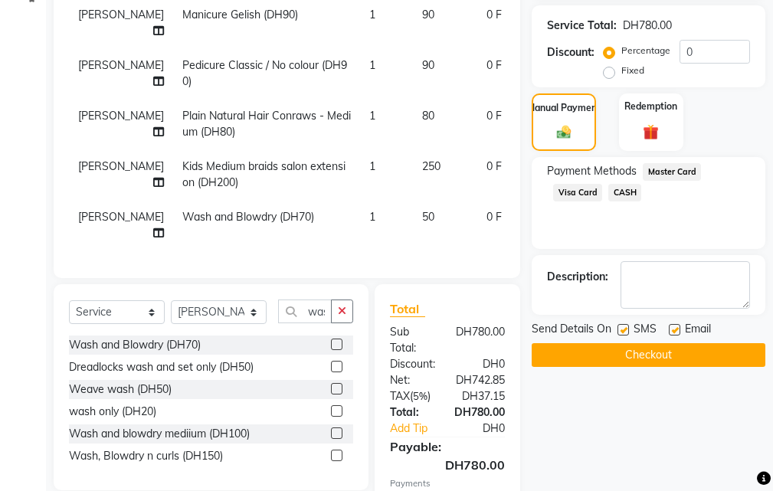
click at [623, 188] on span "CASH" at bounding box center [624, 193] width 33 height 18
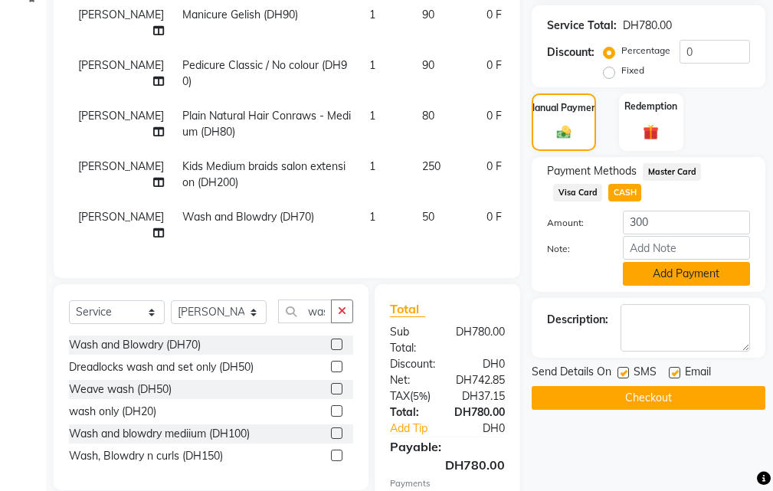
click at [659, 277] on button "Add Payment" at bounding box center [686, 274] width 127 height 24
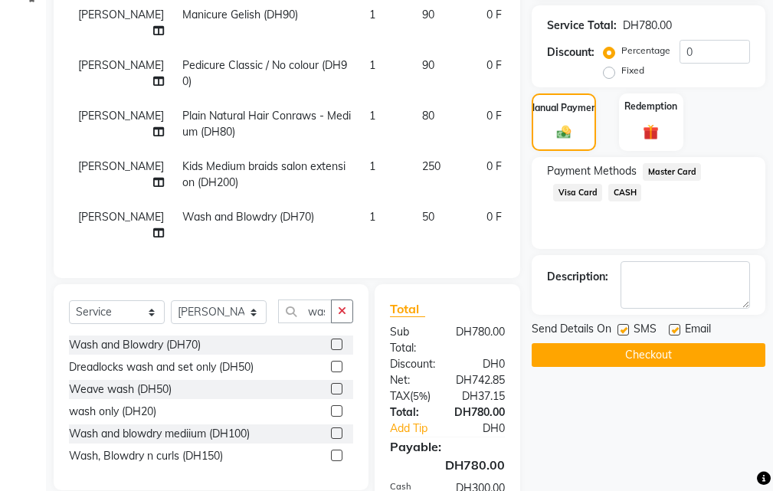
click at [620, 329] on label at bounding box center [622, 329] width 11 height 11
click at [620, 329] on input "checkbox" at bounding box center [622, 330] width 10 height 10
click at [676, 325] on label at bounding box center [674, 329] width 11 height 11
click at [676, 325] on input "checkbox" at bounding box center [674, 330] width 10 height 10
click at [643, 352] on button "Checkout" at bounding box center [648, 355] width 234 height 24
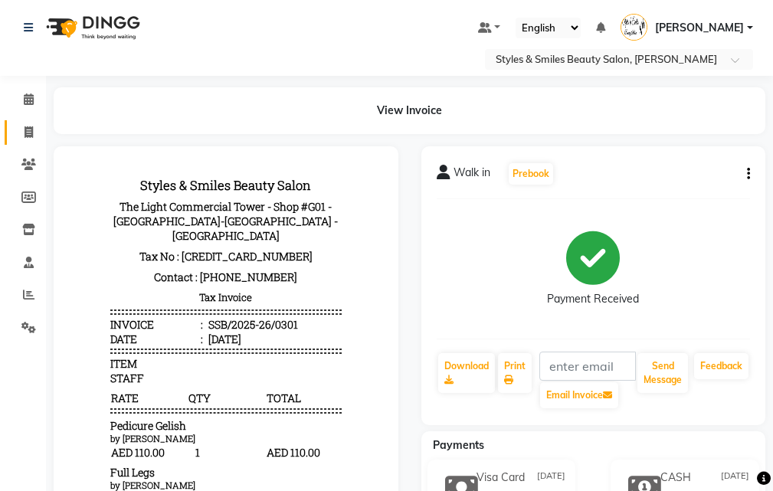
click at [19, 129] on span at bounding box center [28, 133] width 27 height 18
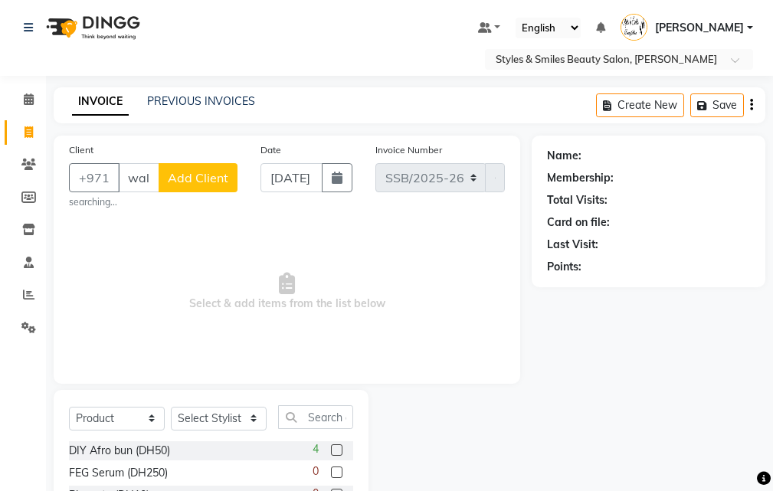
scroll to position [0, 3]
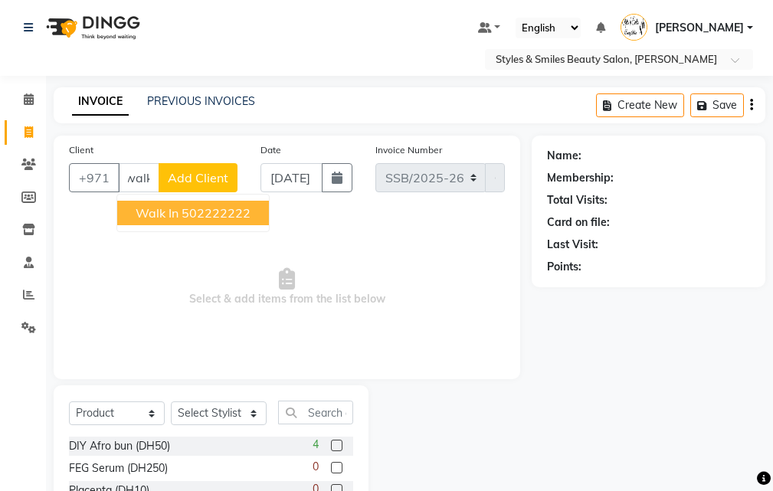
click at [199, 214] on ngb-highlight "502222222" at bounding box center [215, 212] width 69 height 15
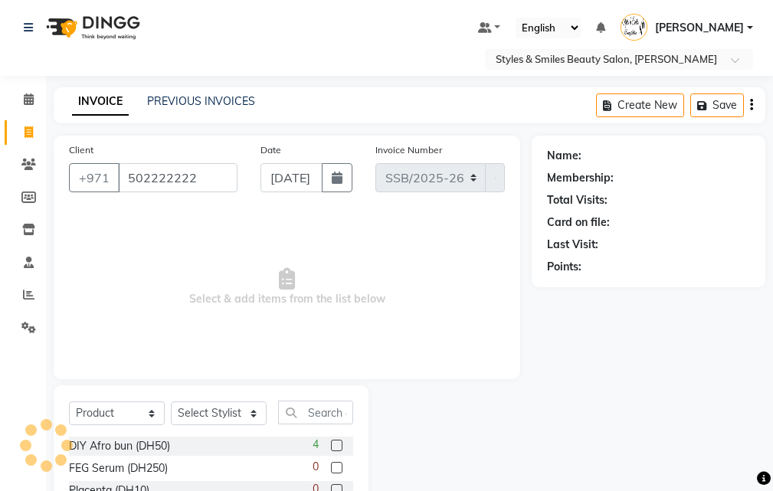
scroll to position [0, 0]
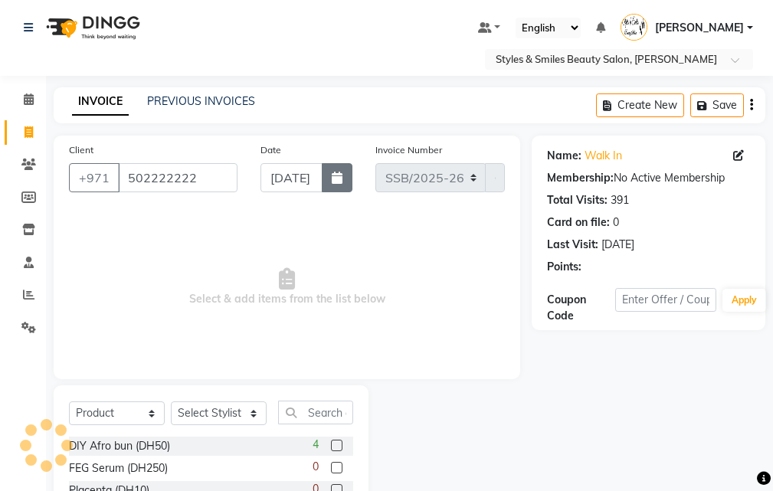
click at [333, 178] on icon "button" at bounding box center [337, 178] width 11 height 12
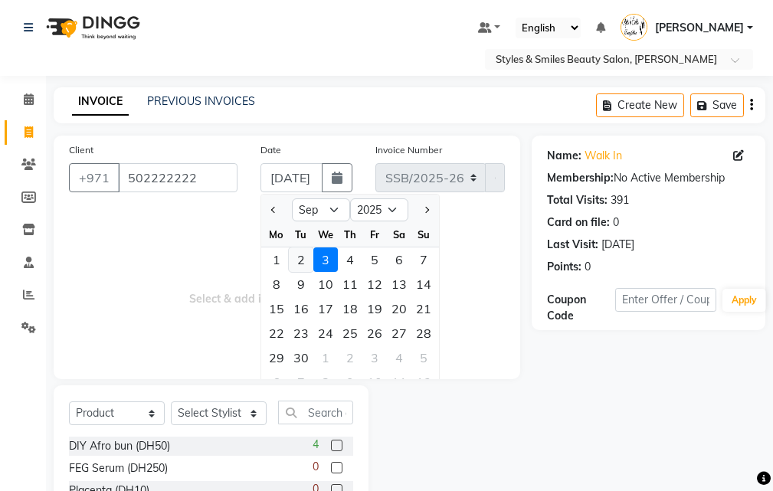
click at [300, 260] on div "2" at bounding box center [301, 259] width 25 height 25
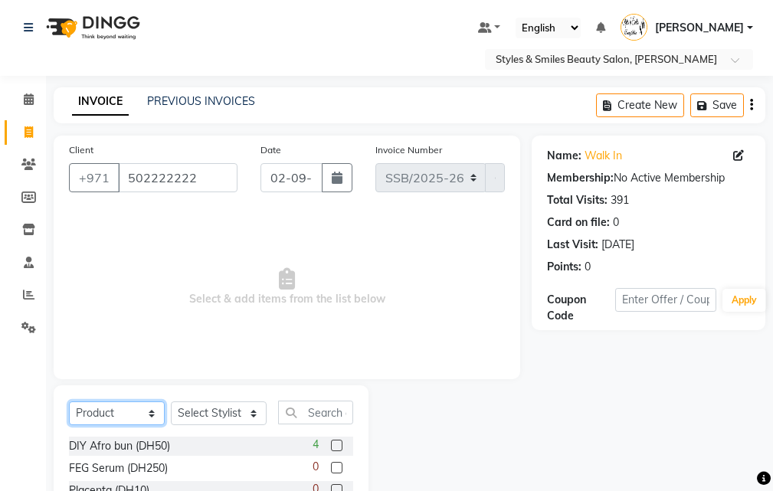
click at [111, 410] on select "Select Service Product Membership Package Voucher Prepaid Gift Card" at bounding box center [117, 413] width 96 height 24
click at [69, 401] on select "Select Service Product Membership Package Voucher Prepaid Gift Card" at bounding box center [117, 413] width 96 height 24
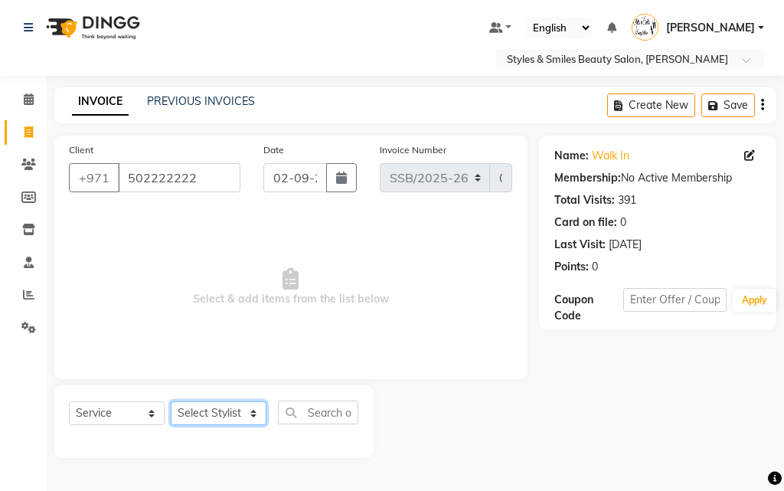
click at [217, 410] on select "Select Stylist Evah Mwololo Hannah Wanjama Kiran Asif Margaret Miriam Wanjiku P…" at bounding box center [219, 413] width 96 height 24
click at [171, 401] on select "Select Stylist Evah Mwololo Hannah Wanjama Kiran Asif Margaret Miriam Wanjiku P…" at bounding box center [219, 413] width 96 height 24
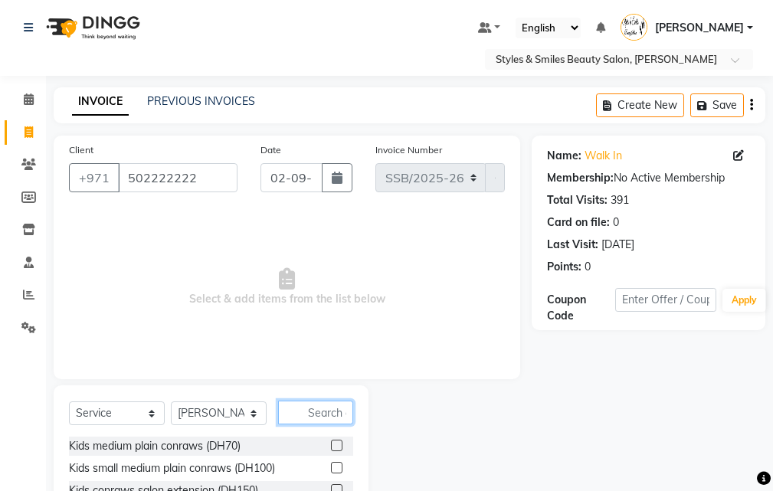
click at [310, 412] on input "text" at bounding box center [315, 412] width 75 height 24
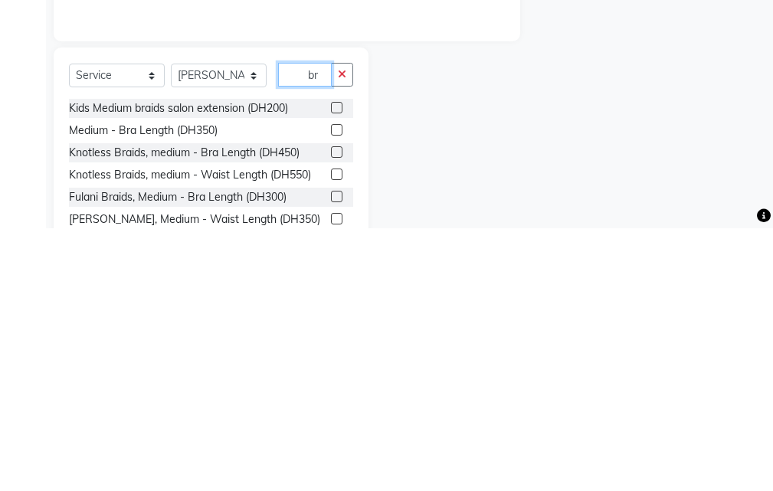
scroll to position [76, 0]
click at [331, 459] on label at bounding box center [336, 458] width 11 height 11
click at [331, 459] on input "checkbox" at bounding box center [336, 459] width 10 height 10
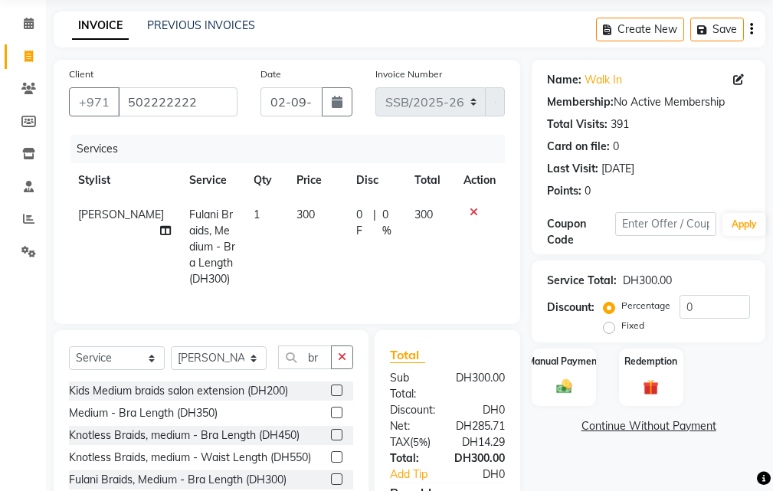
click at [160, 230] on icon at bounding box center [165, 230] width 11 height 11
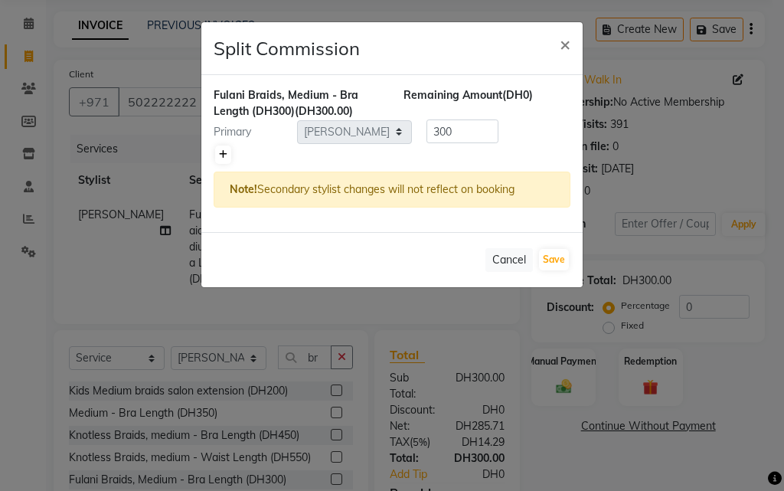
click at [223, 154] on icon at bounding box center [223, 154] width 8 height 9
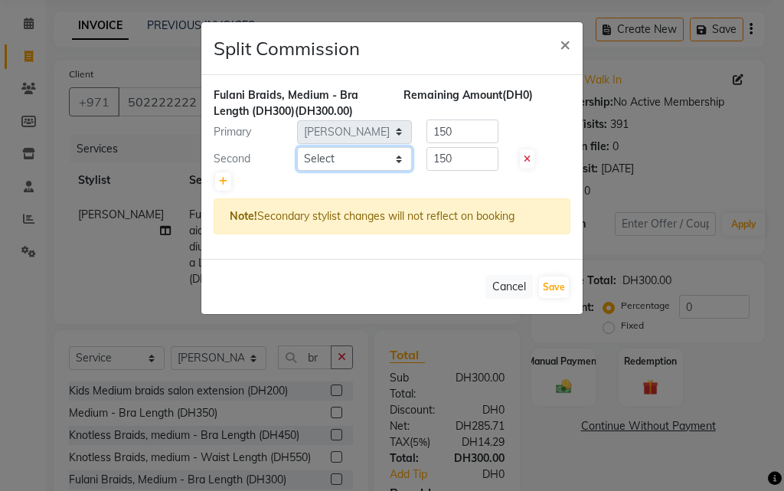
click at [312, 160] on select "Select Evah Mwololo Hannah Wanjama Kiran Asif Margaret Miriam Wanjiku Paula Gas…" at bounding box center [354, 159] width 115 height 24
click at [297, 147] on select "Select Evah Mwololo Hannah Wanjama Kiran Asif Margaret Miriam Wanjiku Paula Gas…" at bounding box center [354, 159] width 115 height 24
click at [549, 286] on button "Save" at bounding box center [554, 286] width 30 height 21
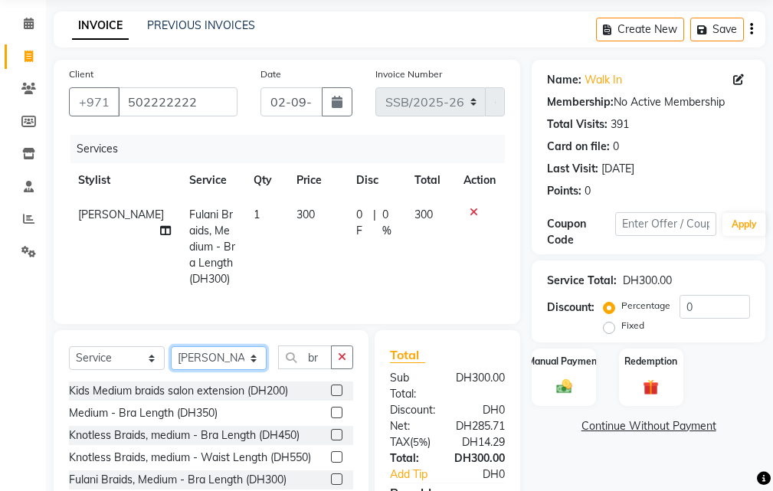
click at [219, 367] on select "Select Stylist Evah Mwololo Hannah Wanjama Kiran Asif Margaret Miriam Wanjiku P…" at bounding box center [219, 358] width 96 height 24
click at [171, 358] on select "Select Stylist Evah Mwololo Hannah Wanjama Kiran Asif Margaret Miriam Wanjiku P…" at bounding box center [219, 358] width 96 height 24
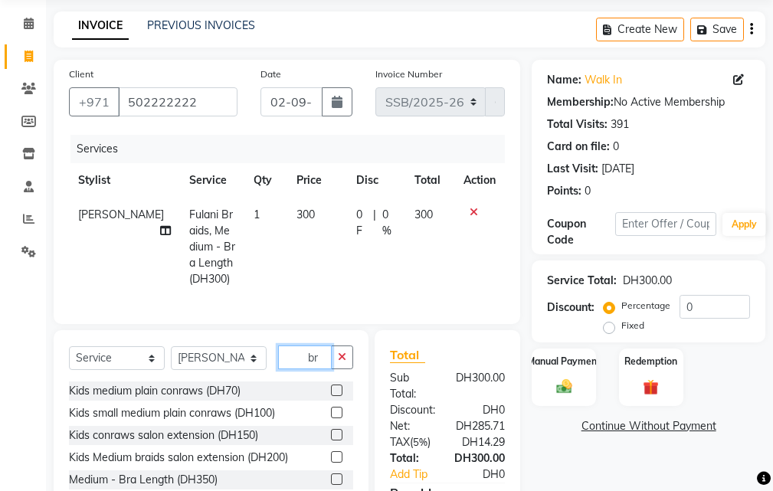
click at [293, 369] on input "br" at bounding box center [305, 357] width 54 height 24
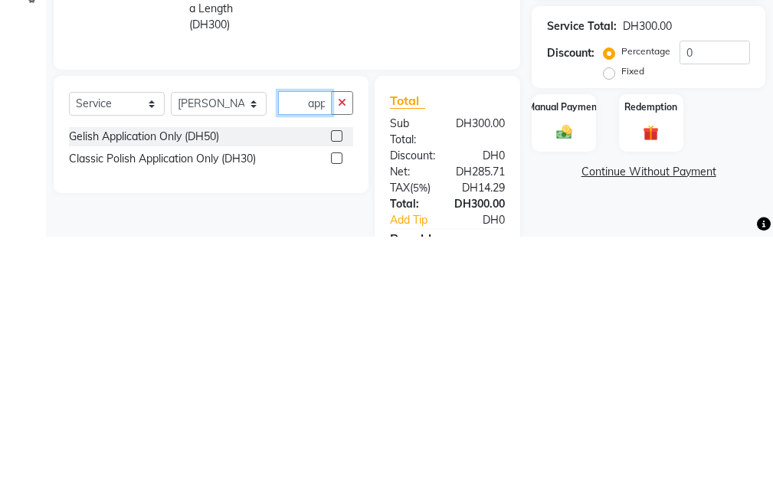
scroll to position [0, 2]
click at [338, 396] on label at bounding box center [336, 389] width 11 height 11
click at [338, 396] on input "checkbox" at bounding box center [336, 391] width 10 height 10
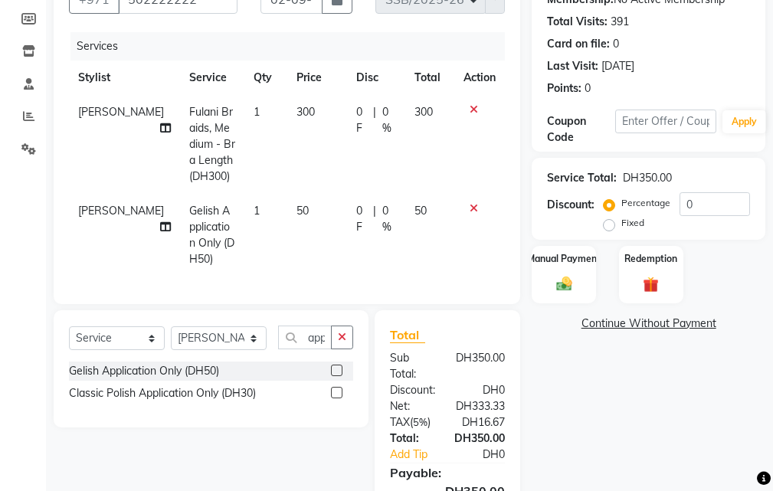
scroll to position [292, 0]
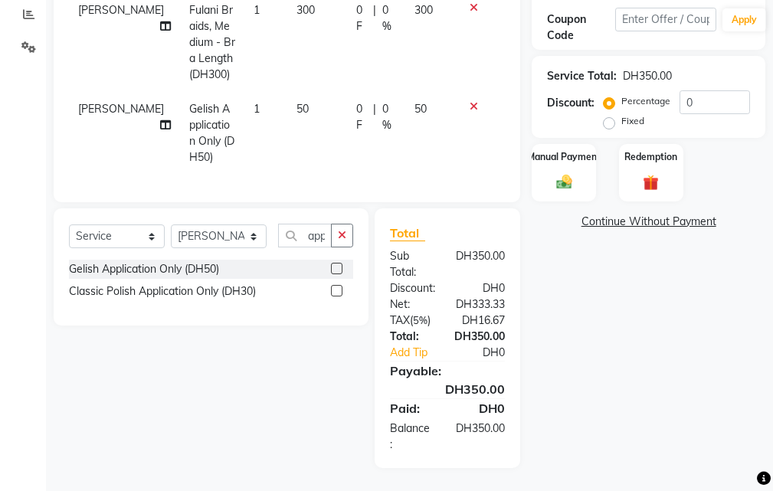
click at [338, 269] on label at bounding box center [336, 268] width 11 height 11
click at [338, 269] on input "checkbox" at bounding box center [336, 269] width 10 height 10
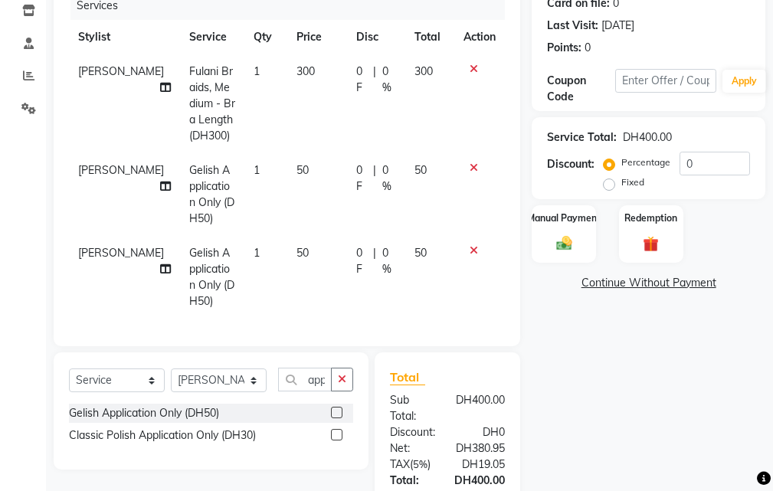
scroll to position [222, 0]
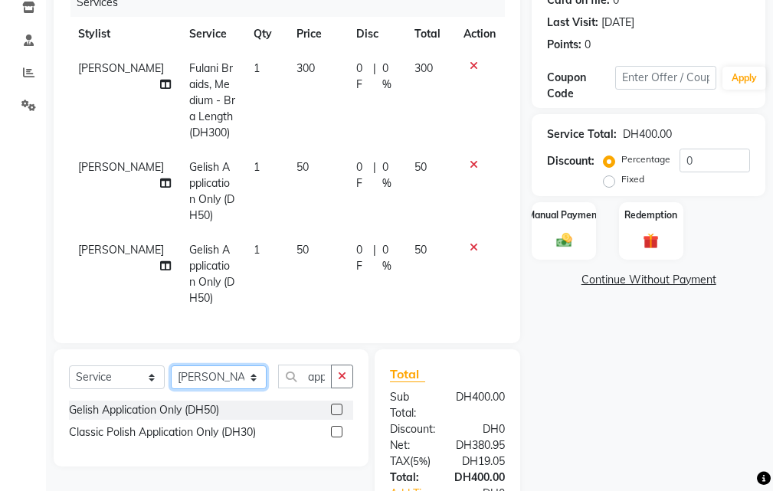
click at [209, 387] on select "Select Stylist Evah Mwololo Hannah Wanjama Kiran Asif Margaret Miriam Wanjiku P…" at bounding box center [219, 377] width 96 height 24
click at [171, 377] on select "Select Stylist Evah Mwololo Hannah Wanjama Kiran Asif Margaret Miriam Wanjiku P…" at bounding box center [219, 377] width 96 height 24
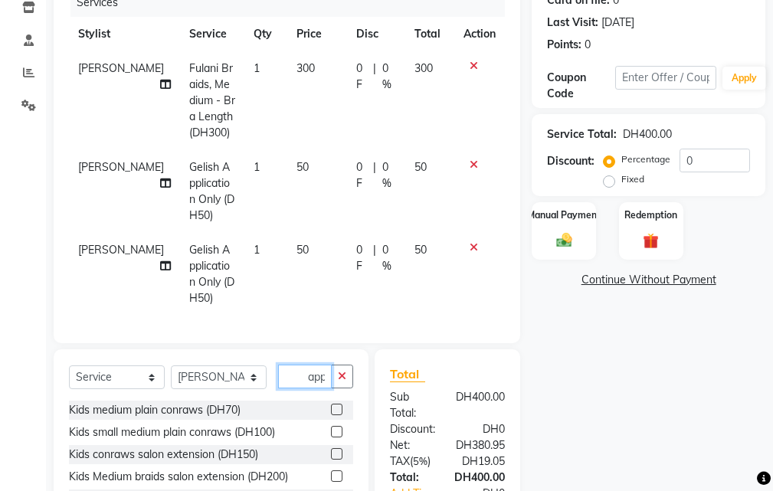
click at [283, 387] on input "app" at bounding box center [305, 377] width 54 height 24
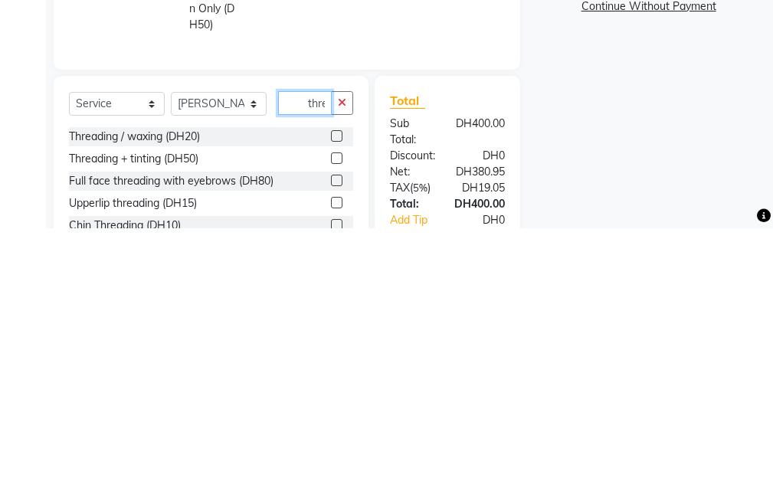
scroll to position [0, 2]
click at [338, 404] on label at bounding box center [336, 398] width 11 height 11
click at [338, 404] on input "checkbox" at bounding box center [336, 399] width 10 height 10
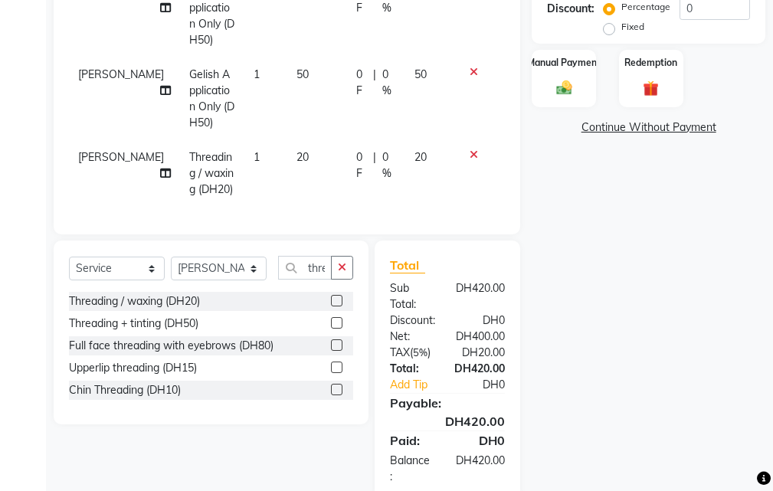
scroll to position [407, 0]
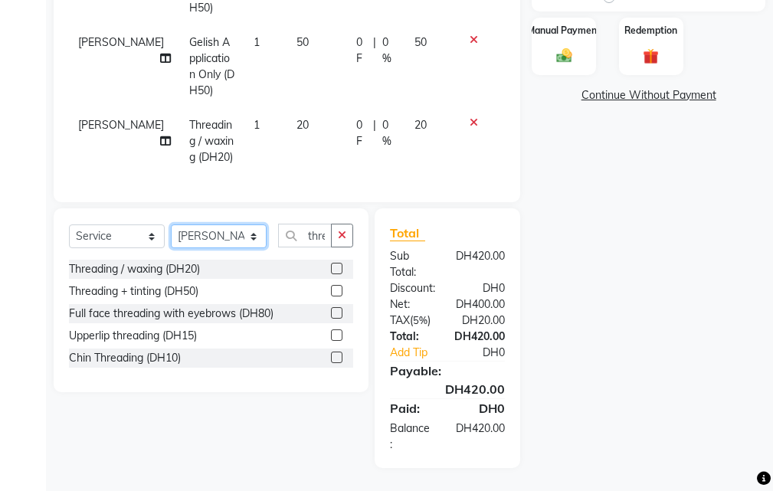
click at [202, 236] on select "Select Stylist Evah Mwololo Hannah Wanjama Kiran Asif Margaret Miriam Wanjiku P…" at bounding box center [219, 236] width 96 height 24
click at [171, 224] on select "Select Stylist Evah Mwololo Hannah Wanjama Kiran Asif Margaret Miriam Wanjiku P…" at bounding box center [219, 236] width 96 height 24
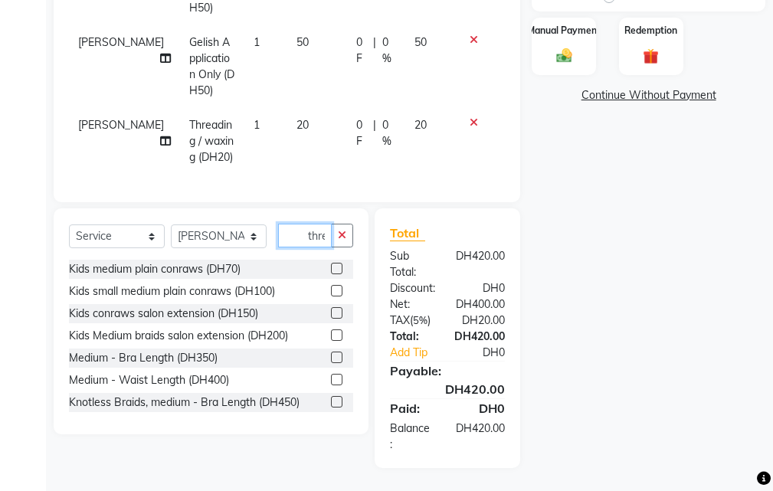
click at [283, 236] on input "thre" at bounding box center [305, 236] width 54 height 24
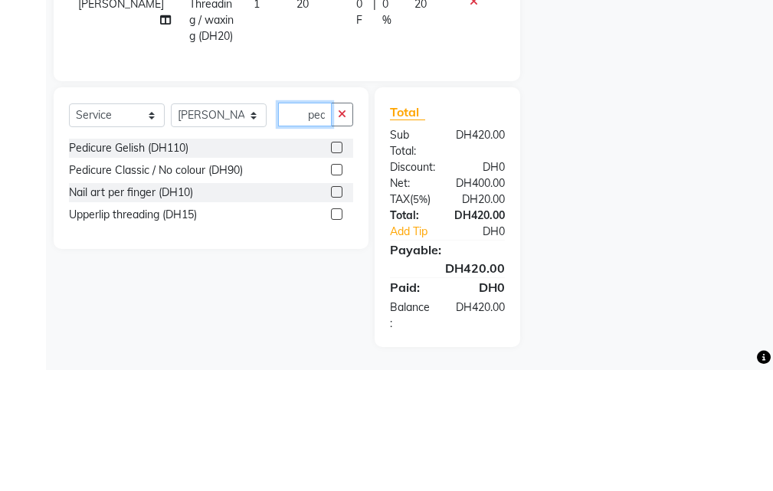
scroll to position [0, 1]
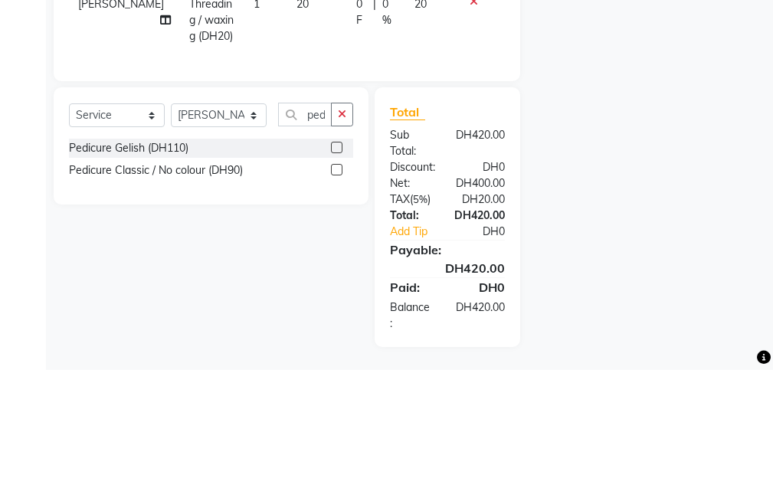
click at [338, 269] on label at bounding box center [336, 268] width 11 height 11
click at [338, 269] on input "checkbox" at bounding box center [336, 269] width 10 height 10
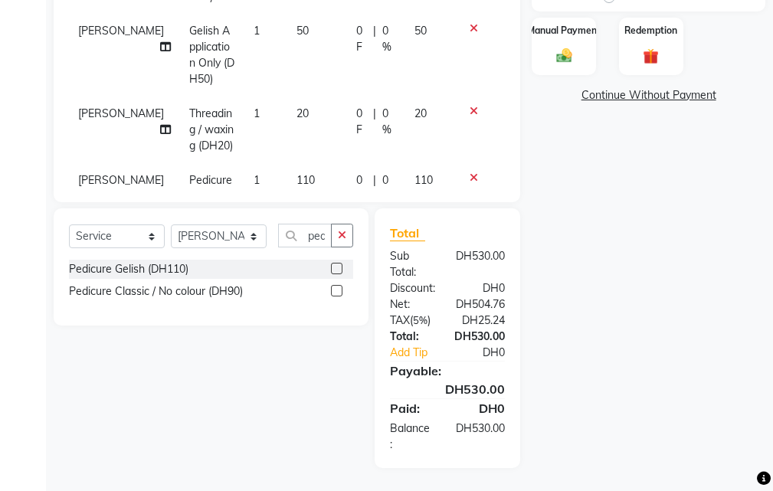
scroll to position [101, 0]
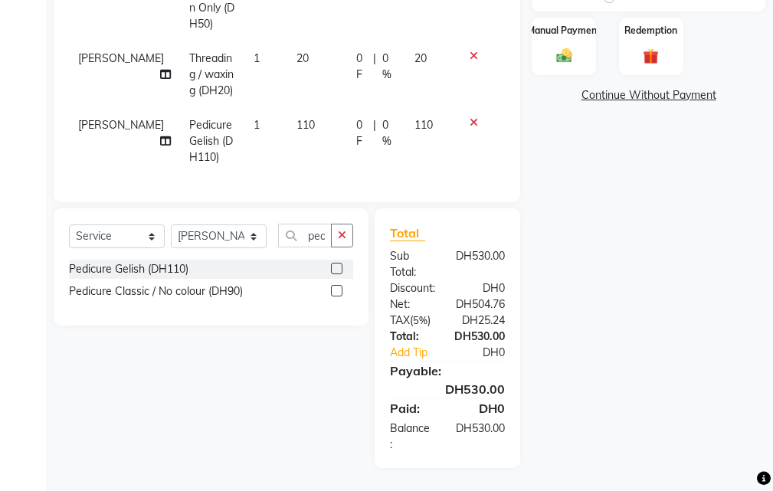
click at [287, 120] on td "110" at bounding box center [317, 141] width 60 height 67
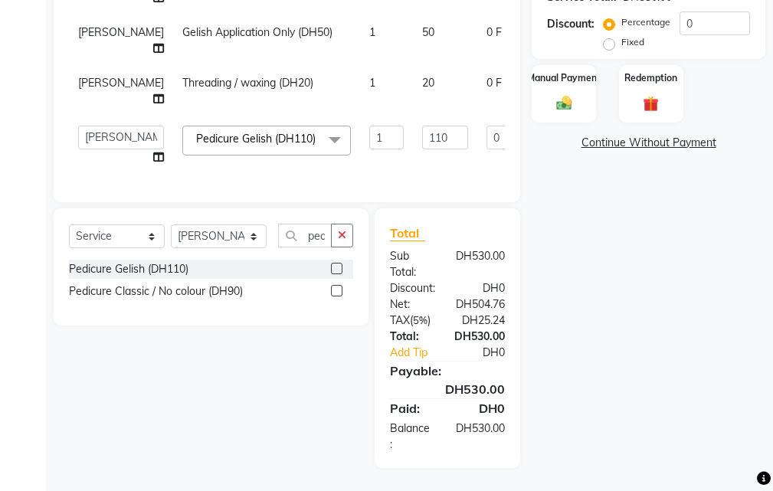
scroll to position [0, 0]
click at [422, 126] on input "110" at bounding box center [445, 138] width 46 height 24
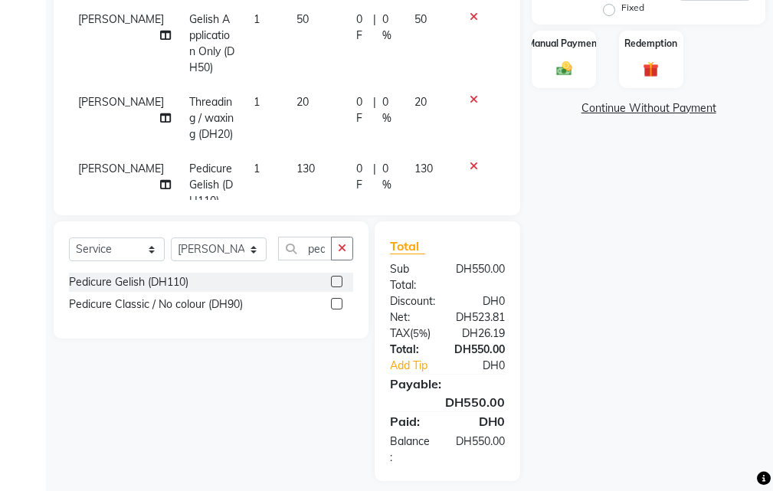
scroll to position [101, 0]
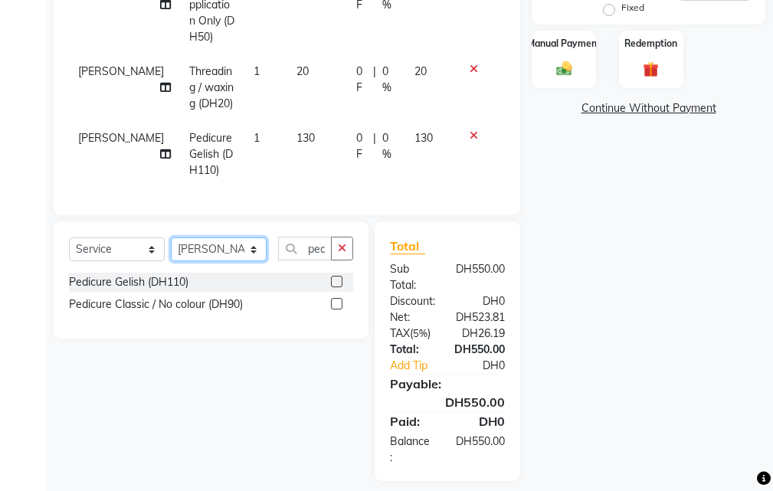
click at [224, 251] on select "Select Stylist Evah Mwololo Hannah Wanjama Kiran Asif Margaret Miriam Wanjiku P…" at bounding box center [219, 249] width 96 height 24
click at [171, 237] on select "Select Stylist Evah Mwololo Hannah Wanjama Kiran Asif Margaret Miriam Wanjiku P…" at bounding box center [219, 249] width 96 height 24
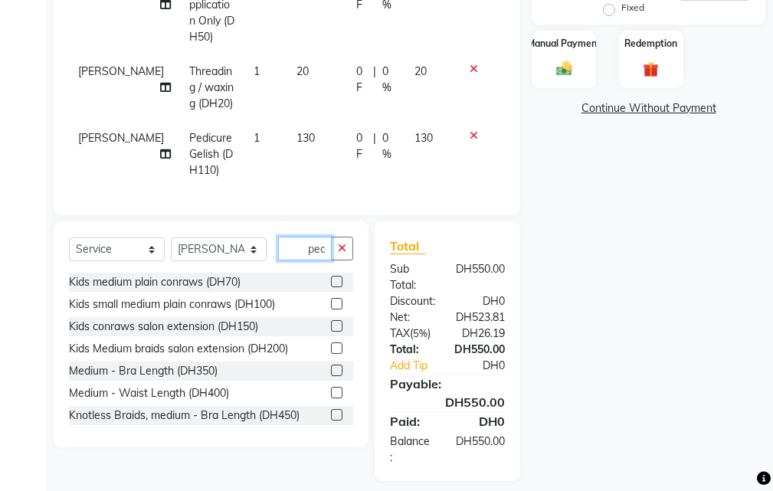
click at [293, 253] on input "ped" at bounding box center [305, 249] width 54 height 24
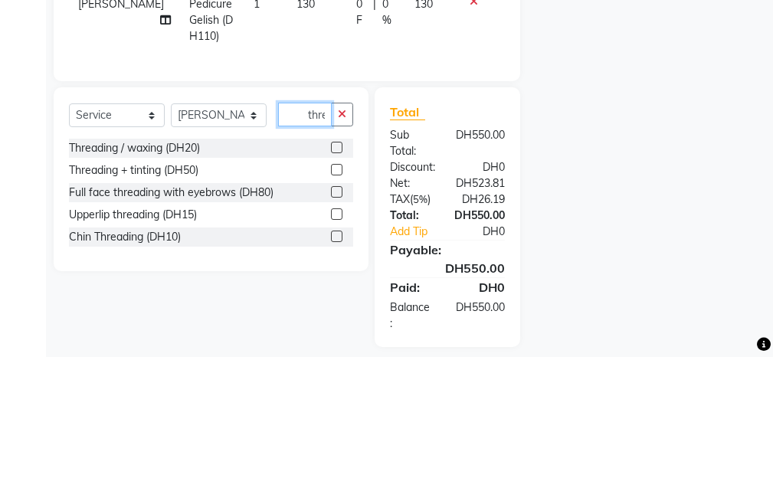
scroll to position [0, 2]
click at [337, 281] on label at bounding box center [336, 281] width 11 height 11
click at [337, 281] on input "checkbox" at bounding box center [336, 282] width 10 height 10
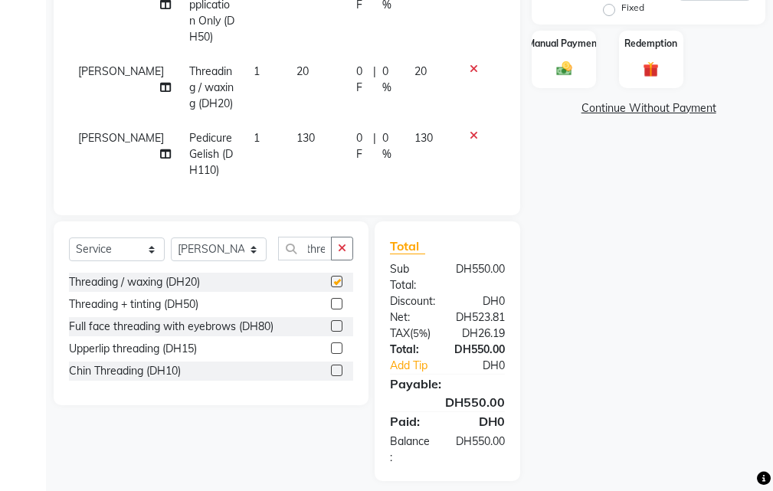
scroll to position [0, 0]
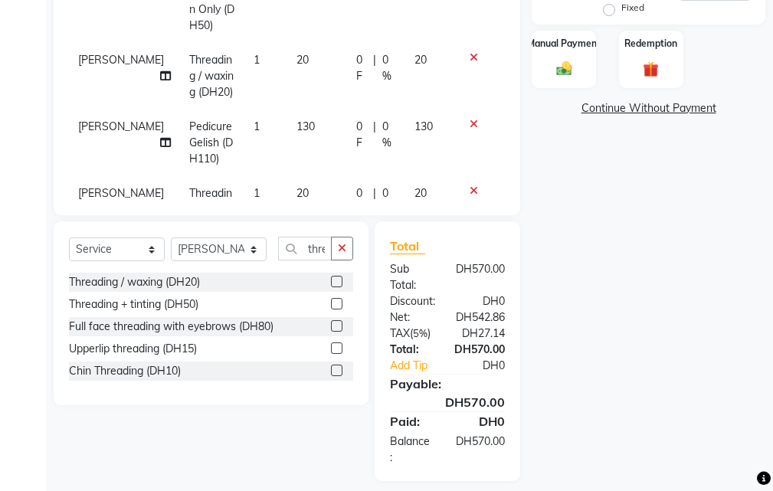
click at [388, 123] on td "0 F | 0 %" at bounding box center [376, 143] width 58 height 67
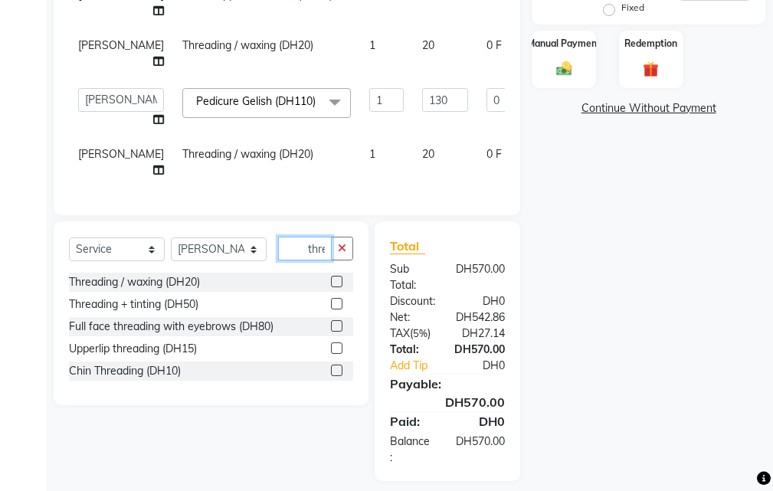
click at [288, 249] on input "thre" at bounding box center [305, 249] width 54 height 24
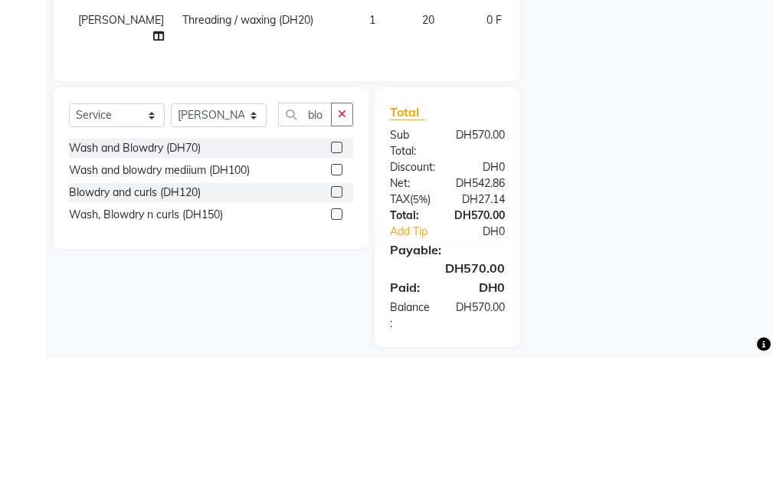
click at [335, 281] on label at bounding box center [336, 281] width 11 height 11
click at [335, 281] on input "checkbox" at bounding box center [336, 282] width 10 height 10
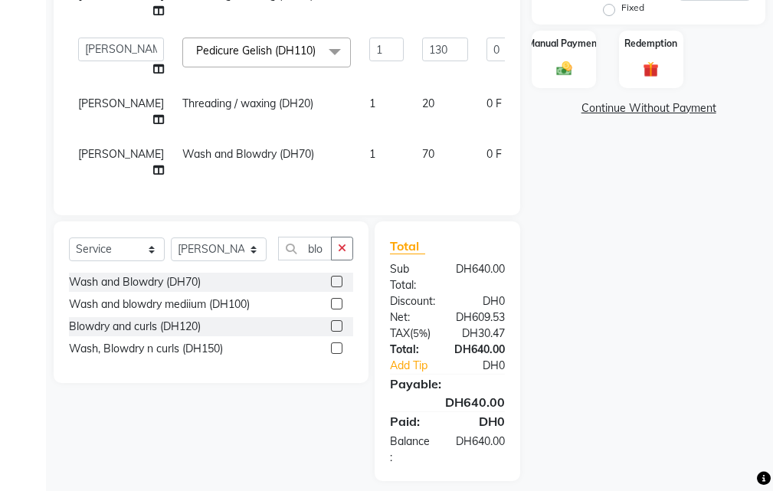
scroll to position [407, 0]
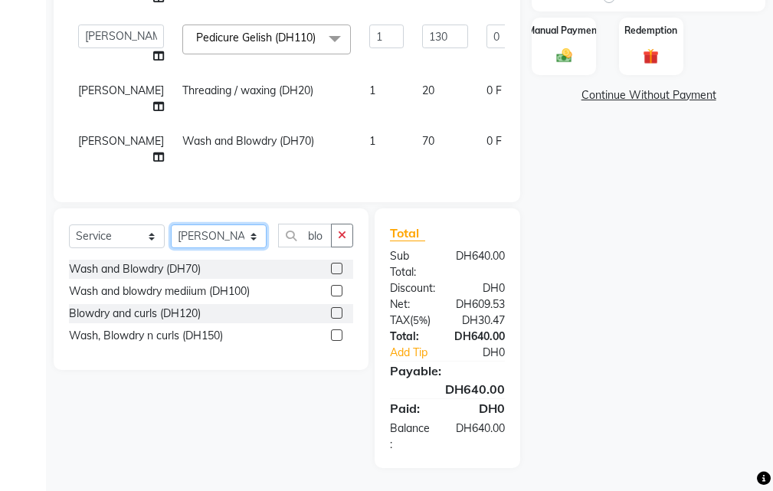
click at [214, 242] on select "Select Stylist Evah Mwololo Hannah Wanjama Kiran Asif Margaret Miriam Wanjiku P…" at bounding box center [219, 236] width 96 height 24
click at [171, 224] on select "Select Stylist Evah Mwololo Hannah Wanjama Kiran Asif Margaret Miriam Wanjiku P…" at bounding box center [219, 236] width 96 height 24
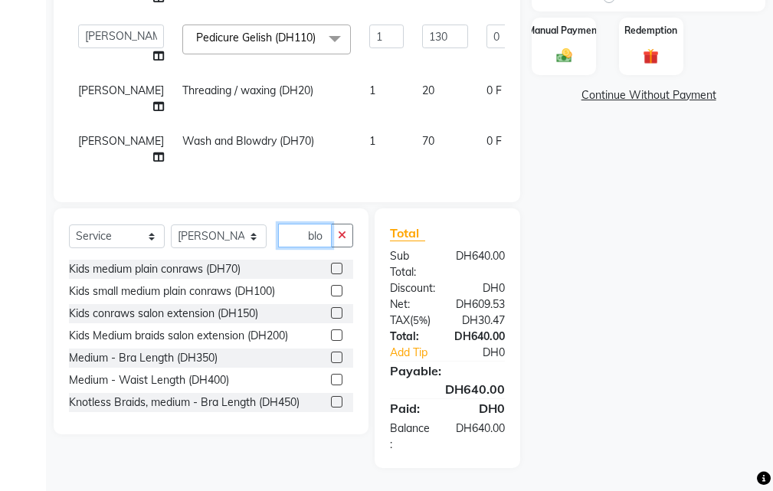
click at [286, 243] on input "blo" at bounding box center [305, 236] width 54 height 24
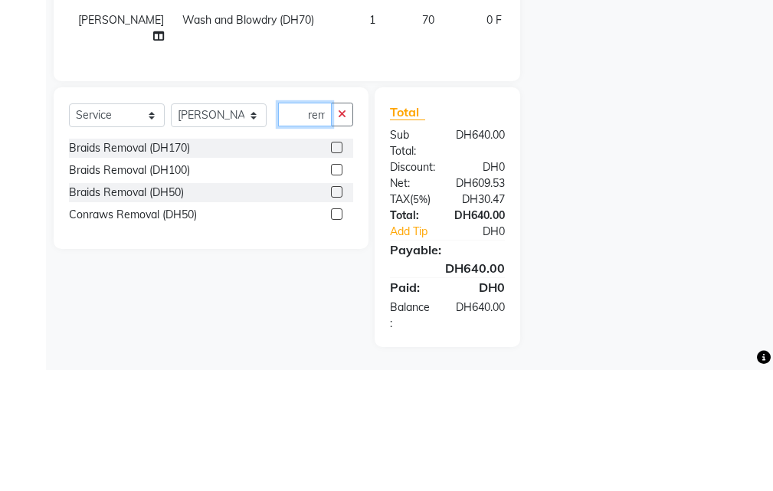
scroll to position [0, 1]
click at [338, 291] on label at bounding box center [336, 290] width 11 height 11
click at [338, 291] on input "checkbox" at bounding box center [336, 291] width 10 height 10
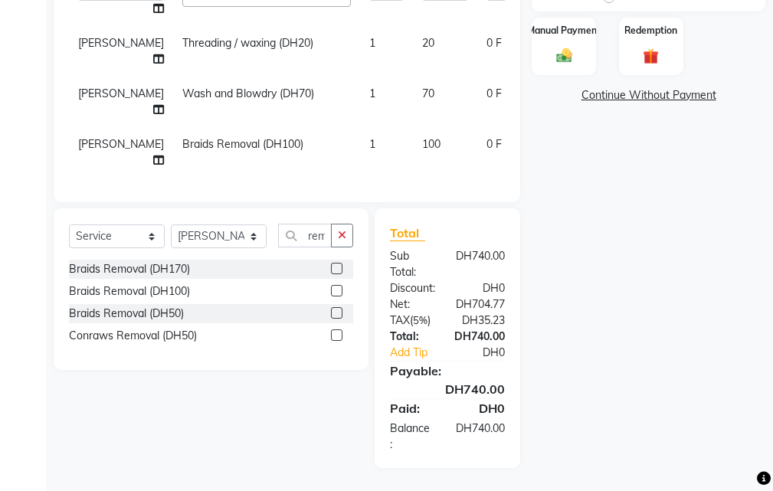
scroll to position [155, 0]
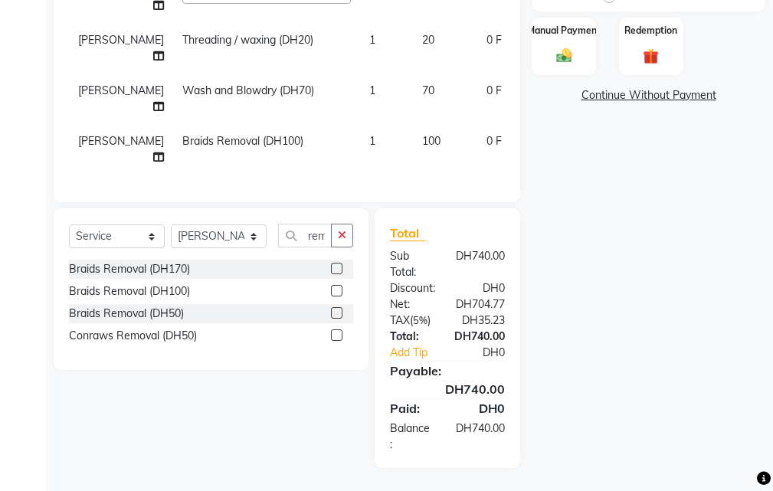
click at [153, 152] on icon at bounding box center [158, 157] width 11 height 11
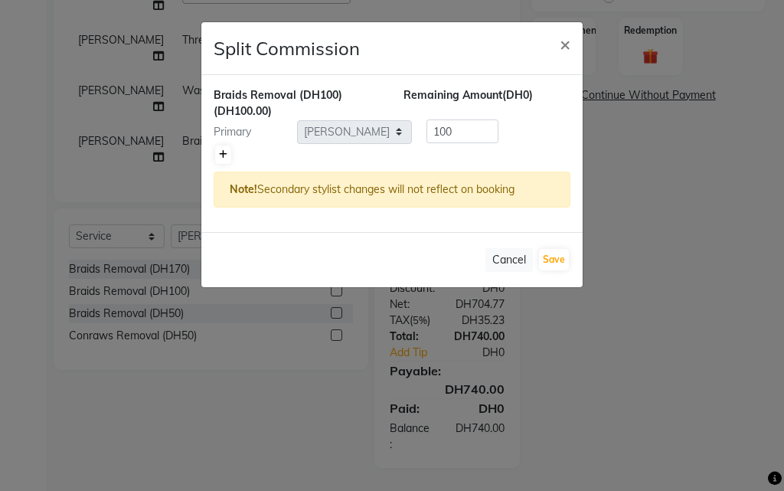
click at [223, 154] on icon at bounding box center [223, 154] width 8 height 9
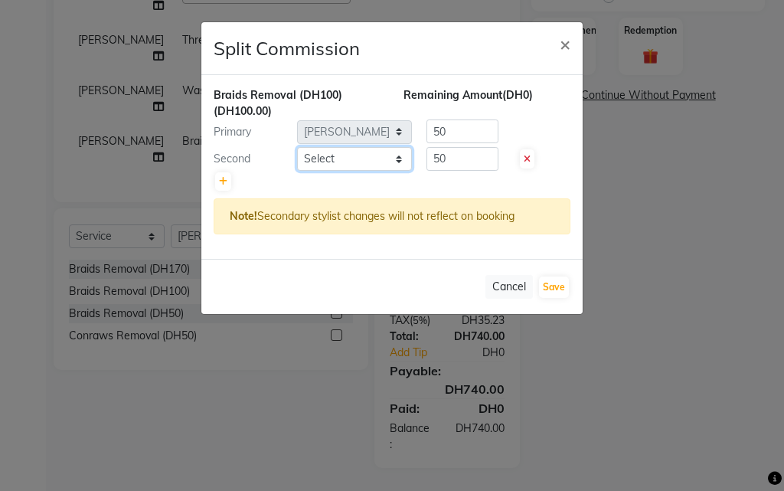
click at [306, 160] on select "Select Evah Mwololo Hannah Wanjama Kiran Asif Margaret Miriam Wanjiku Paula Gas…" at bounding box center [354, 159] width 115 height 24
click at [297, 147] on select "Select Evah Mwololo Hannah Wanjama Kiran Asif Margaret Miriam Wanjiku Paula Gas…" at bounding box center [354, 159] width 115 height 24
click at [552, 289] on button "Save" at bounding box center [554, 286] width 30 height 21
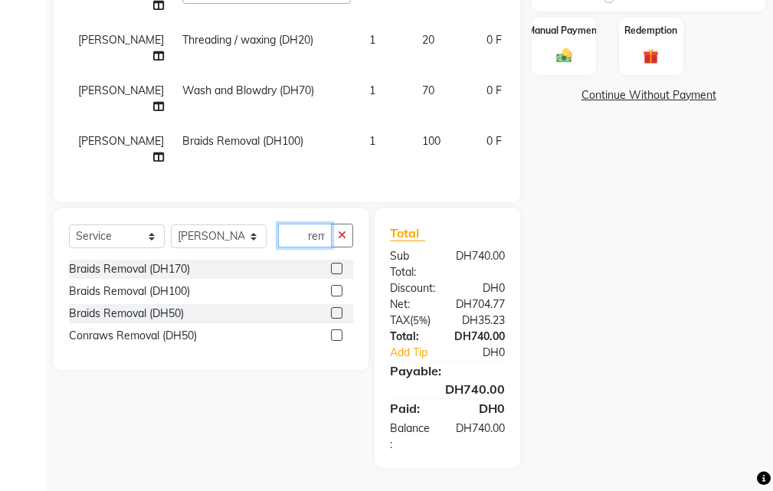
click at [290, 240] on input "rem" at bounding box center [305, 236] width 54 height 24
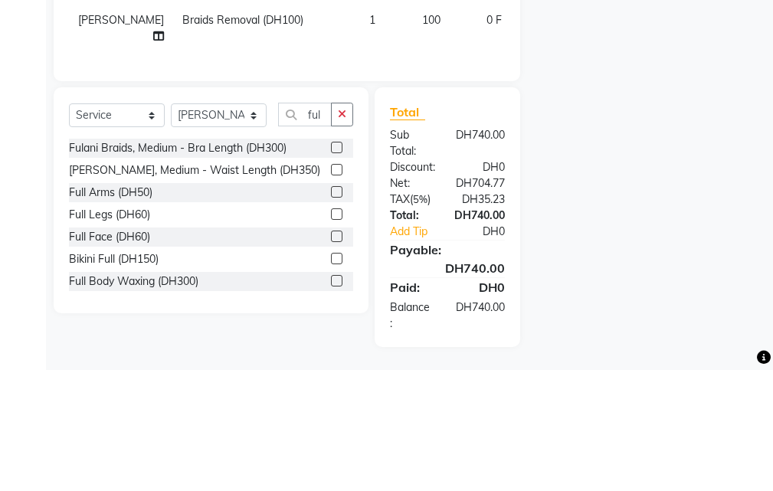
click at [331, 269] on label at bounding box center [336, 268] width 11 height 11
click at [331, 269] on input "checkbox" at bounding box center [336, 269] width 10 height 10
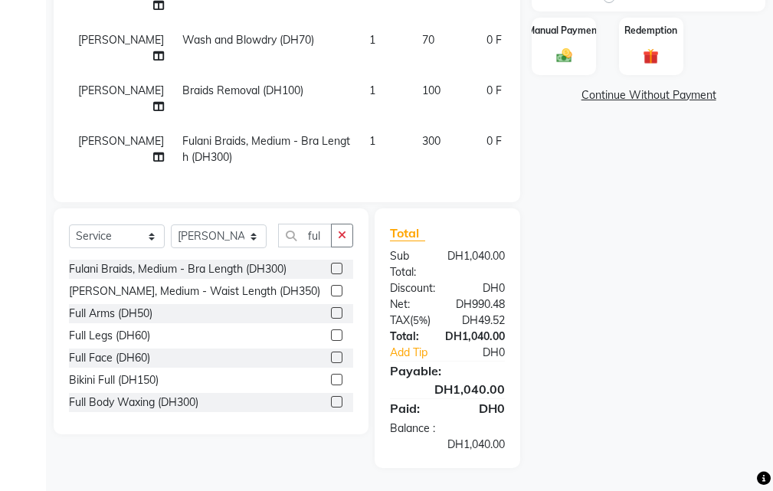
scroll to position [221, 0]
click at [173, 155] on td "Fulani Braids, Medium - Bra Length (DH300)" at bounding box center [266, 149] width 187 height 51
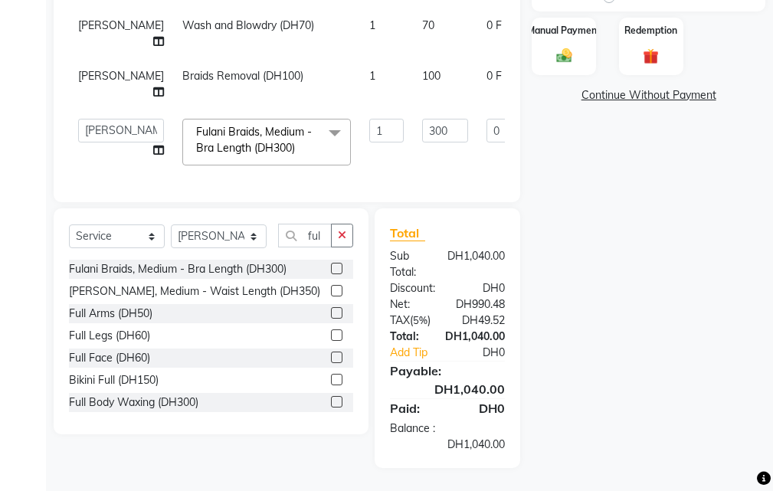
scroll to position [220, 0]
click at [153, 145] on icon at bounding box center [158, 150] width 11 height 11
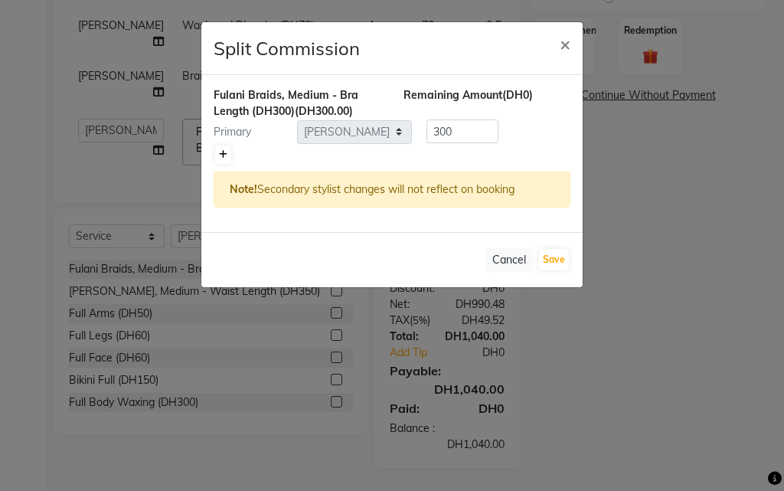
click at [221, 159] on icon at bounding box center [223, 154] width 8 height 9
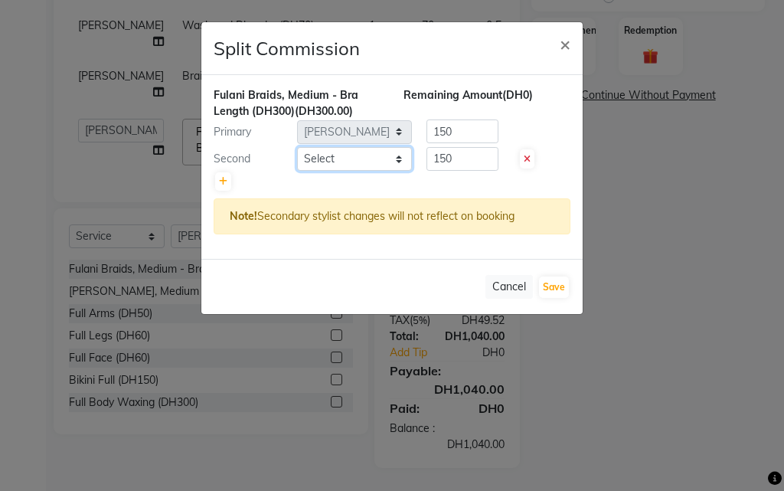
click at [310, 159] on select "Select Evah Mwololo Hannah Wanjama Kiran Asif Margaret Miriam Wanjiku Paula Gas…" at bounding box center [354, 159] width 115 height 24
click at [297, 147] on select "Select Evah Mwololo Hannah Wanjama Kiran Asif Margaret Miriam Wanjiku Paula Gas…" at bounding box center [354, 159] width 115 height 24
click at [551, 291] on button "Save" at bounding box center [554, 286] width 30 height 21
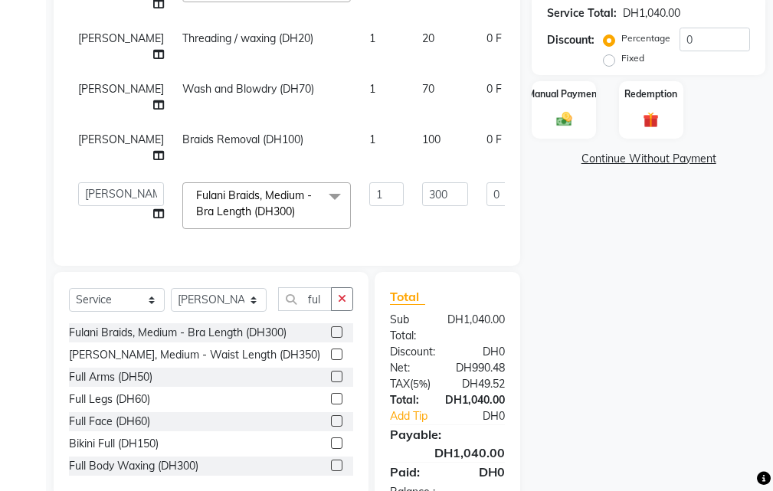
scroll to position [233, 0]
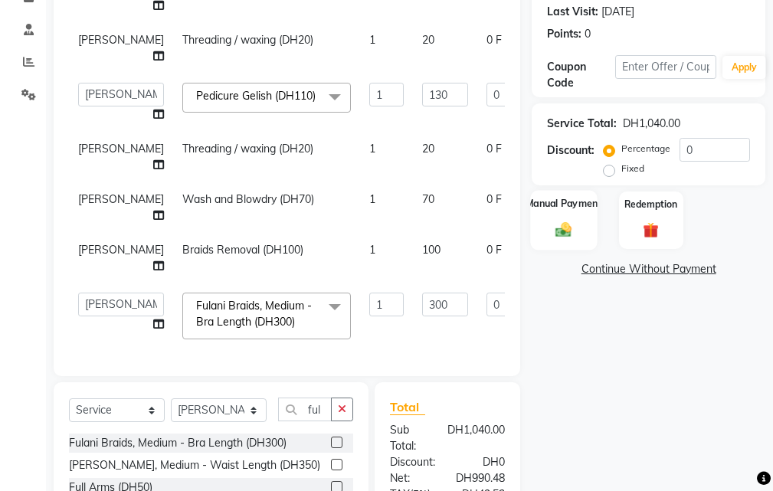
click at [561, 215] on div "Manual Payment" at bounding box center [564, 220] width 67 height 60
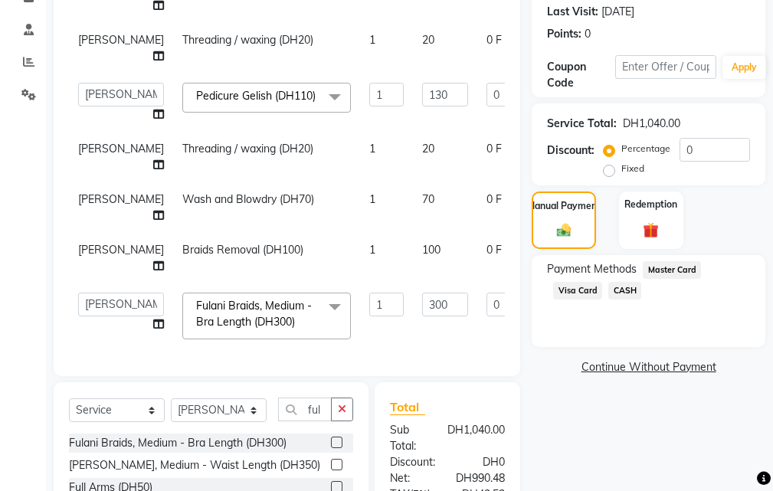
click at [584, 293] on span "Visa Card" at bounding box center [577, 291] width 49 height 18
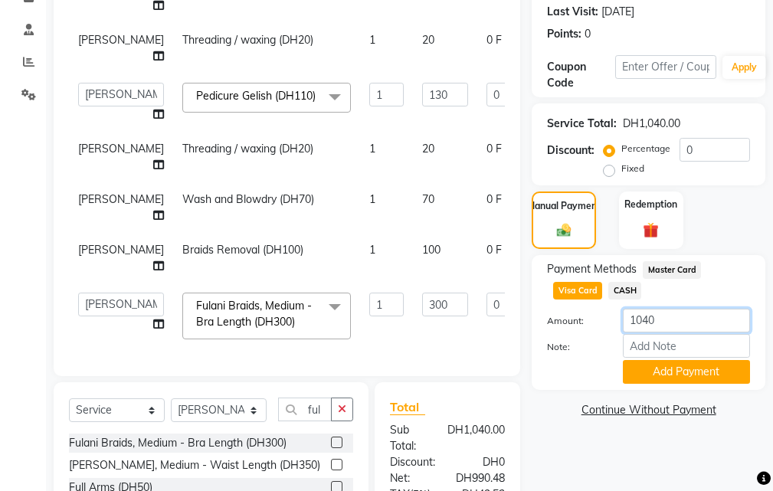
click at [652, 324] on input "1040" at bounding box center [686, 321] width 127 height 24
click at [662, 376] on button "Add Payment" at bounding box center [686, 372] width 127 height 24
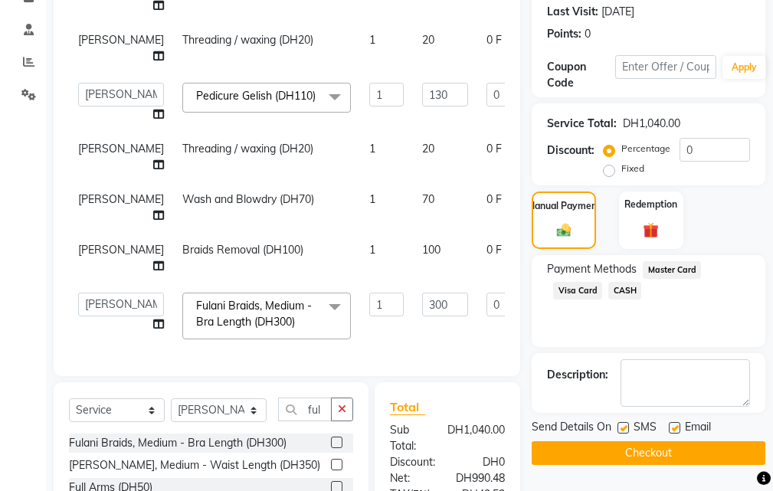
click at [616, 288] on span "CASH" at bounding box center [624, 291] width 33 height 18
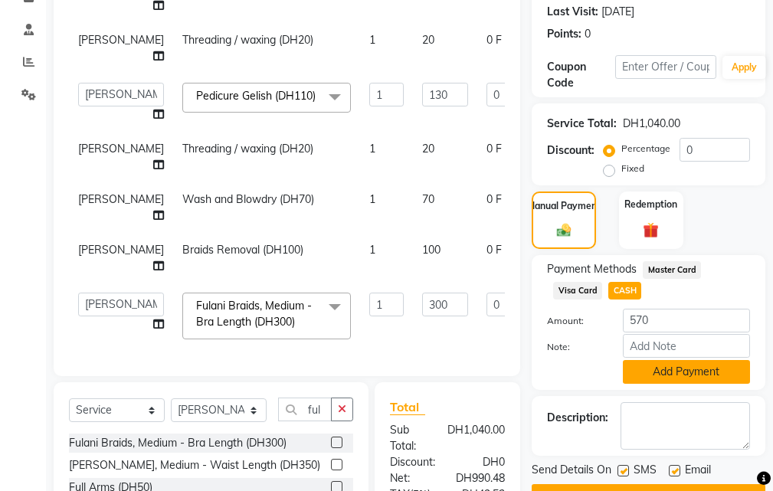
click at [674, 370] on button "Add Payment" at bounding box center [686, 372] width 127 height 24
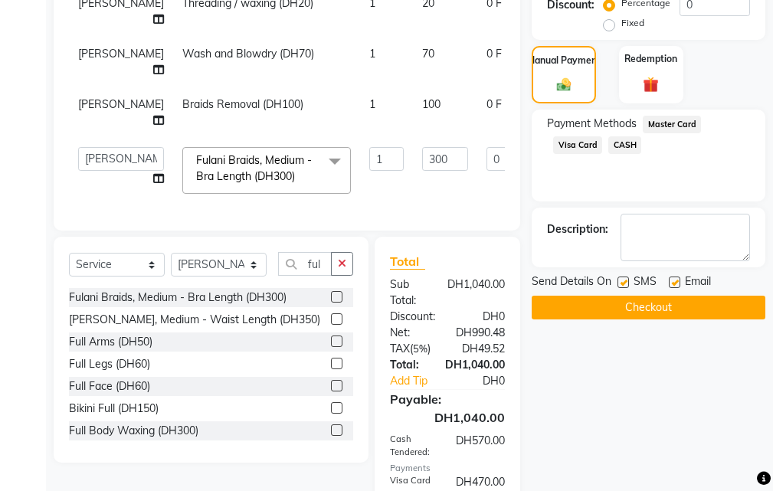
scroll to position [385, 0]
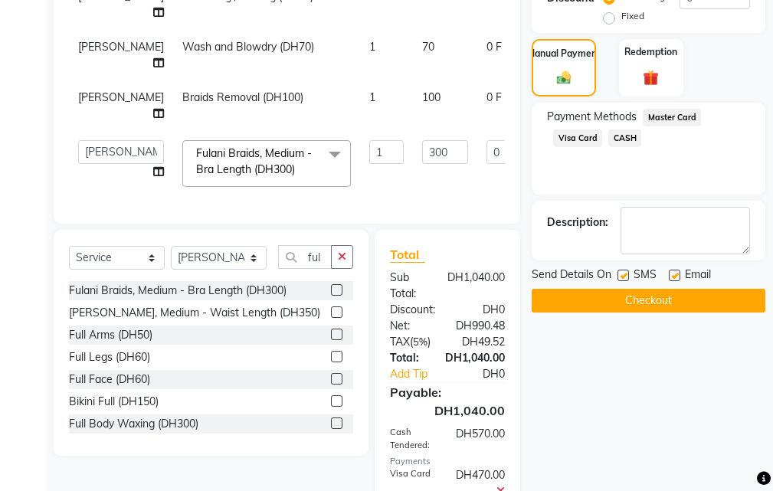
click at [620, 277] on label at bounding box center [622, 275] width 11 height 11
click at [620, 277] on input "checkbox" at bounding box center [622, 276] width 10 height 10
click at [675, 275] on label at bounding box center [674, 275] width 11 height 11
click at [675, 275] on input "checkbox" at bounding box center [674, 276] width 10 height 10
click at [623, 303] on button "Checkout" at bounding box center [648, 301] width 234 height 24
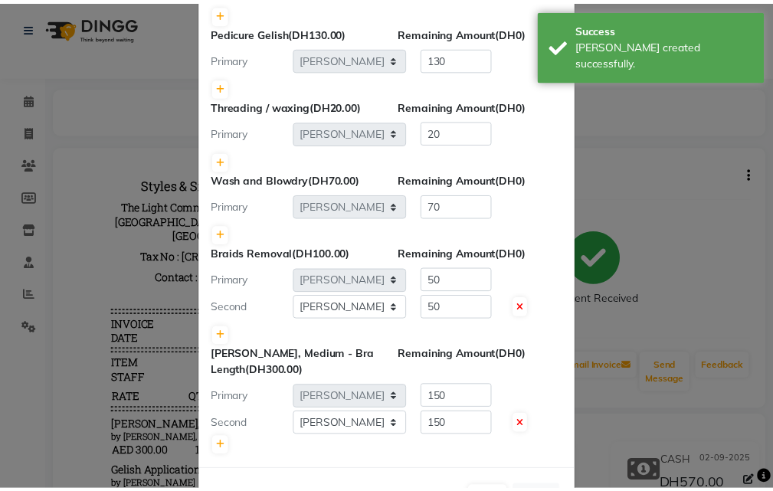
scroll to position [491, 0]
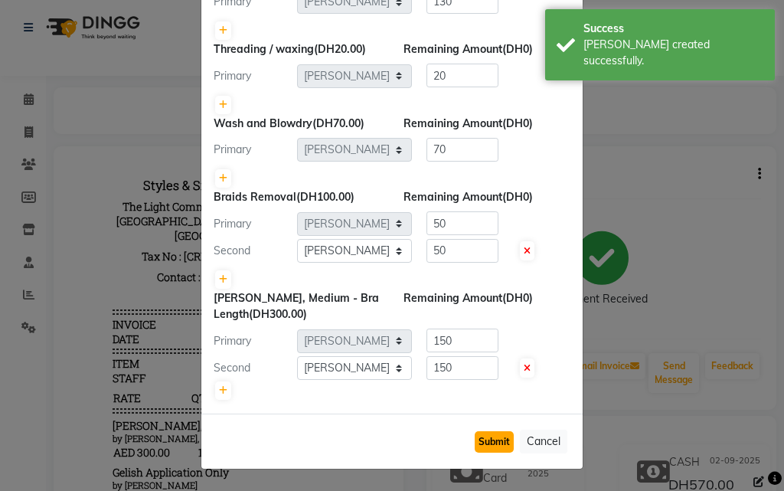
click at [489, 436] on button "Submit" at bounding box center [494, 441] width 39 height 21
